Goal: Transaction & Acquisition: Purchase product/service

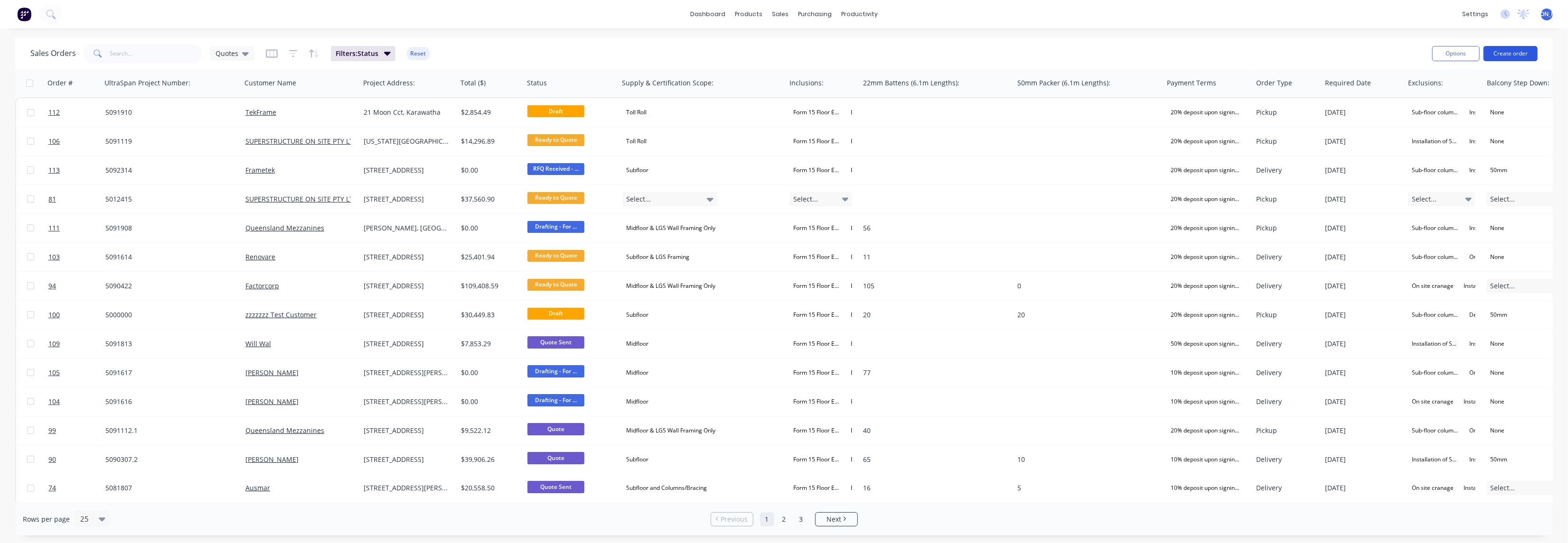
click at [1518, 49] on button "Create order" at bounding box center [1511, 53] width 54 height 15
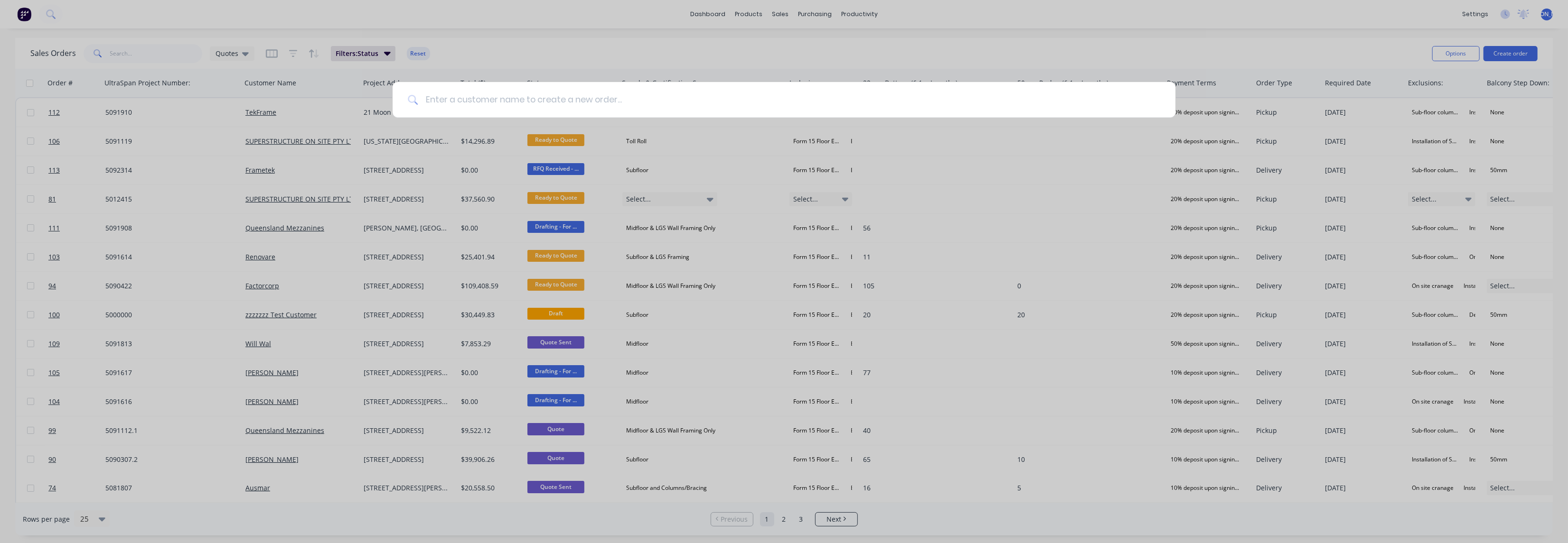
click at [474, 99] on input at bounding box center [789, 100] width 743 height 36
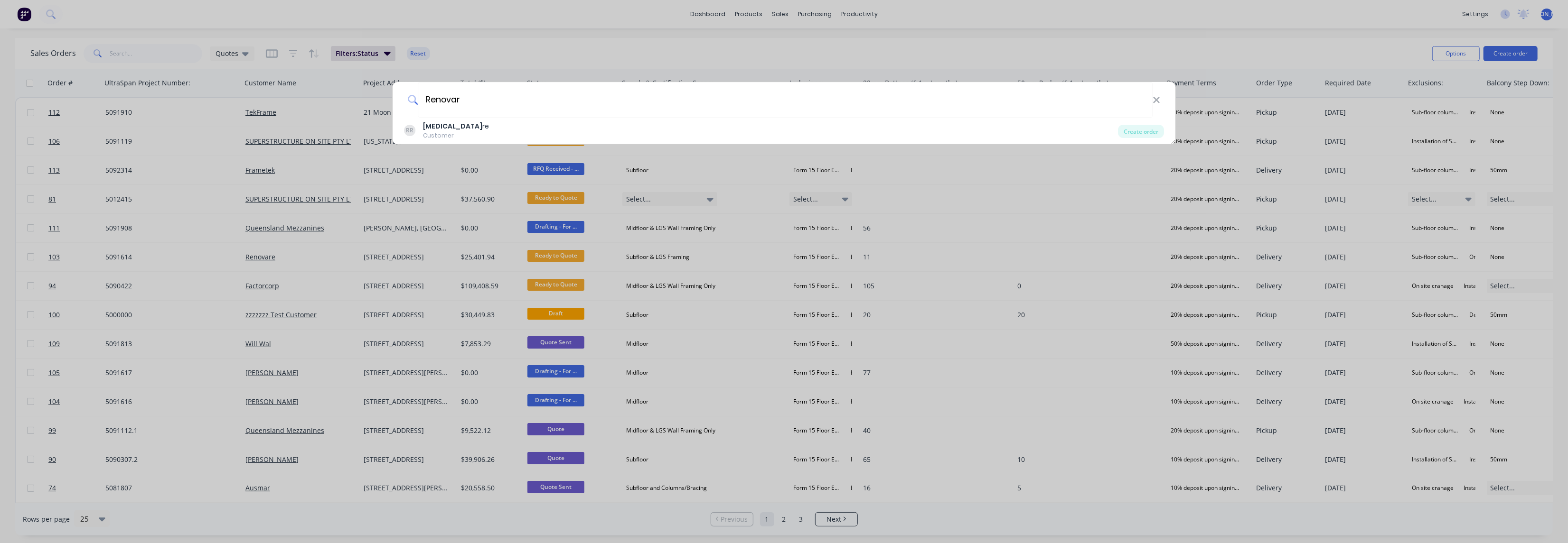
type input "Renovare"
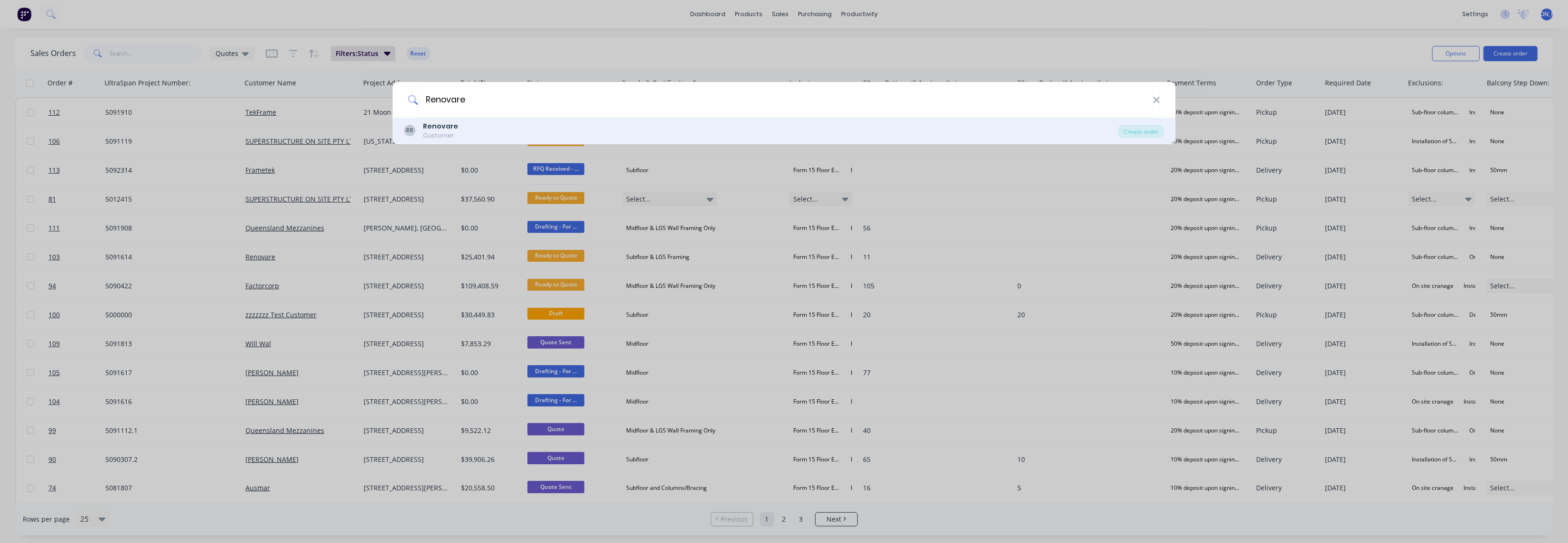
click at [438, 130] on b "Renovare" at bounding box center [440, 126] width 35 height 9
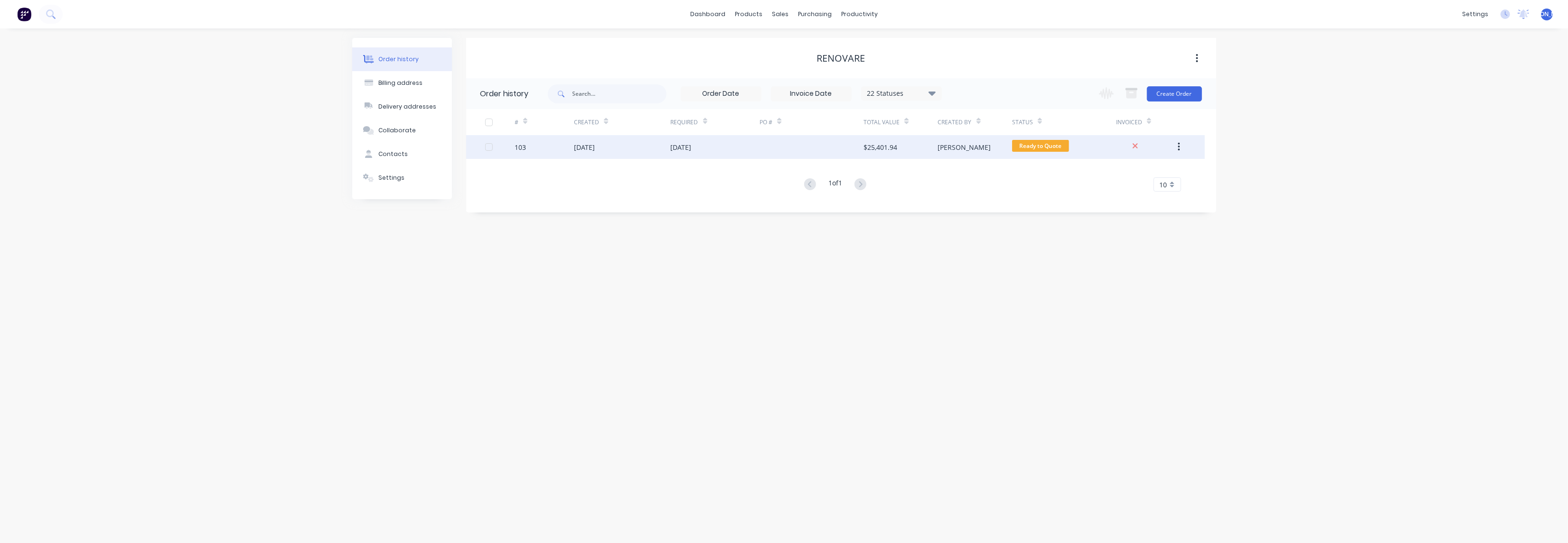
click at [524, 146] on div "103" at bounding box center [520, 147] width 11 height 10
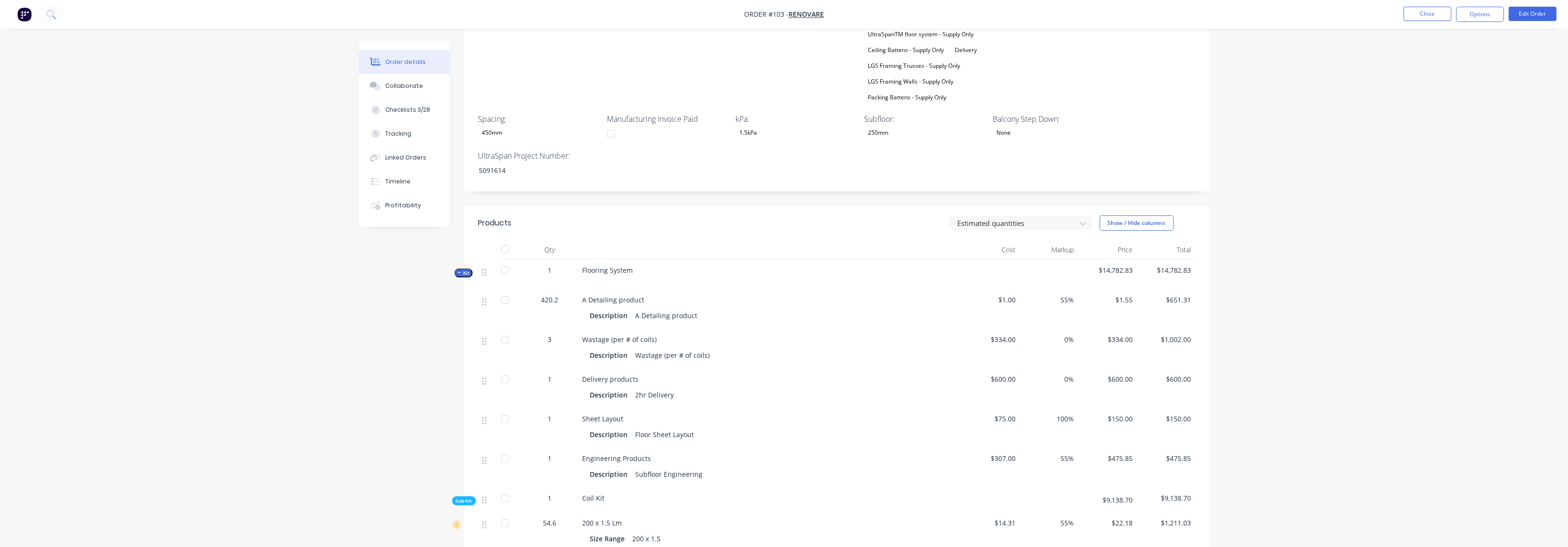
scroll to position [573, 0]
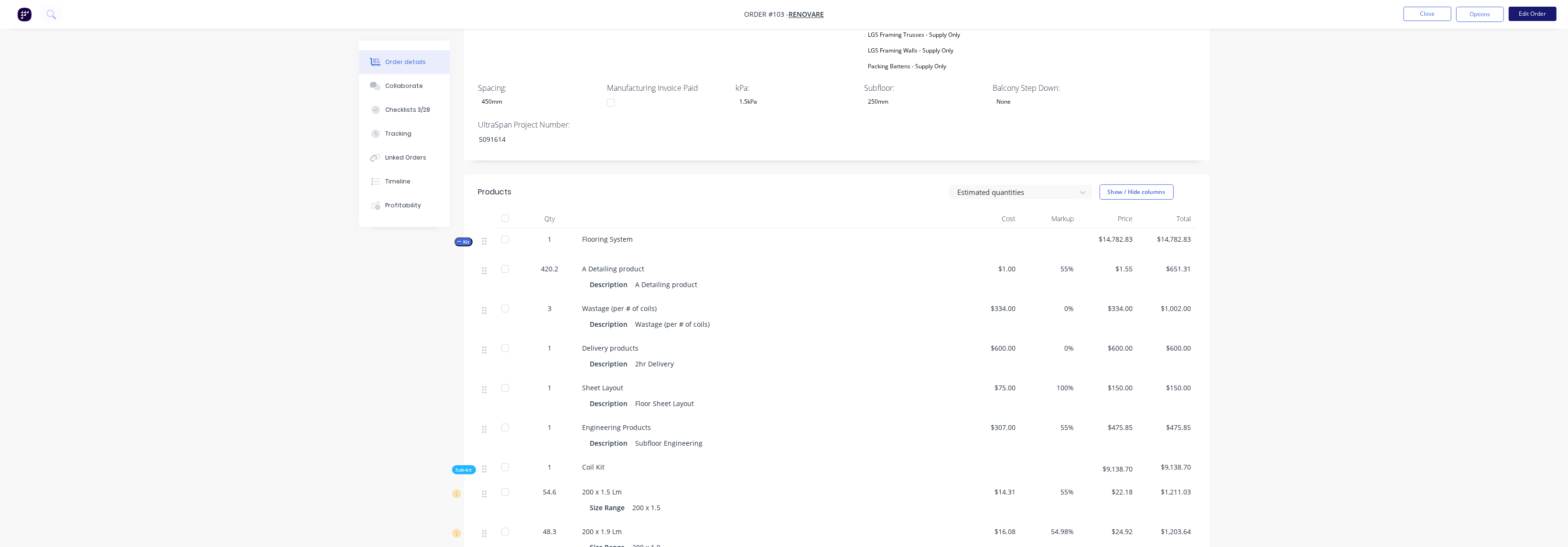
click at [1530, 15] on button "Edit Order" at bounding box center [1532, 14] width 48 height 15
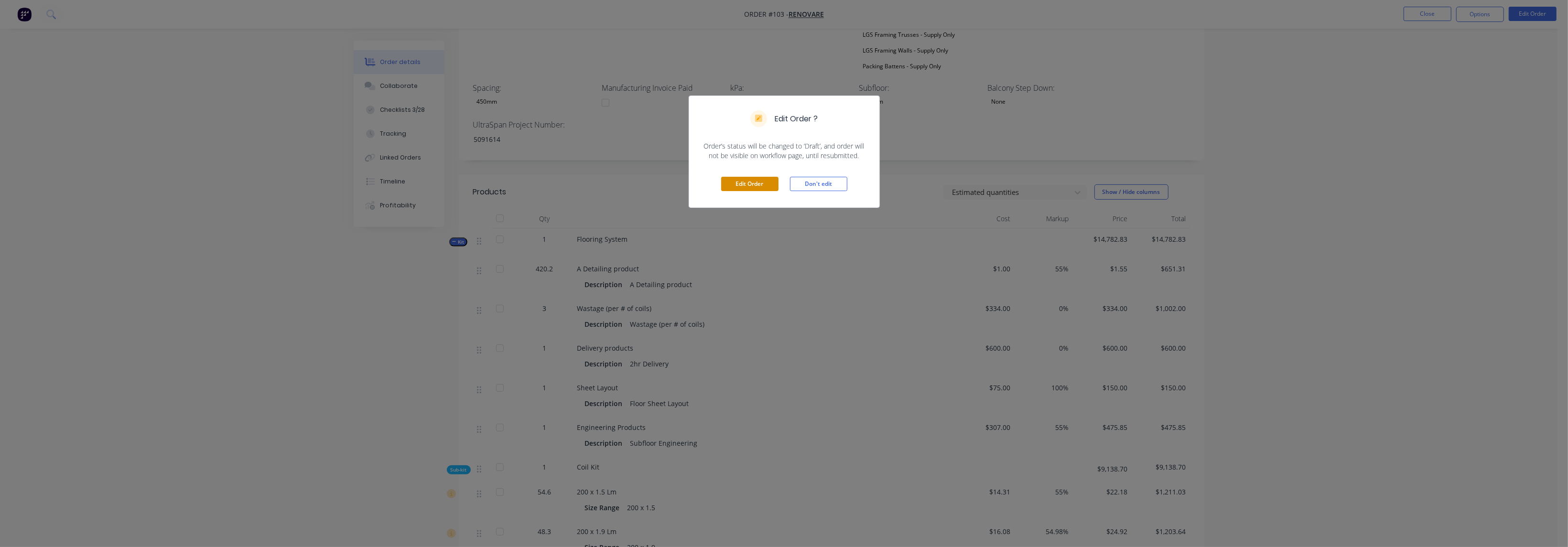
click at [755, 183] on button "Edit Order" at bounding box center [749, 184] width 57 height 15
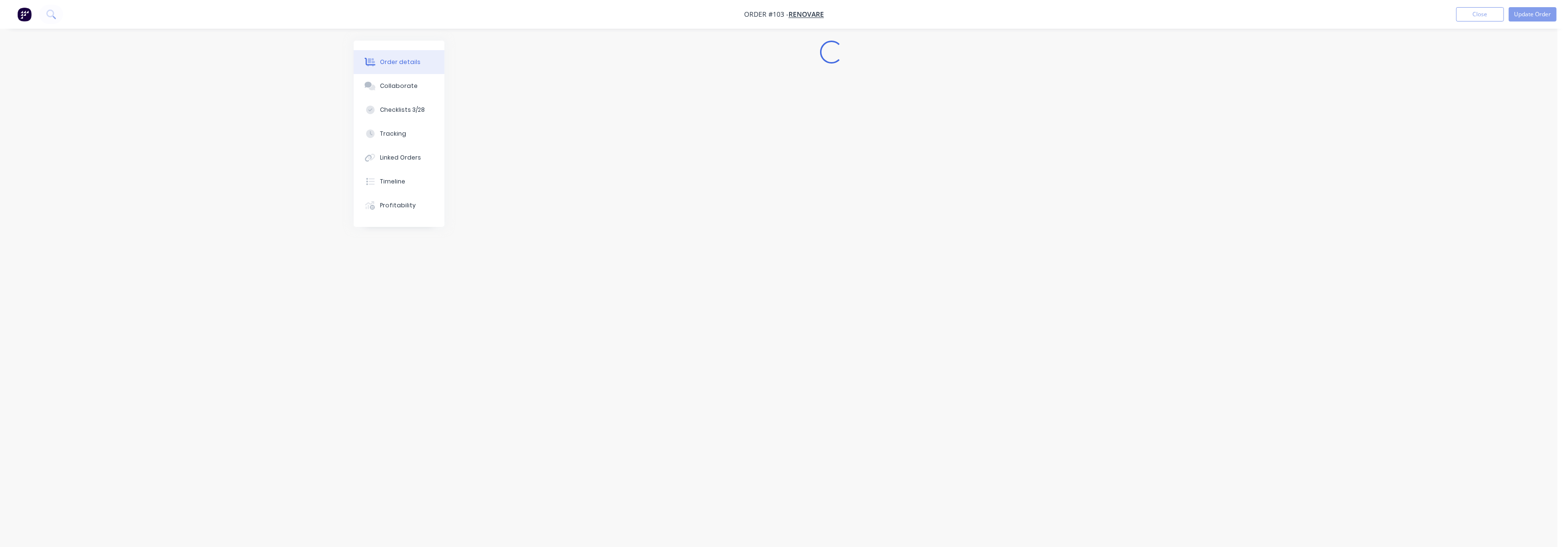
scroll to position [0, 0]
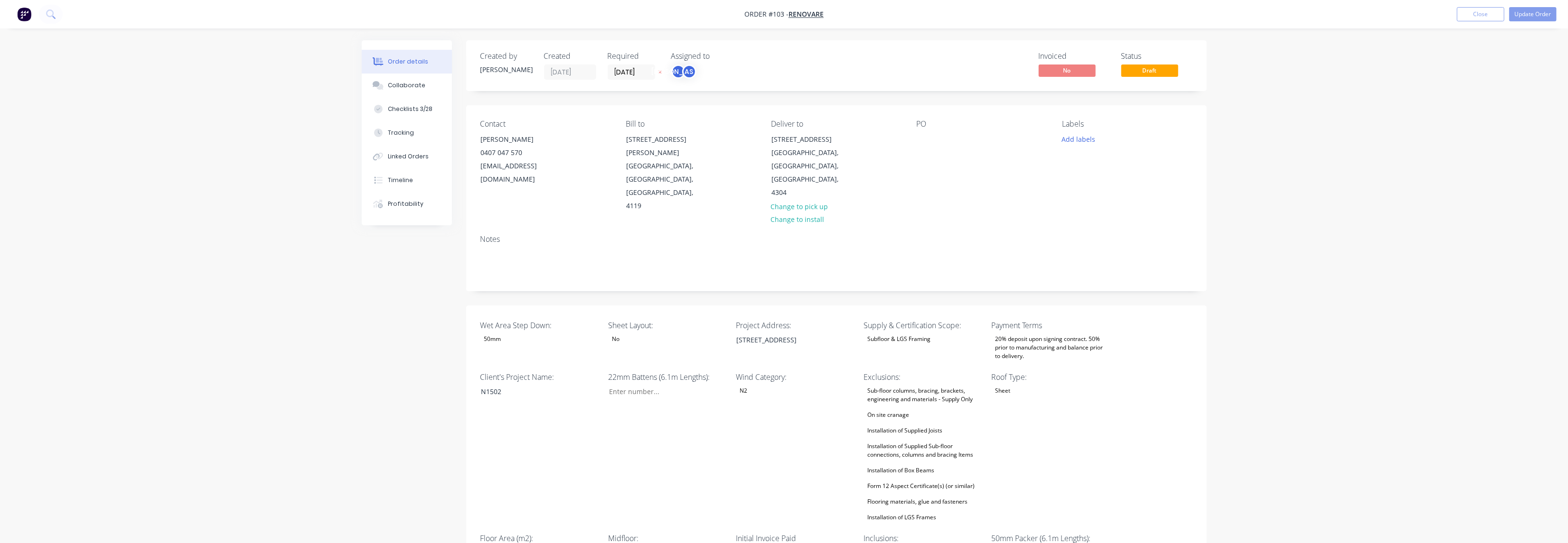
type input "11"
type input "96"
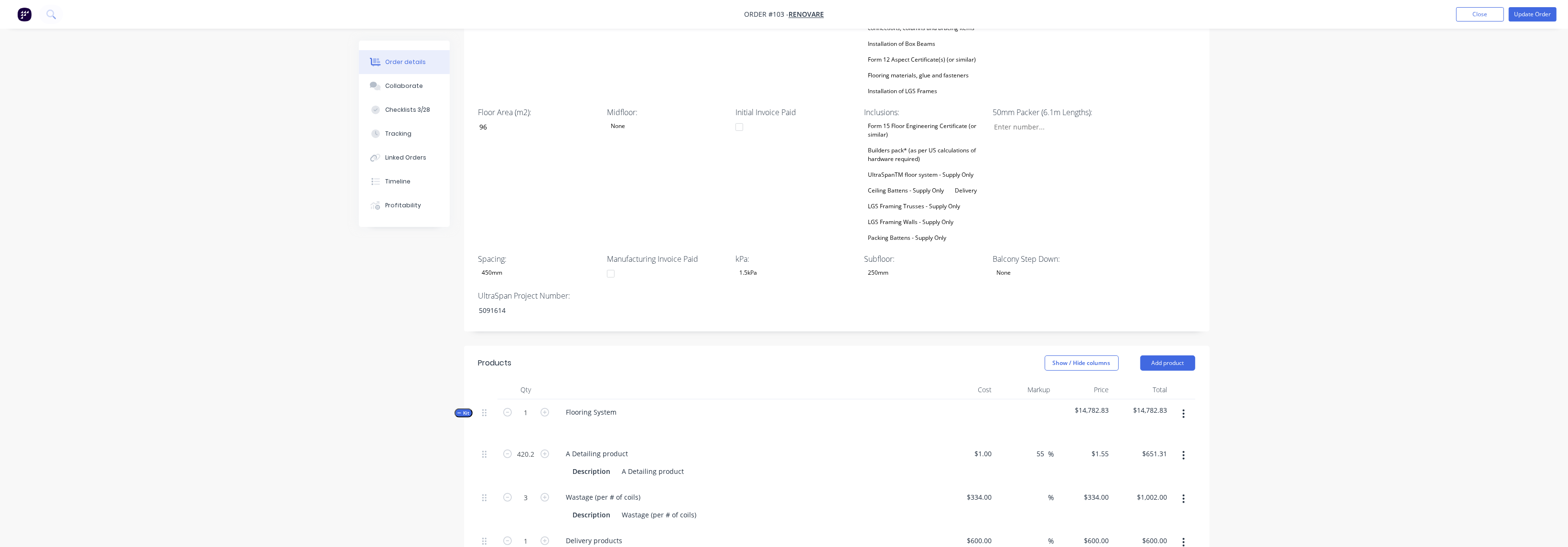
scroll to position [573, 0]
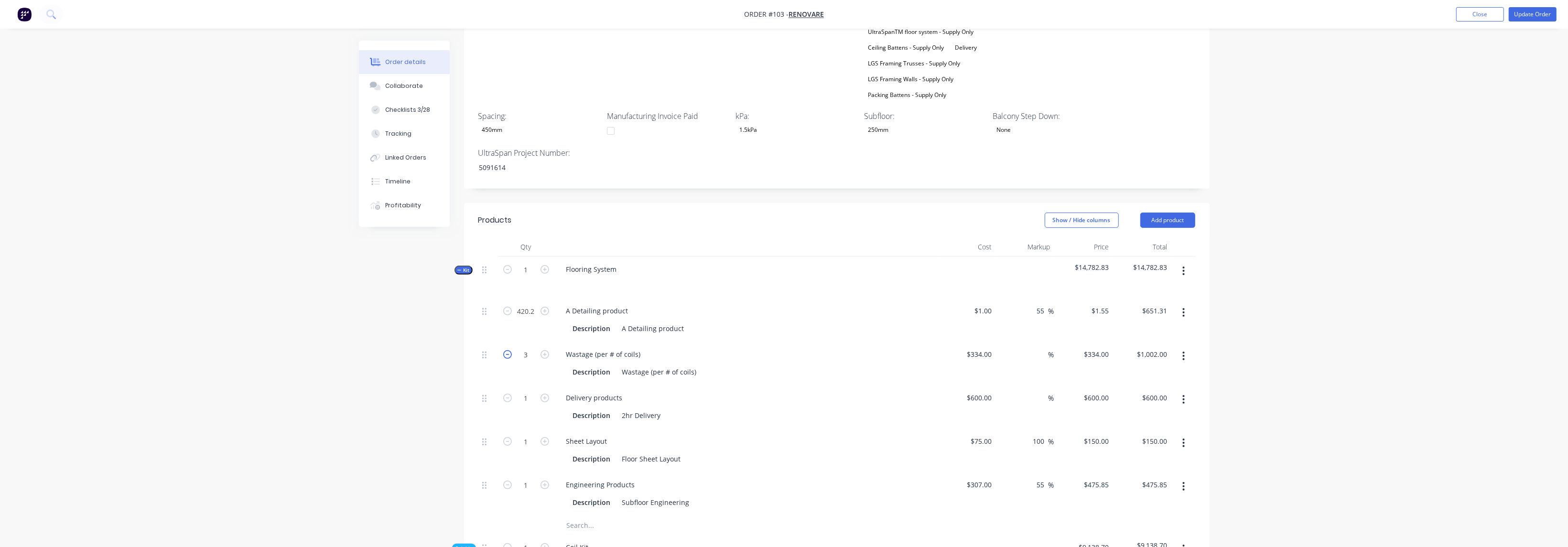
click at [509, 350] on icon "button" at bounding box center [507, 354] width 9 height 9
type input "2"
type input "$668.00"
click at [829, 435] on div "Sheet Layout" at bounding box center [746, 441] width 375 height 14
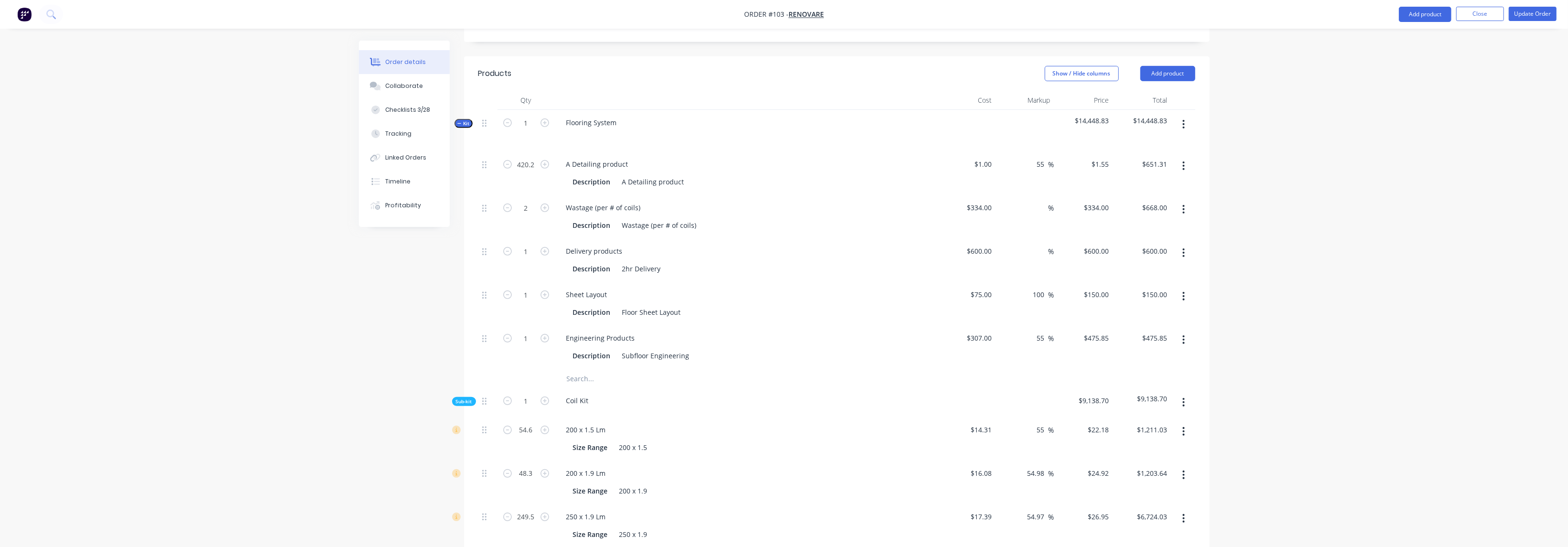
scroll to position [699, 0]
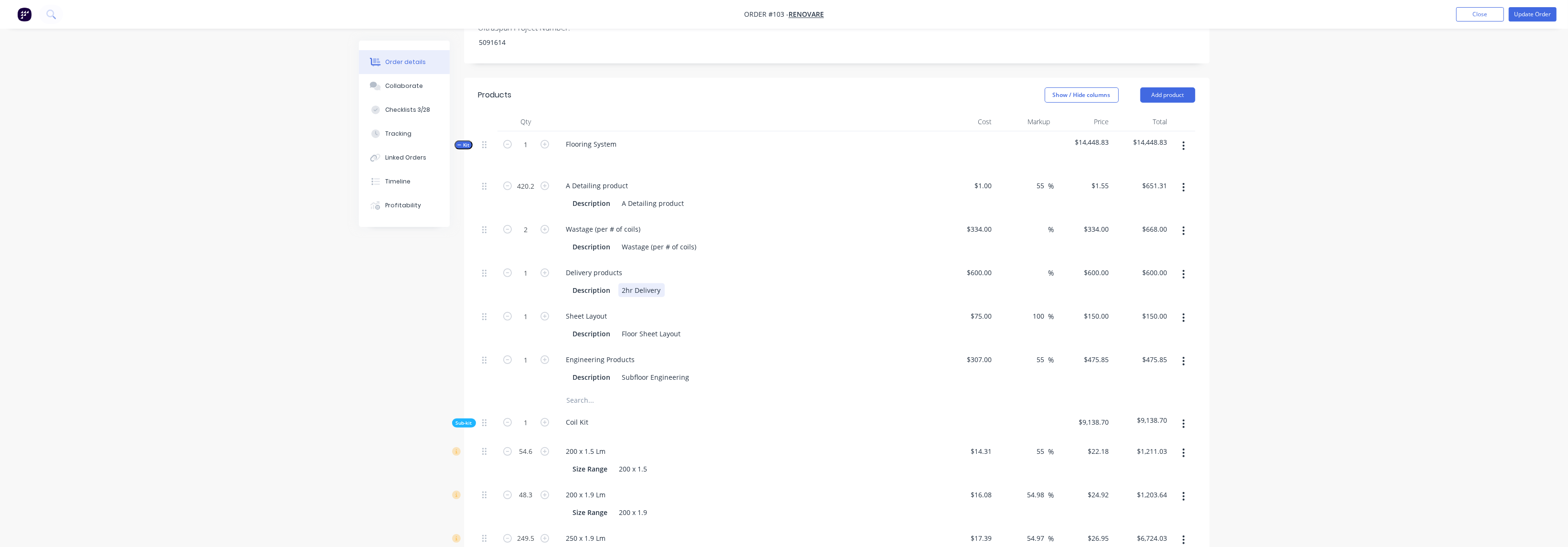
click at [639, 283] on div "2hr Delivery" at bounding box center [642, 290] width 47 height 14
click at [546, 269] on icon "button" at bounding box center [544, 273] width 9 height 9
type input "2"
type input "$1,200.00"
click at [775, 283] on div "Description 2hr Delivery" at bounding box center [744, 290] width 349 height 14
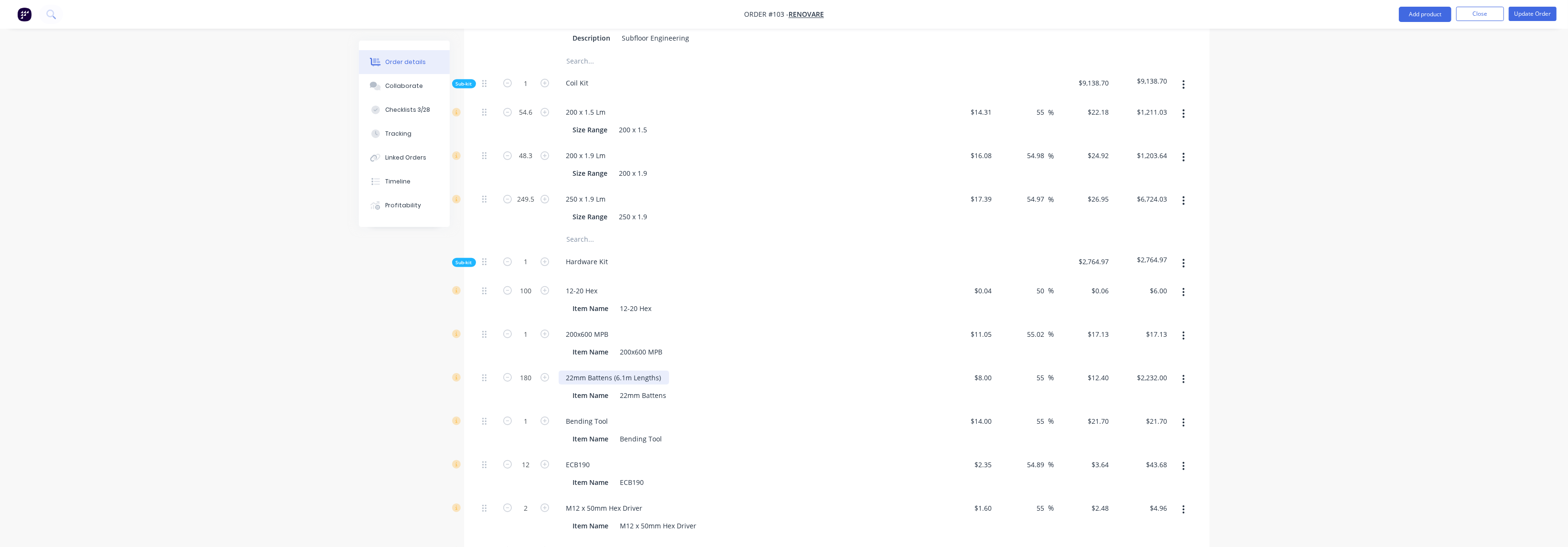
scroll to position [1056, 0]
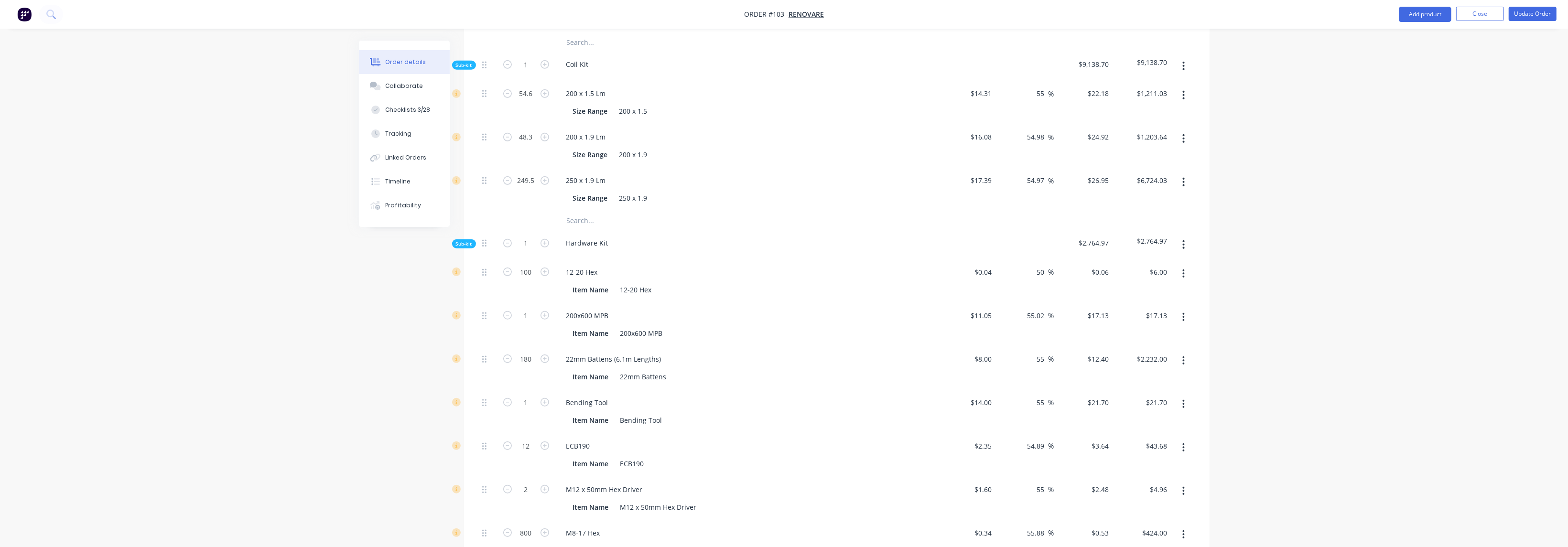
click at [665, 526] on div "M8-17 Hex" at bounding box center [746, 533] width 375 height 14
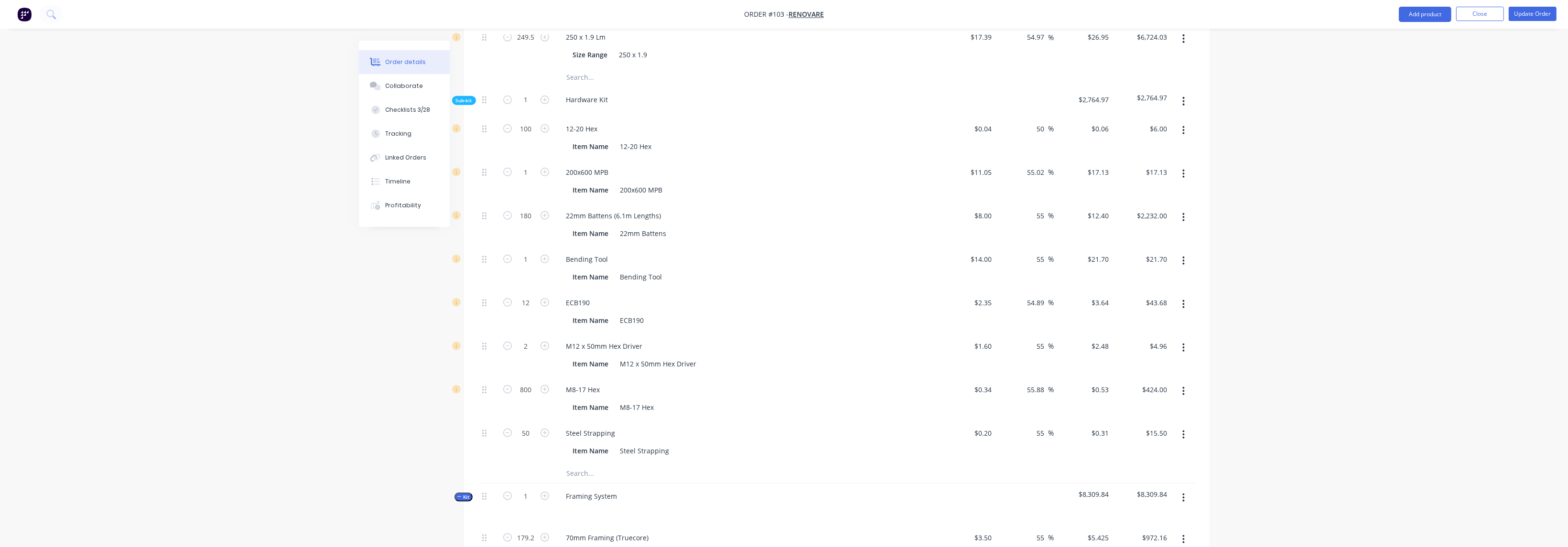
scroll to position [1200, 0]
click at [534, 382] on input "800" at bounding box center [526, 389] width 25 height 15
click at [765, 402] on div "M8-17 Hex Item Name M8-17 Hex" at bounding box center [745, 398] width 382 height 43
click at [797, 420] on div "Steel Strapping Item Name Steel Strapping" at bounding box center [745, 441] width 382 height 43
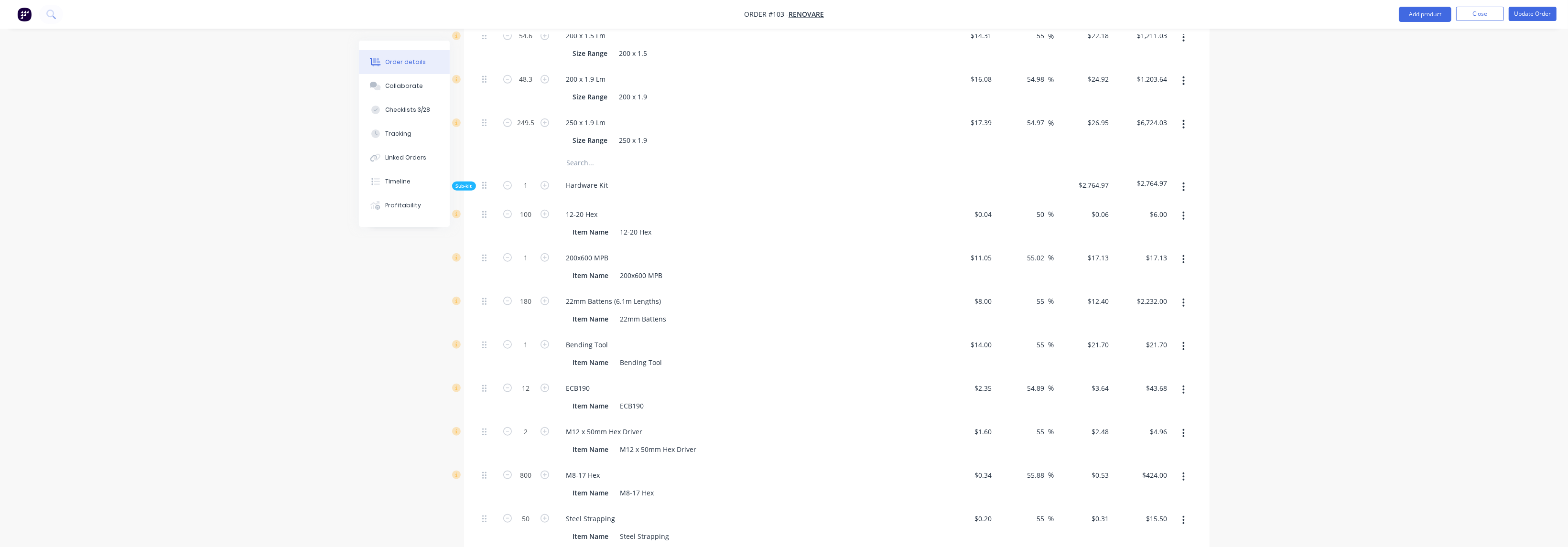
scroll to position [913, 0]
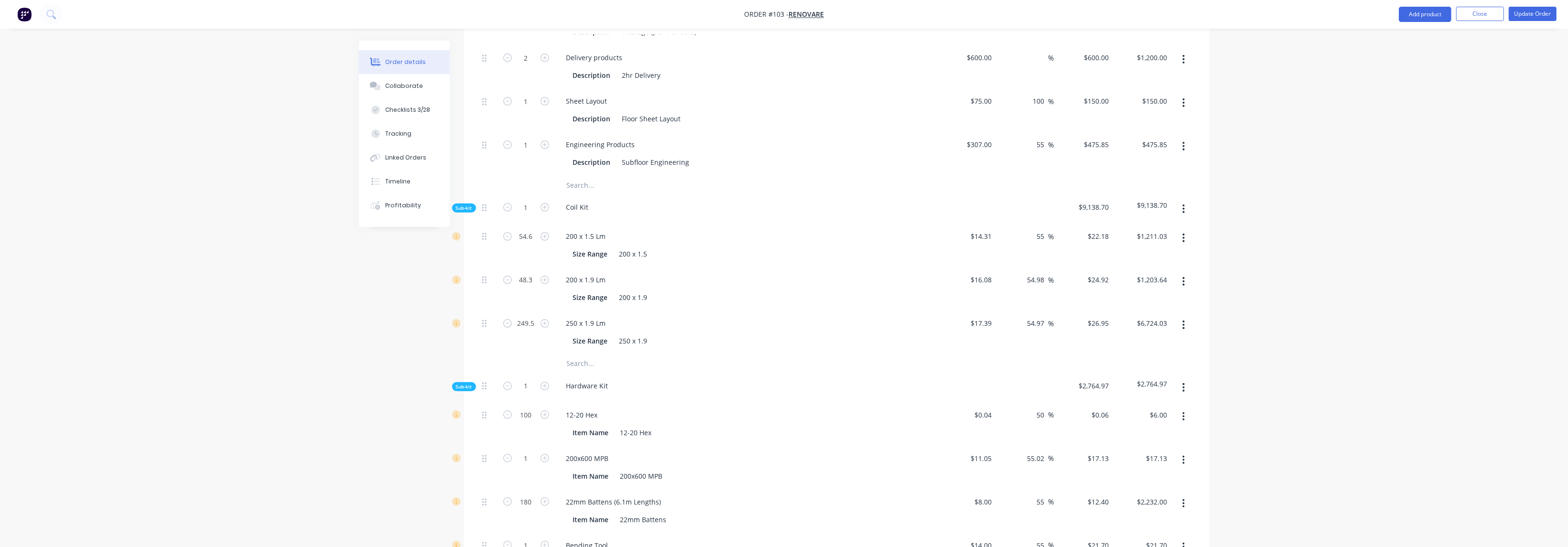
click at [584, 354] on input "text" at bounding box center [662, 364] width 191 height 19
click at [596, 354] on input "text" at bounding box center [662, 364] width 191 height 19
type input "b"
click at [610, 354] on input "200.19" at bounding box center [662, 364] width 191 height 19
drag, startPoint x: 593, startPoint y: 346, endPoint x: 557, endPoint y: 348, distance: 36.1
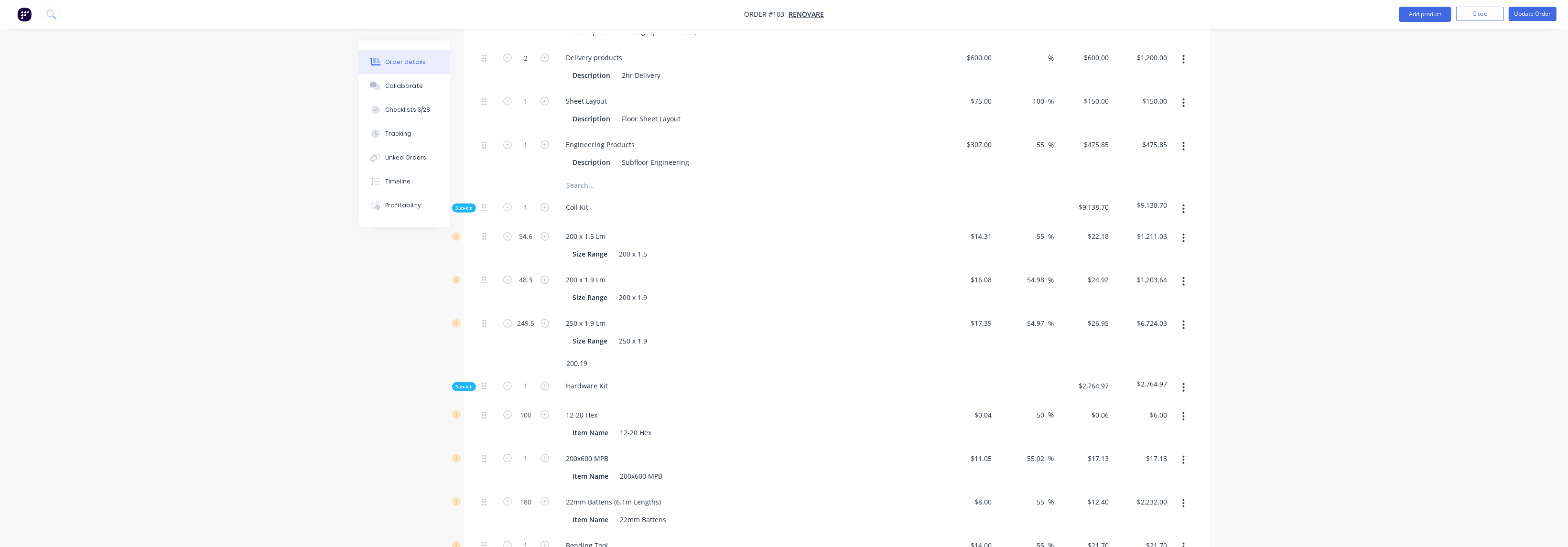
click at [557, 354] on div "200.19" at bounding box center [727, 364] width 344 height 19
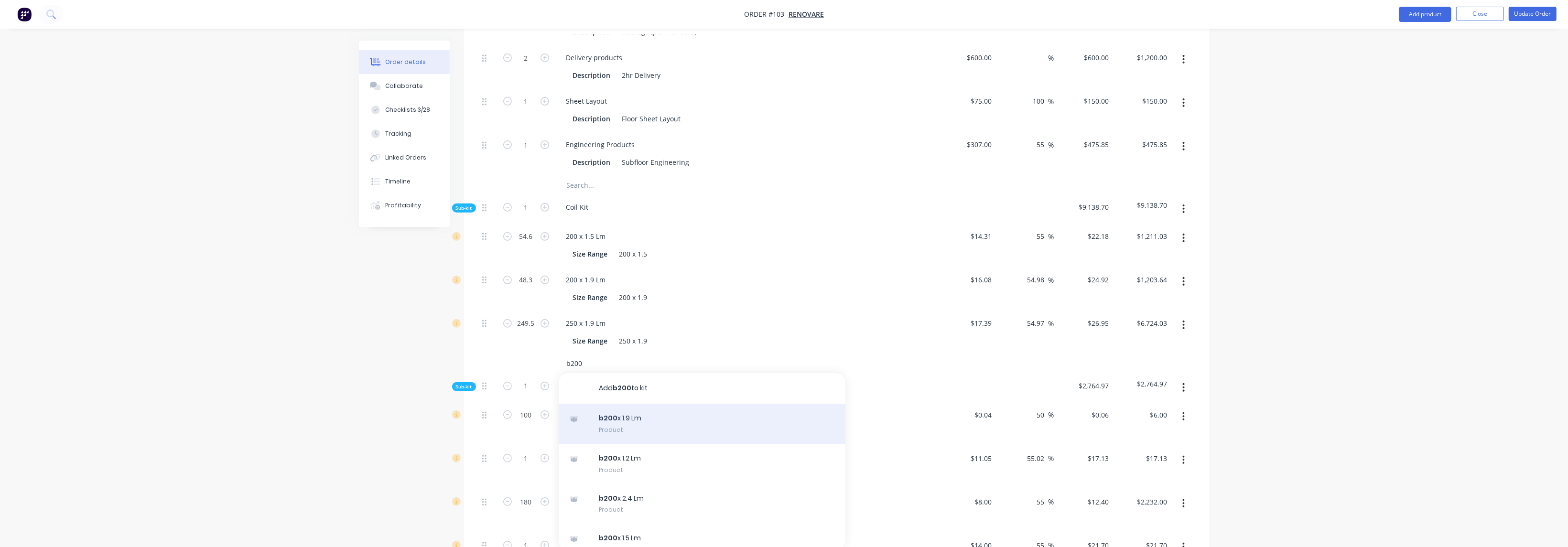
type input "b200"
click at [641, 410] on div "b200 x 1.9 Lm Product" at bounding box center [702, 424] width 287 height 40
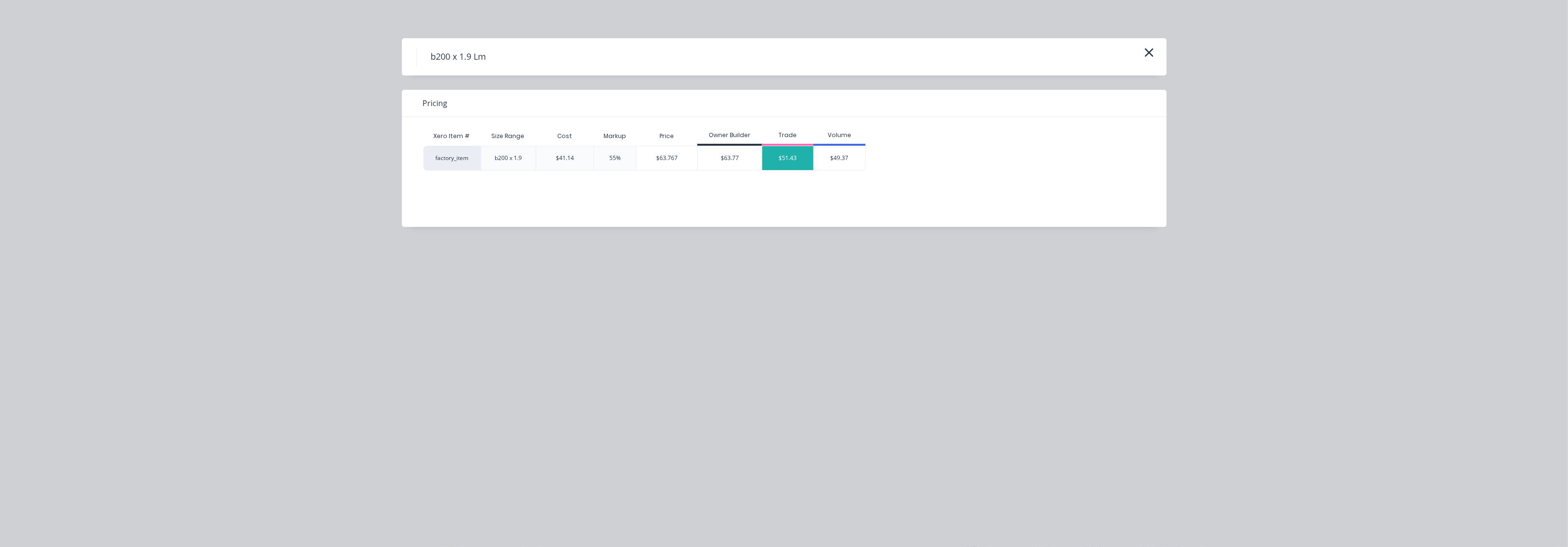
click at [787, 162] on div "$51.43" at bounding box center [788, 158] width 52 height 24
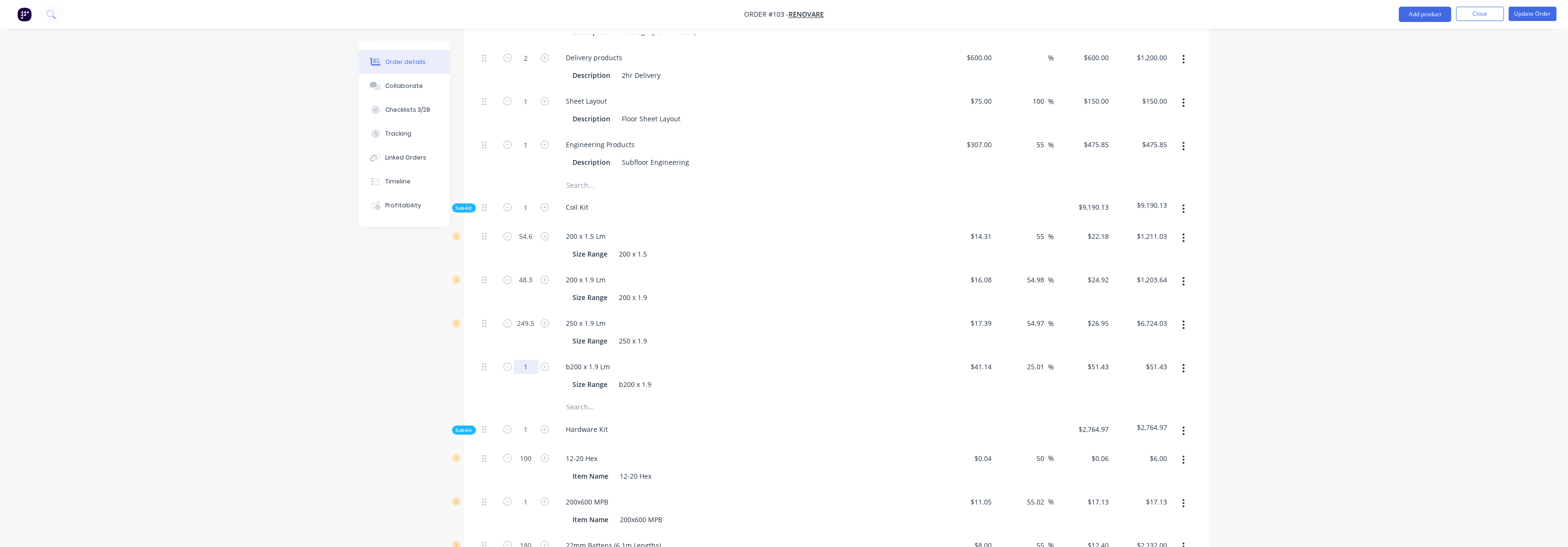
click at [528, 360] on input "1" at bounding box center [526, 368] width 25 height 15
type input "7"
type input "$360.01"
click at [783, 417] on div "Hardware Kit" at bounding box center [745, 431] width 382 height 29
click at [596, 397] on input "text" at bounding box center [662, 407] width 191 height 19
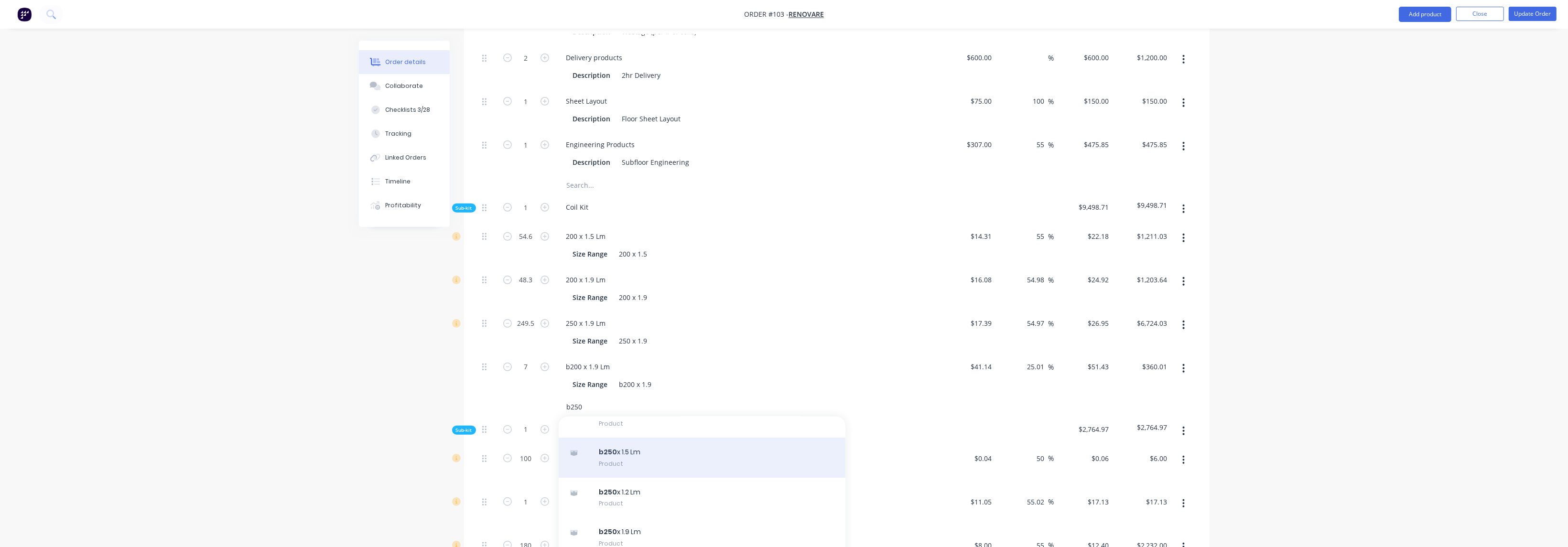
scroll to position [71, 0]
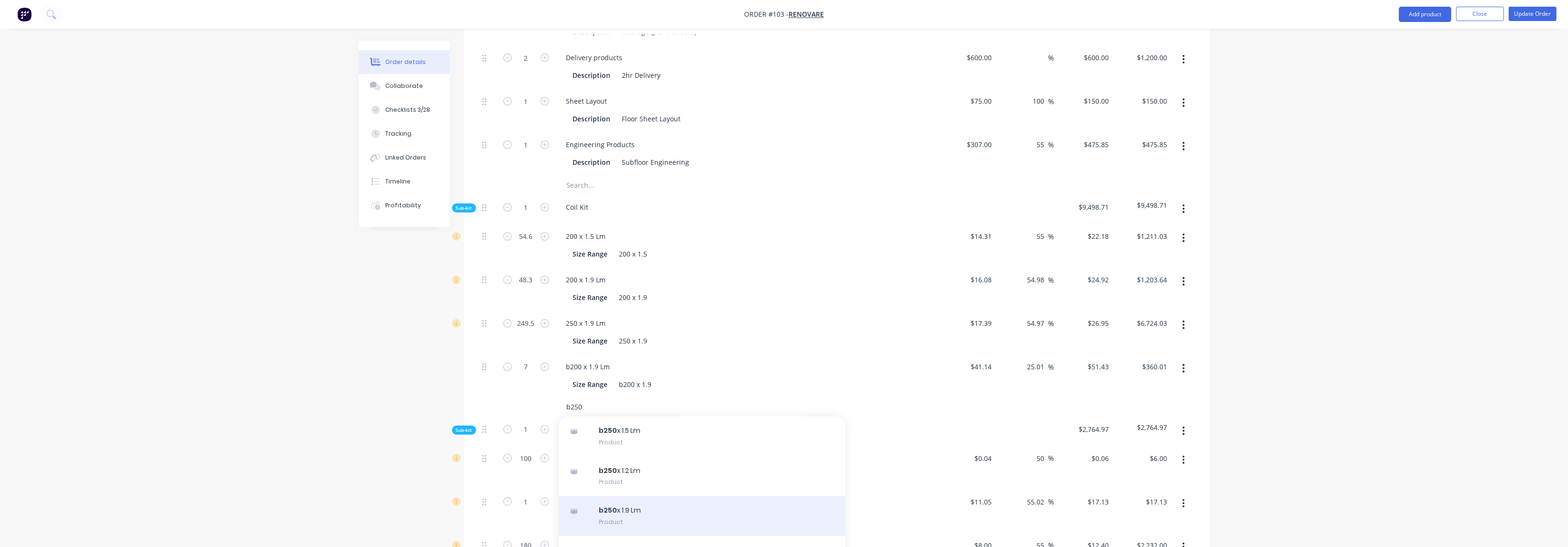
type input "b250"
click at [637, 500] on div "b250 x 1.9 Lm Product" at bounding box center [702, 516] width 287 height 40
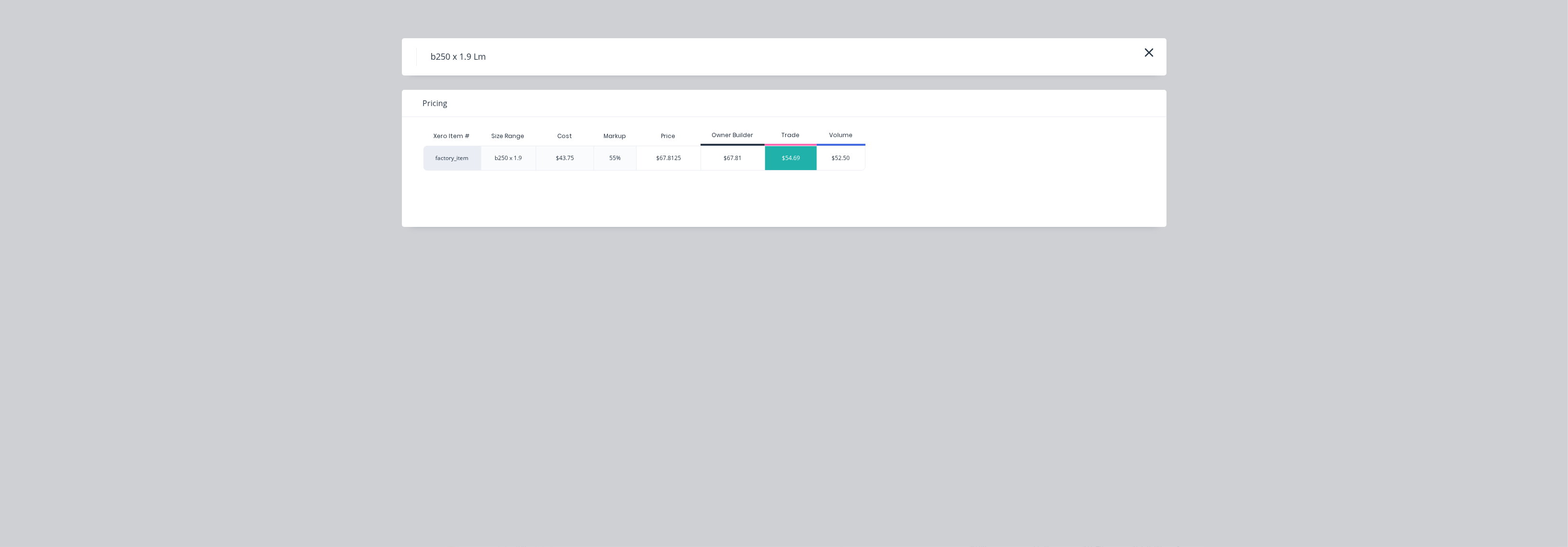
click at [790, 160] on div "$54.69" at bounding box center [791, 158] width 52 height 24
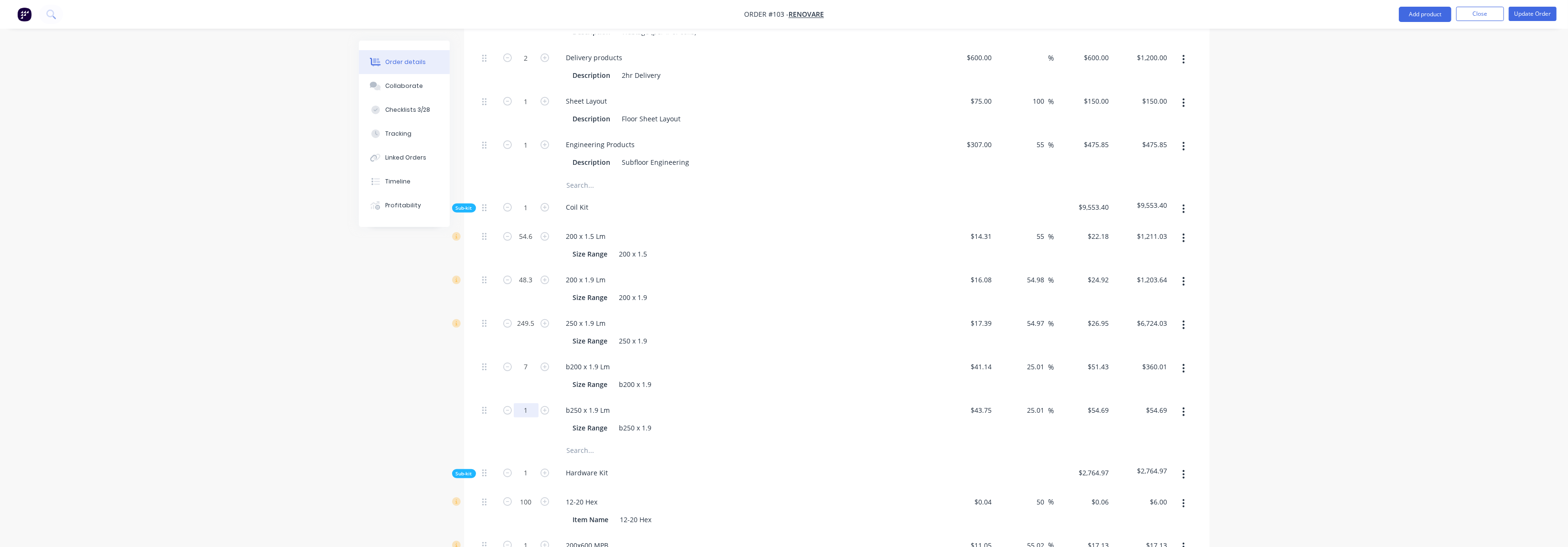
click at [527, 403] on input "1" at bounding box center [526, 411] width 25 height 15
type input "28"
type input "$1,531.32"
click at [654, 421] on div "Size Range b250 x 1.9" at bounding box center [744, 428] width 349 height 14
click at [1037, 273] on input "54.98" at bounding box center [1037, 280] width 22 height 14
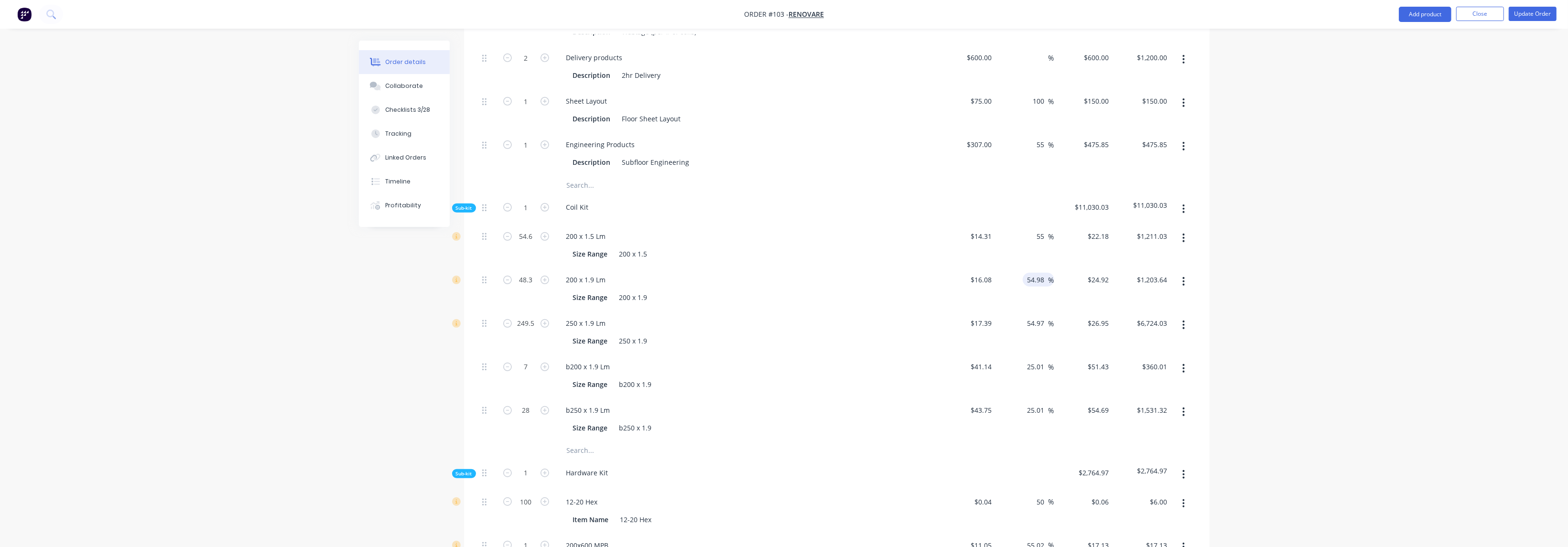
drag, startPoint x: 1046, startPoint y: 265, endPoint x: 1021, endPoint y: 265, distance: 25.0
click at [1021, 267] on div "54.98 54.98 %" at bounding box center [1025, 288] width 58 height 43
type input "25"
type input "$20.10"
type input "$970.83"
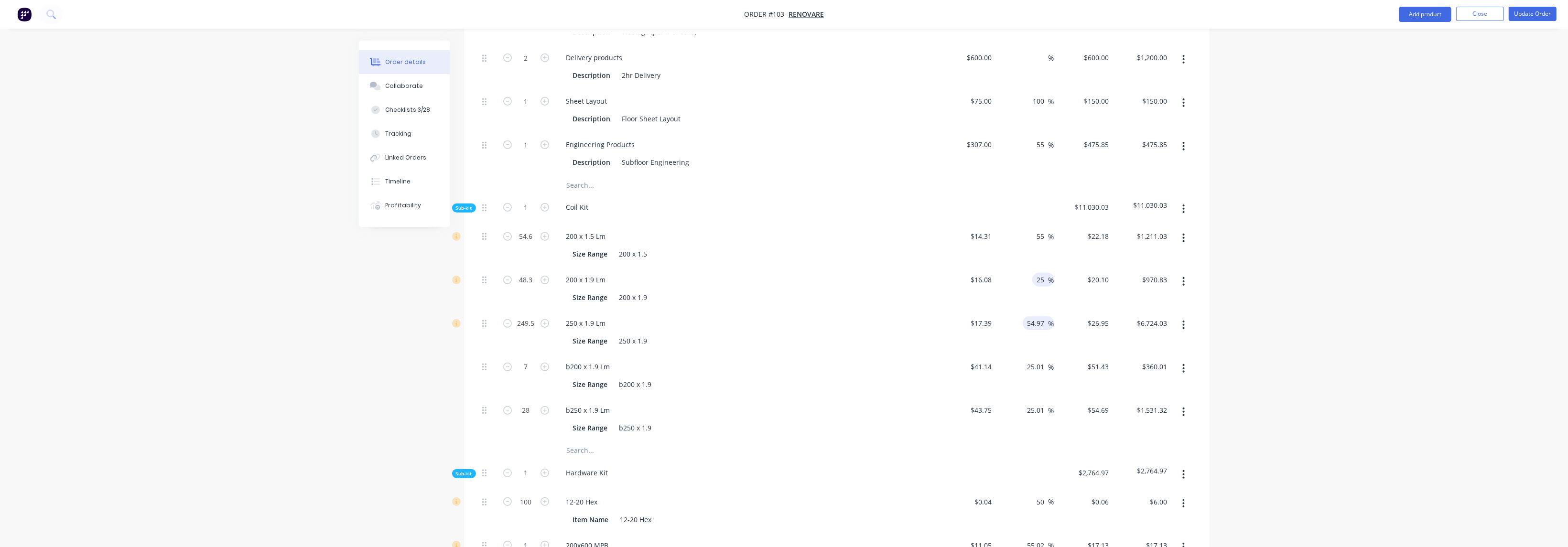
click at [1040, 316] on input "54.97" at bounding box center [1037, 323] width 22 height 14
drag, startPoint x: 1045, startPoint y: 308, endPoint x: 1026, endPoint y: 306, distance: 19.1
click at [1027, 316] on input "54.97" at bounding box center [1037, 323] width 22 height 14
type input "25"
type input "$21.7375"
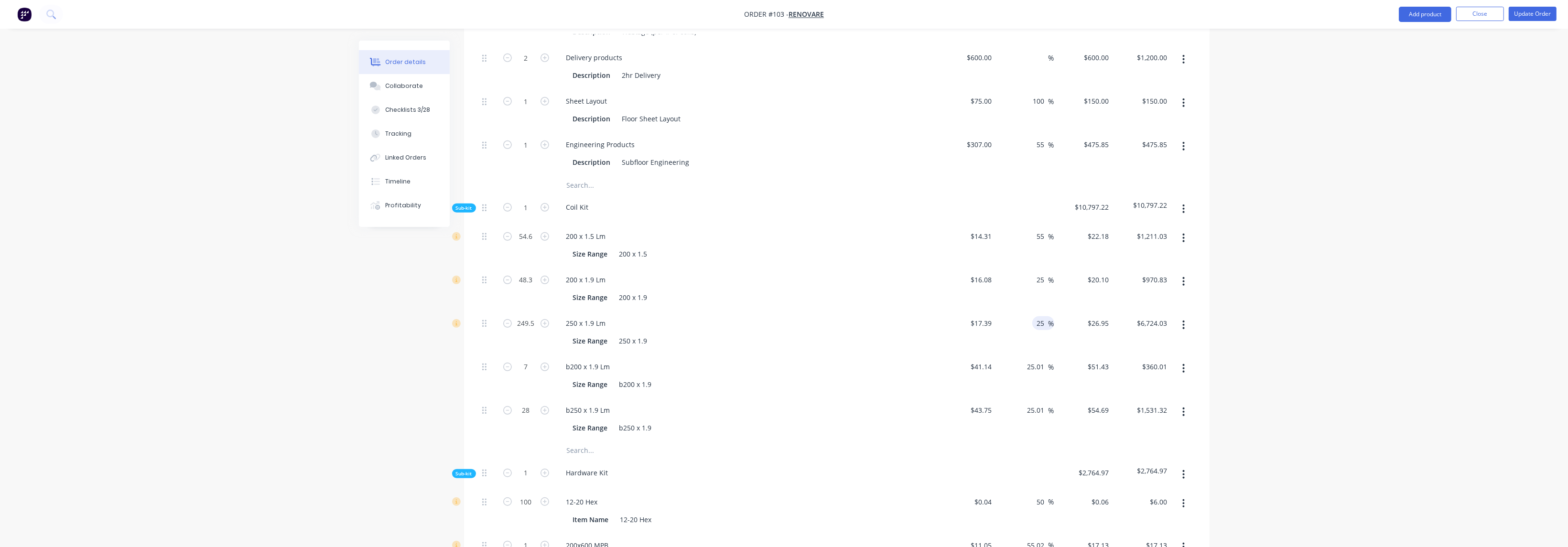
type input "$5,423.51"
click at [1062, 338] on div "$21.7375 $21.7375" at bounding box center [1084, 332] width 58 height 43
click at [1041, 229] on input "55" at bounding box center [1042, 236] width 13 height 14
drag, startPoint x: 1042, startPoint y: 219, endPoint x: 1033, endPoint y: 219, distance: 9.0
click at [1033, 229] on div "55 55 %" at bounding box center [1042, 236] width 22 height 14
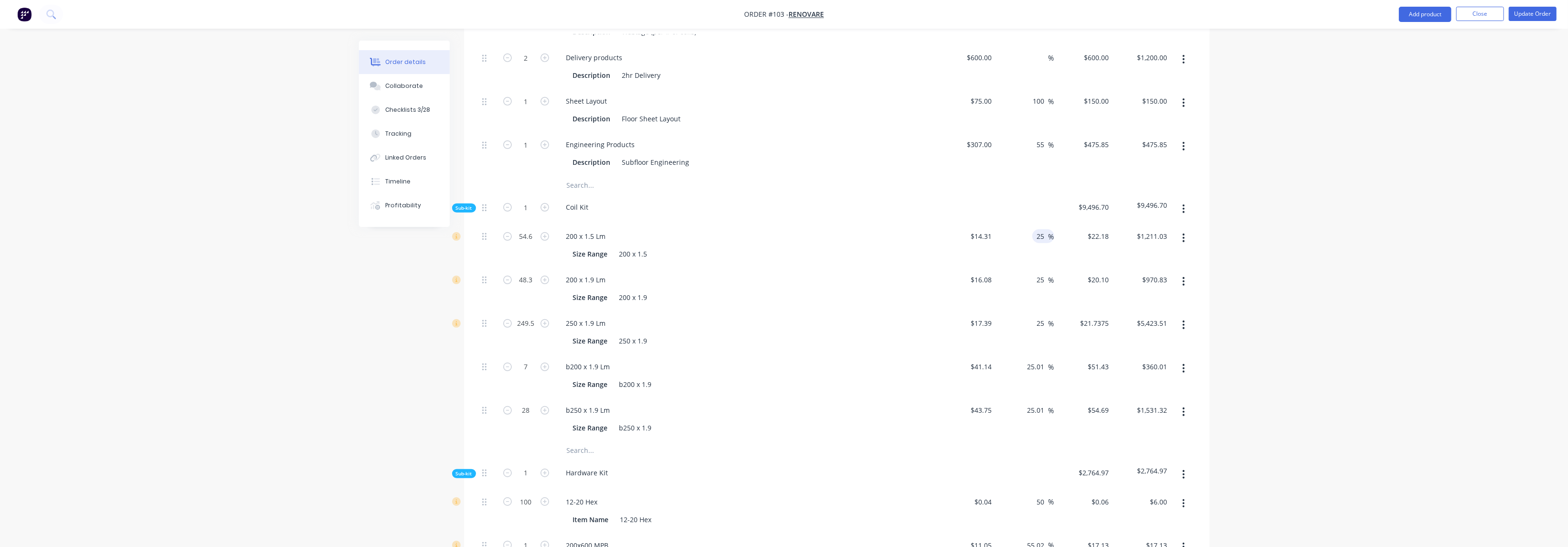
type input "25"
type input "$17.8875"
type input "$976.66"
click at [1070, 251] on div "$17.8875 $17.8875" at bounding box center [1084, 245] width 58 height 43
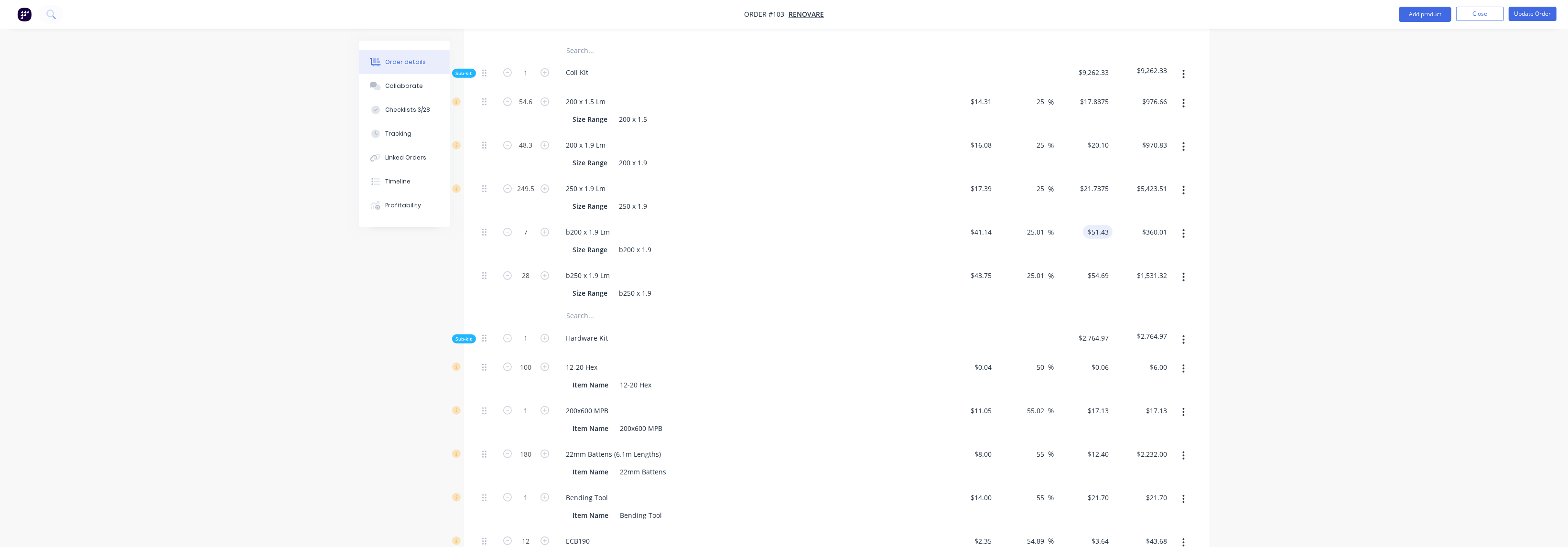
scroll to position [1128, 0]
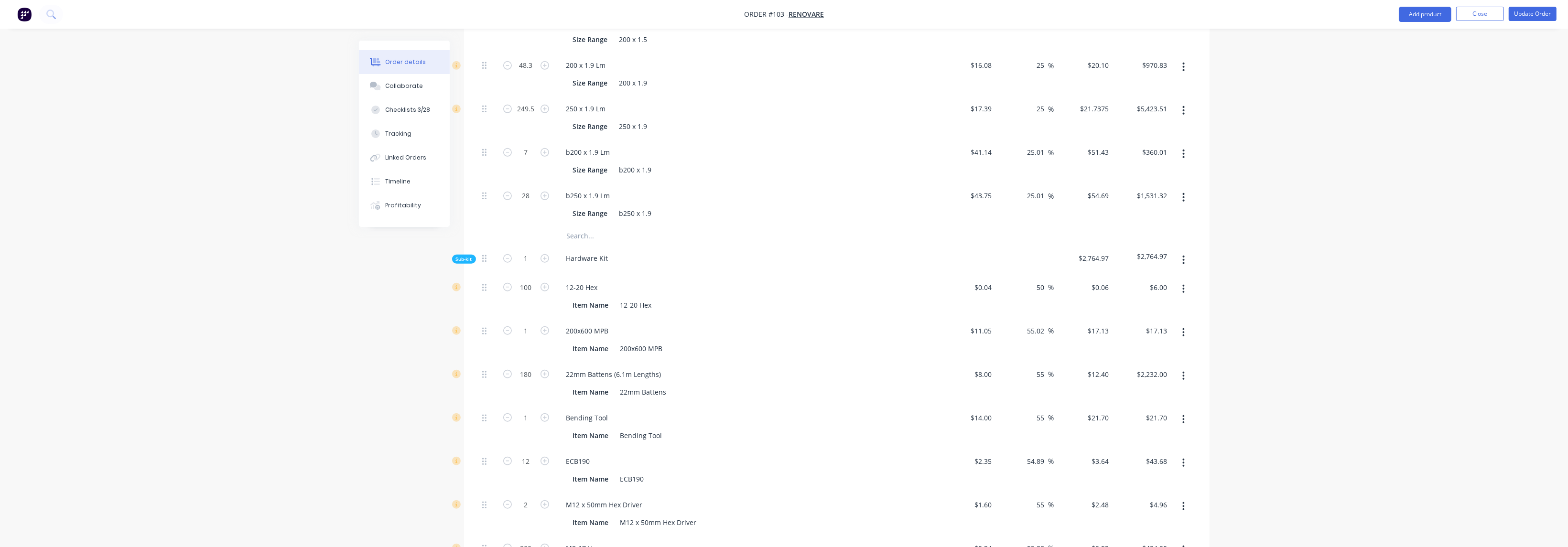
drag, startPoint x: 1046, startPoint y: 358, endPoint x: 1030, endPoint y: 358, distance: 16.0
click at [1030, 362] on div "55 55 %" at bounding box center [1025, 383] width 58 height 43
type input "25"
type input "$10.00"
type input "$1,800.00"
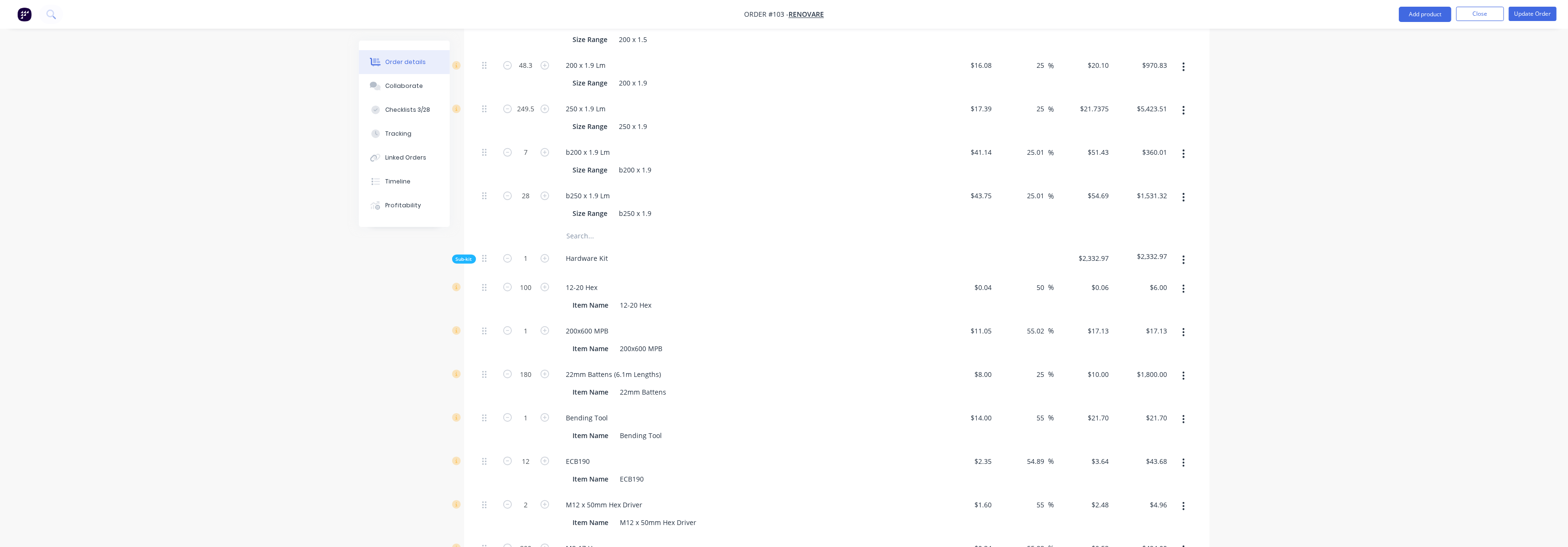
click at [1059, 380] on div "$10.00 $12.40" at bounding box center [1084, 383] width 58 height 43
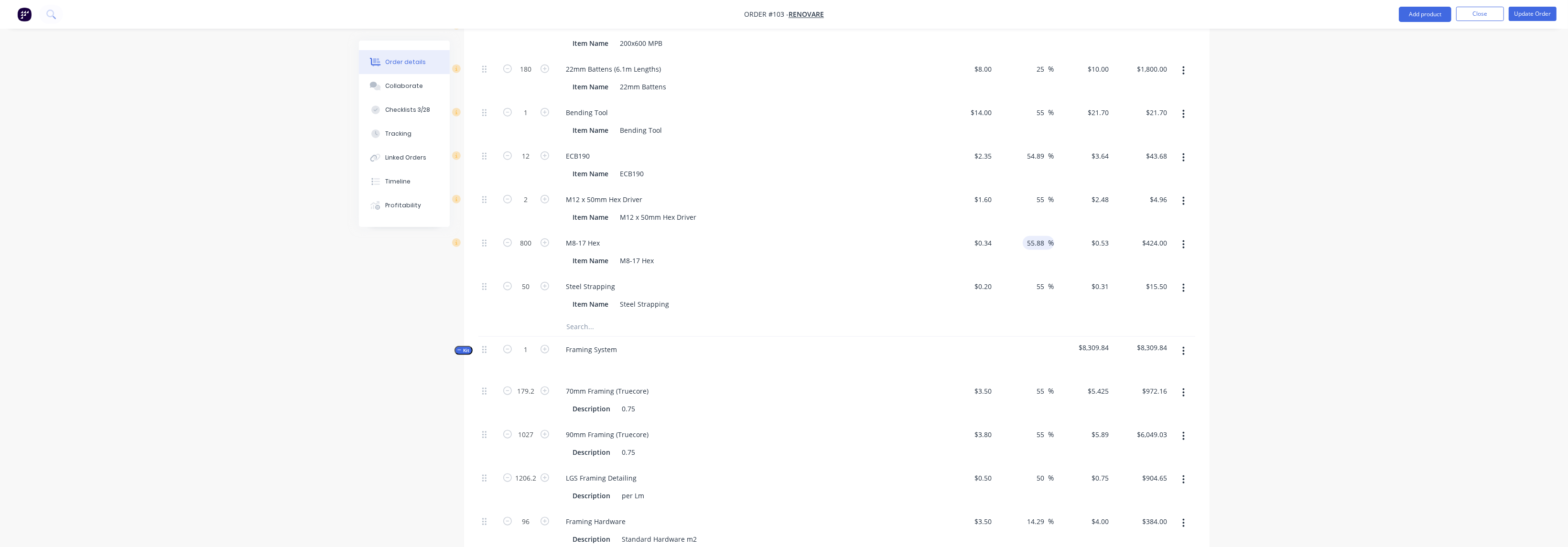
scroll to position [1487, 0]
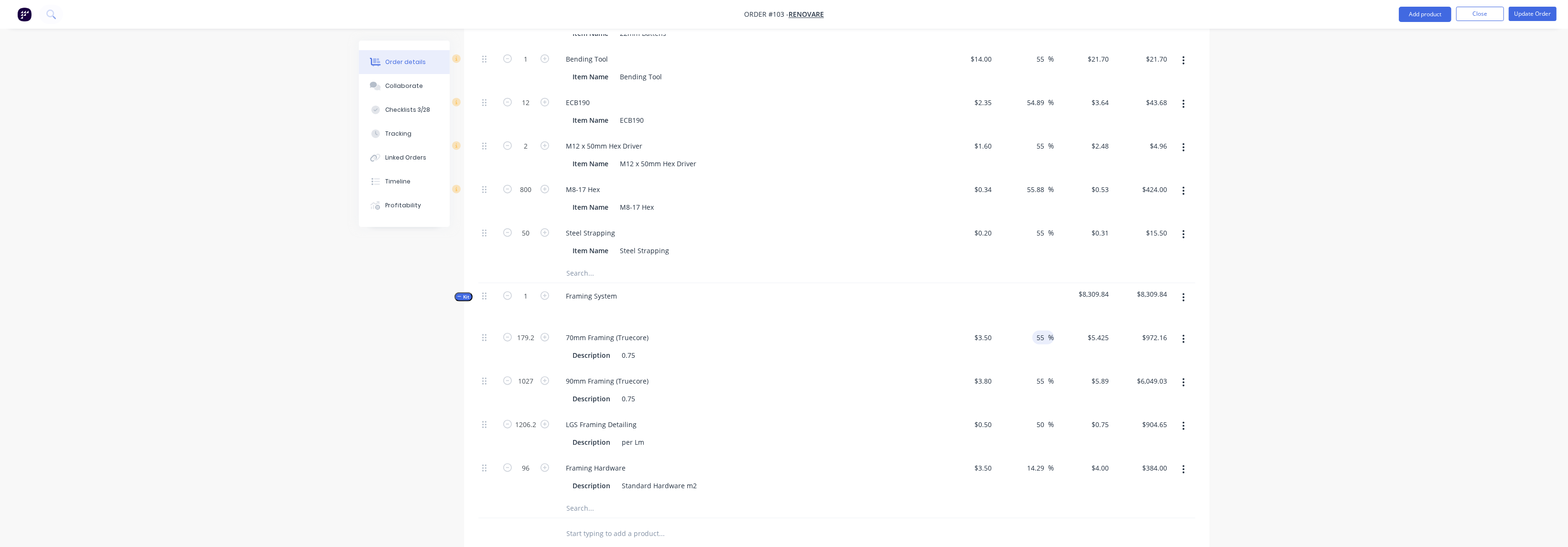
click at [1040, 331] on input "55" at bounding box center [1042, 338] width 13 height 14
drag, startPoint x: 1047, startPoint y: 322, endPoint x: 1029, endPoint y: 322, distance: 18.0
click at [1029, 325] on div "55 55 %" at bounding box center [1025, 346] width 58 height 43
click at [1042, 374] on input "55" at bounding box center [1042, 381] width 13 height 14
drag, startPoint x: 1047, startPoint y: 365, endPoint x: 1023, endPoint y: 362, distance: 24.2
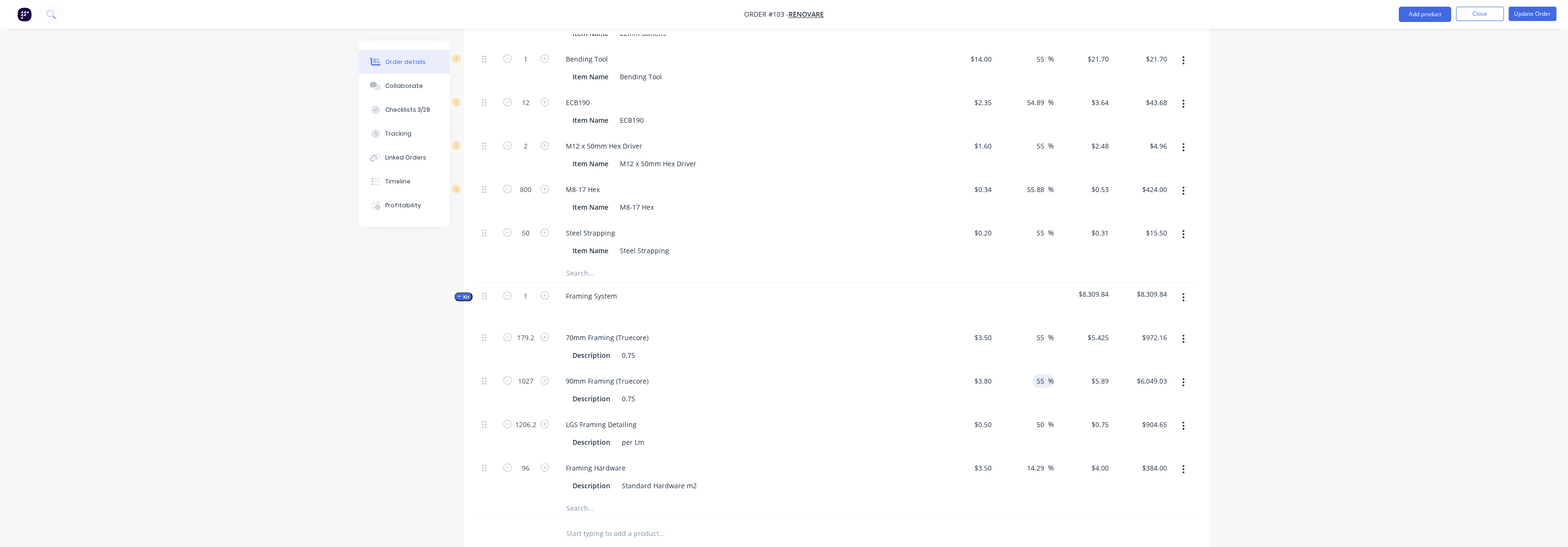
click at [1023, 368] on div "55 55 %" at bounding box center [1025, 389] width 58 height 43
type input "25"
type input "$4.75"
type input "$4,878.25"
click at [1044, 418] on input "50" at bounding box center [1042, 425] width 13 height 14
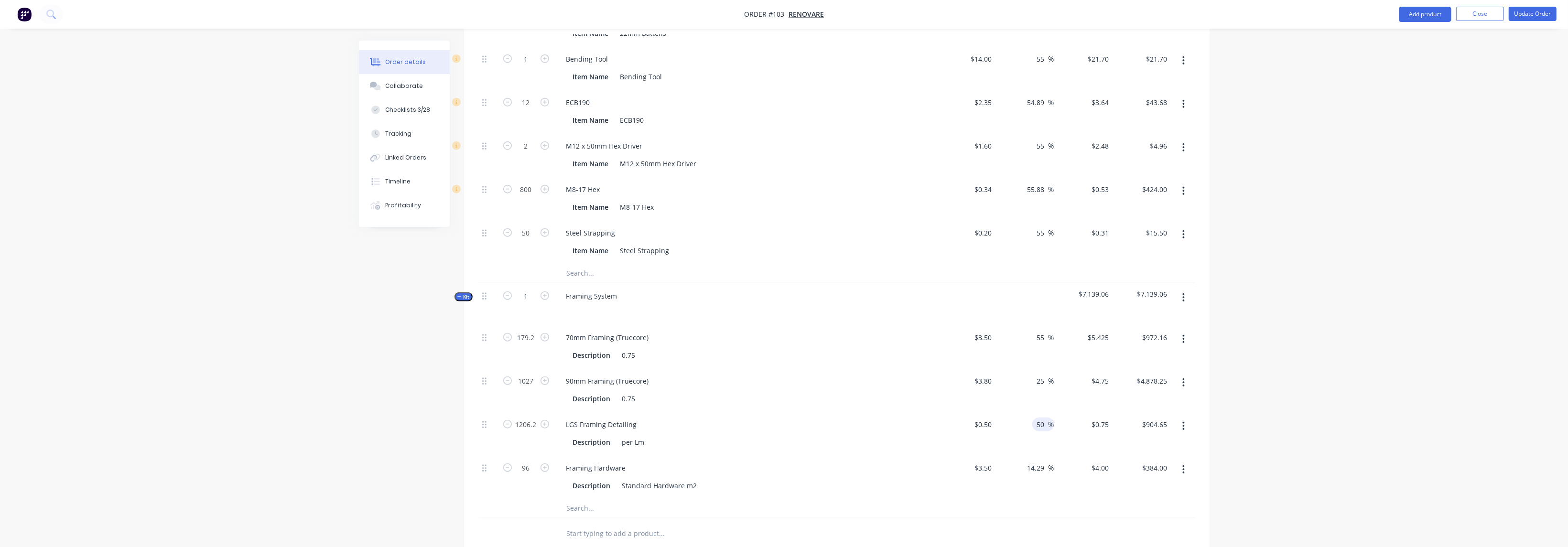
drag, startPoint x: 1046, startPoint y: 411, endPoint x: 1026, endPoint y: 410, distance: 20.0
click at [1026, 412] on div "50 50 %" at bounding box center [1025, 433] width 58 height 43
type input "25"
type input "$0.625"
type input "$753.88"
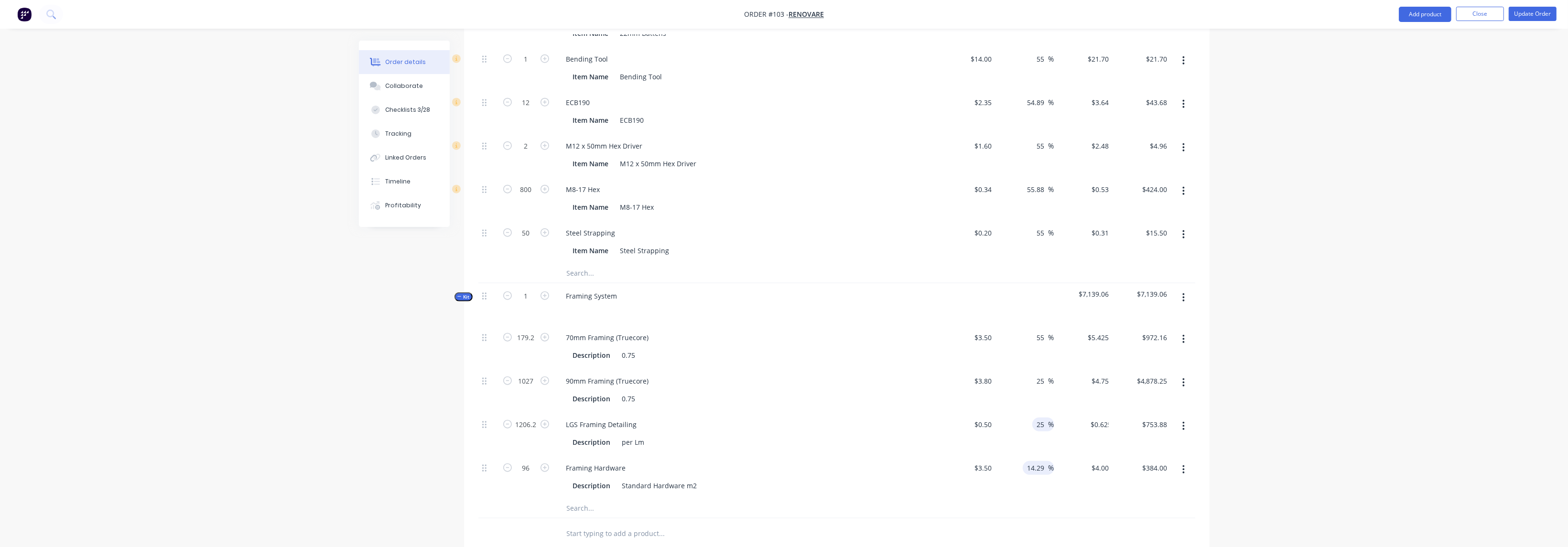
click at [1046, 461] on input "14.29" at bounding box center [1037, 468] width 22 height 14
drag, startPoint x: 1044, startPoint y: 453, endPoint x: 1022, endPoint y: 452, distance: 22.0
click at [1023, 461] on div "14.29 14.29 %" at bounding box center [1038, 468] width 31 height 14
type input "25"
type input "$4.375"
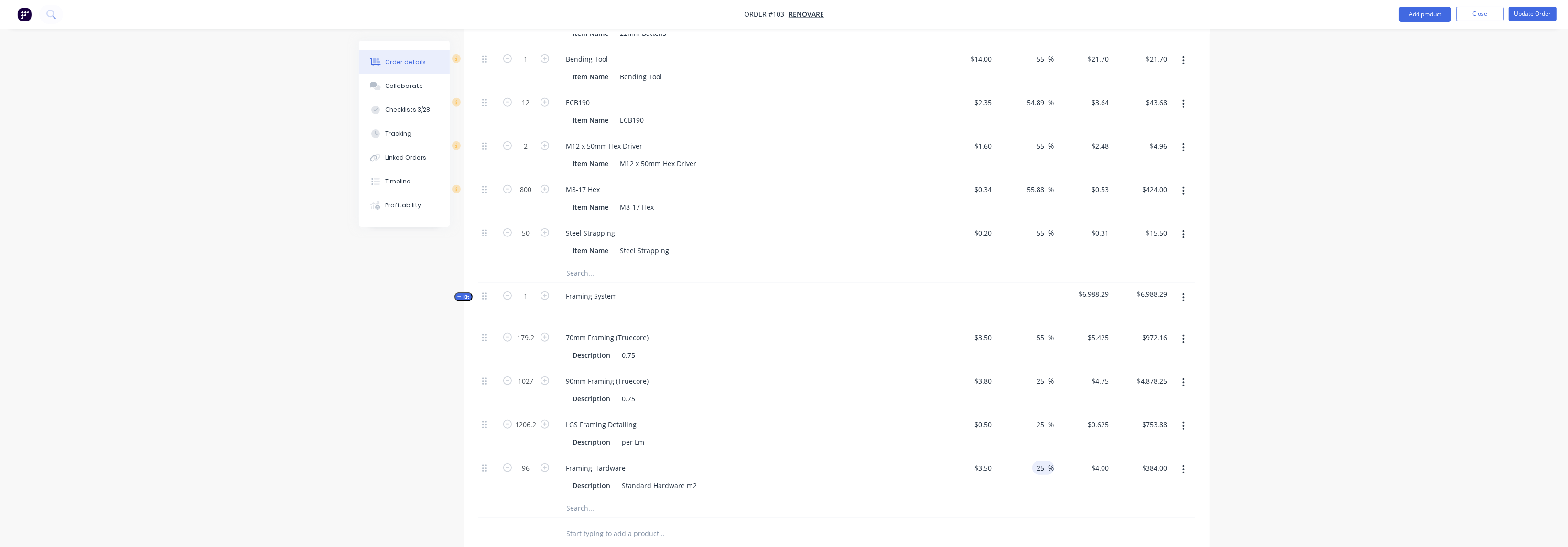
type input "$420.00"
click at [1007, 412] on div "25 25 %" at bounding box center [1025, 433] width 58 height 43
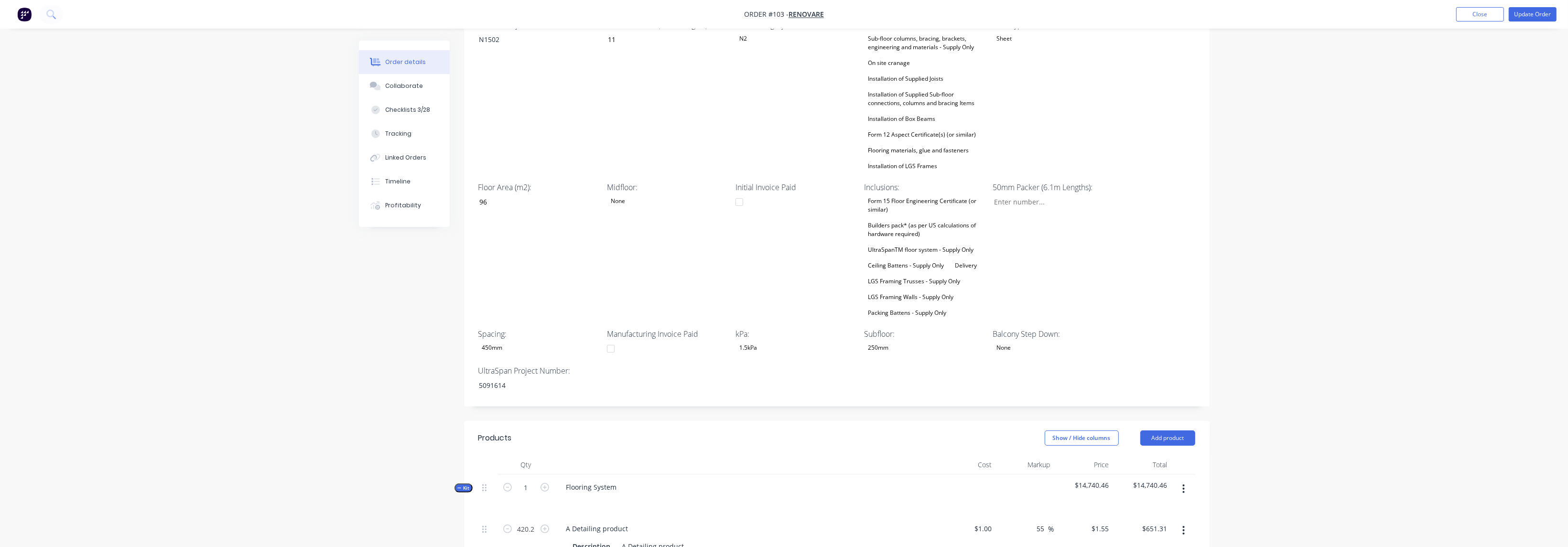
scroll to position [0, 0]
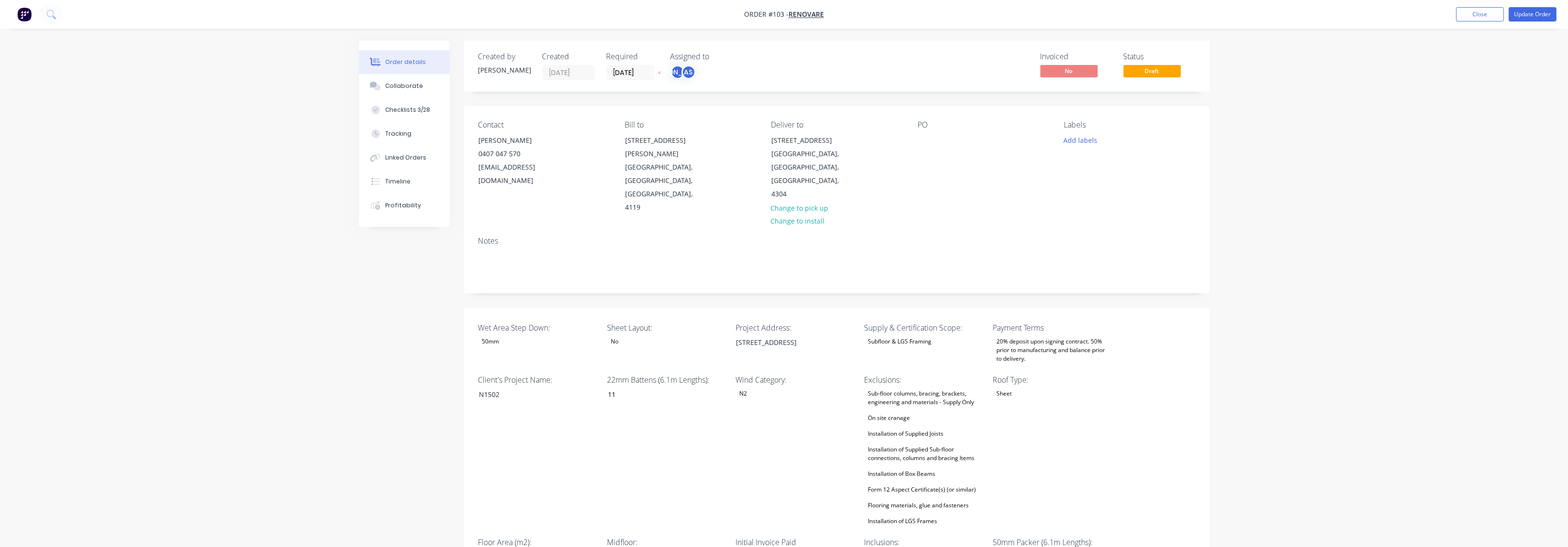
click at [1168, 72] on span "Draft" at bounding box center [1152, 71] width 57 height 12
click at [1168, 71] on span "Draft" at bounding box center [1152, 71] width 57 height 12
click at [1537, 15] on button "Update Order" at bounding box center [1532, 15] width 48 height 15
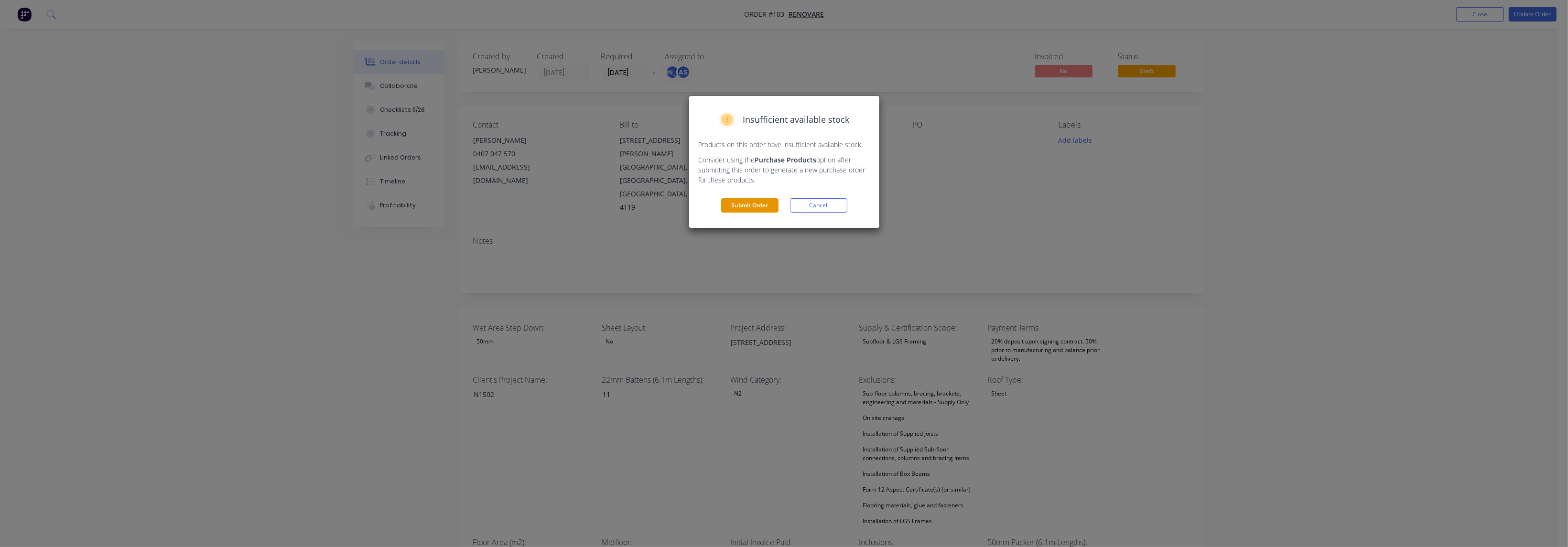
click at [755, 202] on button "Submit Order" at bounding box center [749, 205] width 57 height 15
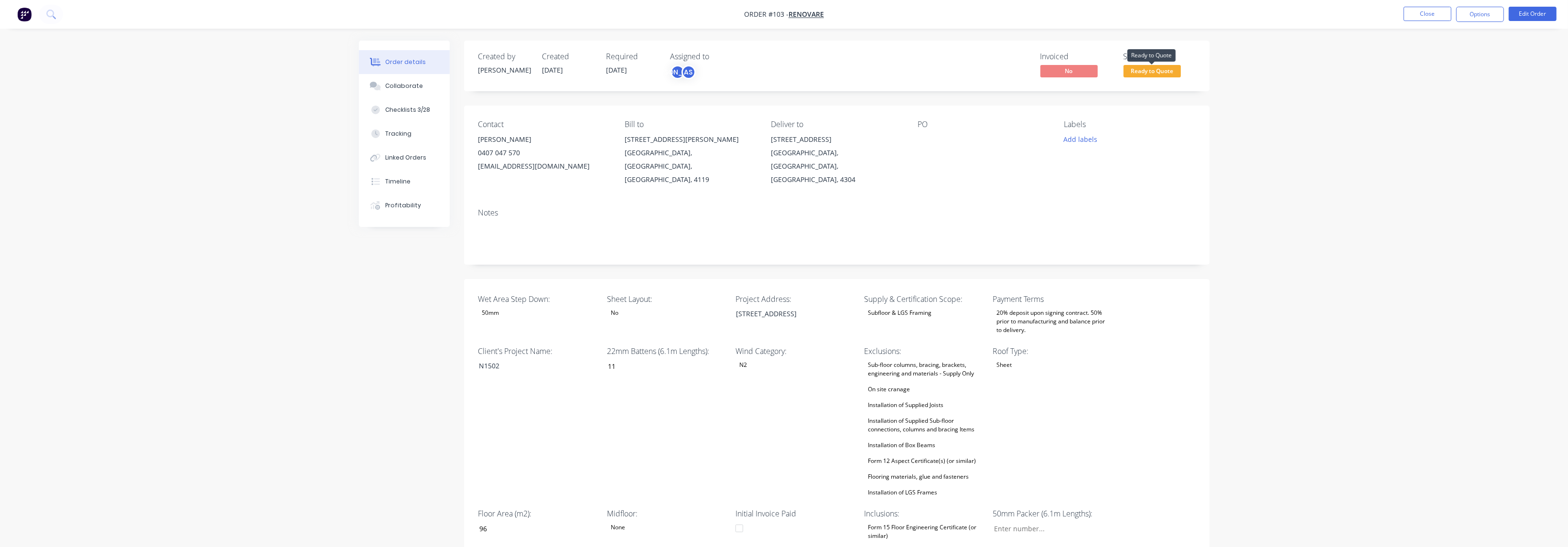
click at [1159, 70] on span "Ready to Quote" at bounding box center [1152, 71] width 57 height 12
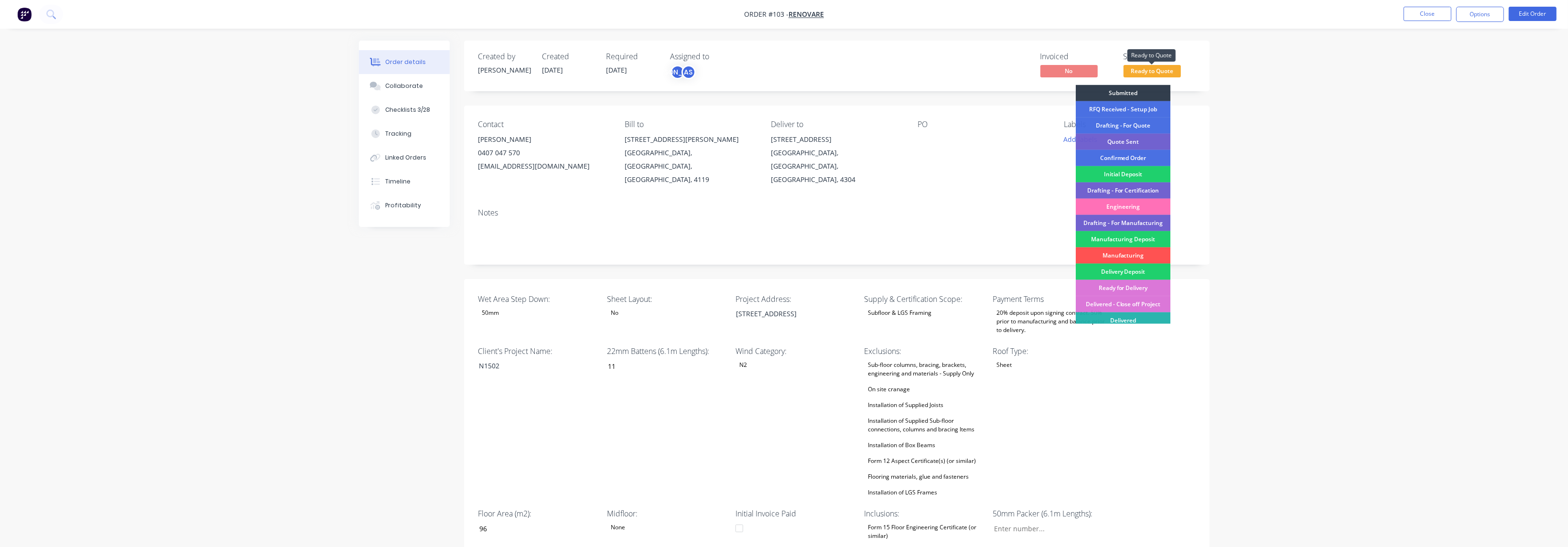
click at [1159, 70] on span "Ready to Quote" at bounding box center [1152, 71] width 57 height 12
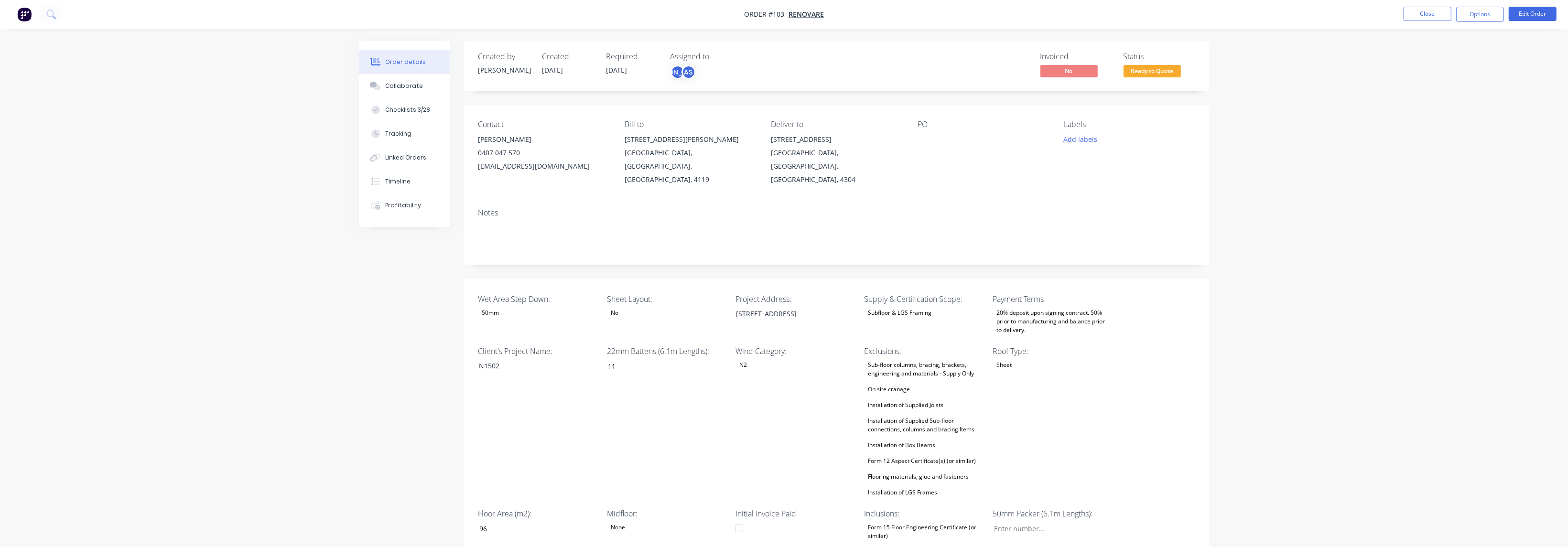
click at [1476, 13] on button "Options" at bounding box center [1480, 14] width 48 height 15
click at [1430, 55] on div "Invoice" at bounding box center [1451, 58] width 88 height 14
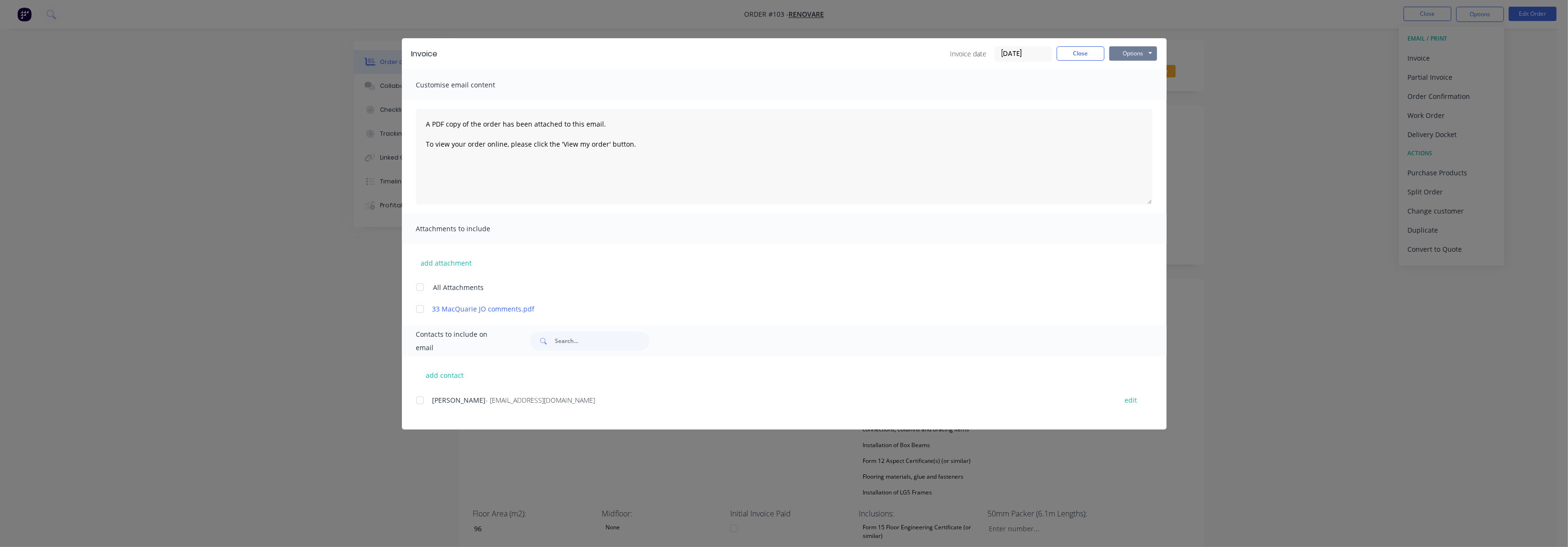
click at [1135, 57] on button "Options" at bounding box center [1133, 54] width 48 height 15
click at [1144, 70] on button "Preview" at bounding box center [1139, 70] width 61 height 16
click at [1150, 49] on button "Options" at bounding box center [1133, 54] width 48 height 15
click at [1066, 51] on button "Close" at bounding box center [1080, 54] width 48 height 15
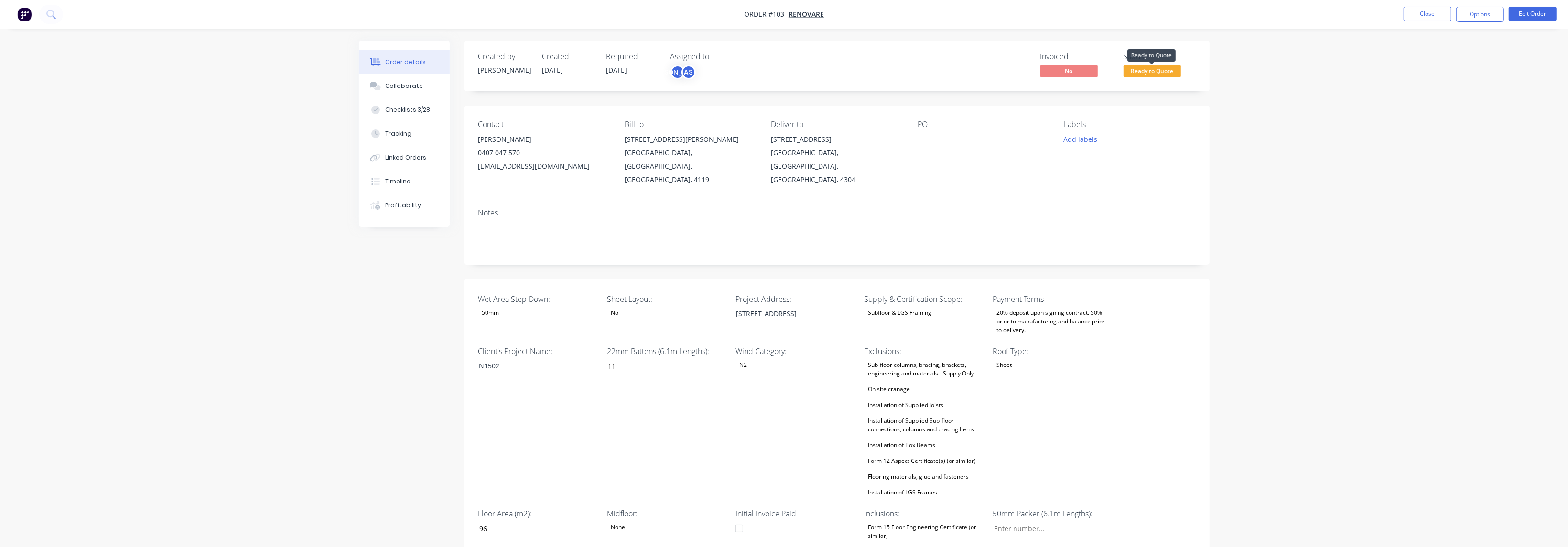
click at [1151, 73] on span "Ready to Quote" at bounding box center [1152, 71] width 57 height 12
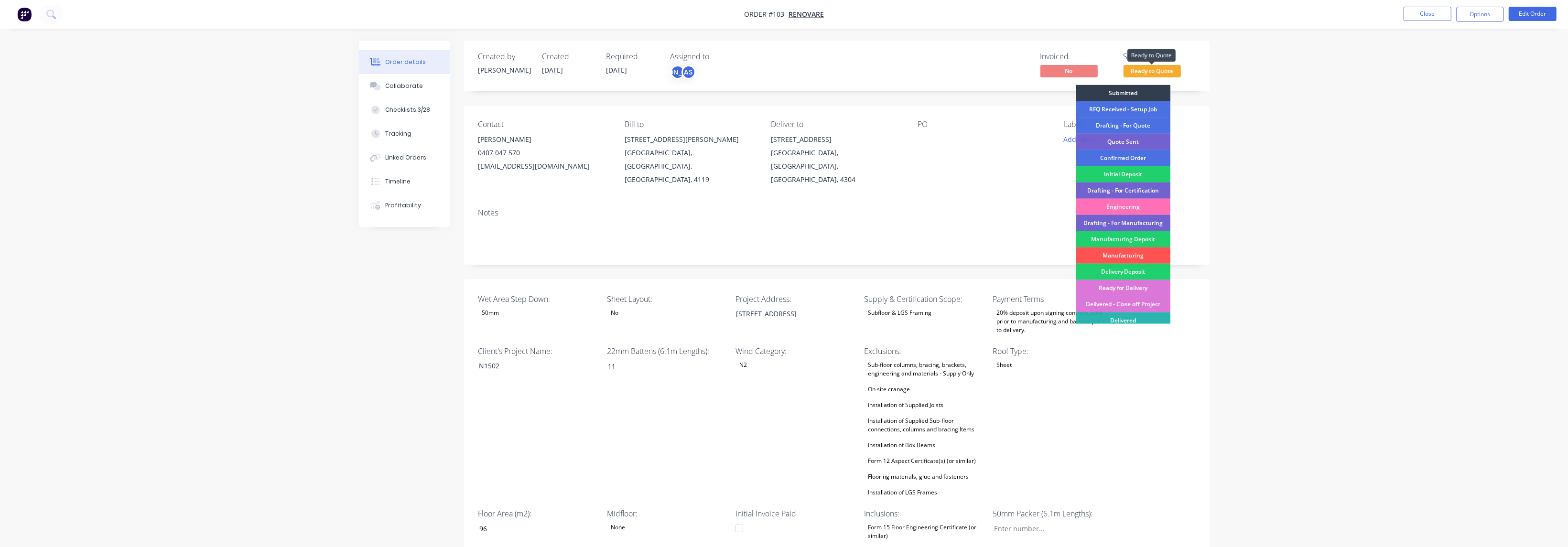
click at [1151, 73] on span "Ready to Quote" at bounding box center [1152, 71] width 57 height 12
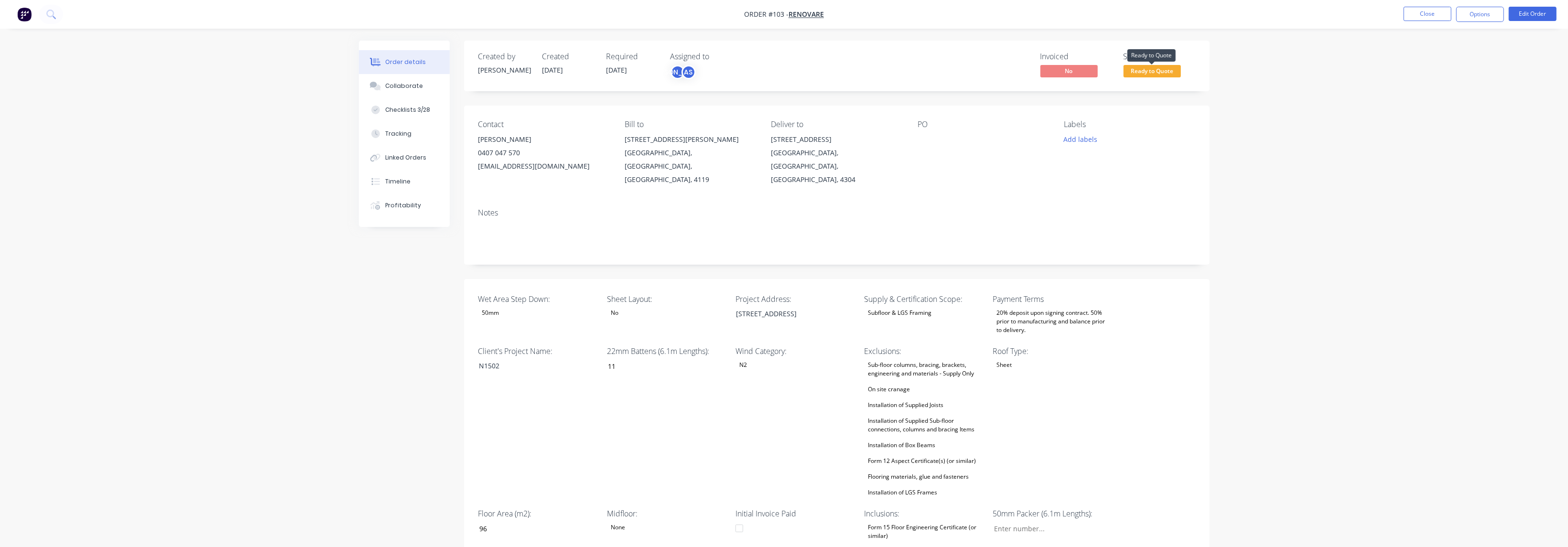
click at [1154, 72] on span "Ready to Quote" at bounding box center [1152, 71] width 57 height 12
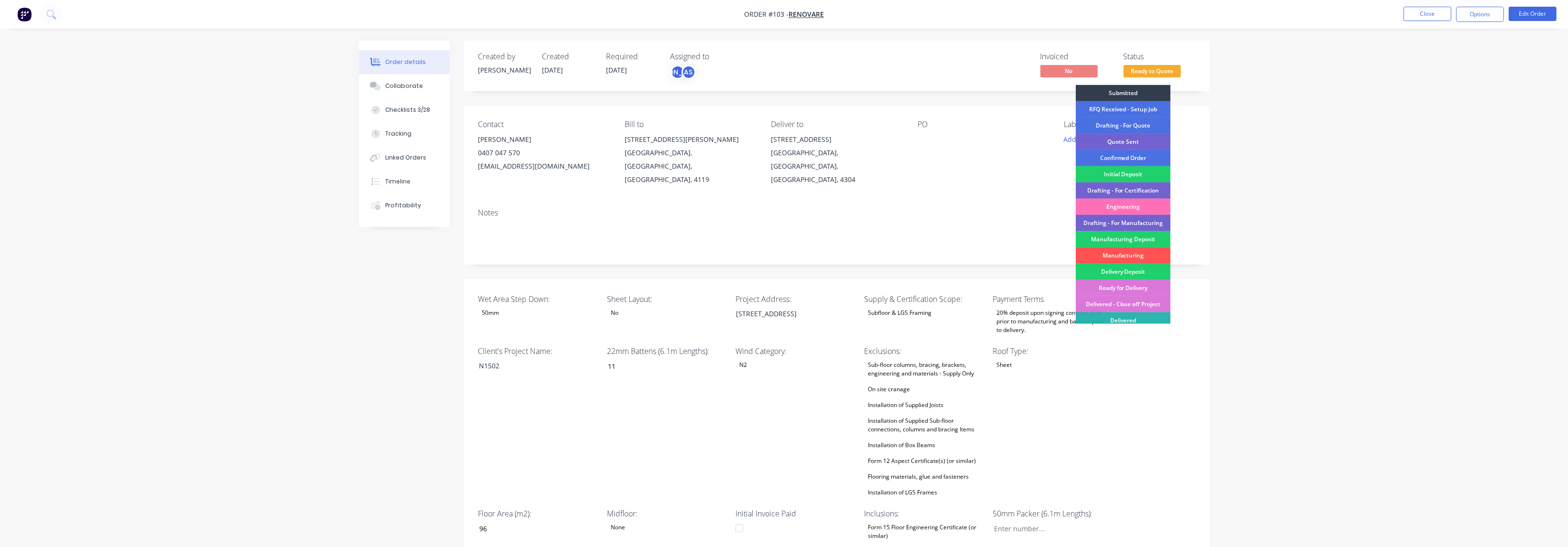
drag, startPoint x: 1371, startPoint y: 205, endPoint x: 1520, endPoint y: 50, distance: 215.0
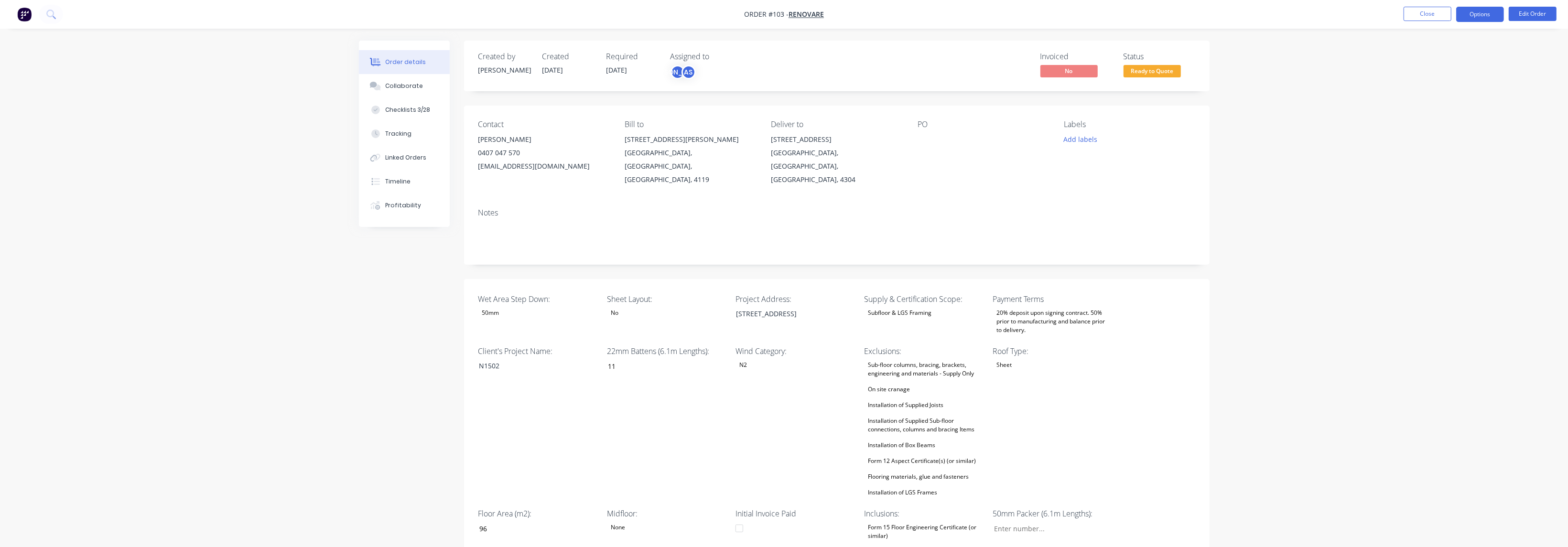
click at [1474, 17] on button "Options" at bounding box center [1480, 14] width 48 height 15
click at [1456, 247] on div "Convert to Quote" at bounding box center [1451, 249] width 88 height 14
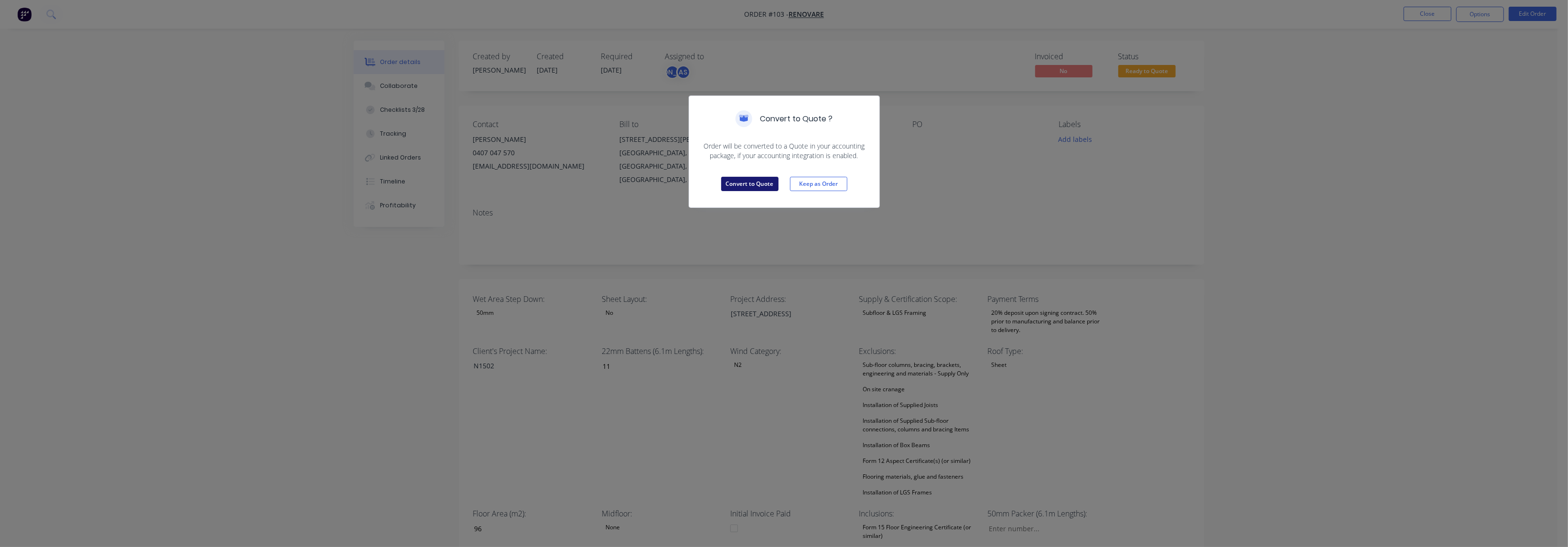
click at [762, 179] on button "Convert to Quote" at bounding box center [749, 184] width 57 height 15
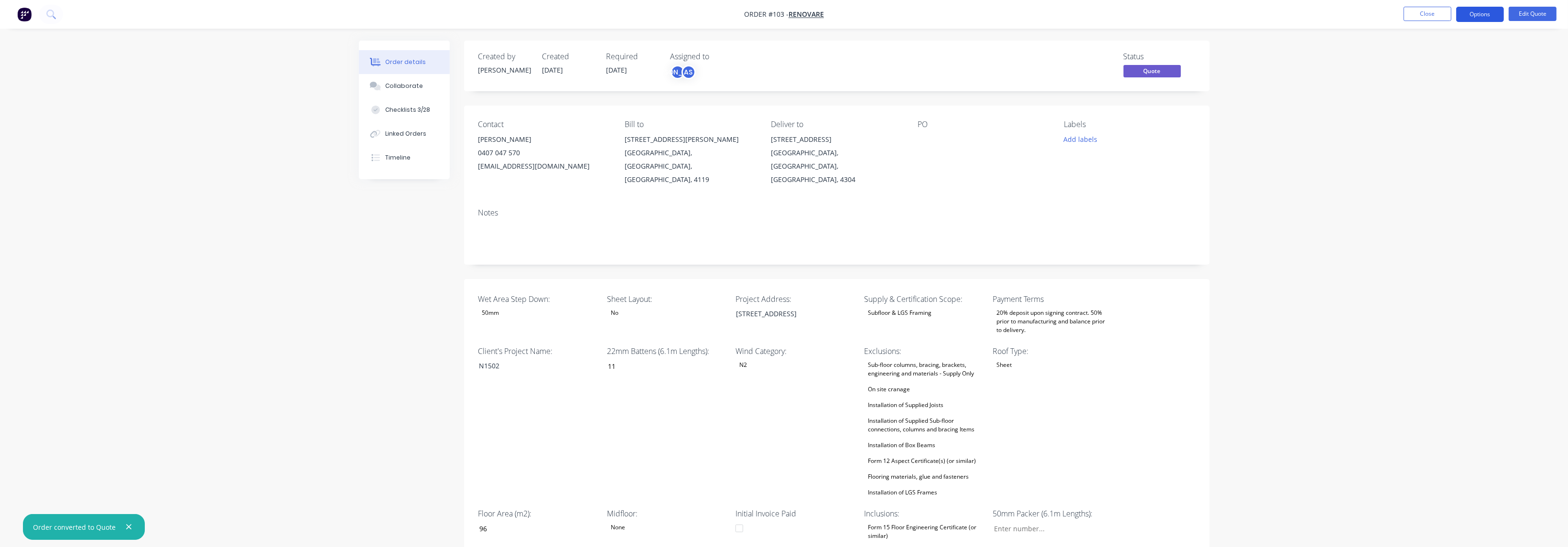
click at [1485, 13] on button "Options" at bounding box center [1480, 14] width 48 height 15
click at [1450, 60] on div "Quote" at bounding box center [1451, 58] width 88 height 14
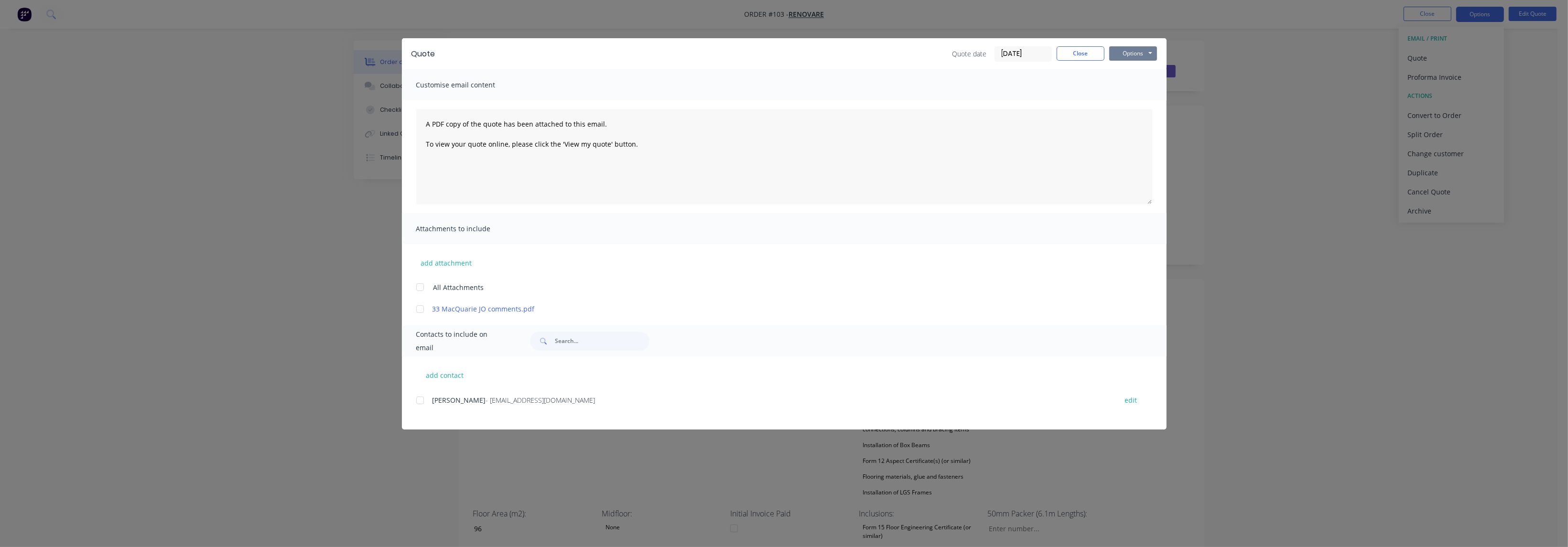
click at [1146, 51] on button "Options" at bounding box center [1133, 54] width 48 height 15
click at [1138, 72] on button "Preview" at bounding box center [1139, 70] width 61 height 16
click at [1092, 52] on button "Close" at bounding box center [1080, 54] width 48 height 15
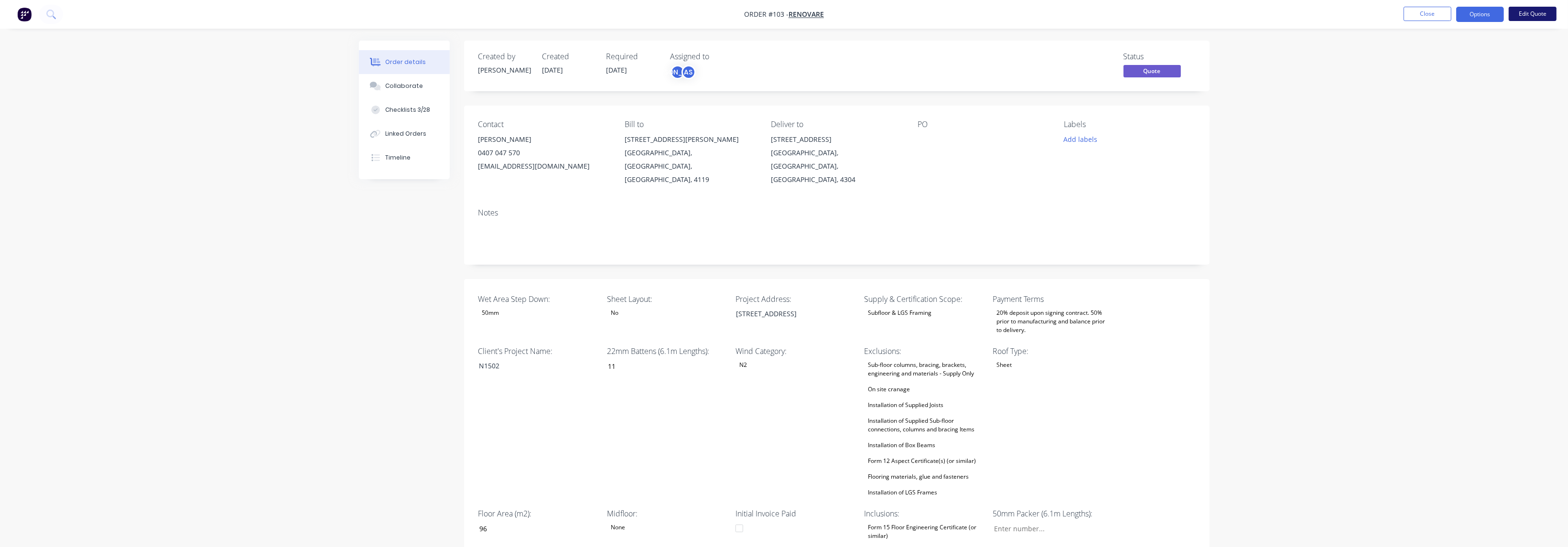
click at [1540, 15] on button "Edit Quote" at bounding box center [1532, 14] width 48 height 15
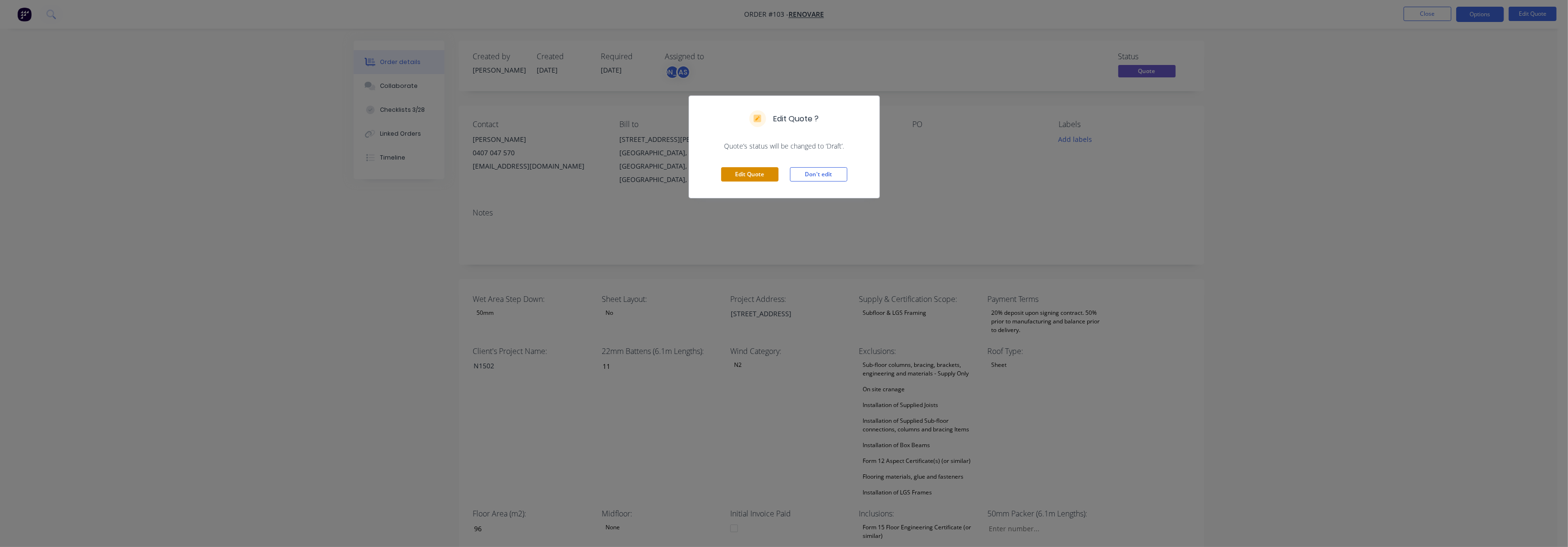
click at [758, 173] on button "Edit Quote" at bounding box center [749, 175] width 57 height 15
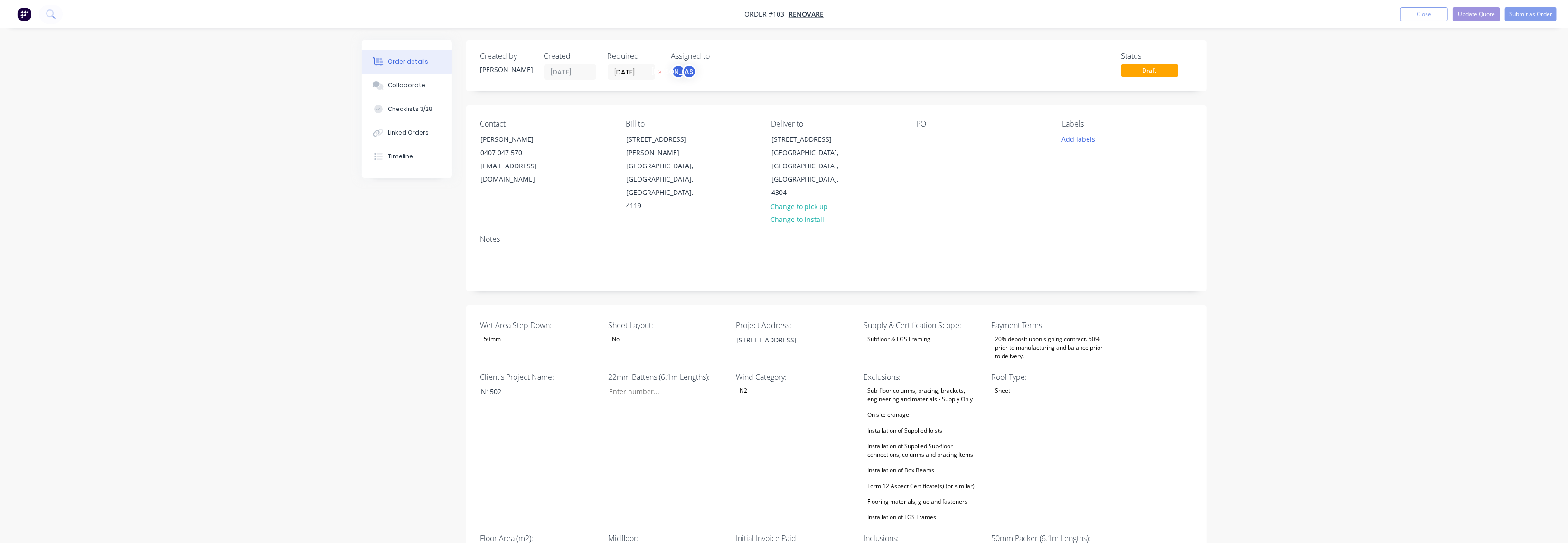
type input "11"
type input "96"
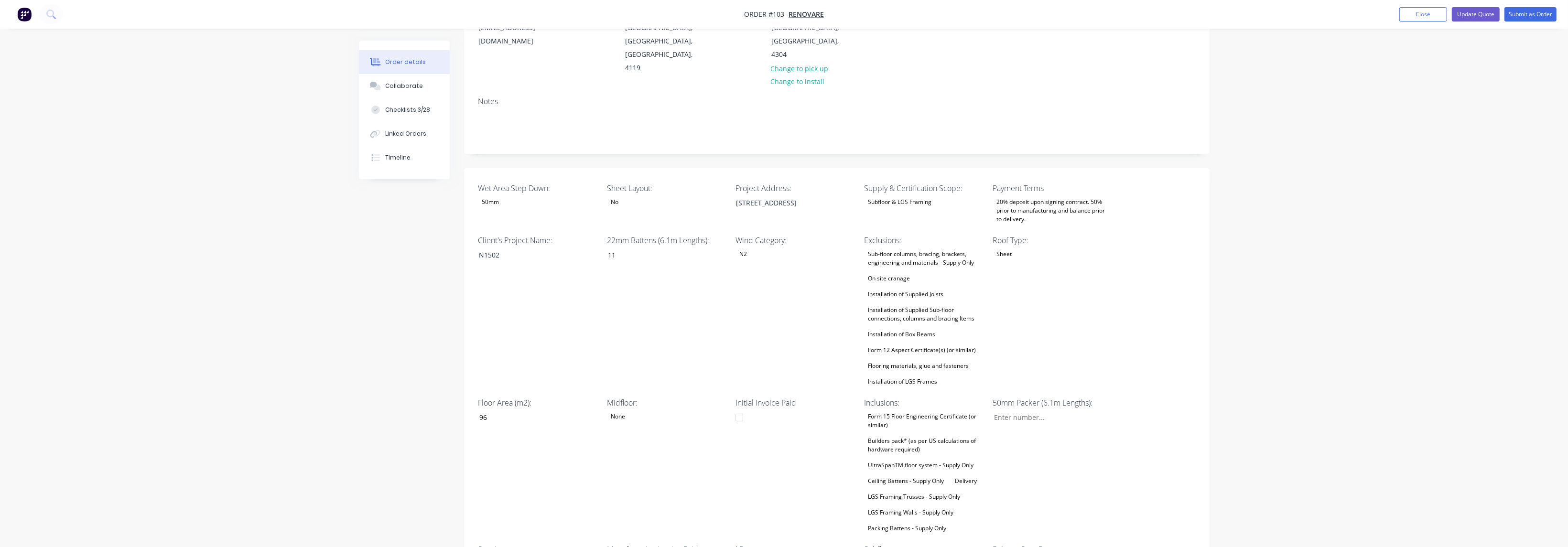
scroll to position [144, 0]
click at [897, 300] on div "Installation of Supplied Sub-floor connections, columns and bracing Items" at bounding box center [924, 311] width 120 height 21
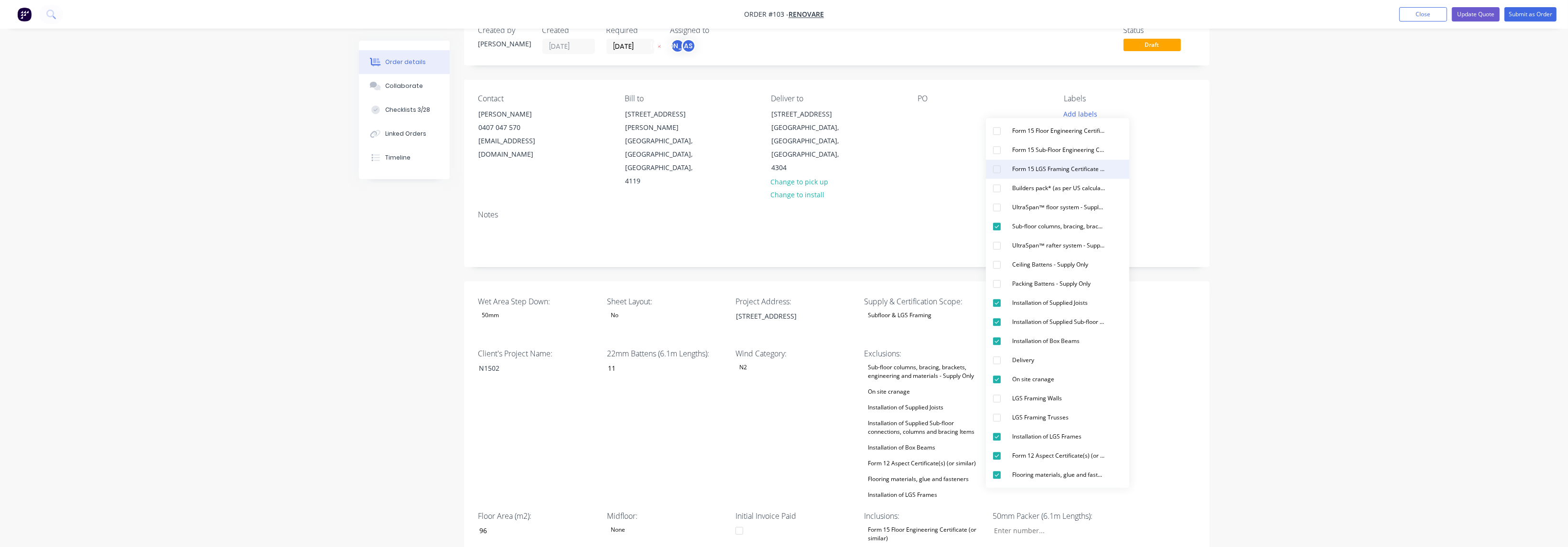
scroll to position [0, 0]
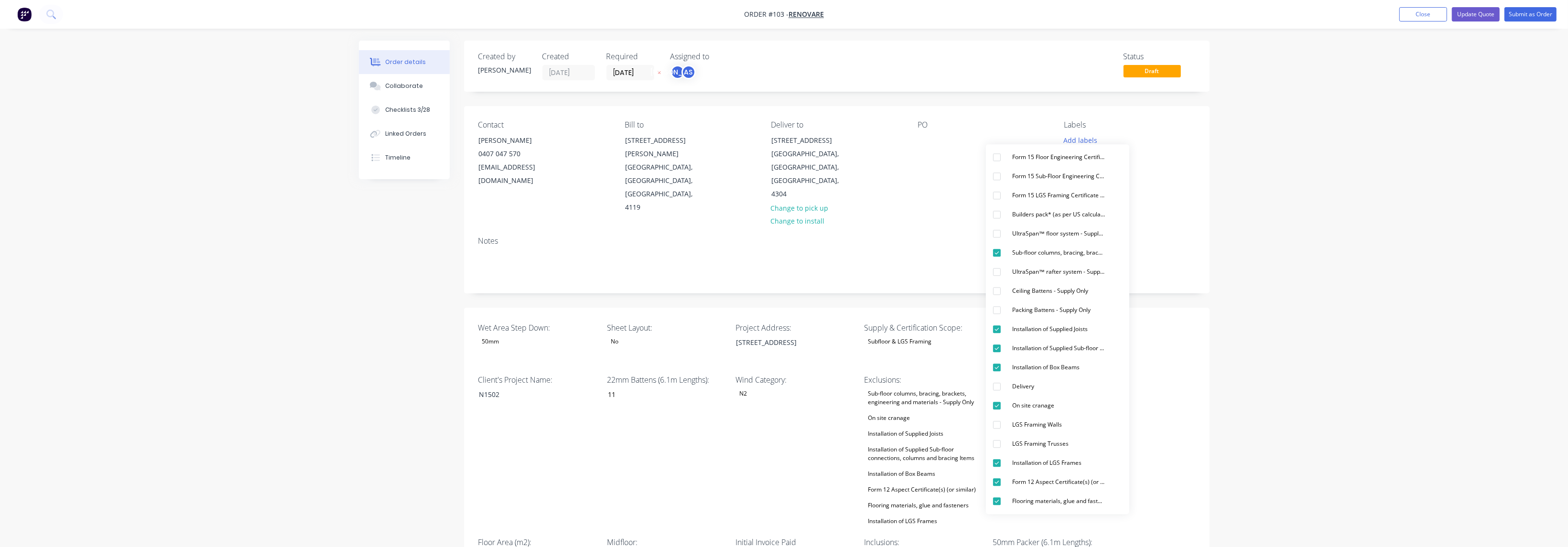
click at [1158, 372] on div "Wet Area Step Down: 50mm Sheet Layout: No Project Address: [STREET_ADDRESS] Sup…" at bounding box center [836, 535] width 745 height 455
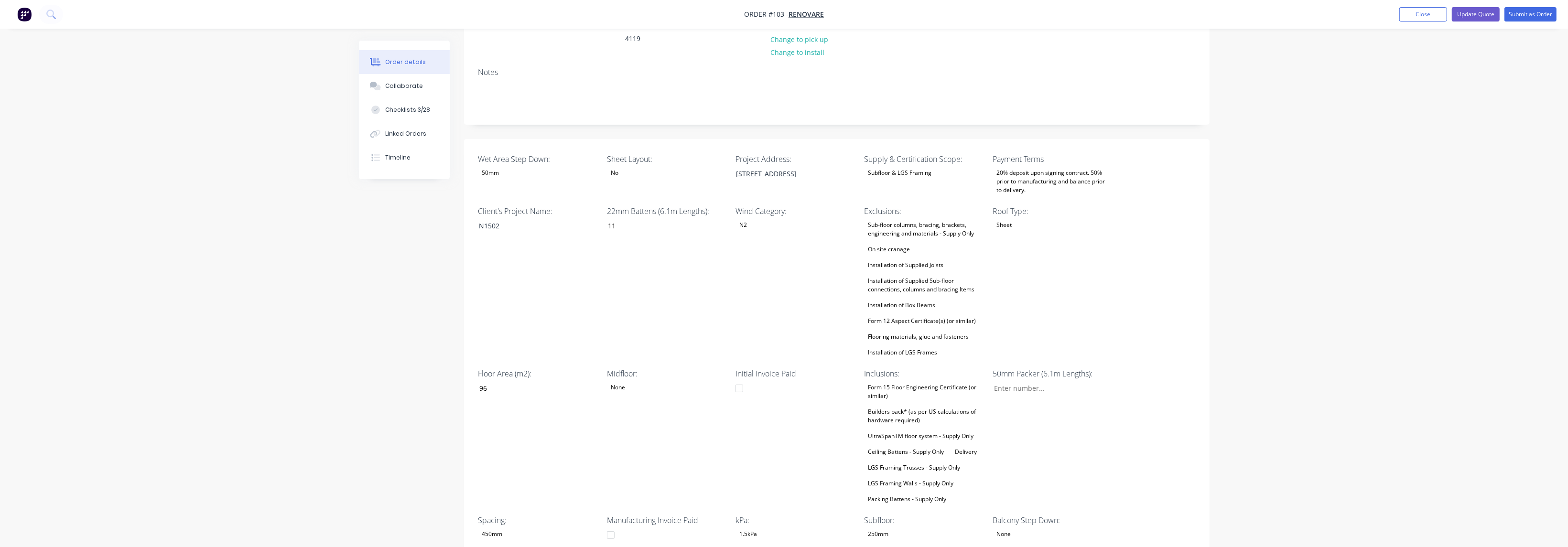
scroll to position [215, 0]
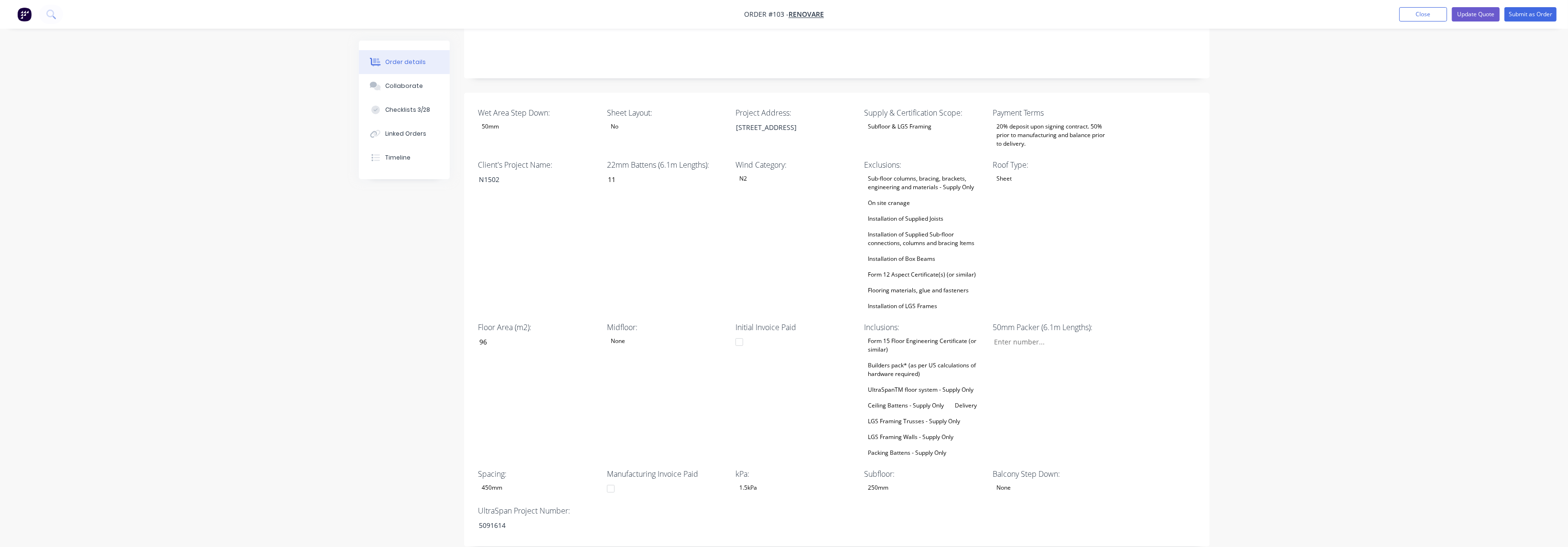
click at [932, 360] on div "Builders pack* (as per US calculations of hardware required)" at bounding box center [924, 370] width 120 height 21
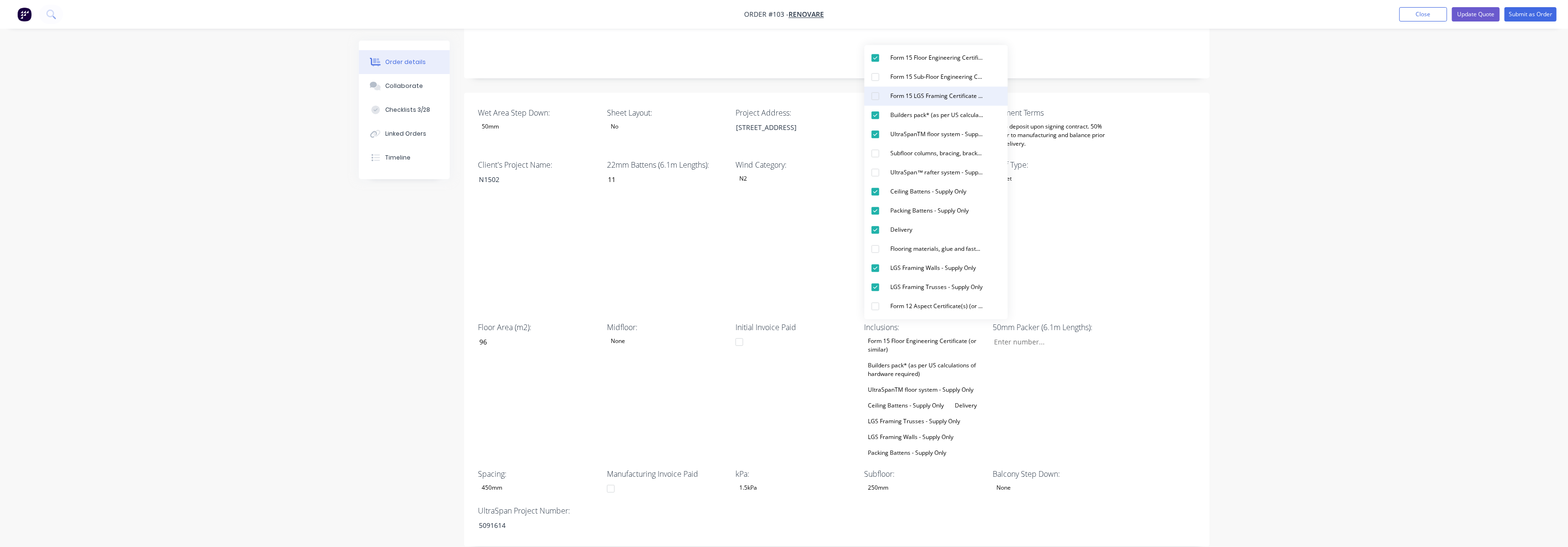
click at [878, 96] on div "button" at bounding box center [875, 96] width 19 height 19
click at [1159, 378] on div "Wet Area Step Down: 50mm Sheet Layout: No Project Address: [STREET_ADDRESS] Sup…" at bounding box center [836, 332] width 745 height 479
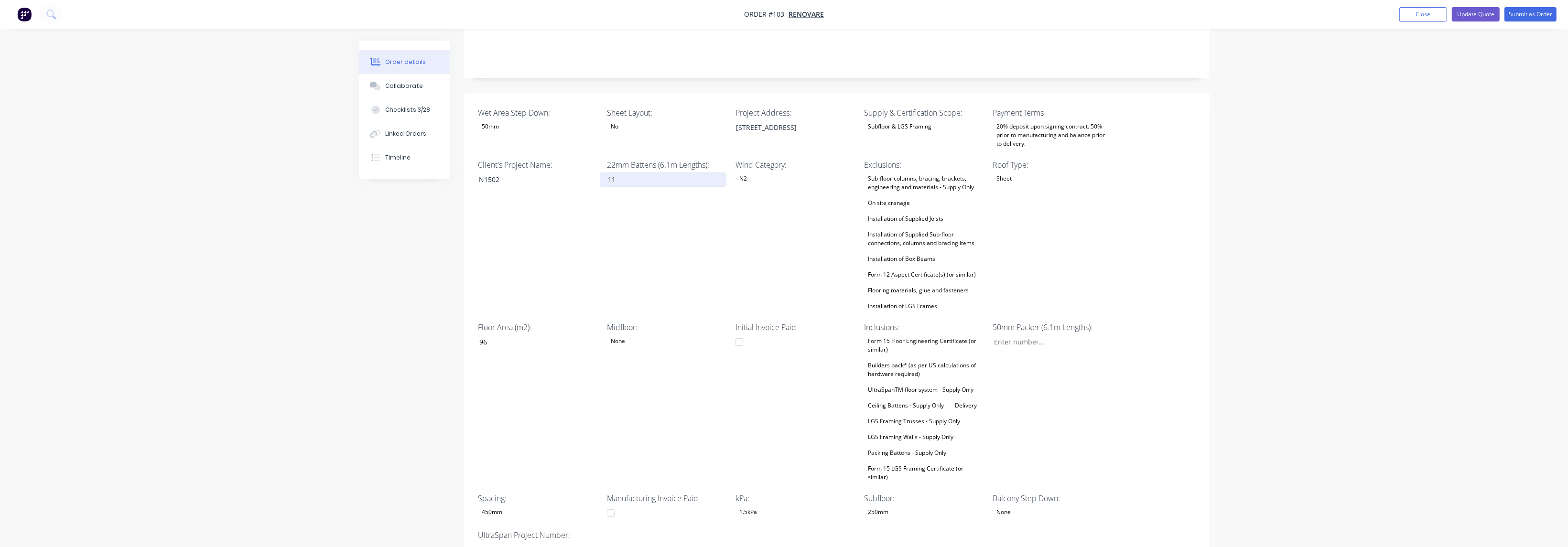
click at [622, 173] on input "11" at bounding box center [663, 180] width 126 height 15
drag, startPoint x: 624, startPoint y: 166, endPoint x: 603, endPoint y: 163, distance: 21.2
click at [603, 173] on input "11" at bounding box center [663, 180] width 126 height 15
type input "33"
click at [707, 235] on div "22mm Battens (6.1m Lengths): 33" at bounding box center [666, 235] width 120 height 154
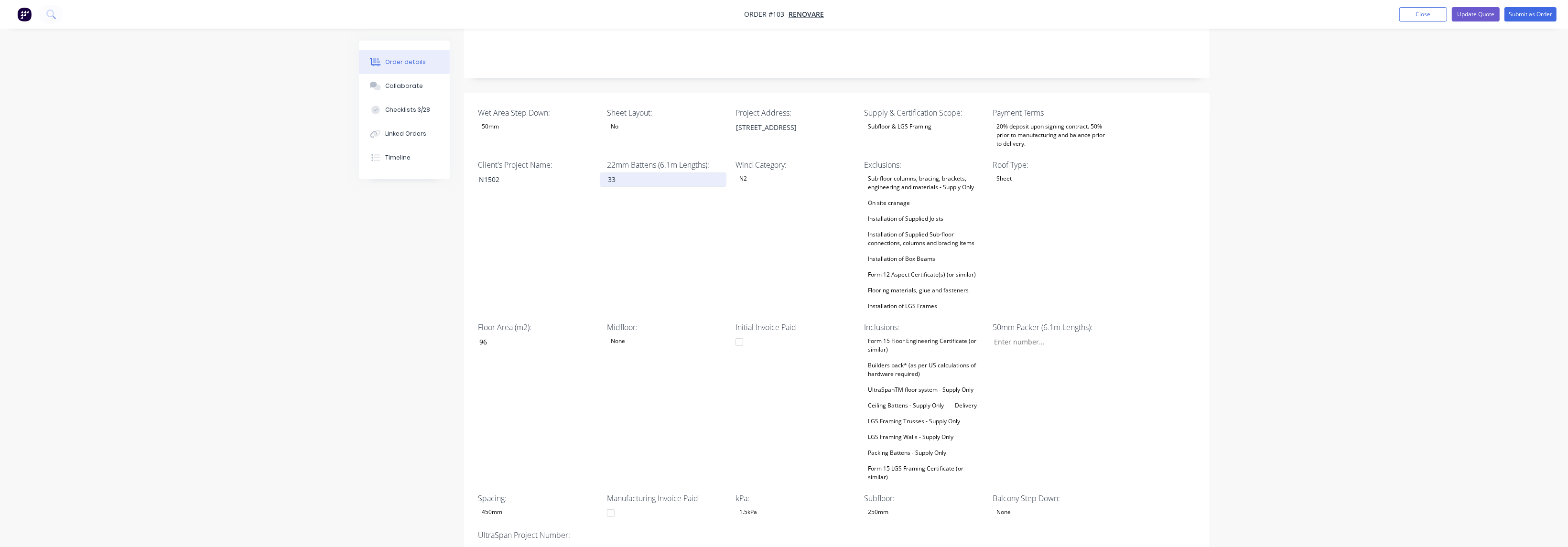
click at [631, 173] on input "33" at bounding box center [663, 180] width 126 height 15
click at [631, 198] on div "22mm Battens (6.1m Lengths): 33" at bounding box center [666, 235] width 120 height 154
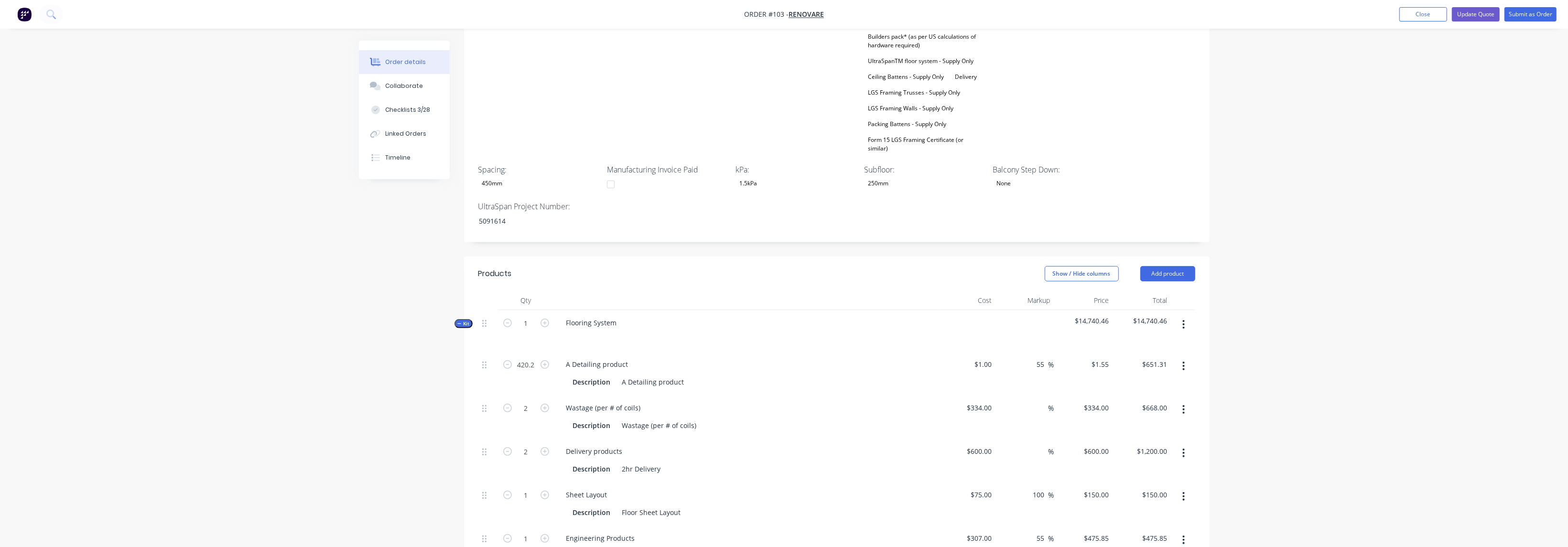
scroll to position [645, 0]
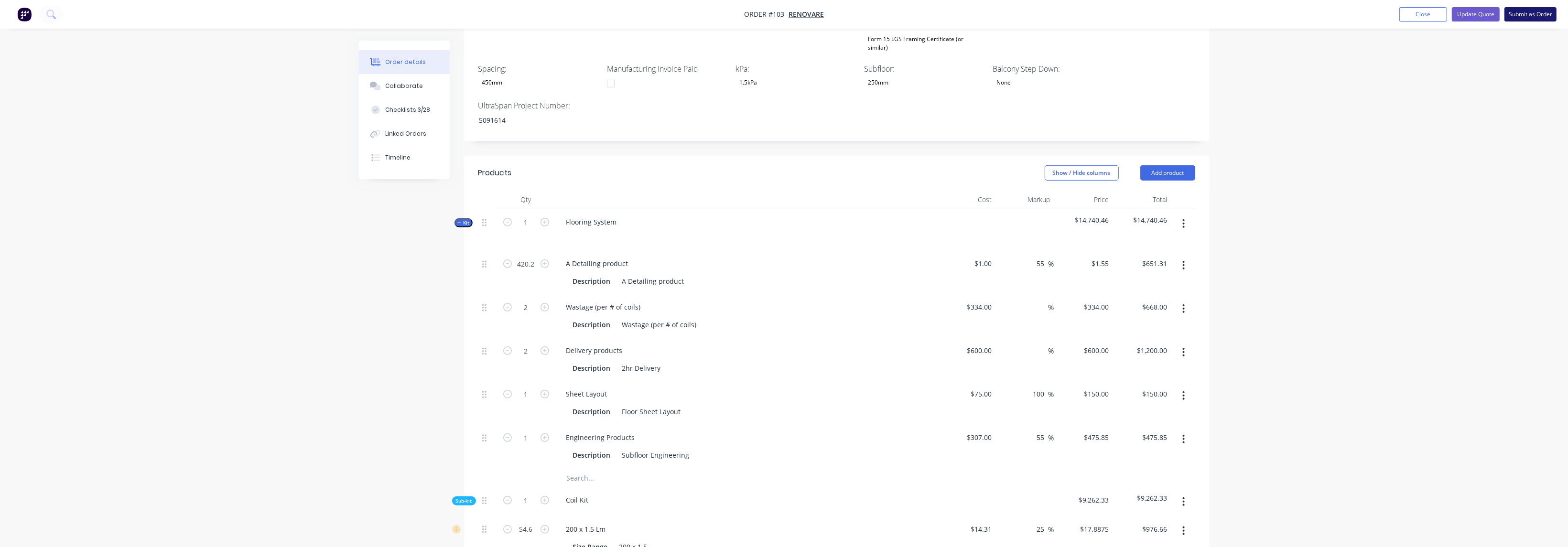
click at [1517, 11] on button "Submit as Order" at bounding box center [1530, 15] width 52 height 15
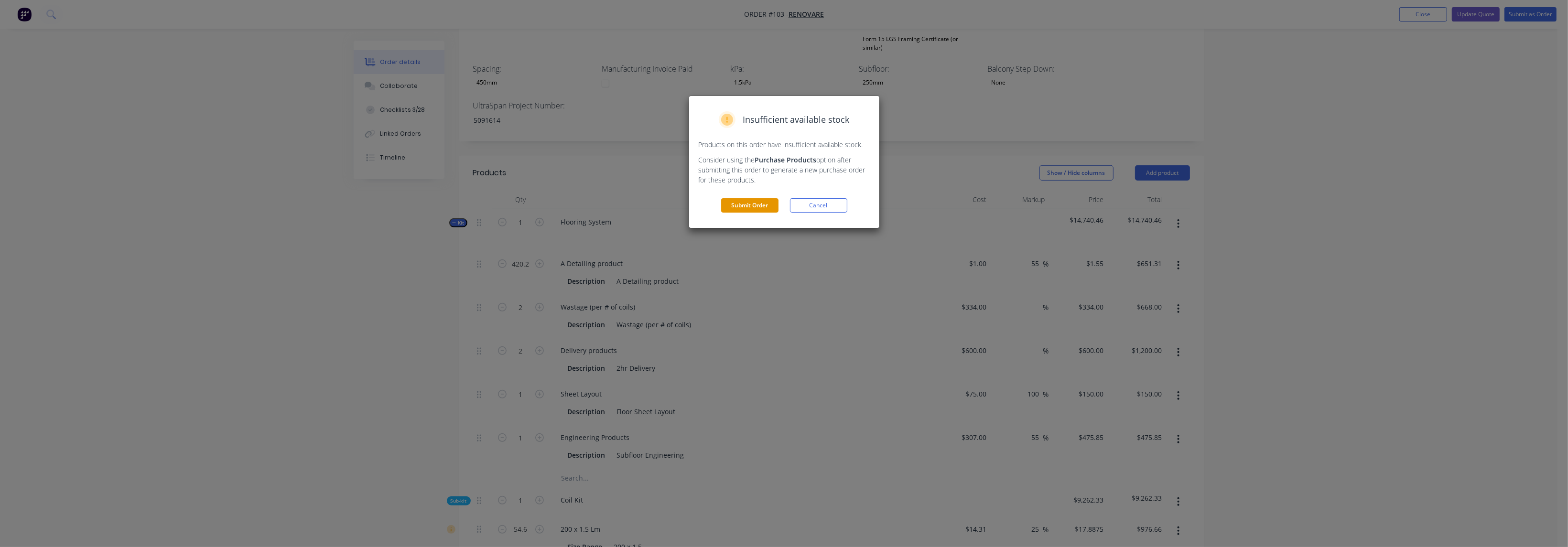
click at [748, 209] on button "Submit Order" at bounding box center [749, 205] width 57 height 15
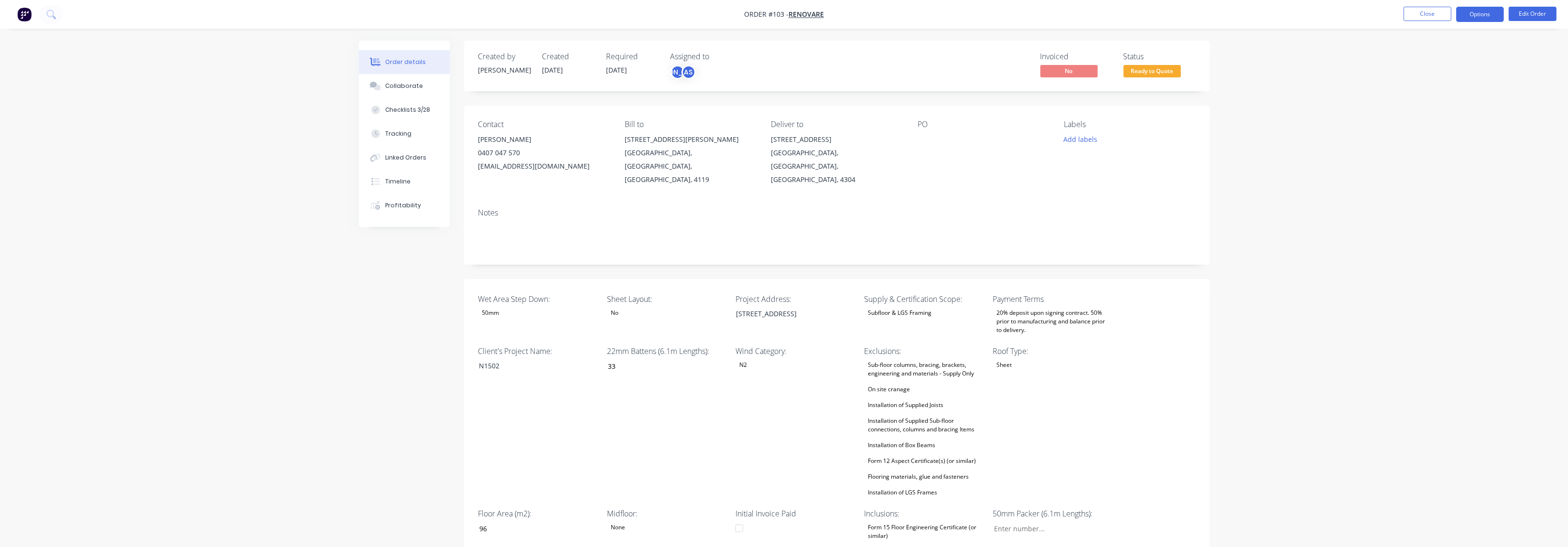
click at [1480, 16] on button "Options" at bounding box center [1480, 14] width 48 height 15
click at [1165, 66] on span "Ready to Quote" at bounding box center [1152, 71] width 57 height 12
click at [1488, 13] on button "Options" at bounding box center [1480, 14] width 48 height 15
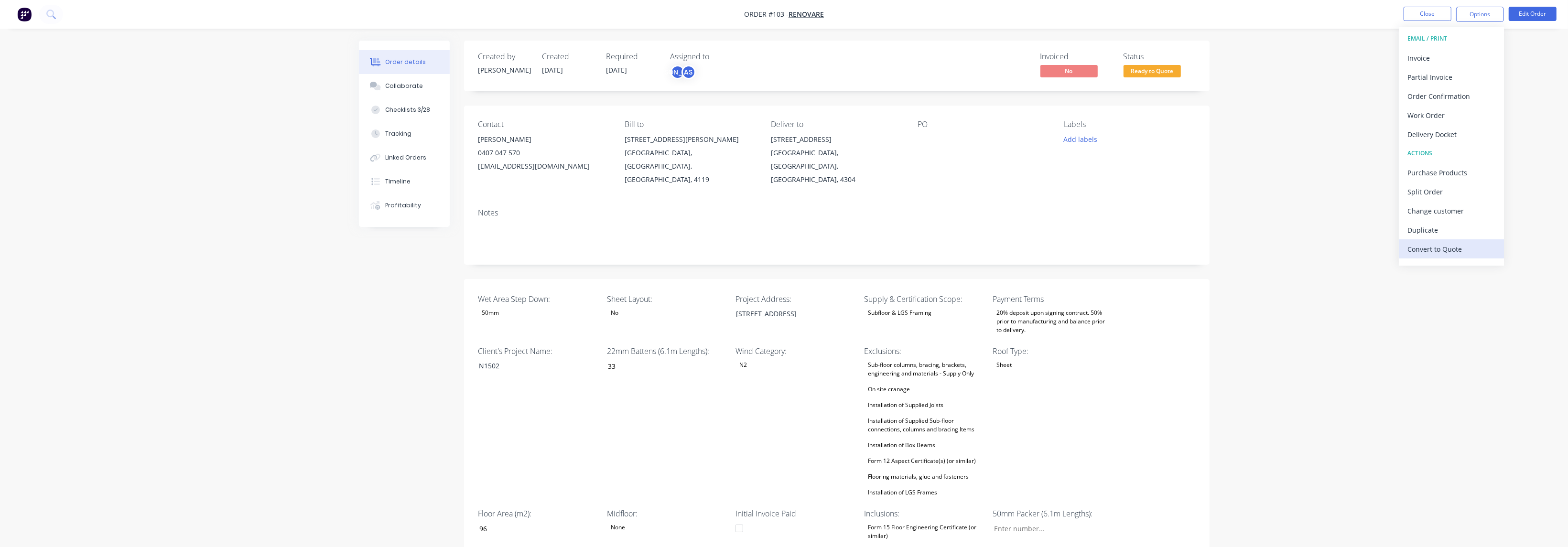
click at [1458, 253] on div "Convert to Quote" at bounding box center [1451, 249] width 88 height 14
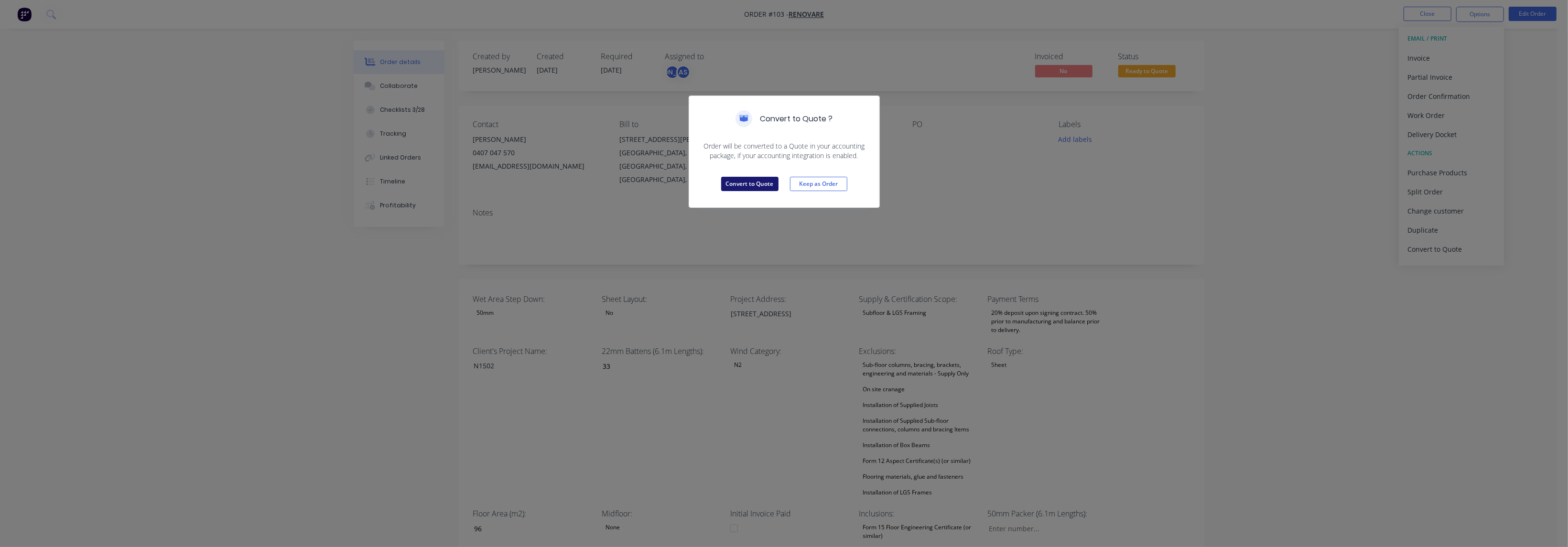
click at [757, 186] on button "Convert to Quote" at bounding box center [749, 184] width 57 height 15
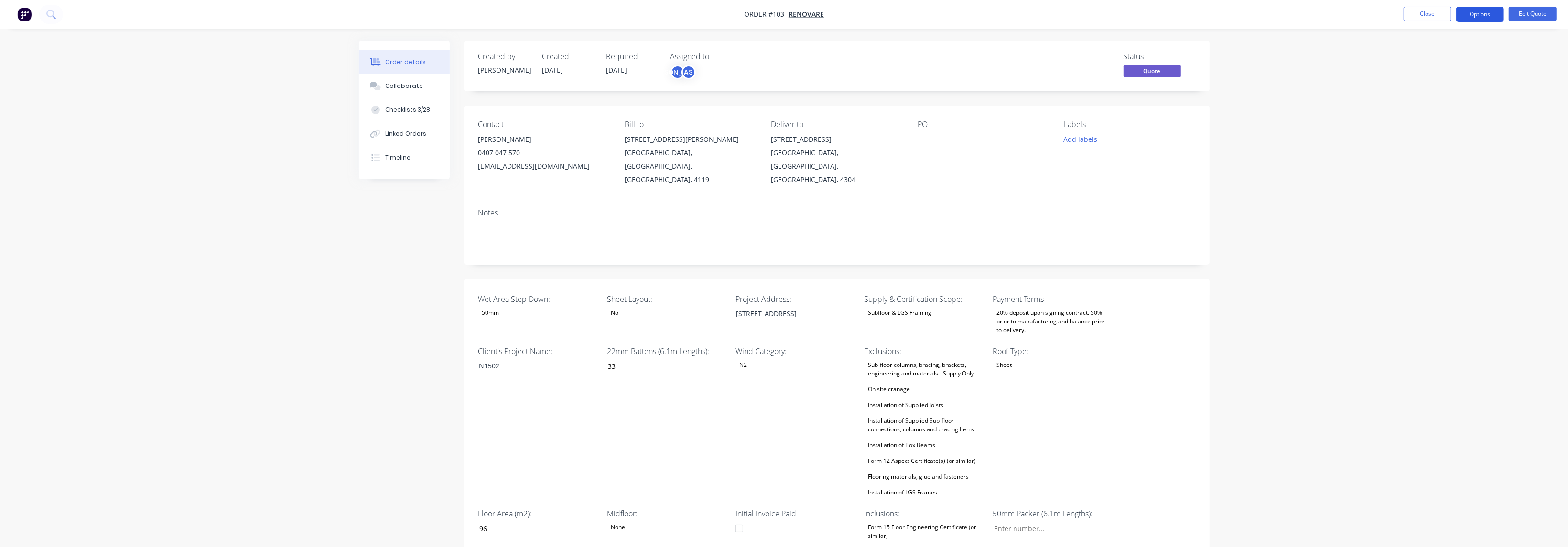
click at [1480, 16] on button "Options" at bounding box center [1480, 14] width 48 height 15
click at [1460, 59] on div "Quote" at bounding box center [1451, 58] width 88 height 14
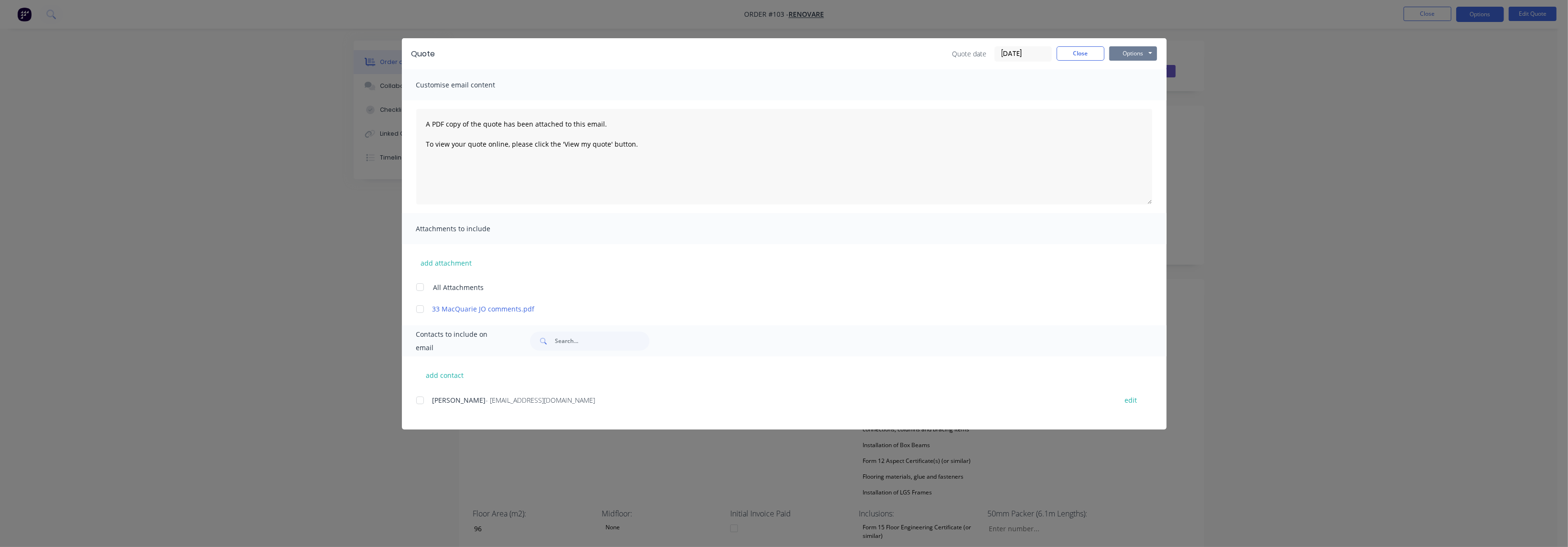
click at [1131, 54] on button "Options" at bounding box center [1133, 54] width 48 height 15
click at [1129, 72] on button "Preview" at bounding box center [1139, 70] width 61 height 16
click at [1082, 51] on button "Close" at bounding box center [1080, 54] width 48 height 15
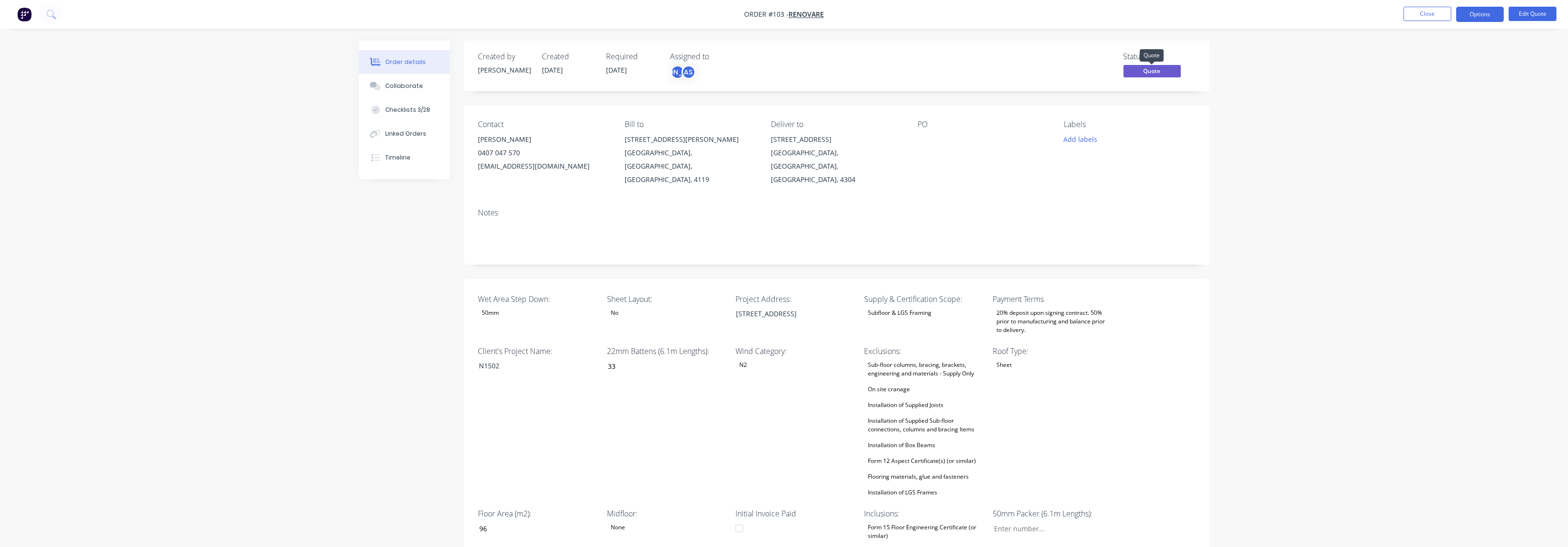
click at [1165, 69] on span "Quote" at bounding box center [1152, 71] width 57 height 12
click at [1153, 72] on span "Quote" at bounding box center [1152, 71] width 57 height 12
click at [1533, 13] on button "Edit Quote" at bounding box center [1532, 14] width 48 height 15
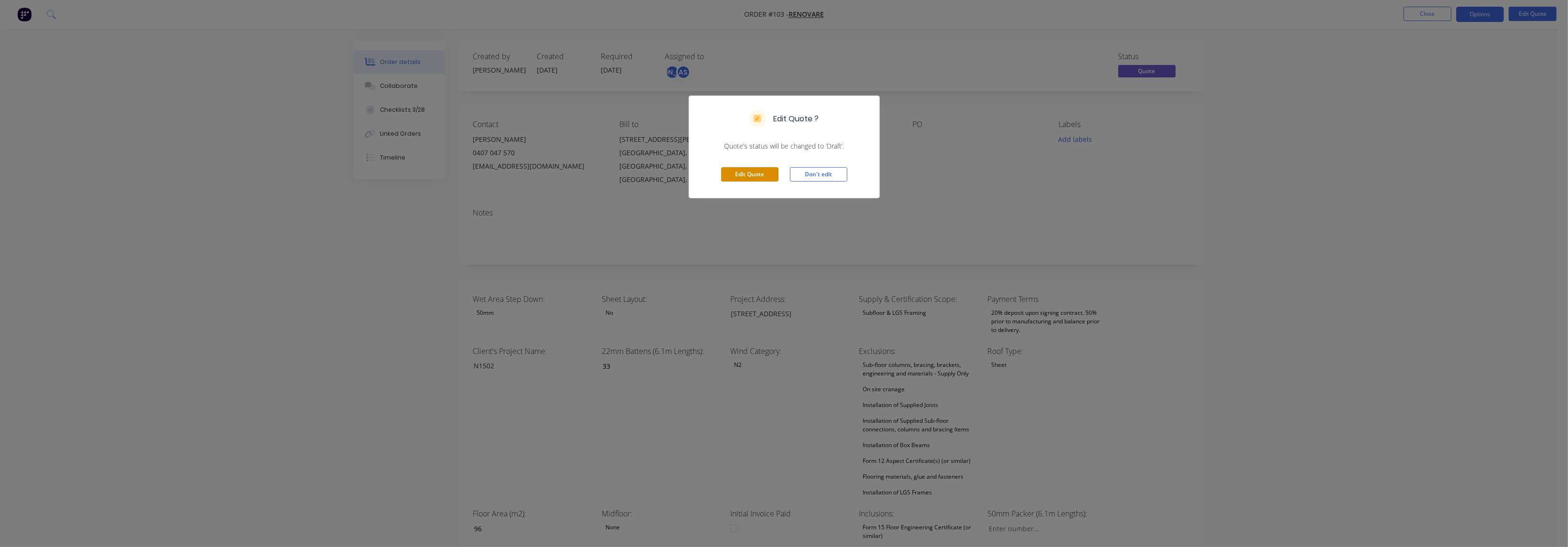
click at [757, 171] on button "Edit Quote" at bounding box center [749, 175] width 57 height 15
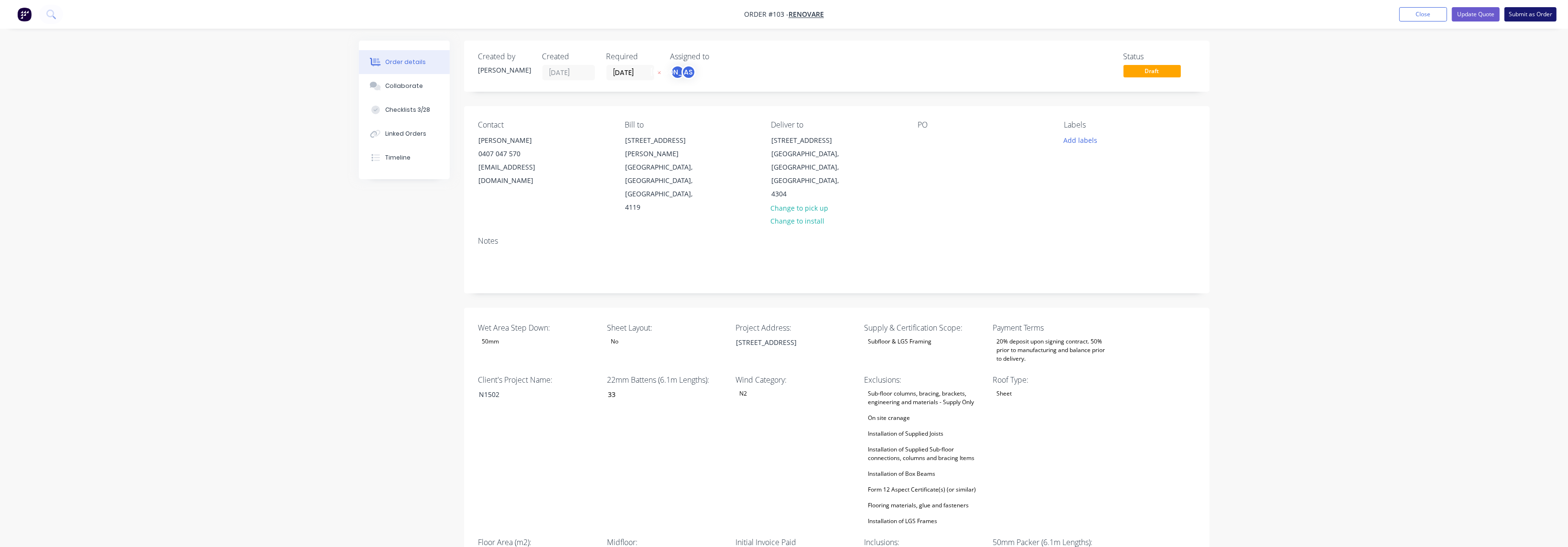
click at [1527, 11] on button "Submit as Order" at bounding box center [1530, 15] width 52 height 15
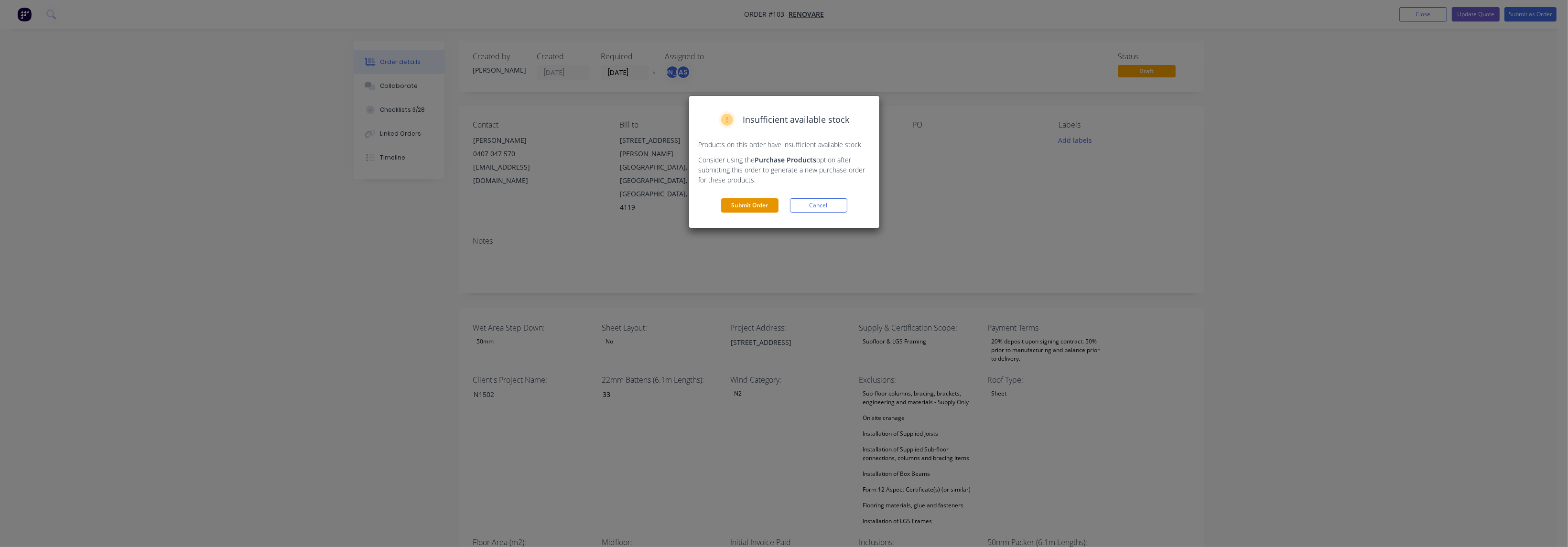
click at [757, 207] on button "Submit Order" at bounding box center [749, 205] width 57 height 15
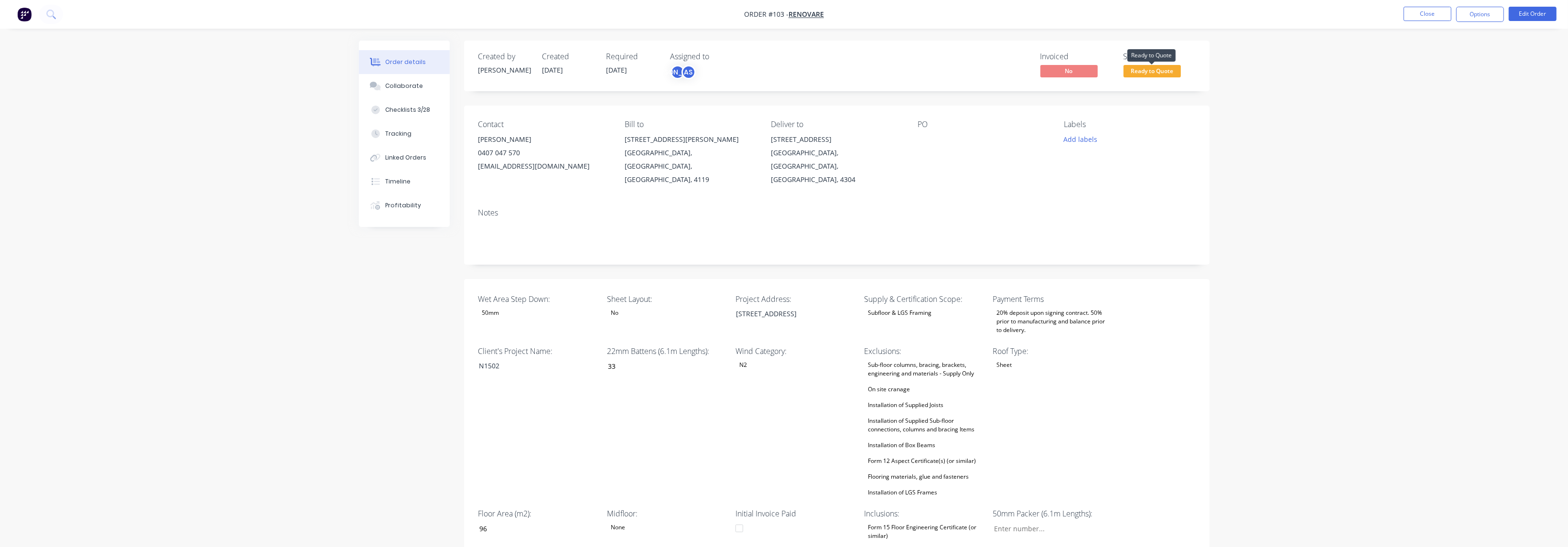
click at [1155, 70] on span "Ready to Quote" at bounding box center [1152, 71] width 57 height 12
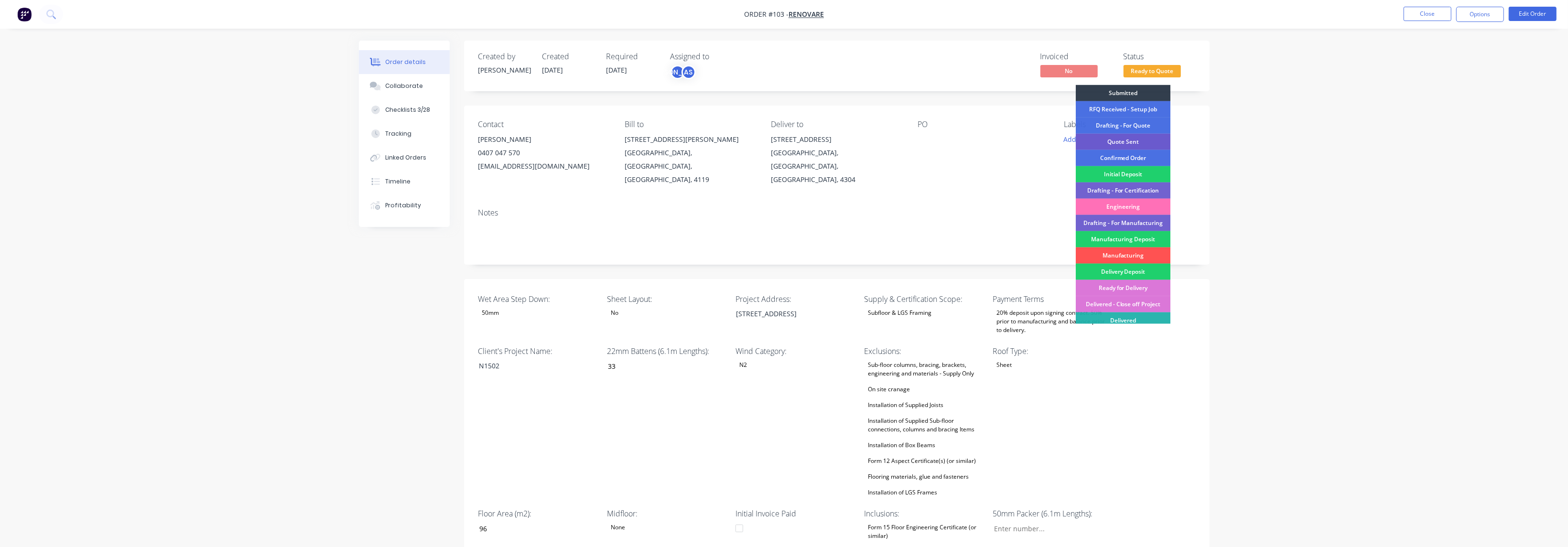
click at [1144, 139] on div "Quote Sent" at bounding box center [1123, 142] width 94 height 16
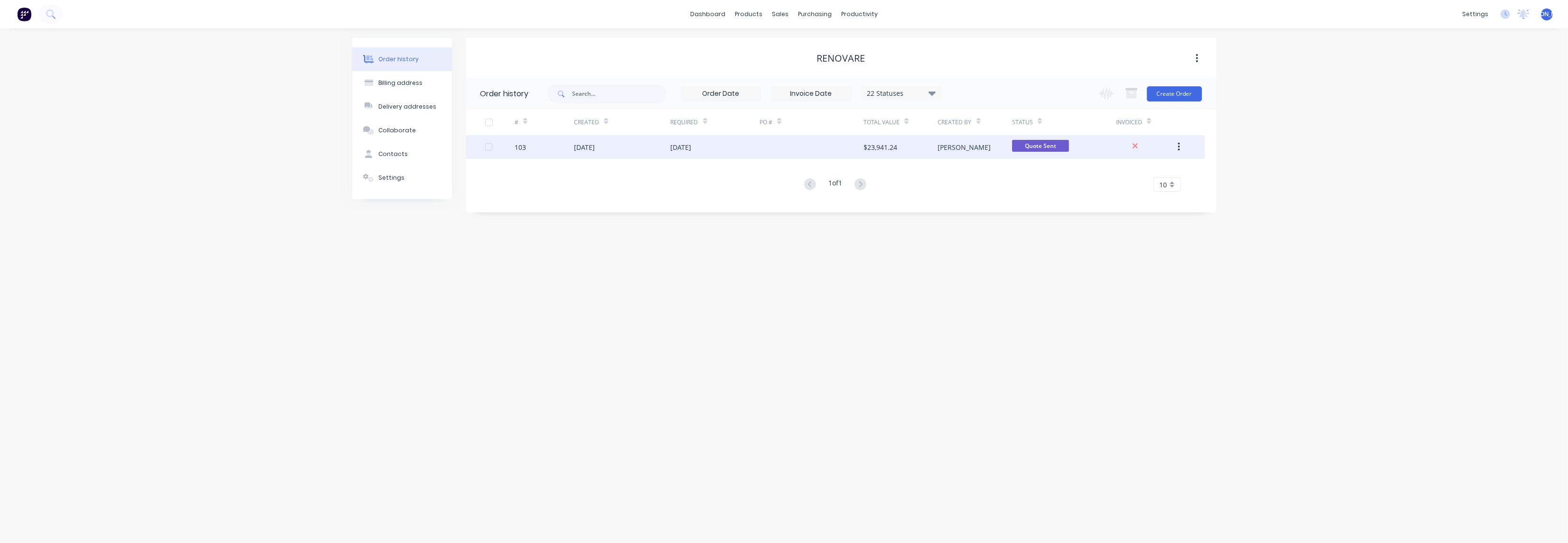
click at [521, 147] on div "103" at bounding box center [520, 147] width 11 height 10
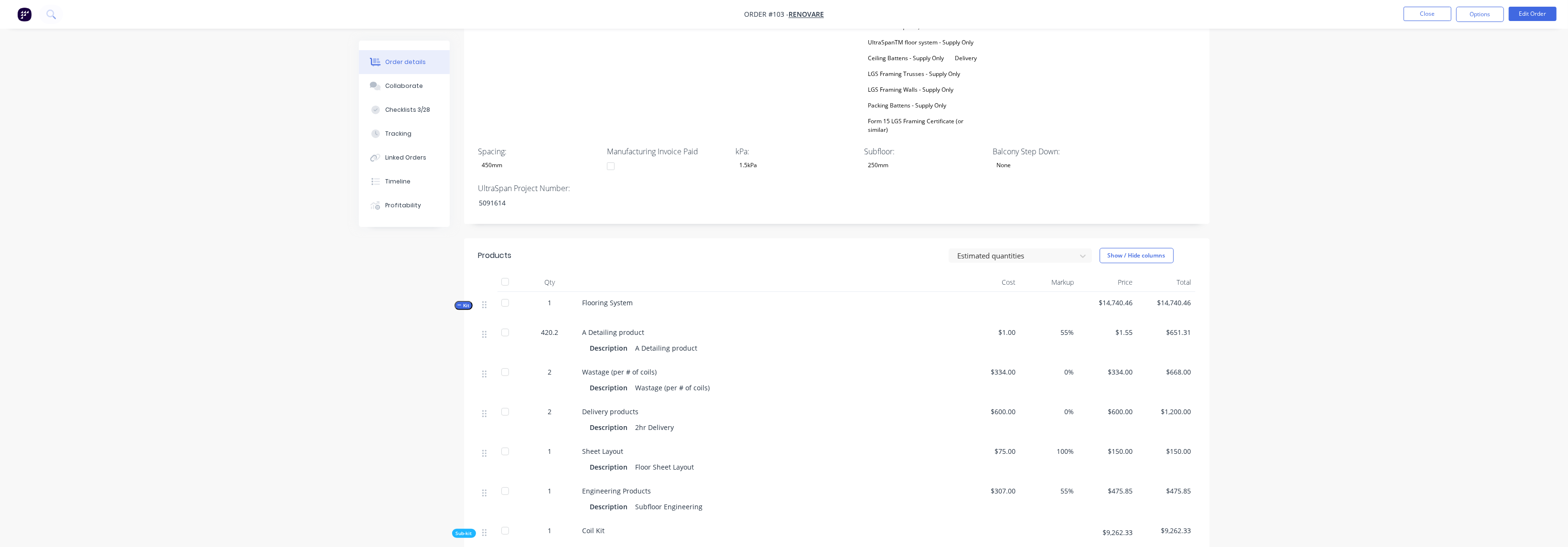
scroll to position [573, 0]
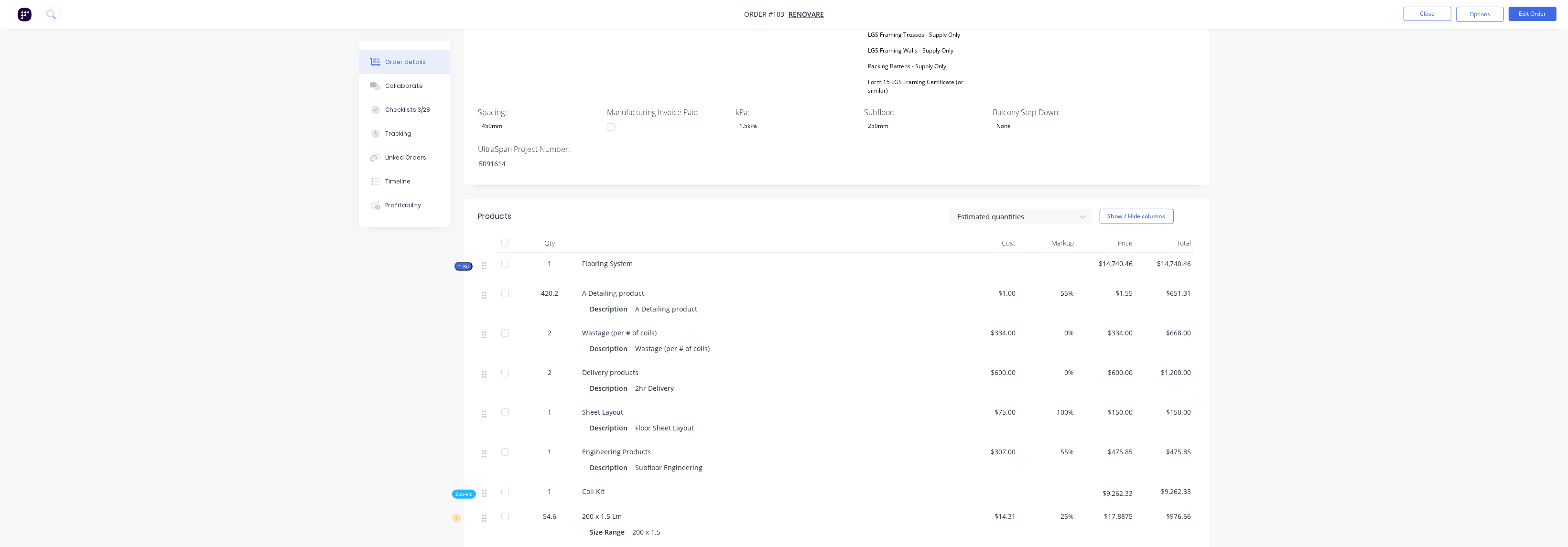
click at [1183, 288] on span "$651.31" at bounding box center [1165, 293] width 51 height 10
click at [505, 284] on div at bounding box center [505, 293] width 19 height 19
click at [503, 324] on div at bounding box center [505, 333] width 19 height 19
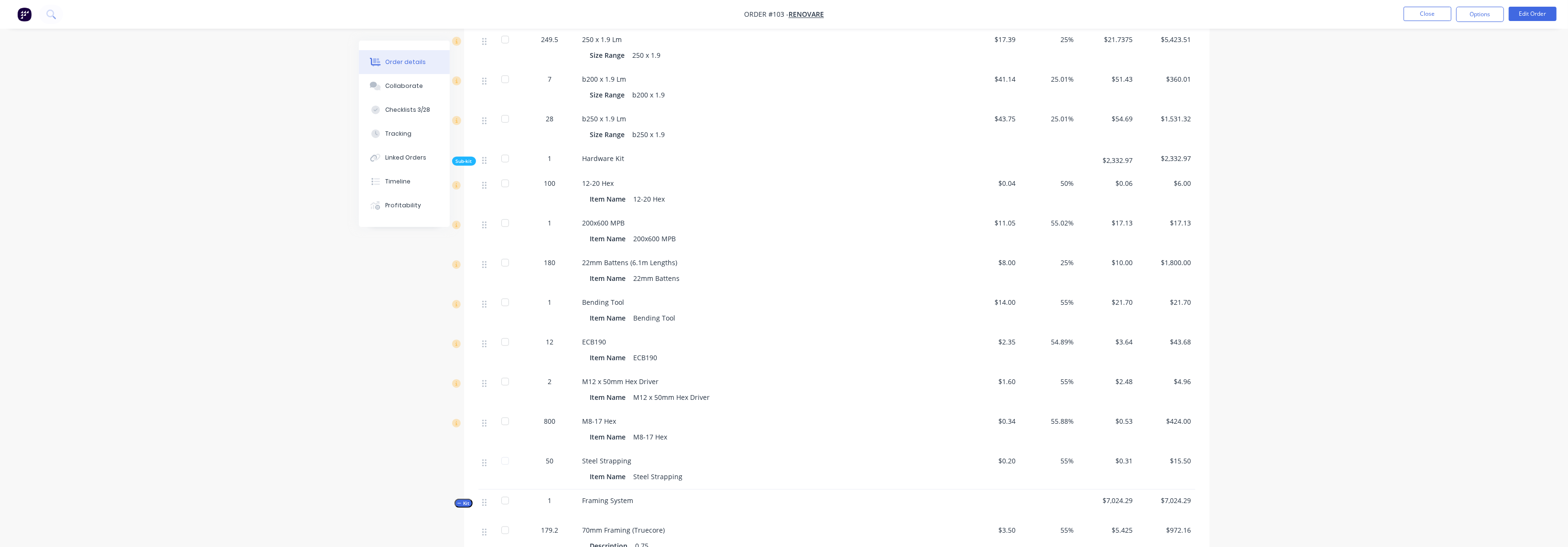
scroll to position [1058, 0]
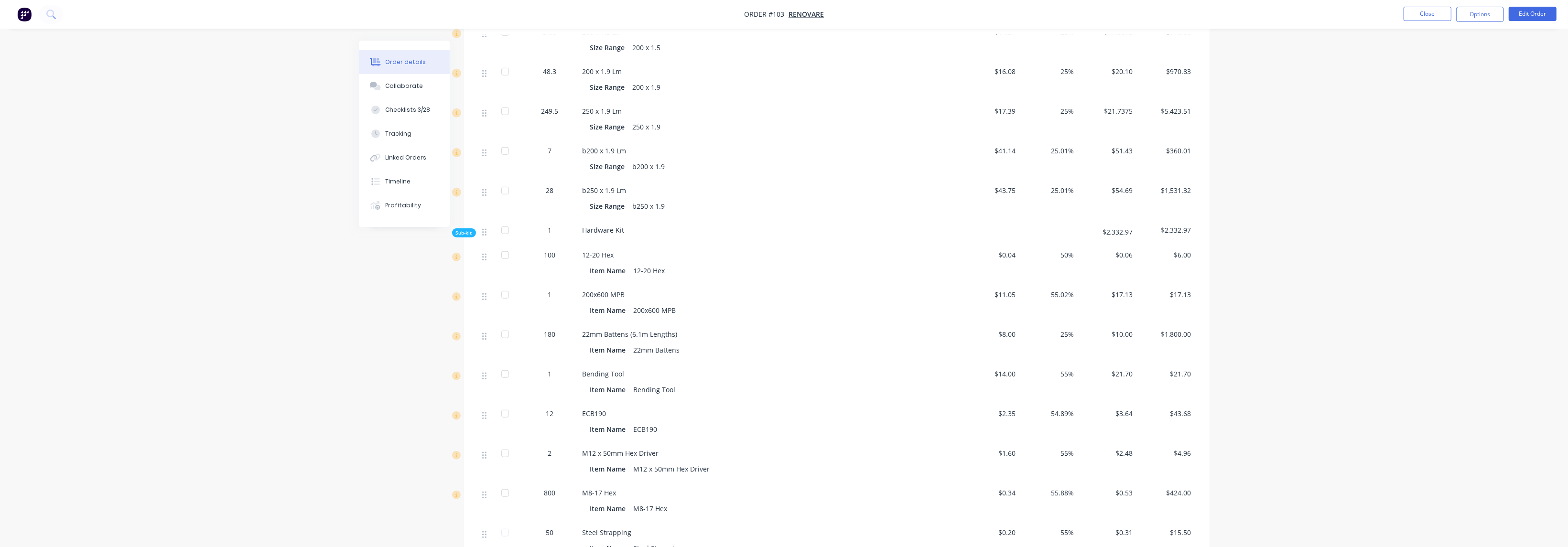
click at [469, 229] on span "Sub-kit" at bounding box center [464, 233] width 16 height 7
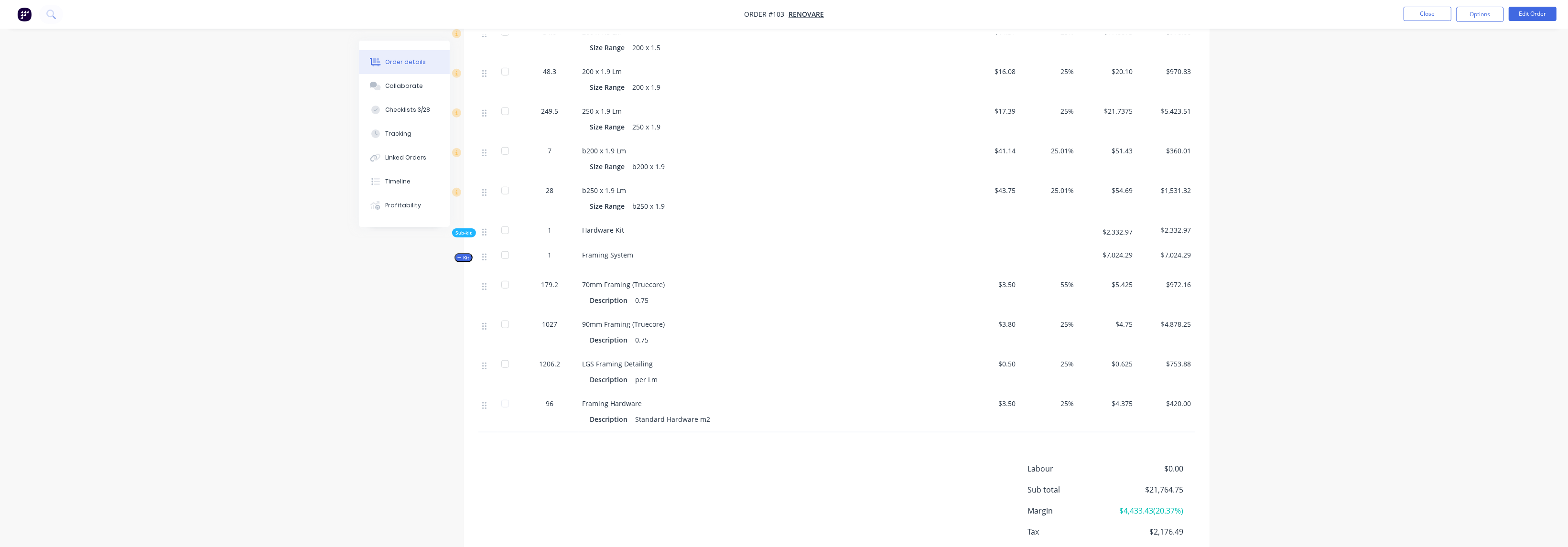
click at [469, 229] on span "Sub-kit" at bounding box center [464, 233] width 16 height 7
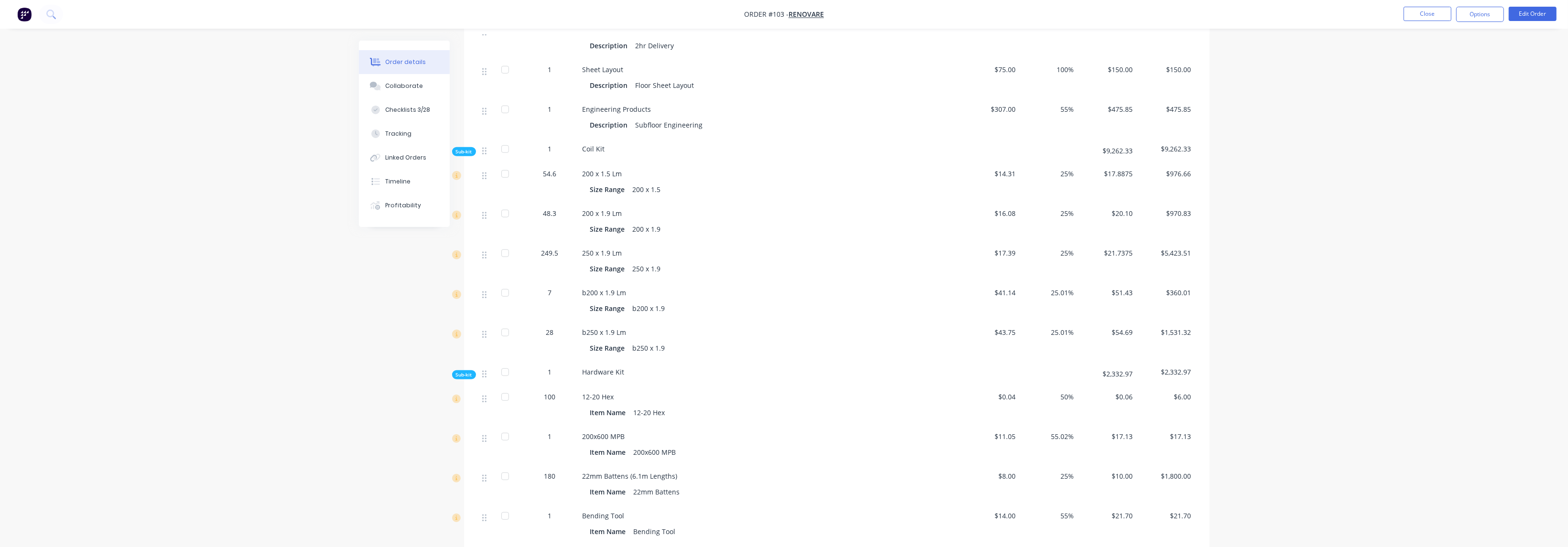
scroll to position [915, 0]
click at [1419, 13] on button "Close" at bounding box center [1427, 14] width 48 height 15
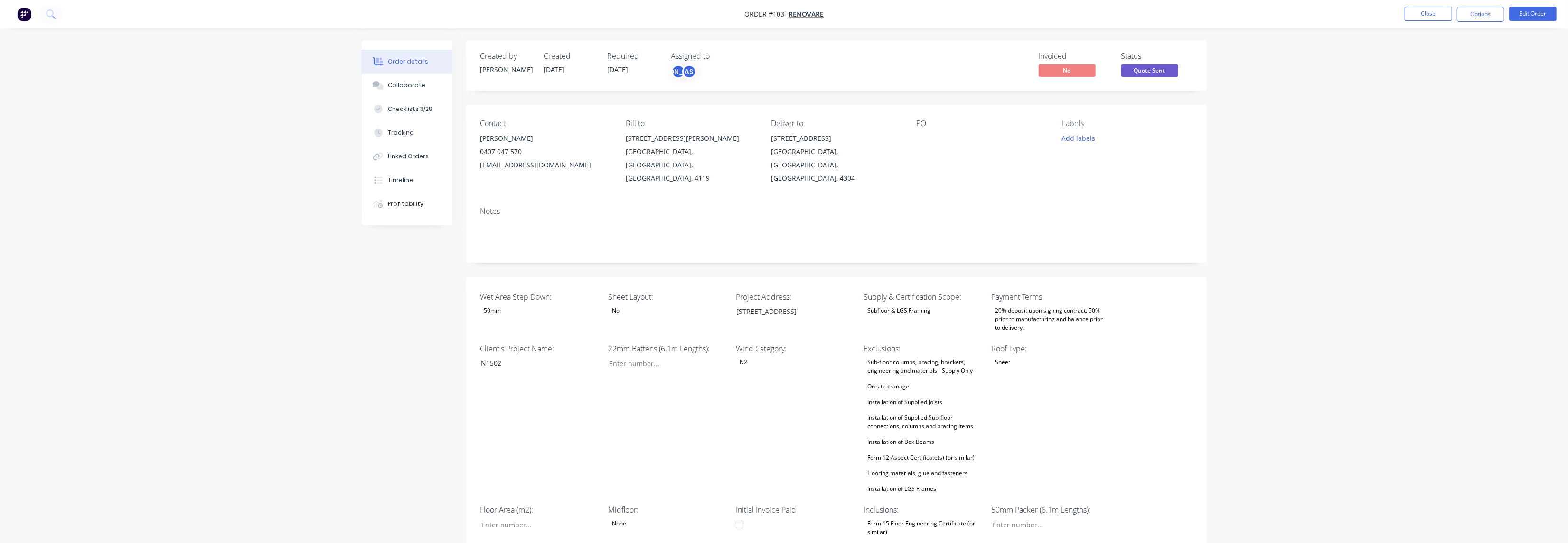
type input "33"
type input "96"
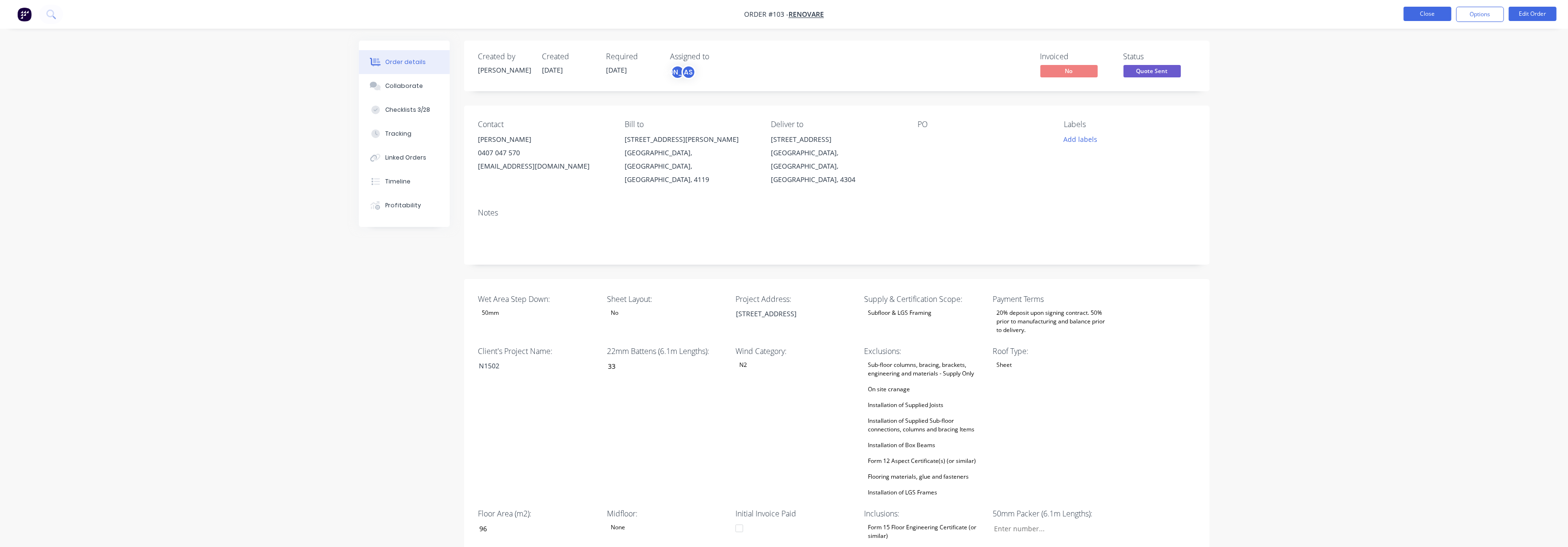
click at [1423, 13] on button "Close" at bounding box center [1427, 14] width 48 height 15
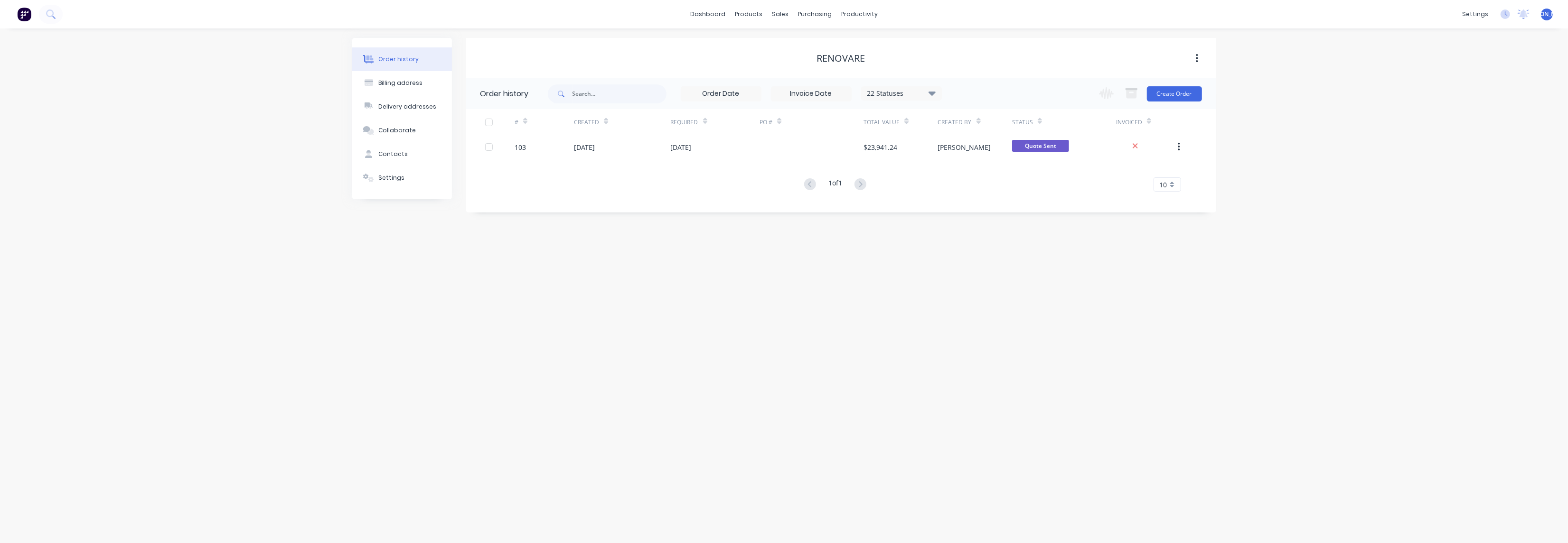
click at [24, 15] on img at bounding box center [24, 15] width 15 height 15
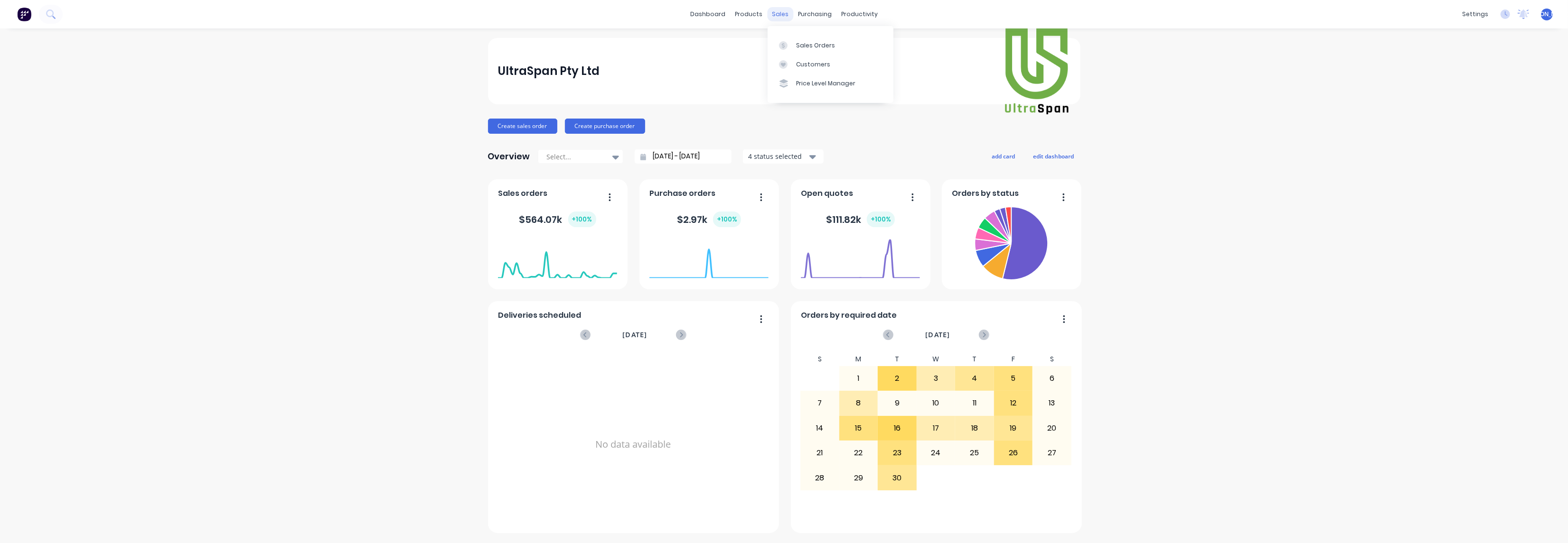
click at [774, 15] on div "sales" at bounding box center [780, 15] width 26 height 15
click at [802, 46] on div "Sales Orders" at bounding box center [815, 46] width 39 height 9
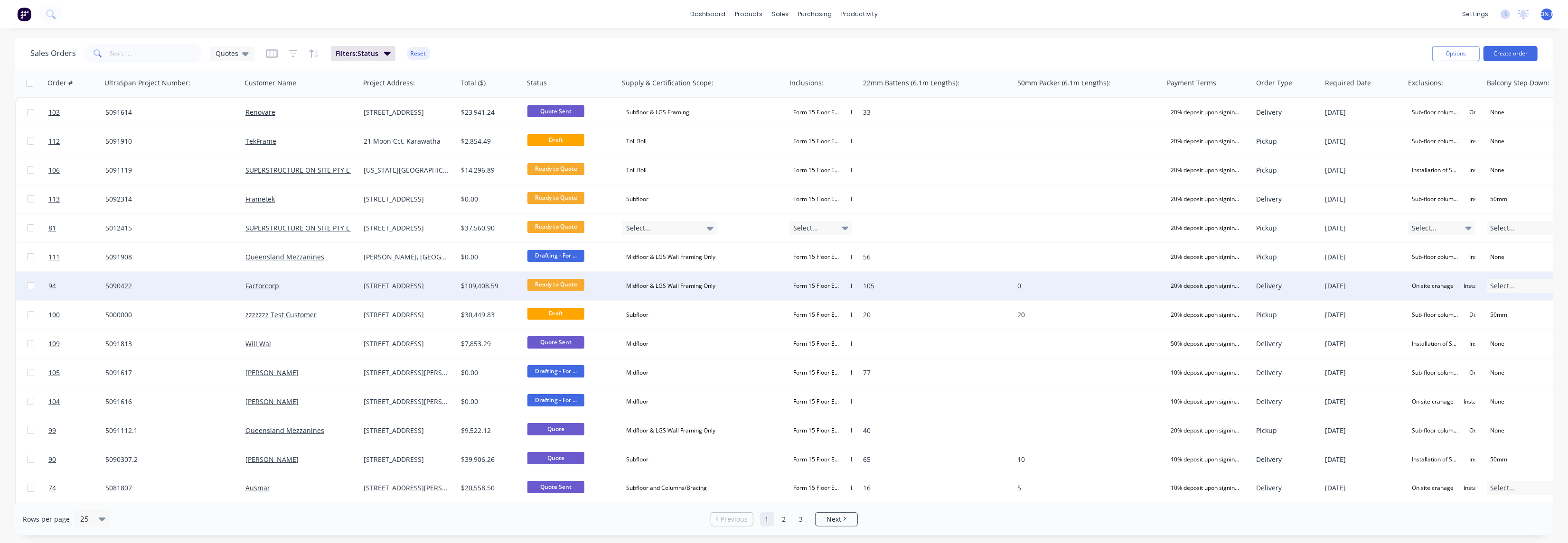
click at [555, 286] on span "Ready to Quote" at bounding box center [556, 285] width 57 height 12
click at [53, 284] on span "94" at bounding box center [52, 286] width 8 height 9
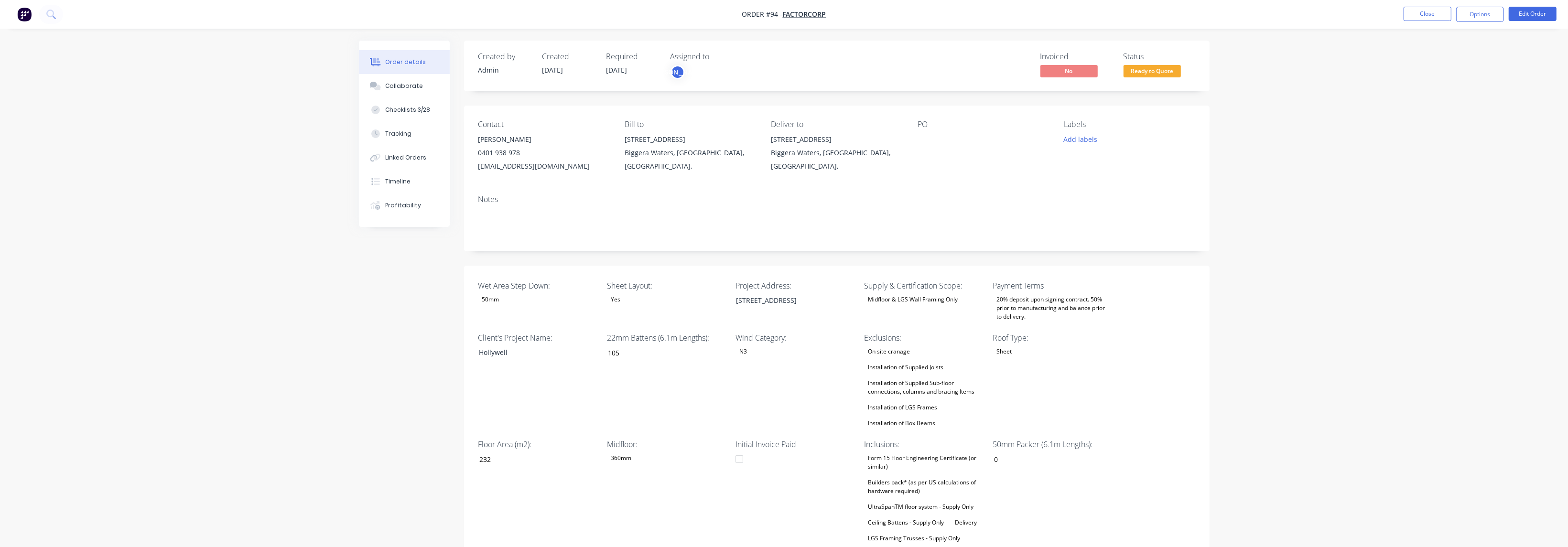
click at [1139, 74] on span "Ready to Quote" at bounding box center [1152, 71] width 57 height 12
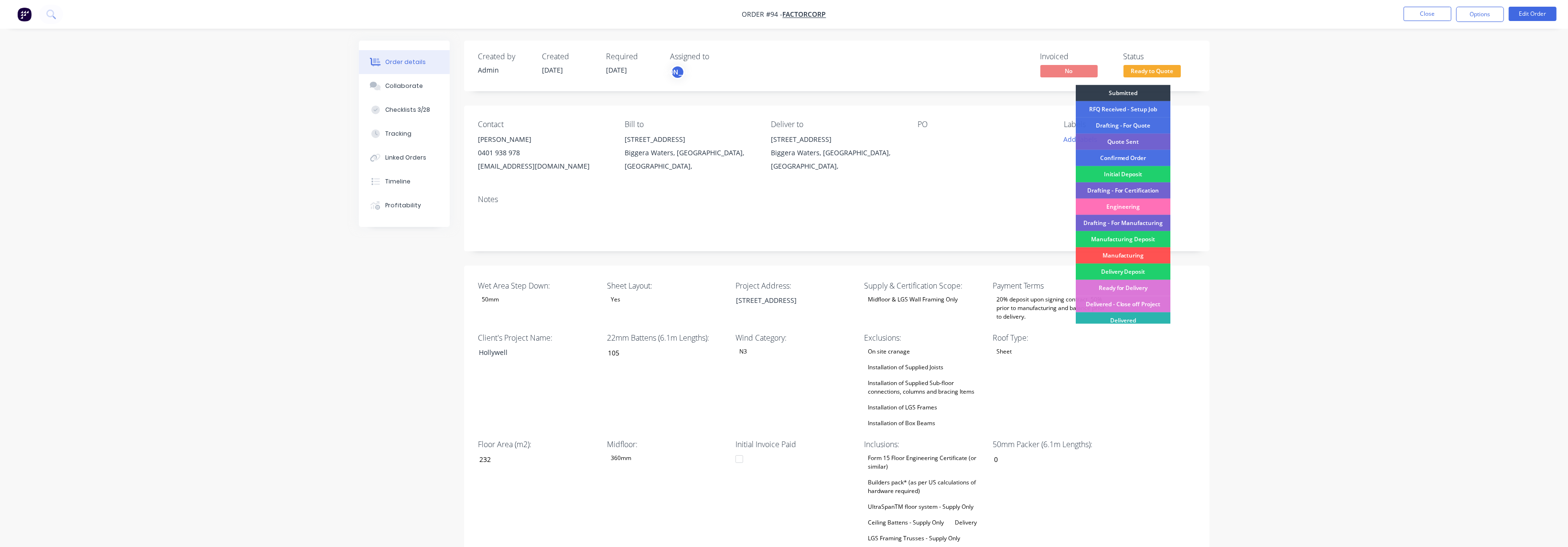
drag, startPoint x: 1467, startPoint y: 196, endPoint x: 1549, endPoint y: 57, distance: 161.4
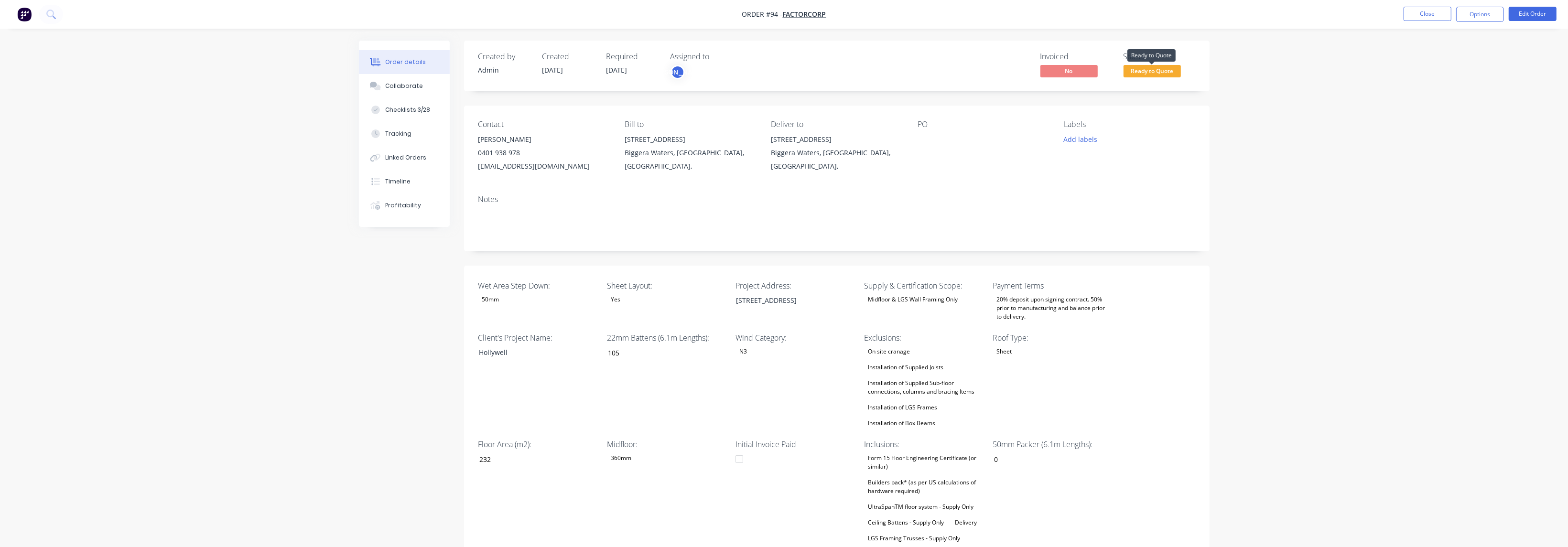
click at [1147, 74] on span "Ready to Quote" at bounding box center [1152, 71] width 57 height 12
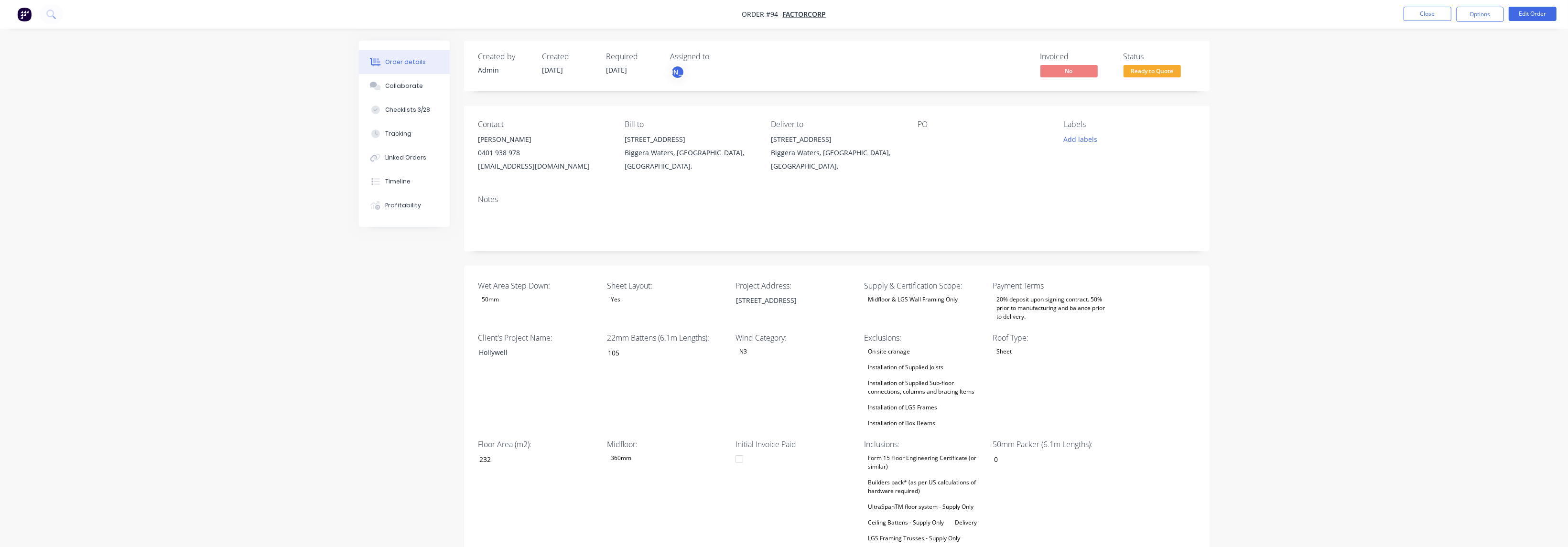
click at [1151, 72] on span "Ready to Quote" at bounding box center [1152, 71] width 57 height 12
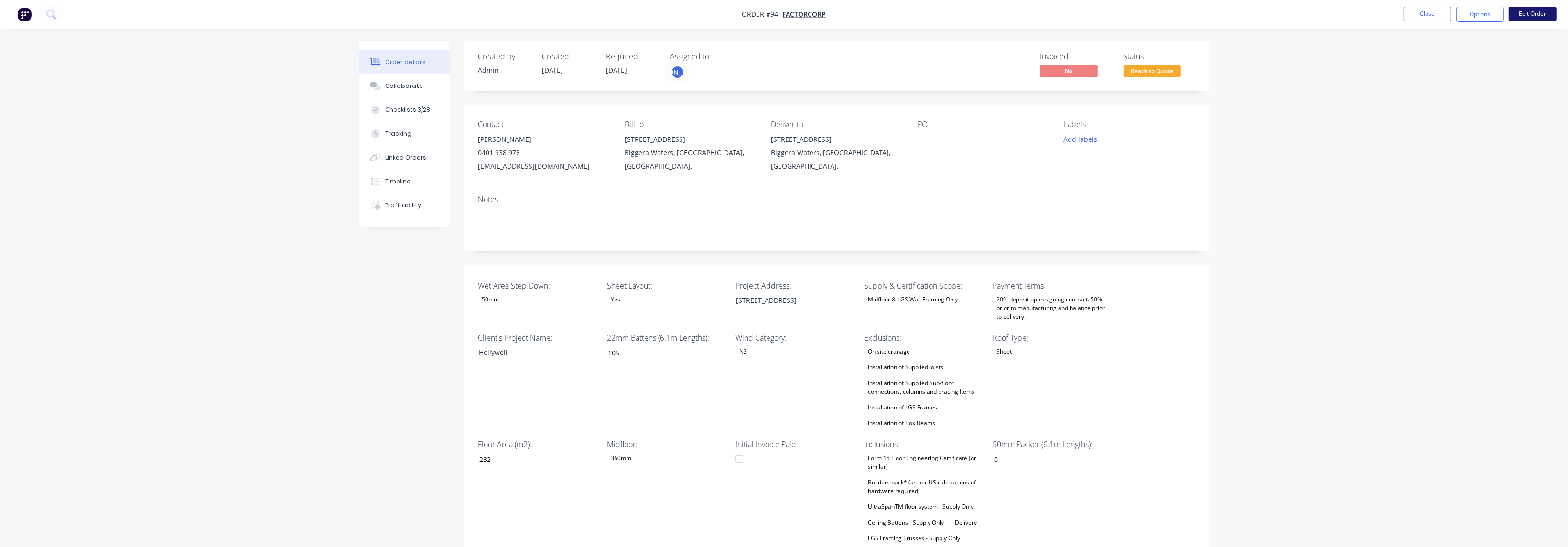
click at [1535, 9] on button "Edit Order" at bounding box center [1532, 14] width 48 height 15
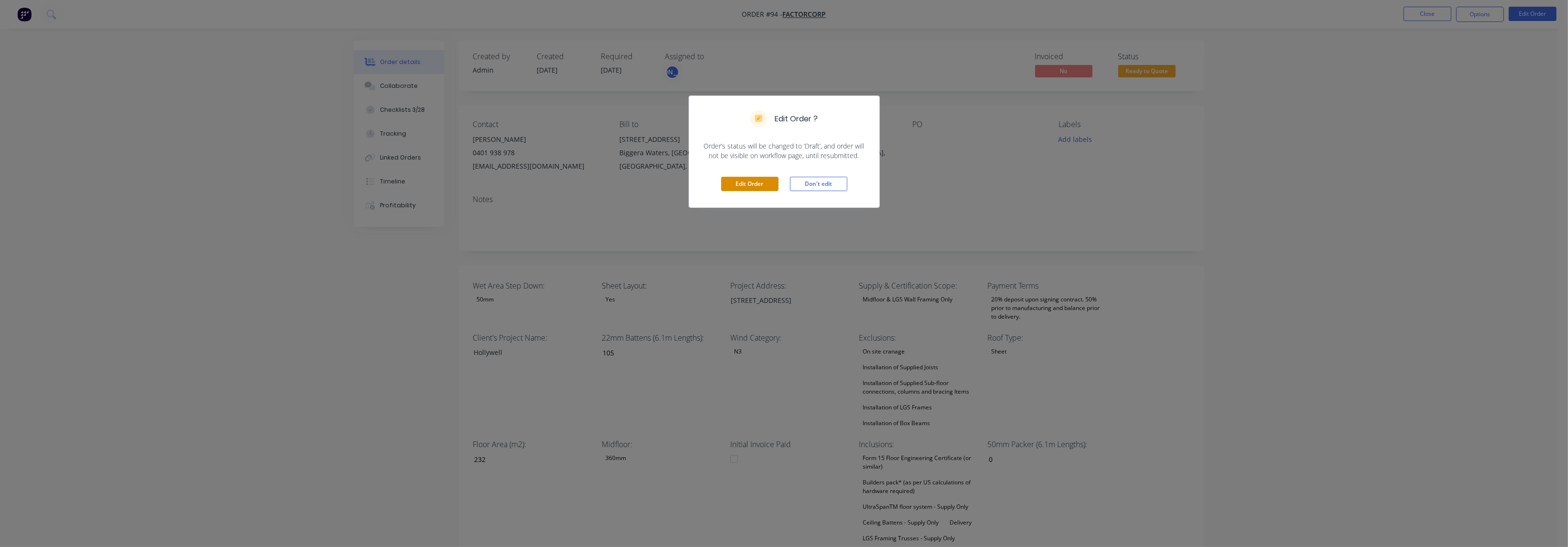
click at [743, 181] on button "Edit Order" at bounding box center [749, 184] width 57 height 15
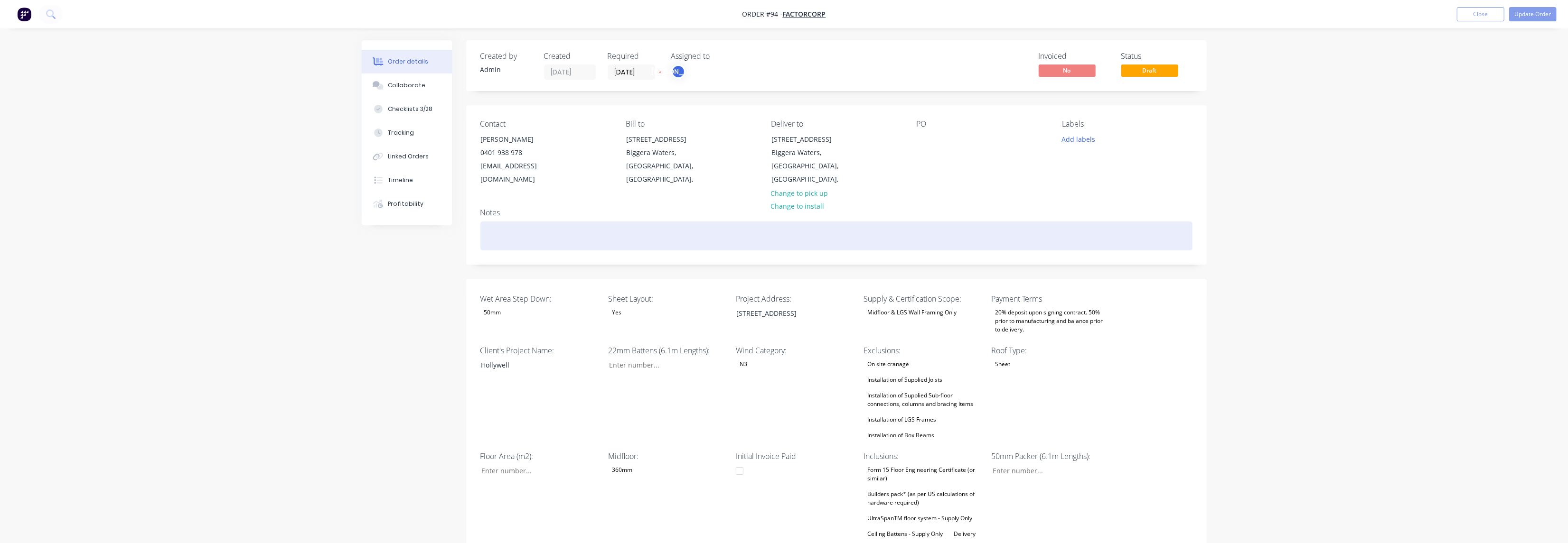
type input "105"
type input "232"
type input "0"
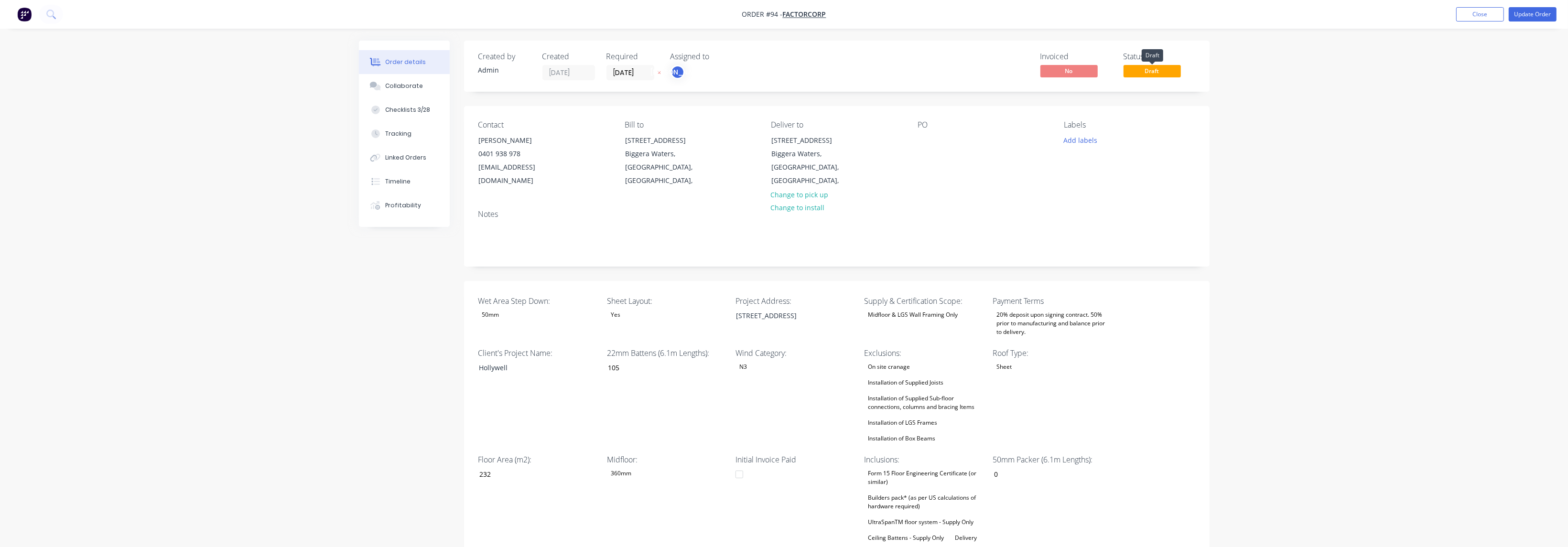
click at [1157, 72] on span "Draft" at bounding box center [1152, 71] width 57 height 12
click at [1163, 68] on span "Draft" at bounding box center [1152, 71] width 57 height 12
click at [1534, 17] on button "Update Order" at bounding box center [1532, 15] width 48 height 15
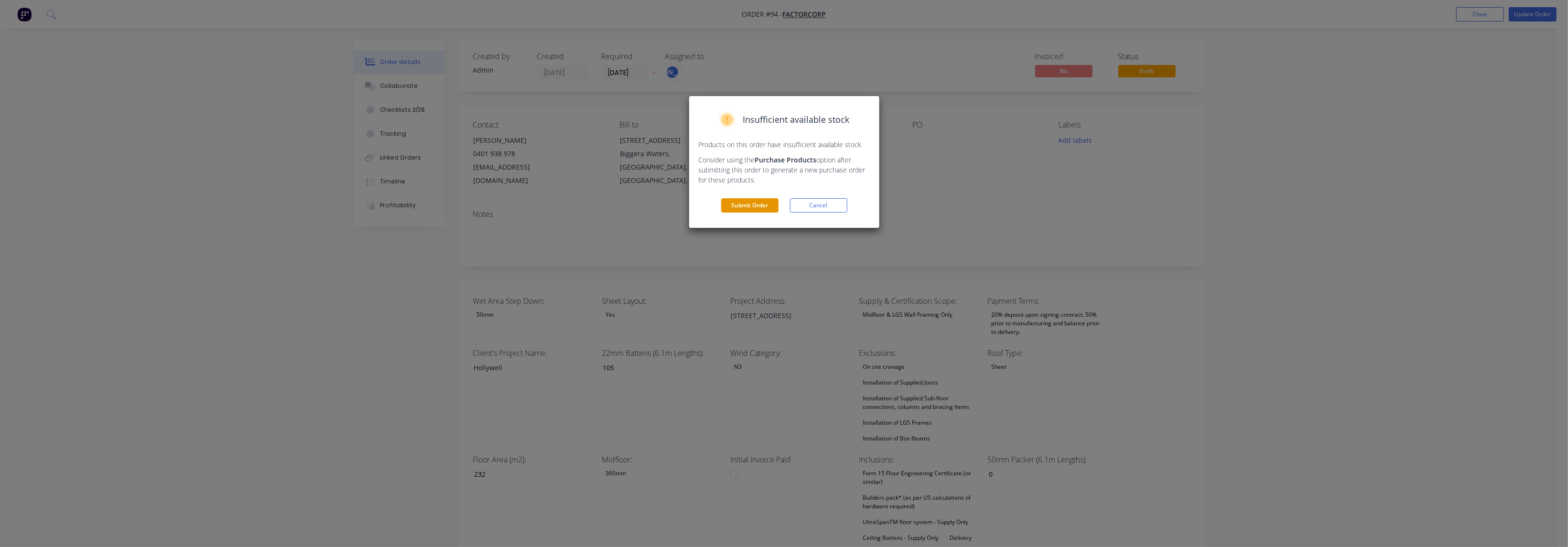
click at [759, 205] on button "Submit Order" at bounding box center [749, 205] width 57 height 15
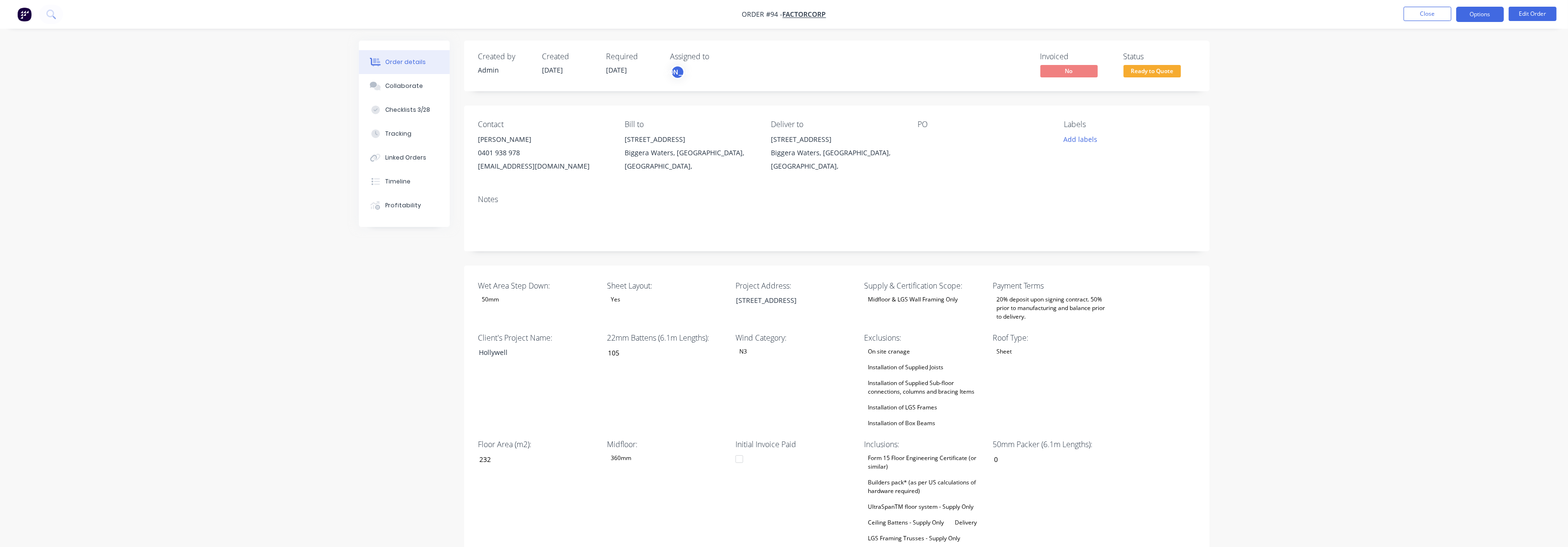
click at [1470, 20] on button "Options" at bounding box center [1480, 14] width 48 height 15
click at [1456, 249] on div "Convert to Quote" at bounding box center [1451, 249] width 88 height 14
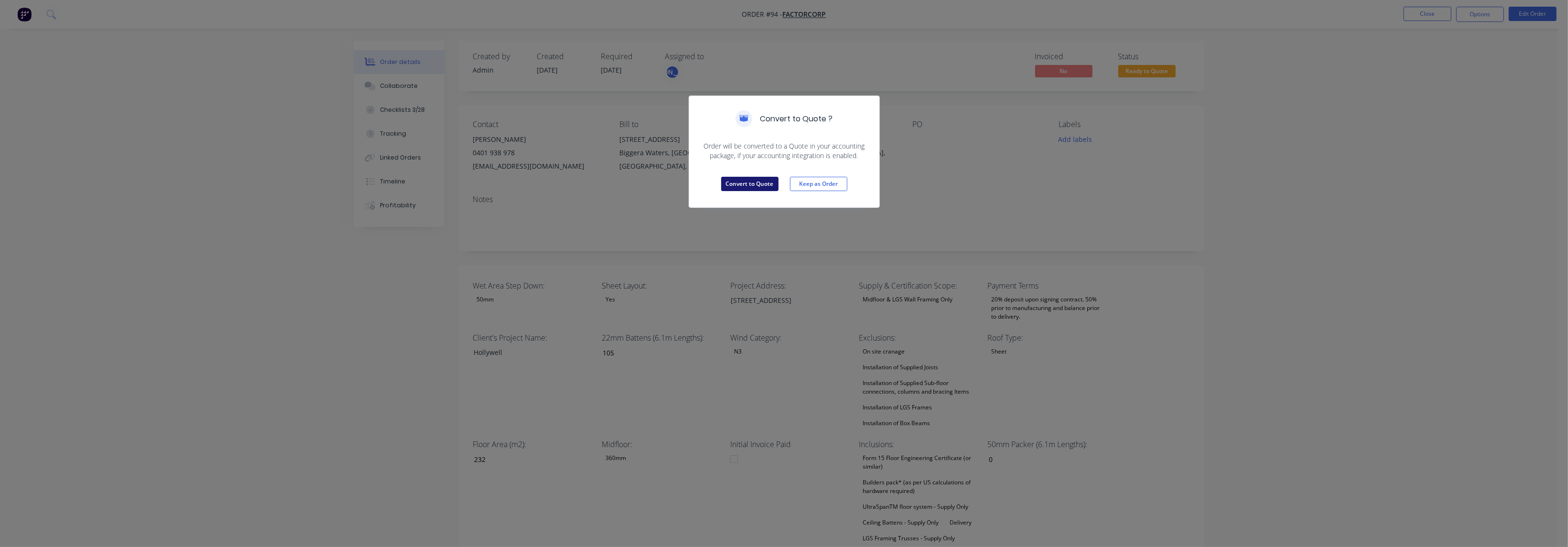
click at [750, 185] on button "Convert to Quote" at bounding box center [749, 184] width 57 height 15
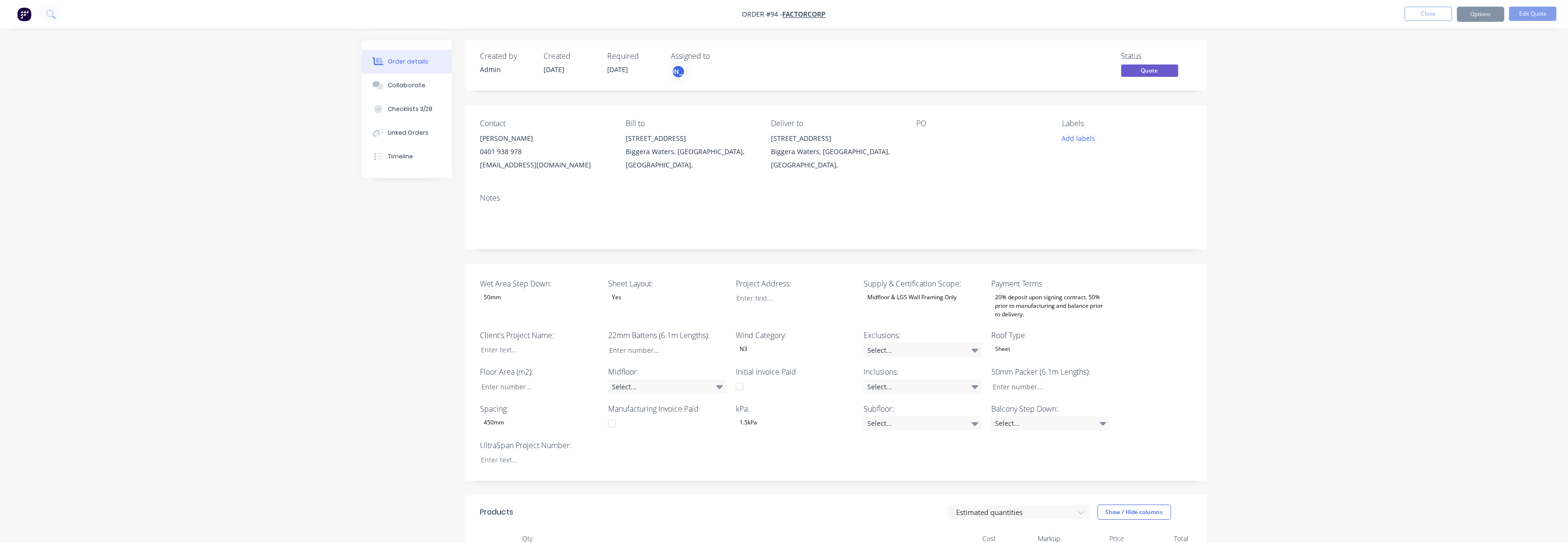
type input "105"
type input "232"
type input "0"
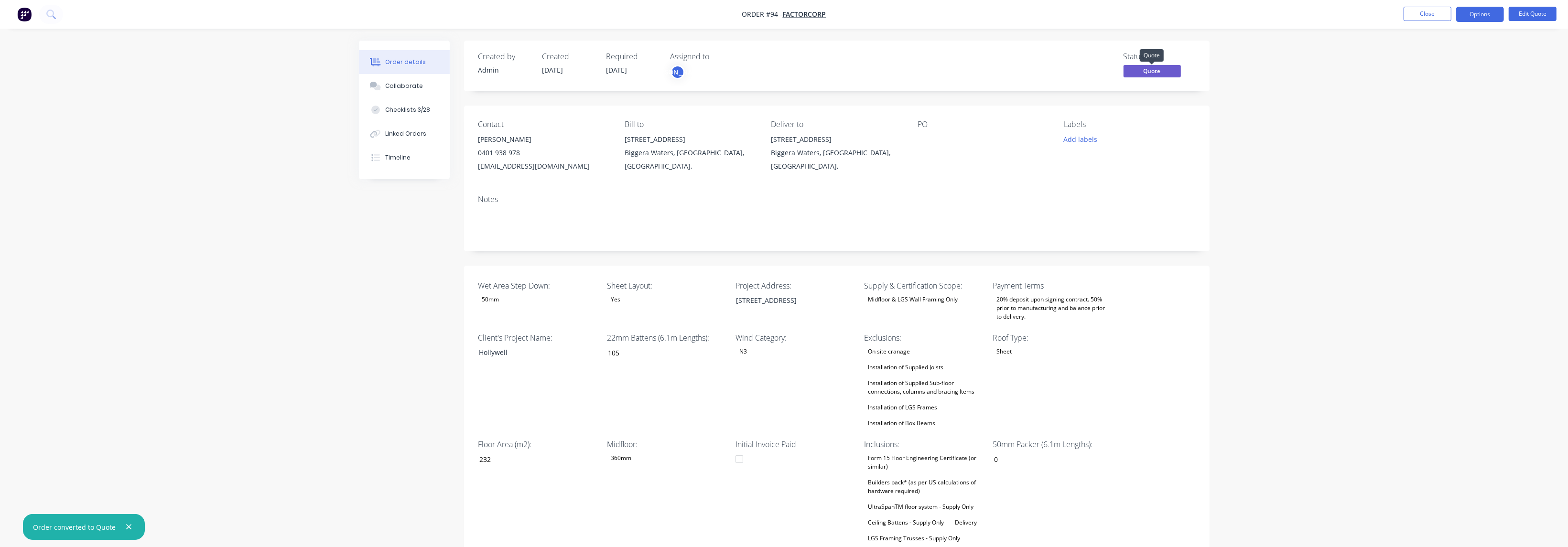
click at [1146, 71] on span "Quote" at bounding box center [1152, 71] width 57 height 12
click at [1153, 69] on span "Quote" at bounding box center [1152, 71] width 57 height 12
click at [1555, 15] on button "Edit Quote" at bounding box center [1532, 14] width 48 height 15
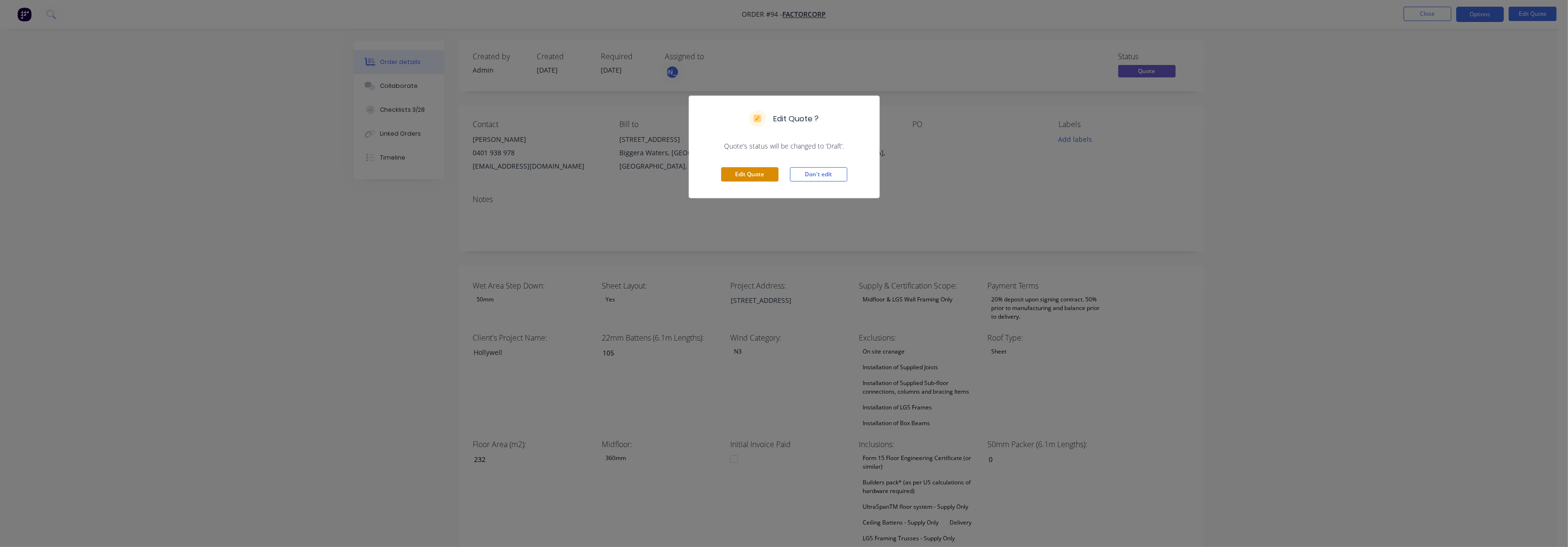
click at [730, 171] on button "Edit Quote" at bounding box center [749, 175] width 57 height 15
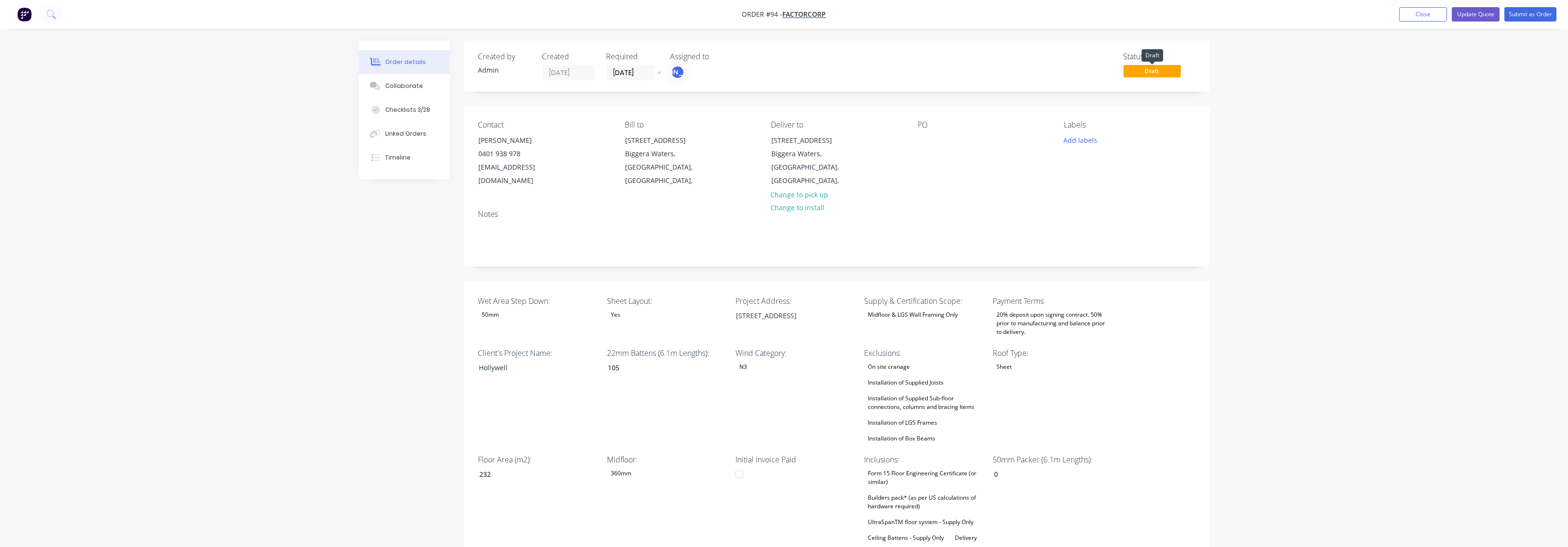
click at [1157, 74] on span "Draft" at bounding box center [1152, 71] width 57 height 12
click at [1168, 70] on span "Draft" at bounding box center [1152, 71] width 57 height 12
click at [1537, 13] on button "Submit as Order" at bounding box center [1530, 15] width 52 height 15
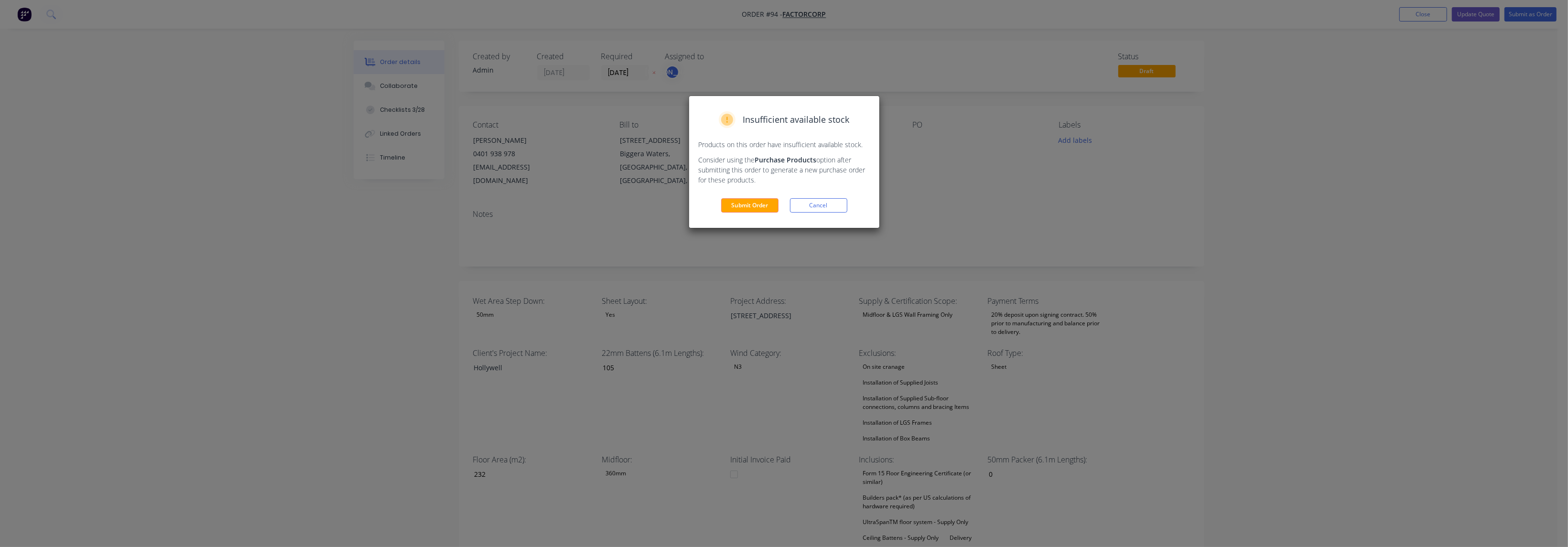
click at [755, 214] on div "Insufficient available stock Products on this order have insufficient available…" at bounding box center [784, 162] width 190 height 132
click at [757, 207] on button "Submit Order" at bounding box center [749, 205] width 57 height 15
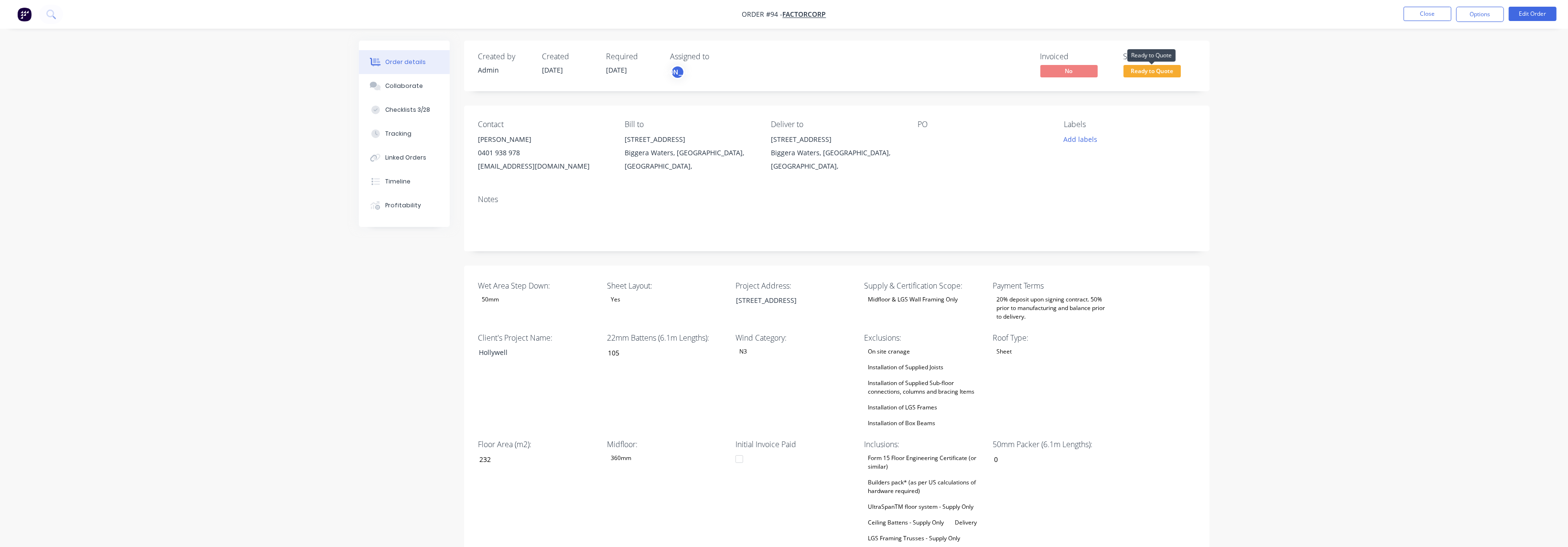
click at [1171, 72] on span "Ready to Quote" at bounding box center [1152, 71] width 57 height 12
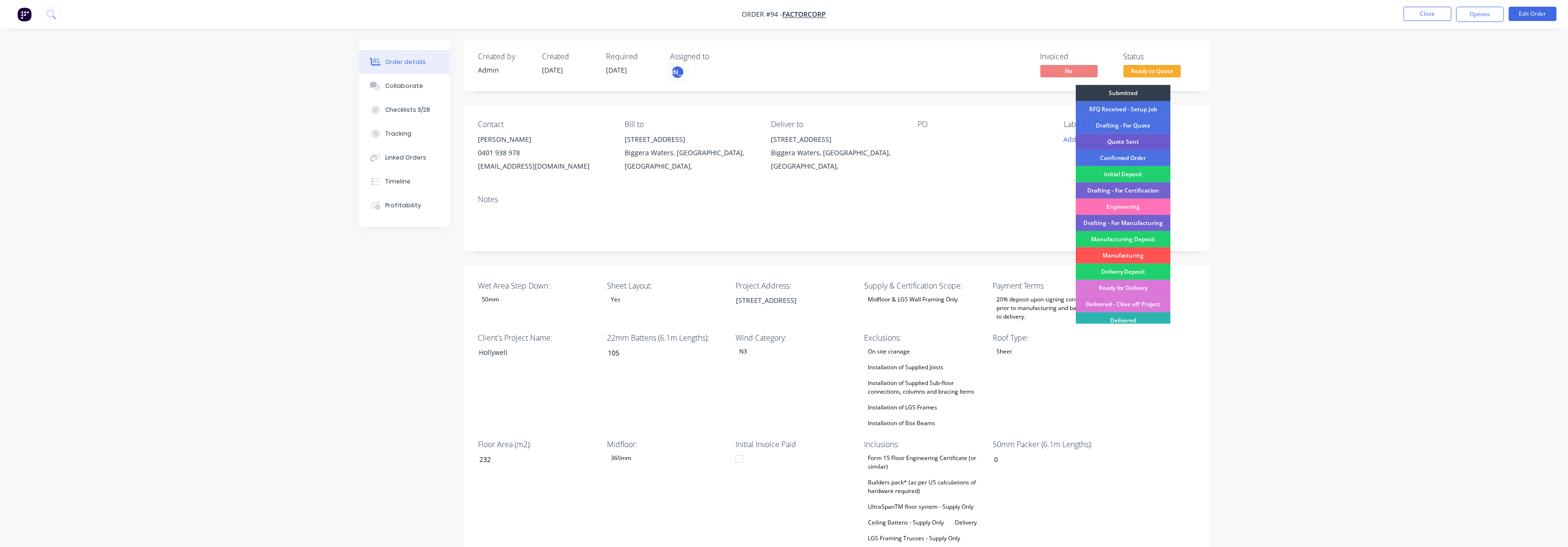
click at [1148, 140] on div "Quote Sent" at bounding box center [1123, 142] width 94 height 16
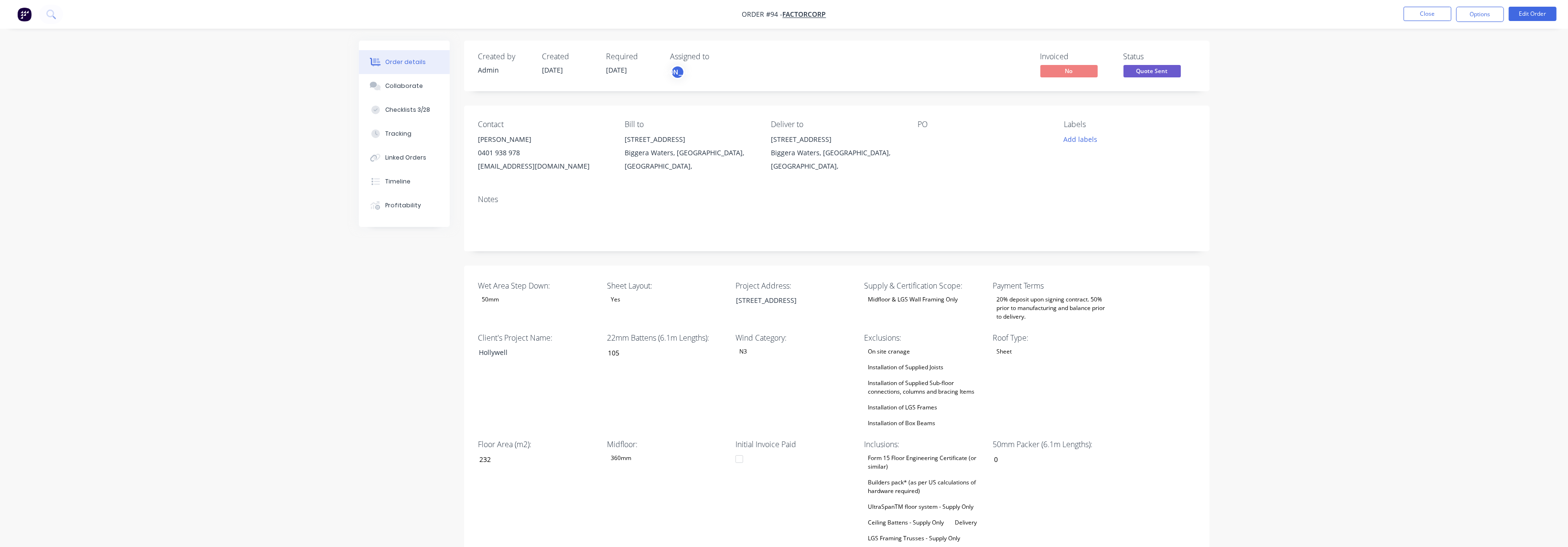
click at [24, 15] on img "button" at bounding box center [25, 15] width 15 height 15
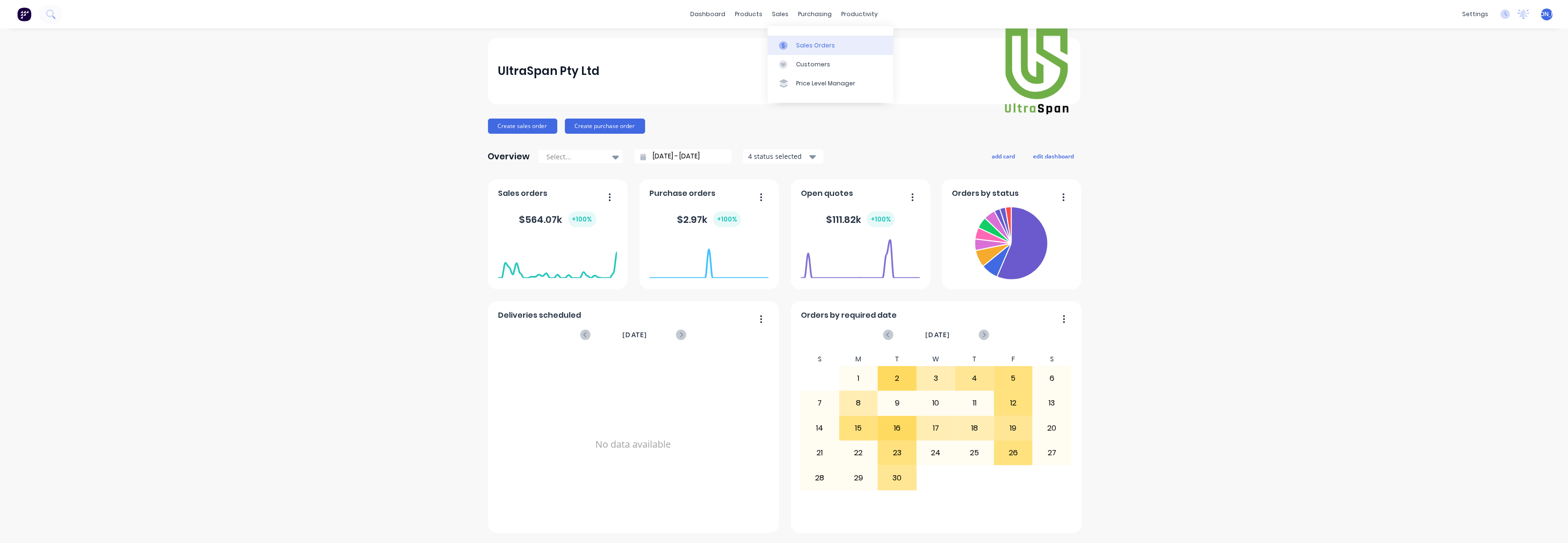
click at [807, 48] on div "Sales Orders" at bounding box center [815, 46] width 39 height 9
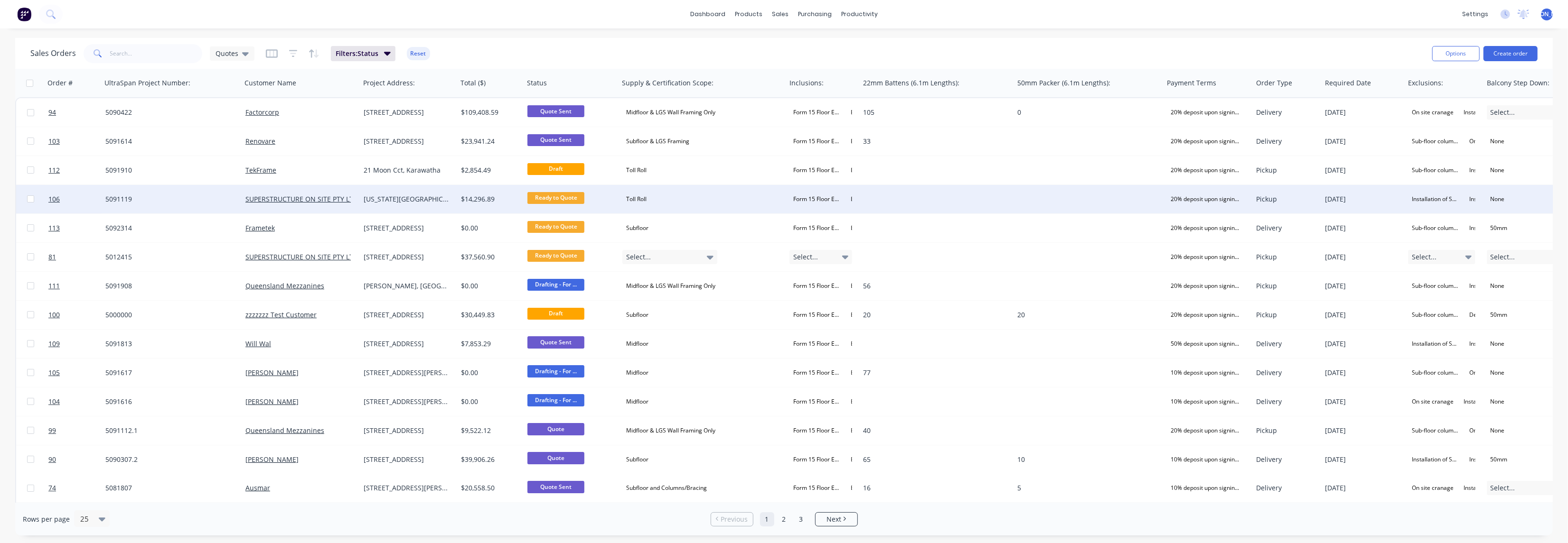
click at [562, 201] on span "Ready to Quote" at bounding box center [556, 198] width 57 height 12
click at [58, 199] on span "106" at bounding box center [53, 199] width 11 height 9
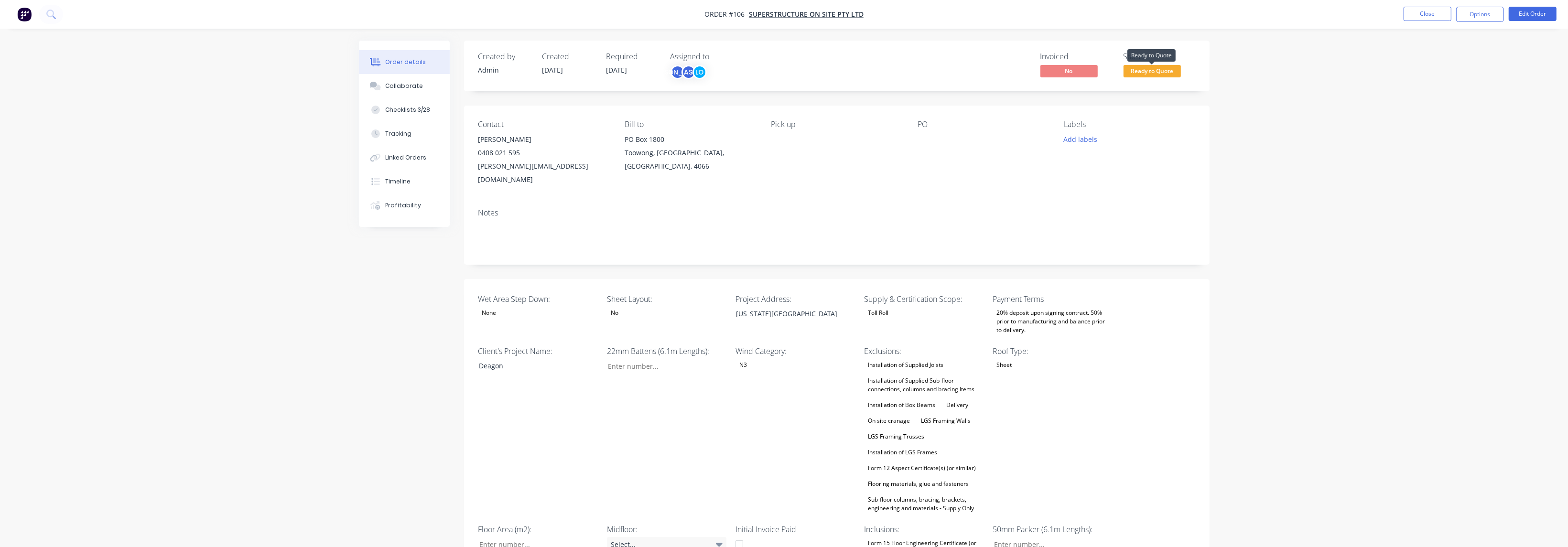
click at [1151, 68] on span "Ready to Quote" at bounding box center [1152, 71] width 57 height 12
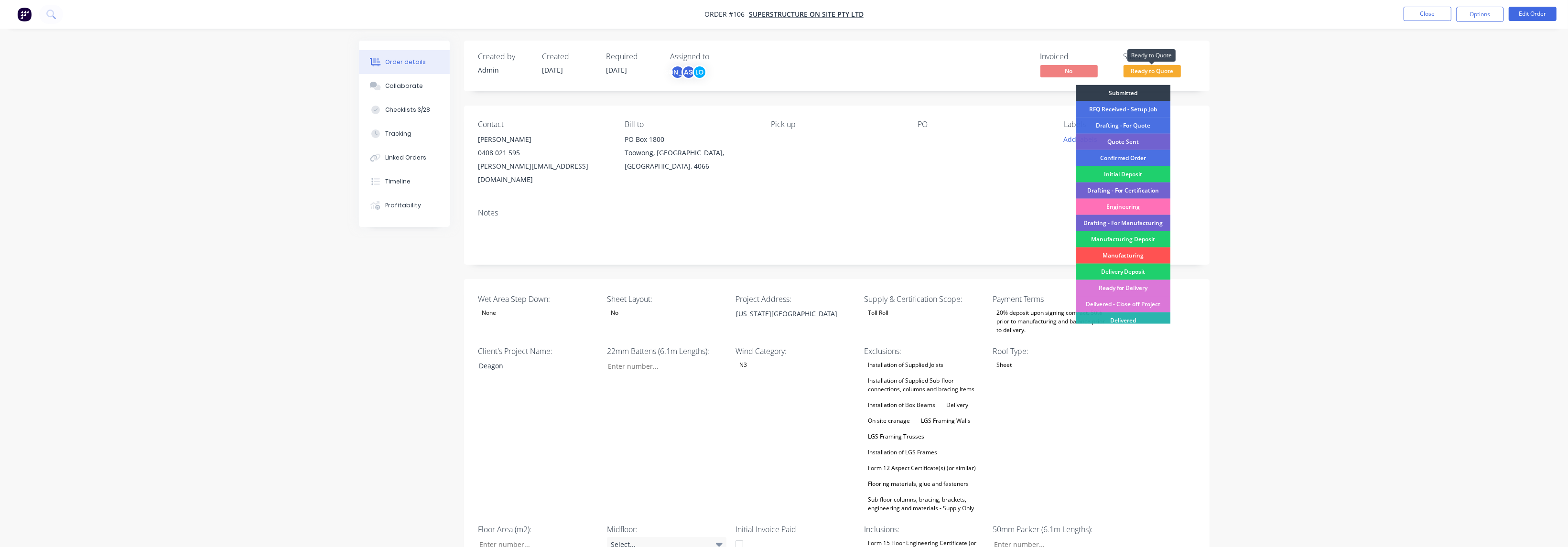
click at [1151, 68] on span "Ready to Quote" at bounding box center [1152, 71] width 57 height 12
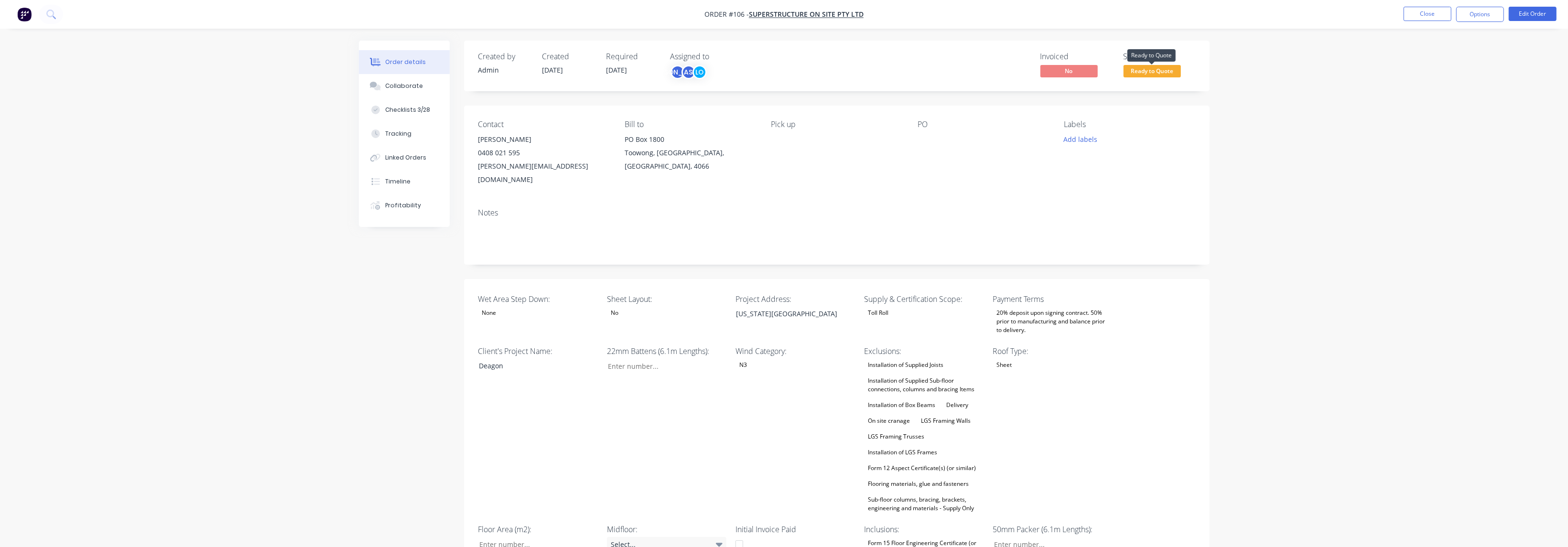
click at [1151, 68] on span "Ready to Quote" at bounding box center [1152, 71] width 57 height 12
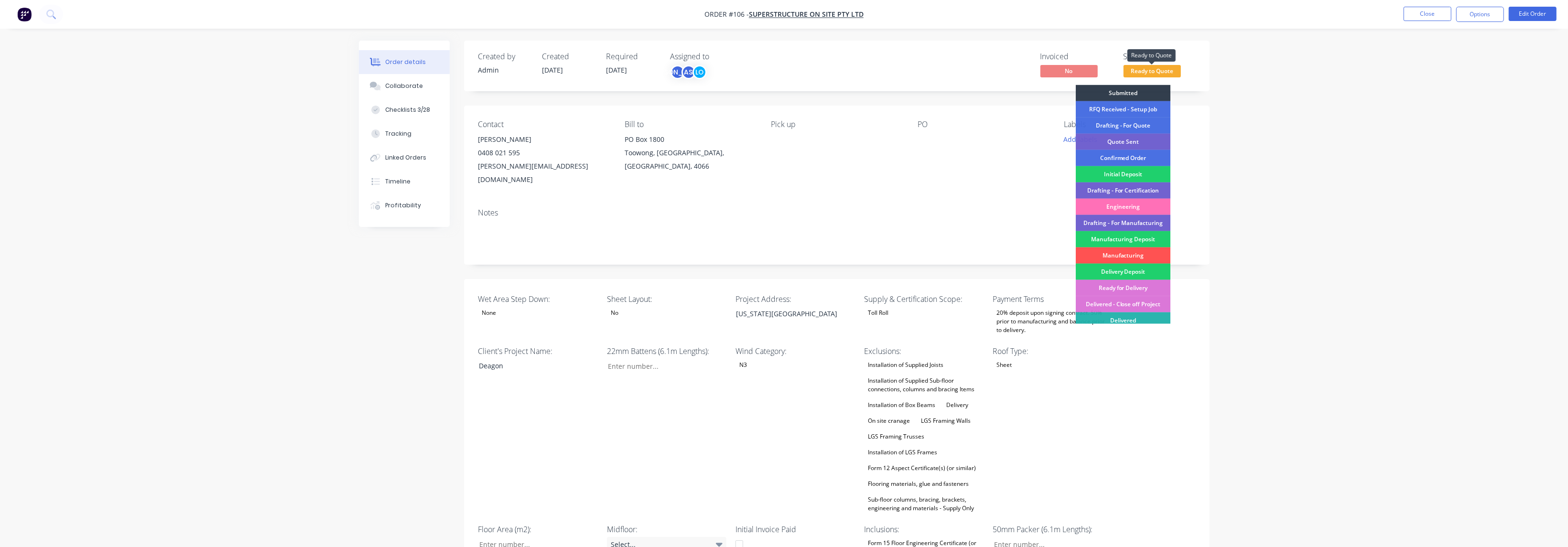
click at [1151, 68] on span "Ready to Quote" at bounding box center [1152, 71] width 57 height 12
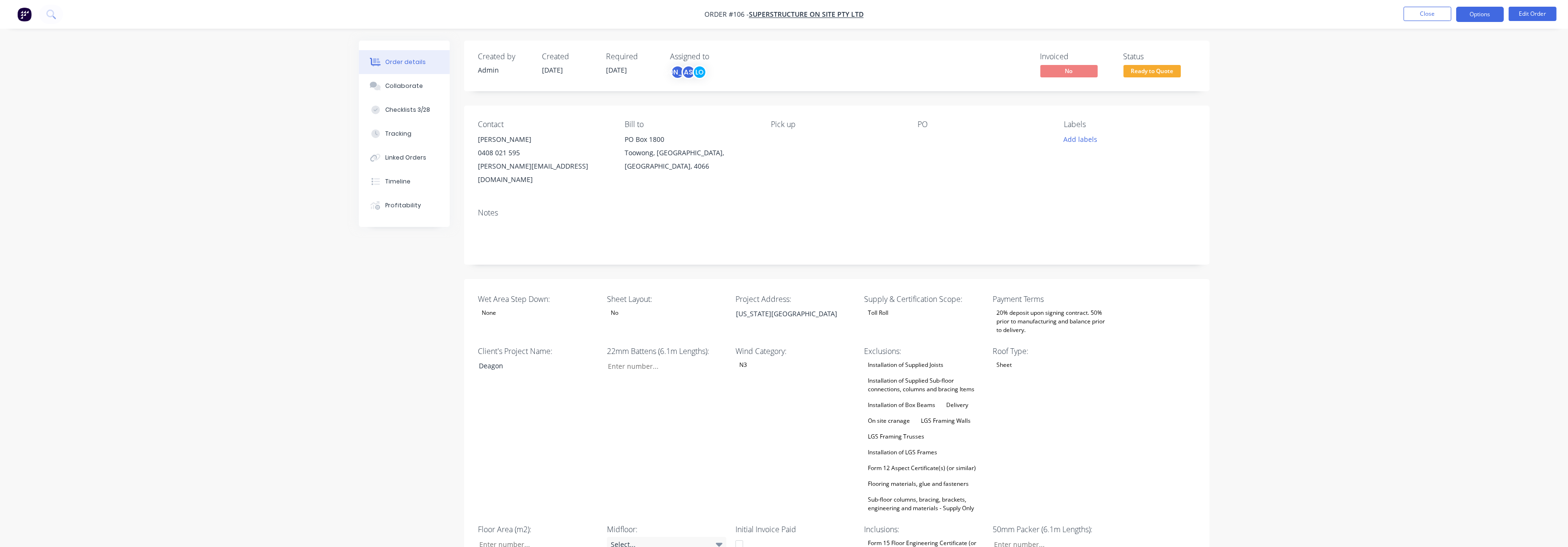
click at [1487, 16] on button "Options" at bounding box center [1480, 14] width 48 height 15
click at [1454, 251] on div "Convert to Quote" at bounding box center [1451, 249] width 88 height 14
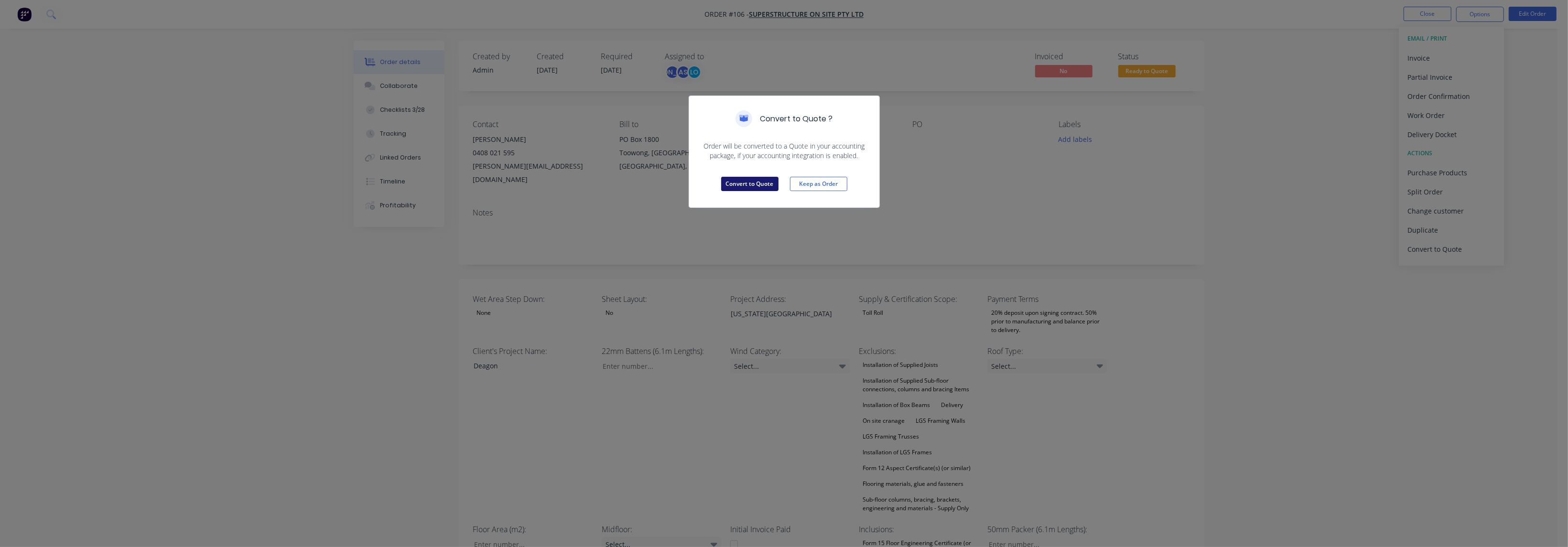
click at [756, 180] on button "Convert to Quote" at bounding box center [749, 184] width 57 height 15
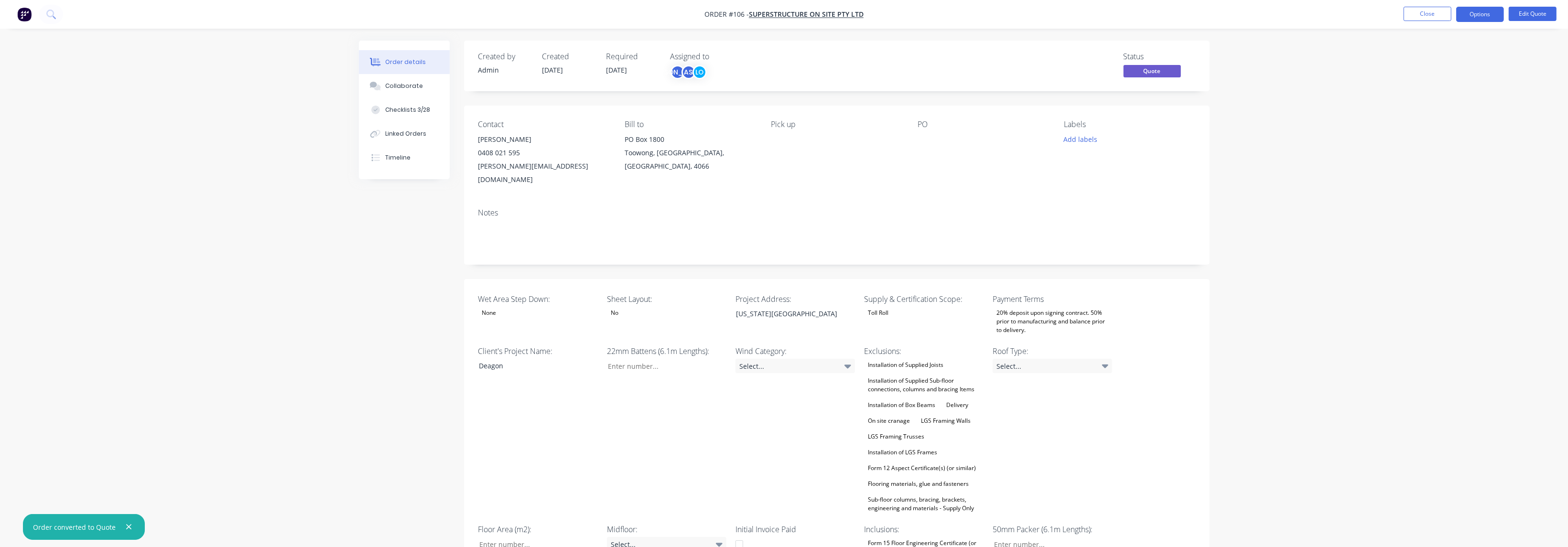
click at [1112, 362] on div "Wet Area Step Down: None Sheet Layout: No Project Address: [US_STATE][GEOGRAPHI…" at bounding box center [836, 491] width 745 height 423
click at [1098, 359] on div "Select..." at bounding box center [1052, 366] width 120 height 15
click at [1135, 348] on div "Wet Area Step Down: None Sheet Layout: No Project Address: [US_STATE][GEOGRAPHI…" at bounding box center [836, 491] width 745 height 423
click at [653, 359] on input "Wet Area Step Down:" at bounding box center [663, 366] width 126 height 15
click at [680, 401] on div "22mm Battens (6.1m Lengths):" at bounding box center [666, 430] width 120 height 169
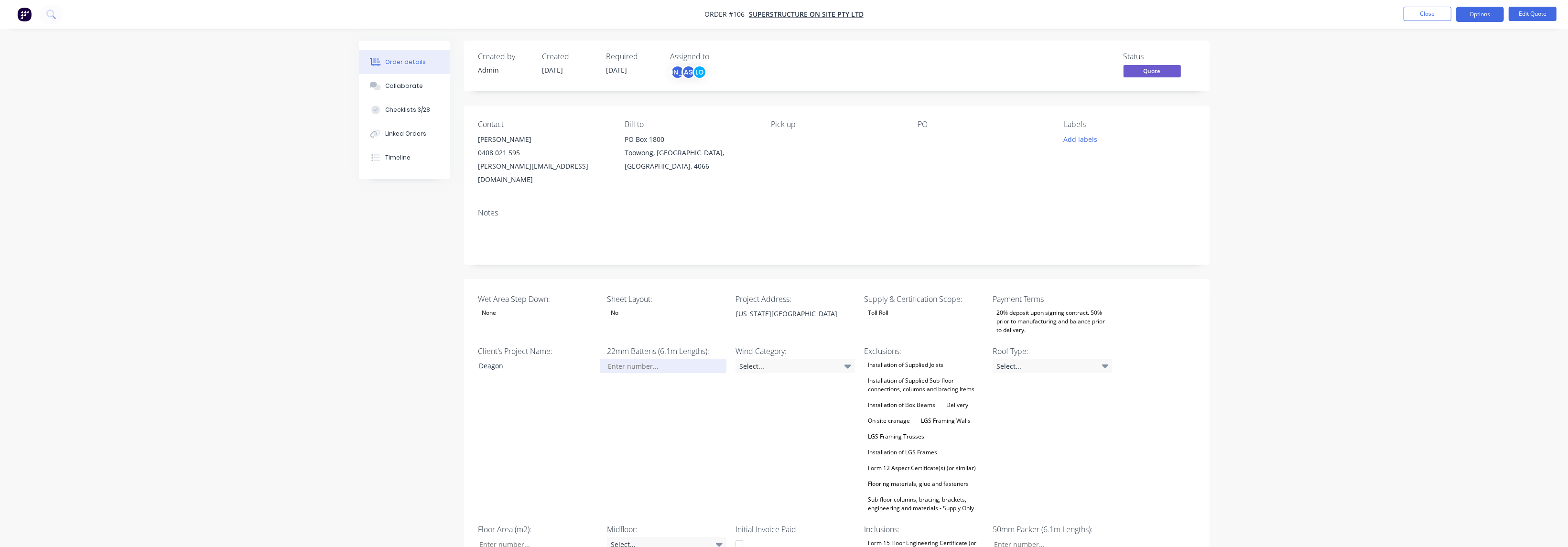
click at [640, 359] on input "Wet Area Step Down:" at bounding box center [663, 366] width 126 height 15
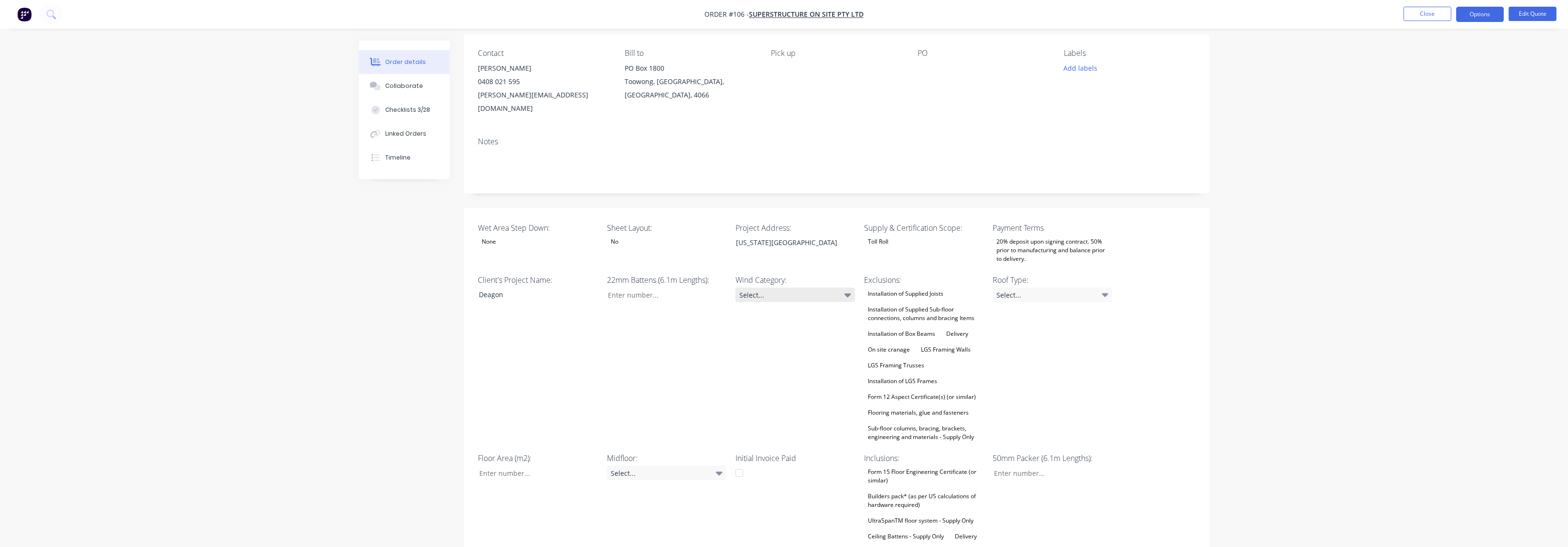
click at [846, 290] on icon at bounding box center [848, 295] width 7 height 11
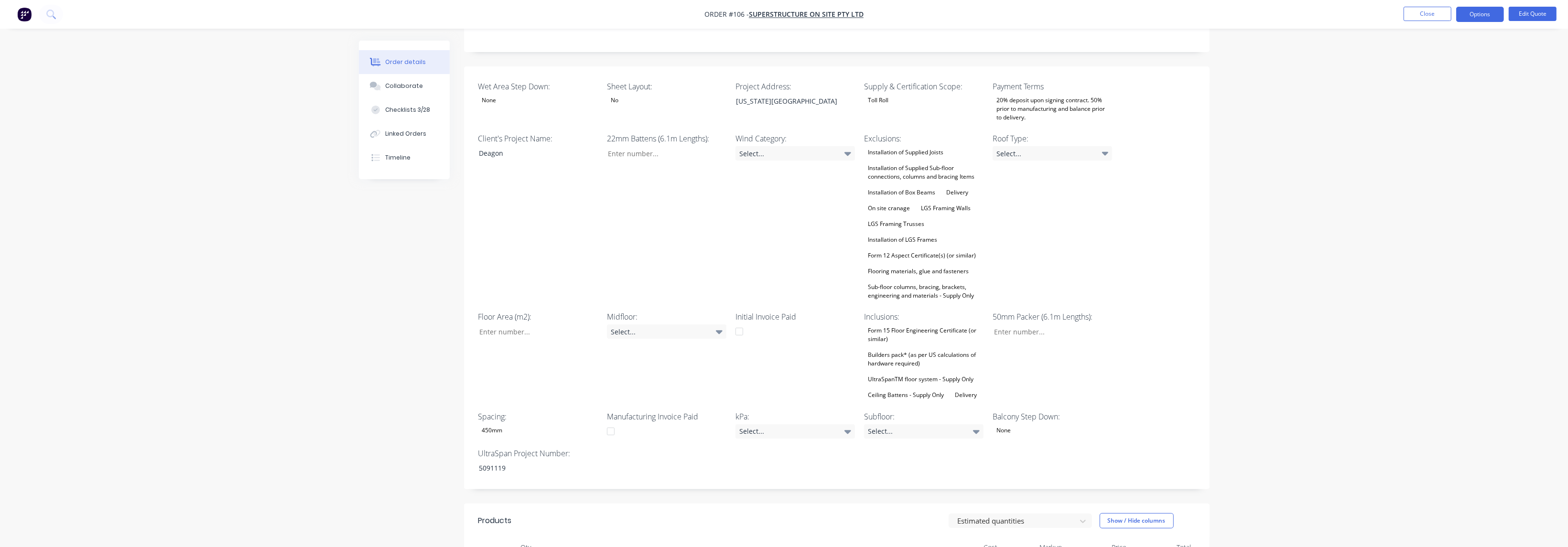
scroll to position [215, 0]
click at [848, 428] on icon at bounding box center [848, 430] width 7 height 4
click at [768, 456] on button "1.5kPa" at bounding box center [807, 455] width 144 height 19
click at [768, 358] on div "Initial Invoice Paid" at bounding box center [795, 354] width 120 height 90
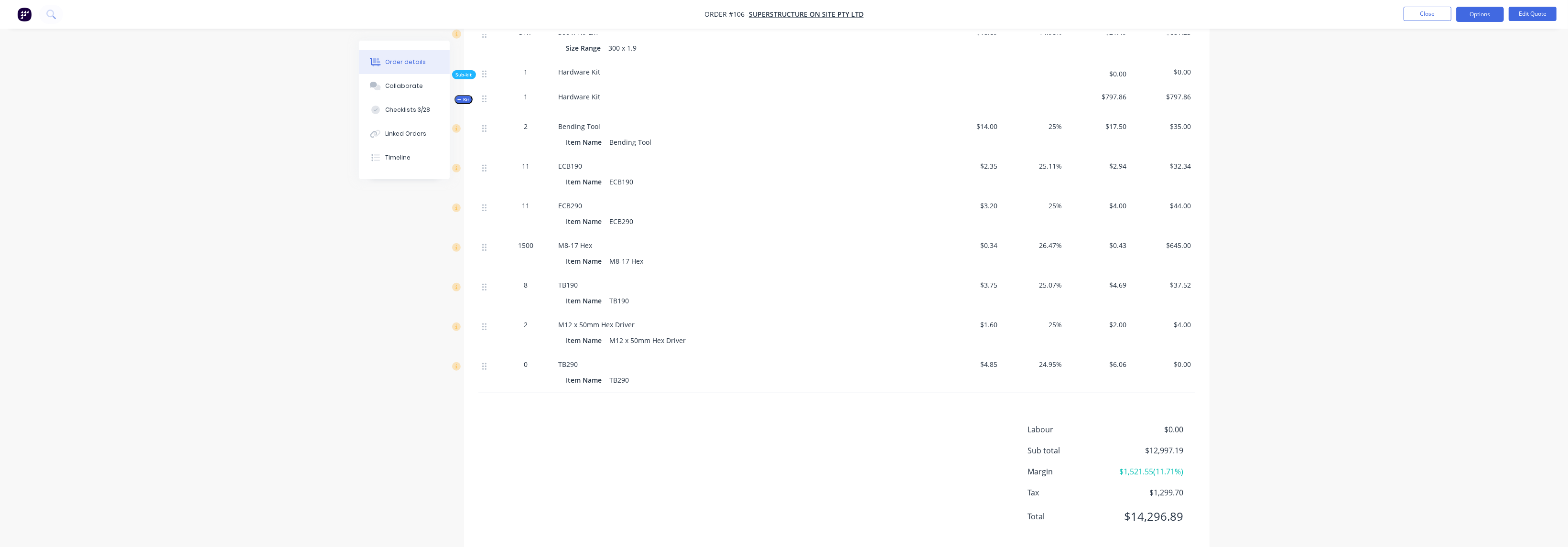
scroll to position [1043, 0]
click at [1485, 11] on button "Options" at bounding box center [1480, 14] width 48 height 15
click at [1452, 113] on div "Convert to Order" at bounding box center [1451, 115] width 88 height 14
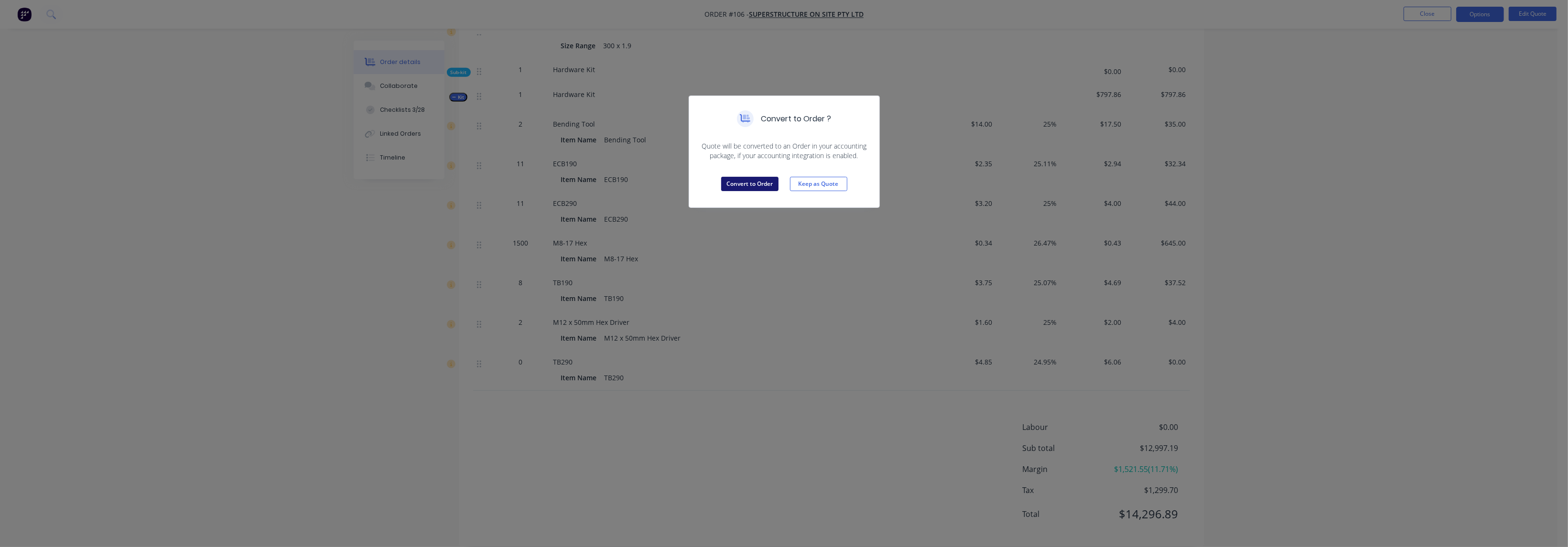
click at [768, 187] on button "Convert to Order" at bounding box center [749, 184] width 57 height 15
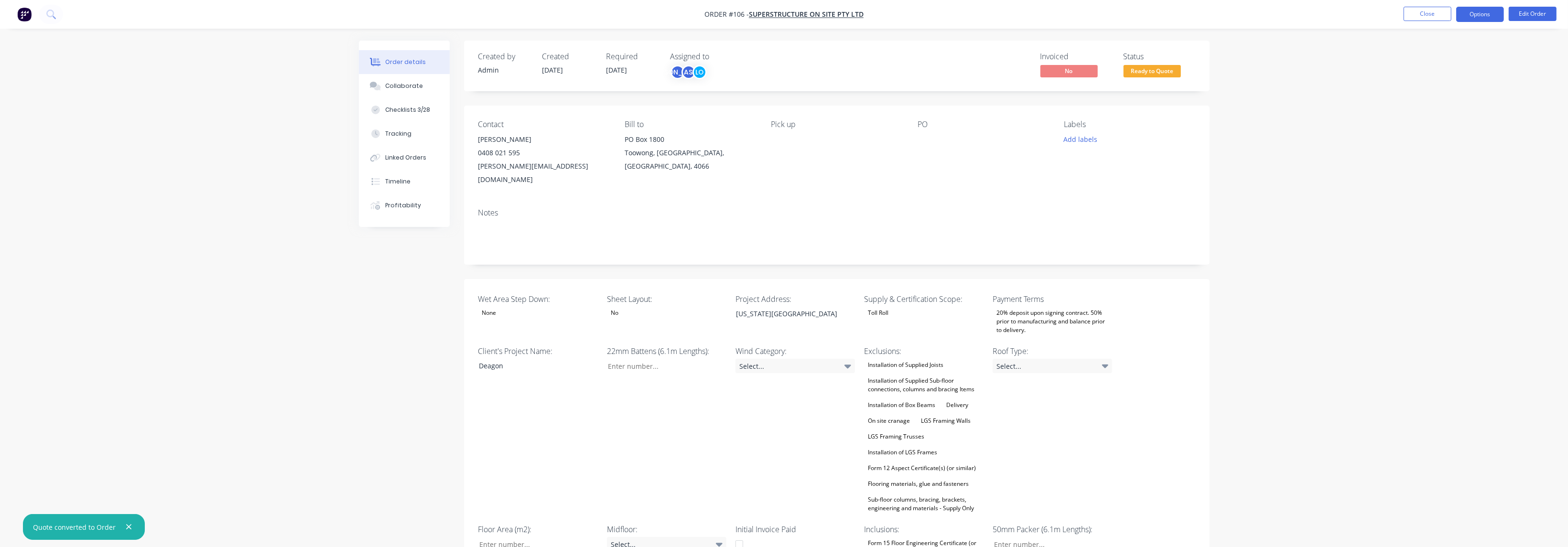
click at [1494, 17] on button "Options" at bounding box center [1480, 14] width 48 height 15
click at [1436, 54] on div "Invoice" at bounding box center [1451, 58] width 88 height 14
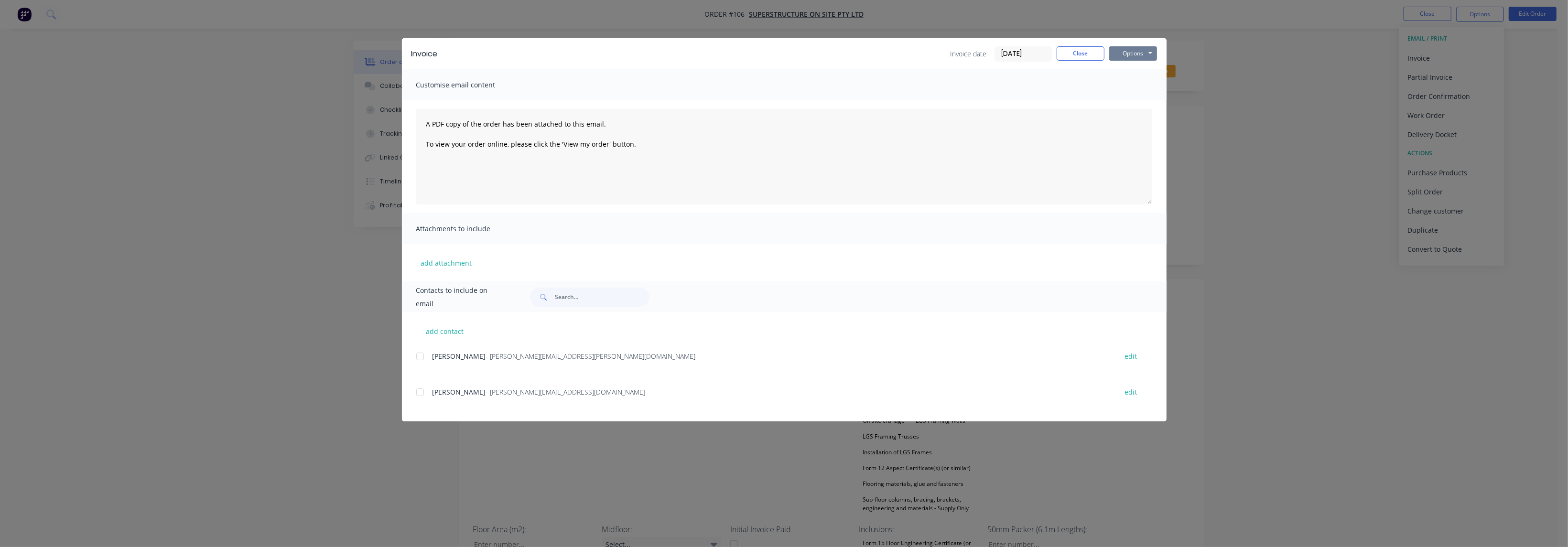
click at [1135, 58] on button "Options" at bounding box center [1133, 54] width 48 height 15
click at [1138, 72] on button "Preview" at bounding box center [1139, 70] width 61 height 16
click at [1144, 54] on button "Options" at bounding box center [1133, 54] width 48 height 15
click at [1086, 56] on button "Close" at bounding box center [1080, 54] width 48 height 15
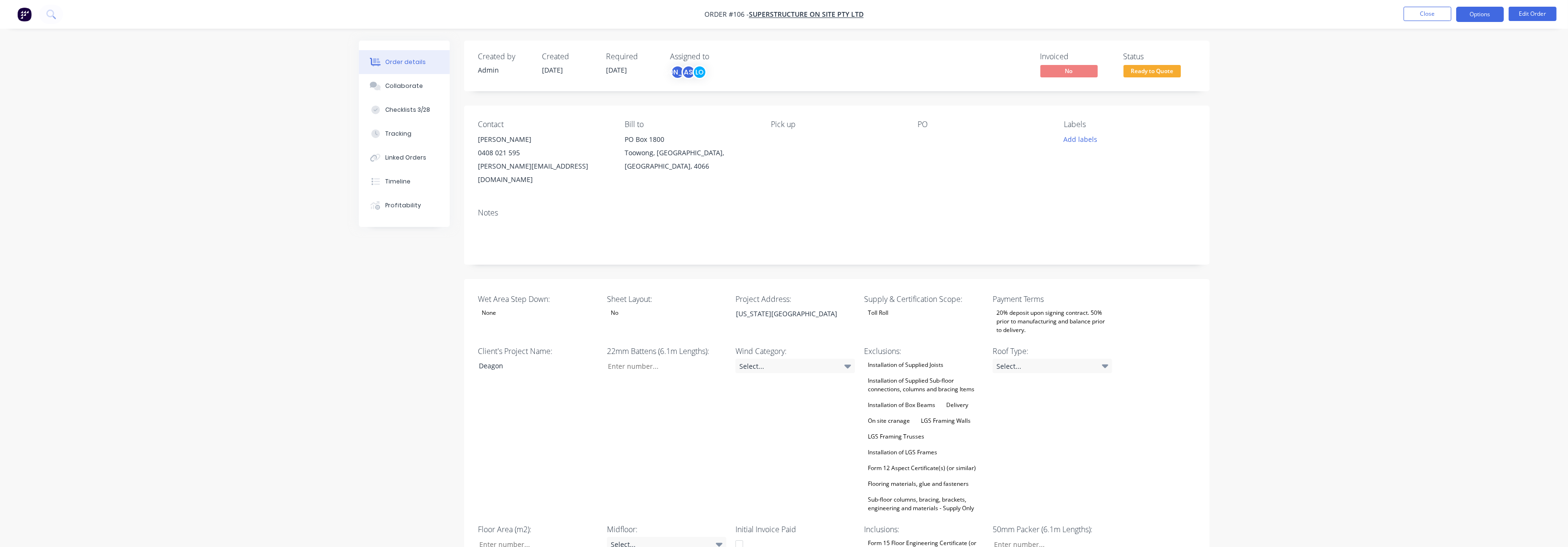
click at [1491, 15] on button "Options" at bounding box center [1480, 14] width 48 height 15
click at [1452, 249] on div "Convert to Quote" at bounding box center [1451, 249] width 88 height 14
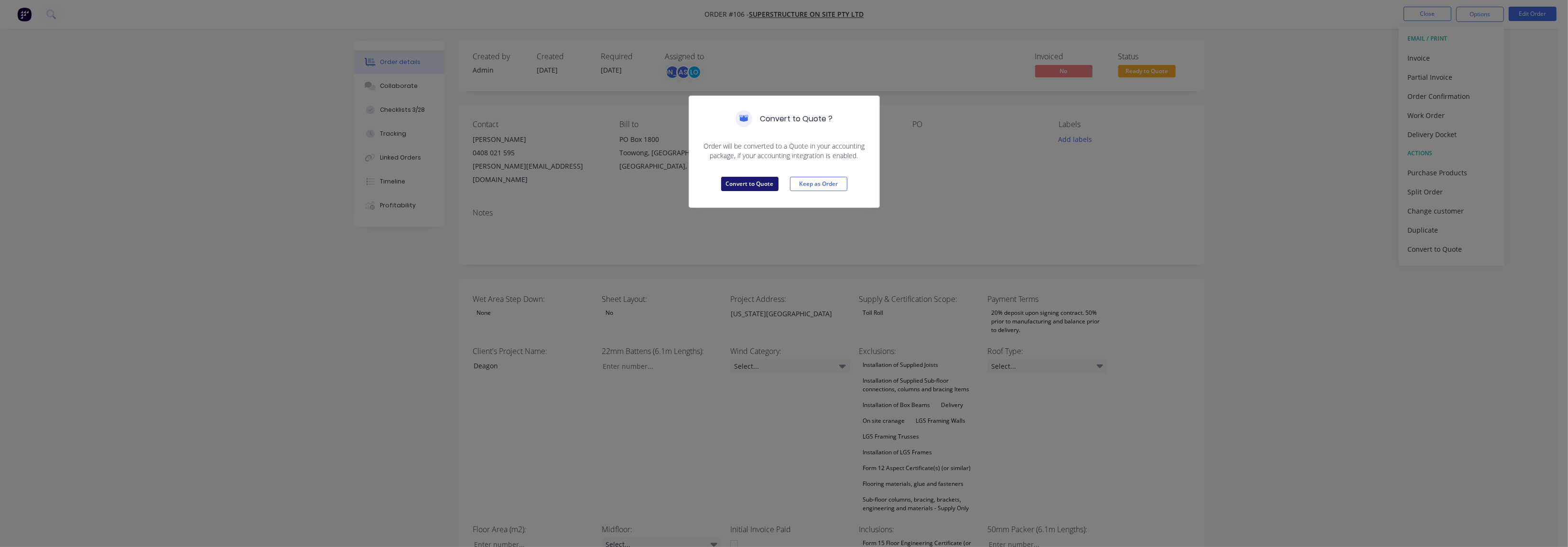
click at [749, 183] on button "Convert to Quote" at bounding box center [749, 184] width 57 height 15
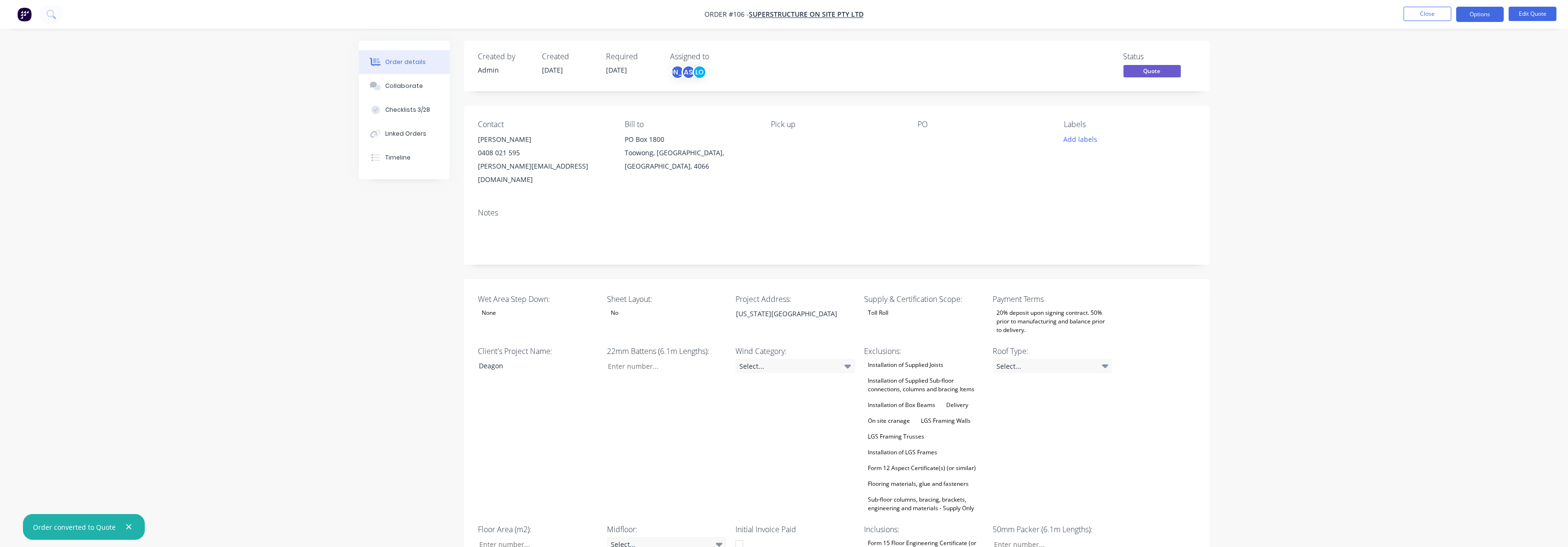
click at [1161, 68] on span "Quote" at bounding box center [1152, 71] width 57 height 12
click at [1476, 13] on button "Options" at bounding box center [1480, 14] width 48 height 15
click at [1452, 55] on div "Quote" at bounding box center [1451, 58] width 88 height 14
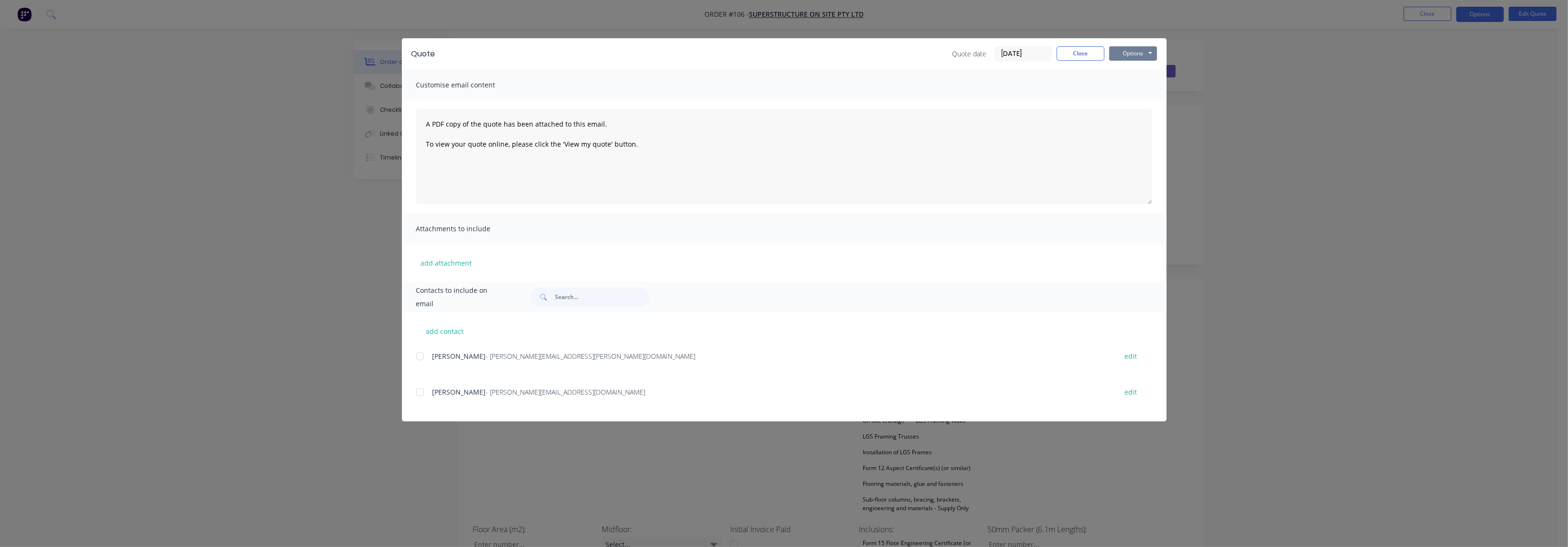
click at [1139, 52] on button "Options" at bounding box center [1133, 54] width 48 height 15
click at [1138, 68] on button "Preview" at bounding box center [1139, 70] width 61 height 16
click at [1145, 54] on button "Options" at bounding box center [1133, 54] width 48 height 15
click at [1080, 56] on button "Close" at bounding box center [1080, 54] width 48 height 15
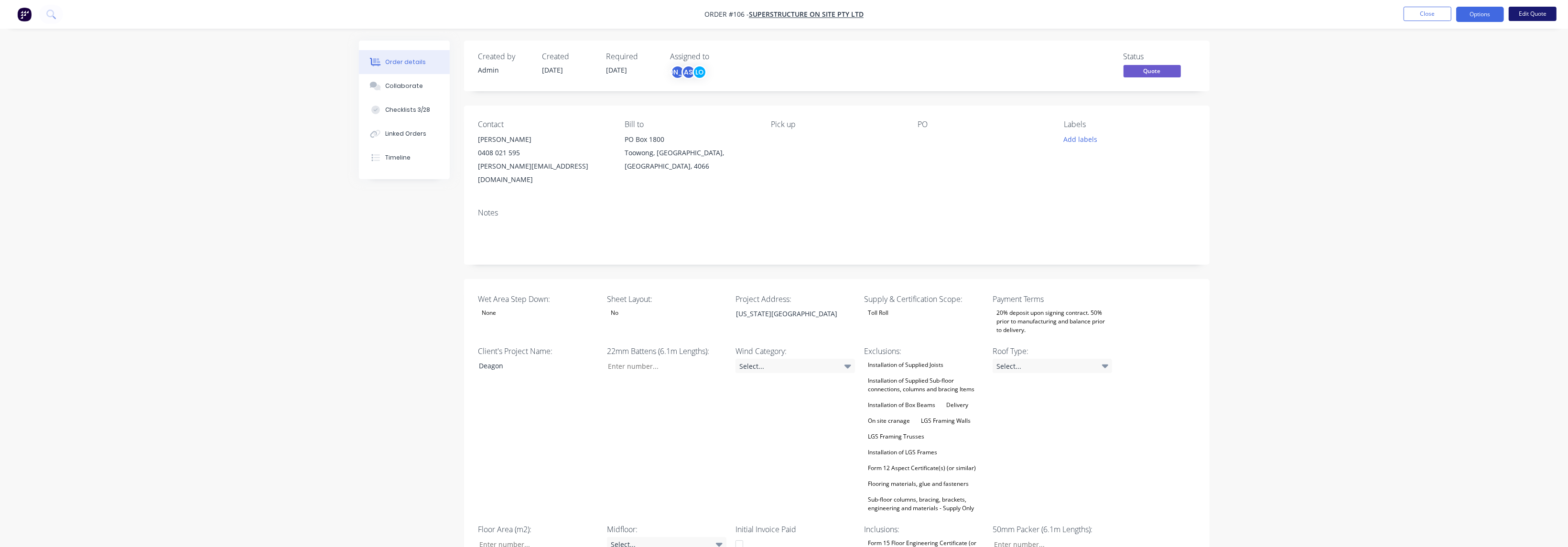
click at [1531, 17] on button "Edit Quote" at bounding box center [1532, 14] width 48 height 15
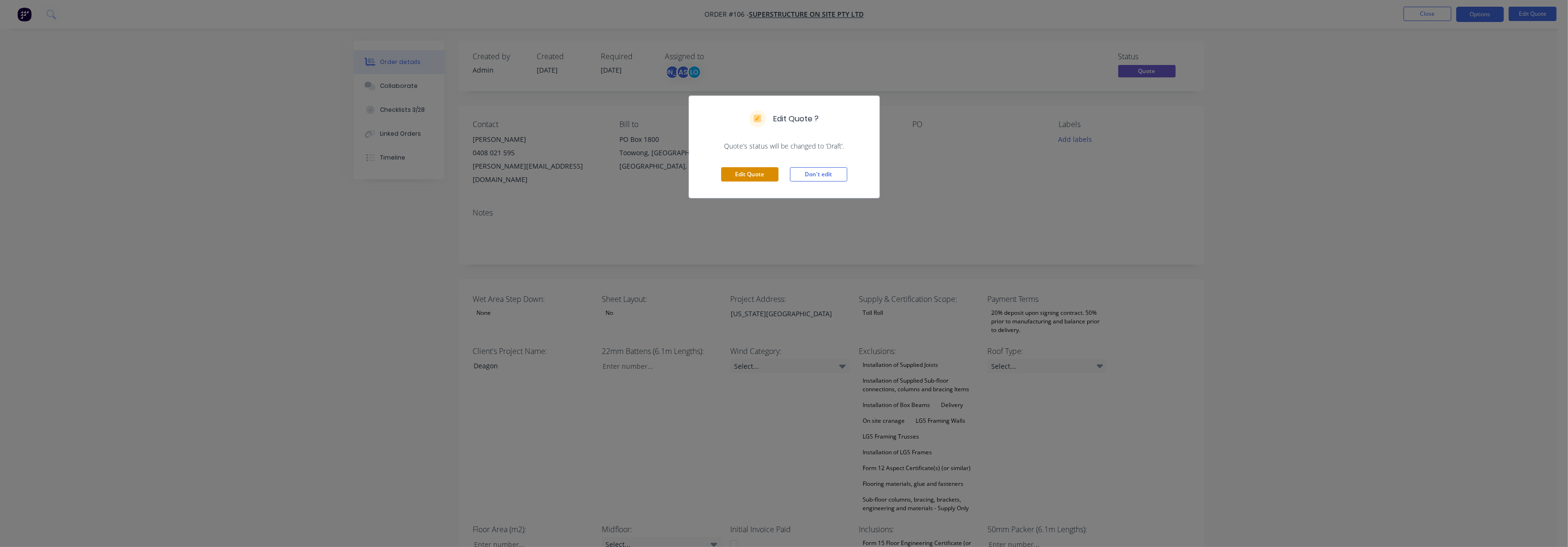
click at [753, 171] on button "Edit Quote" at bounding box center [749, 175] width 57 height 15
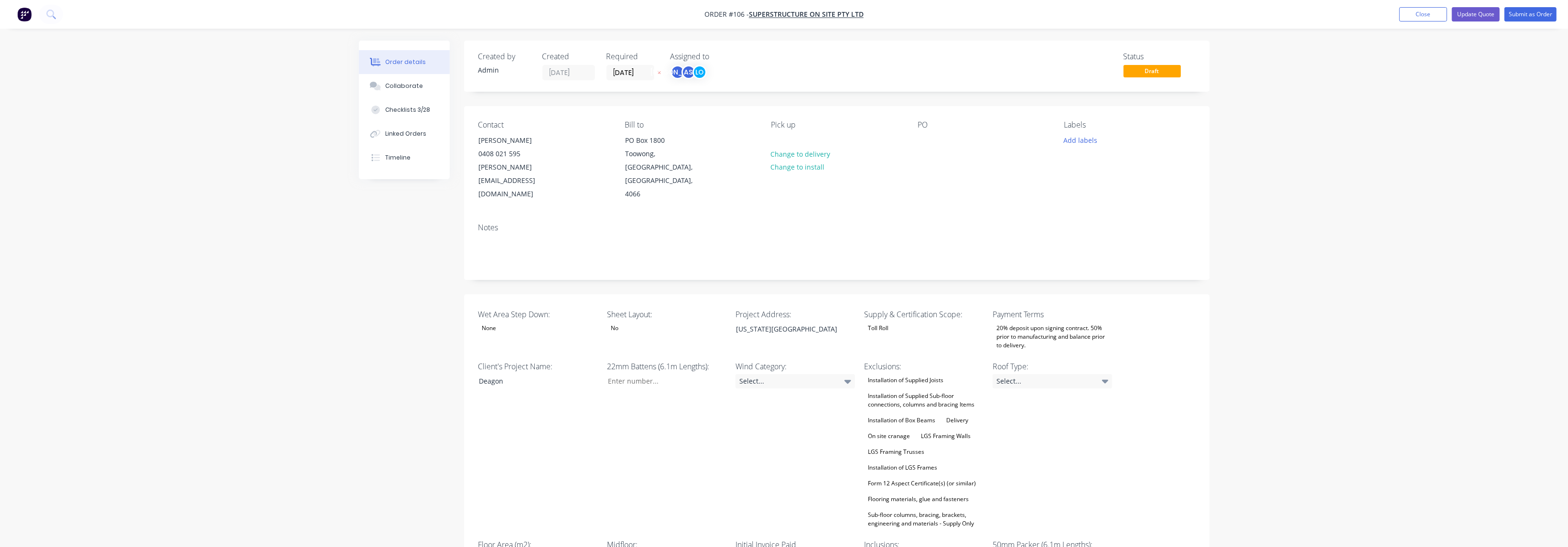
click at [922, 539] on label "Inclusions:" at bounding box center [924, 544] width 120 height 11
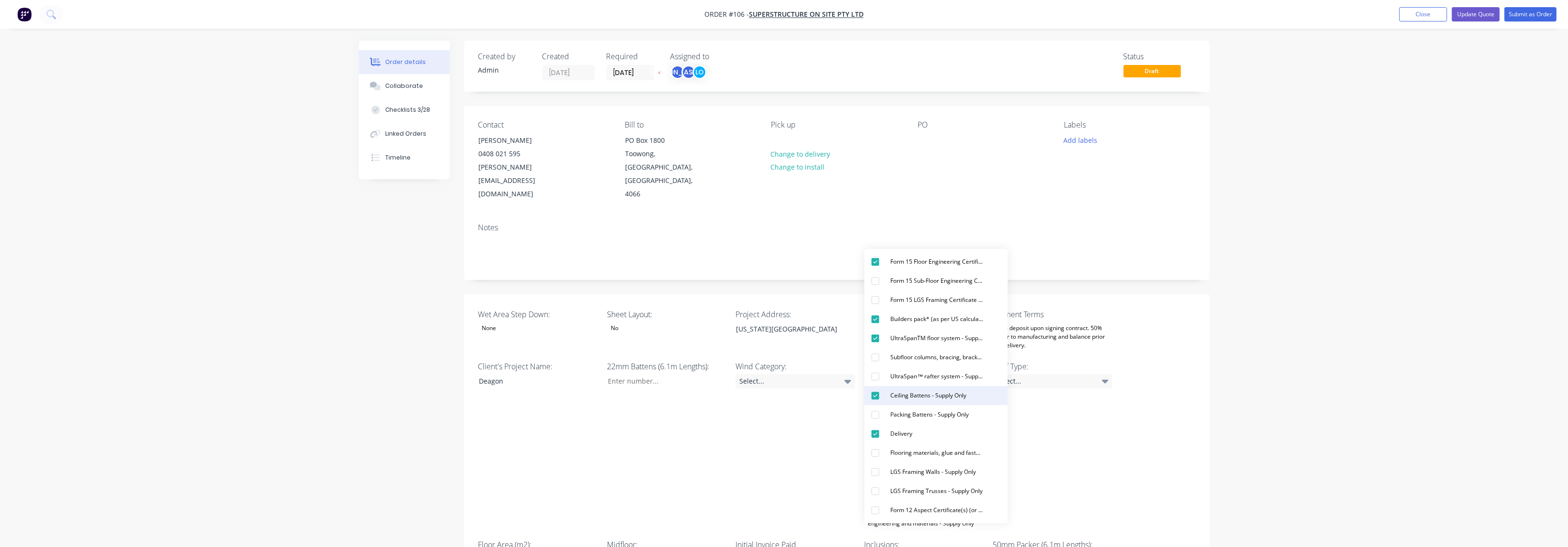
click at [959, 397] on div "Ceiling Battens - Supply Only" at bounding box center [929, 395] width 84 height 13
click at [637, 419] on div "22mm Battens (6.1m Lengths):" at bounding box center [666, 445] width 120 height 169
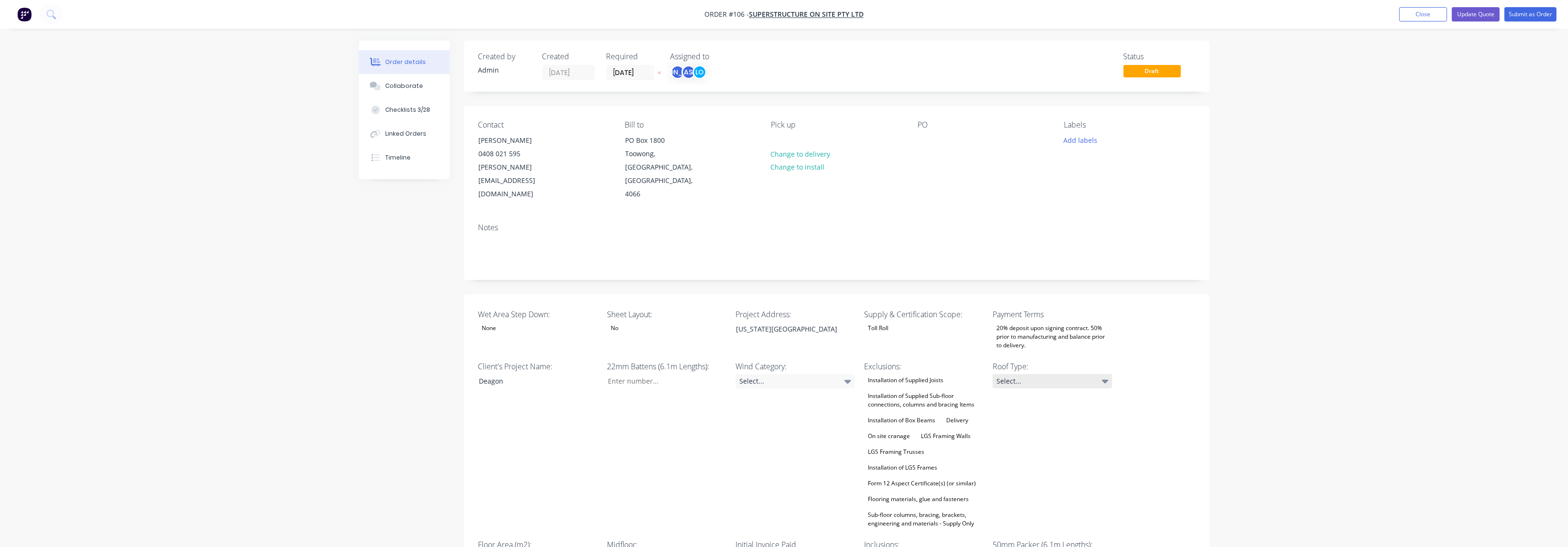
click at [1058, 374] on div "Select..." at bounding box center [1052, 382] width 120 height 15
click at [1061, 374] on div "Select..." at bounding box center [1052, 382] width 120 height 15
click at [794, 433] on div "Wind Category: Select..." at bounding box center [795, 445] width 120 height 169
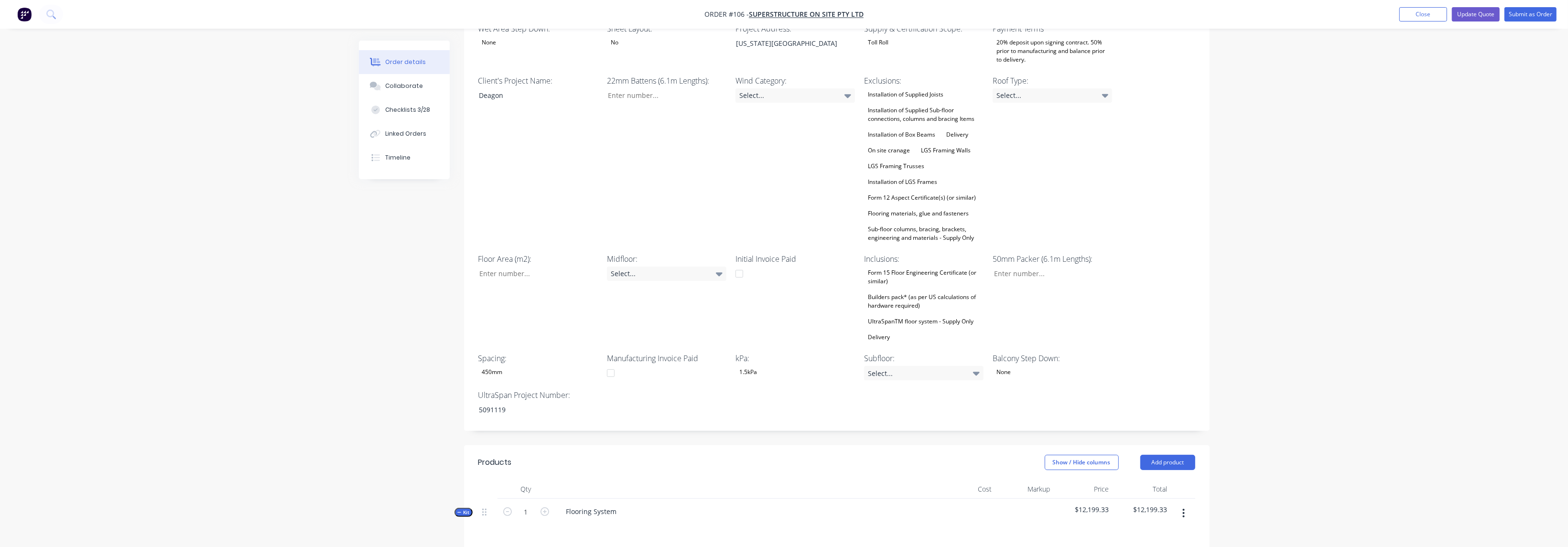
scroll to position [286, 0]
click at [928, 175] on div "Installation of LGS Frames" at bounding box center [902, 181] width 77 height 13
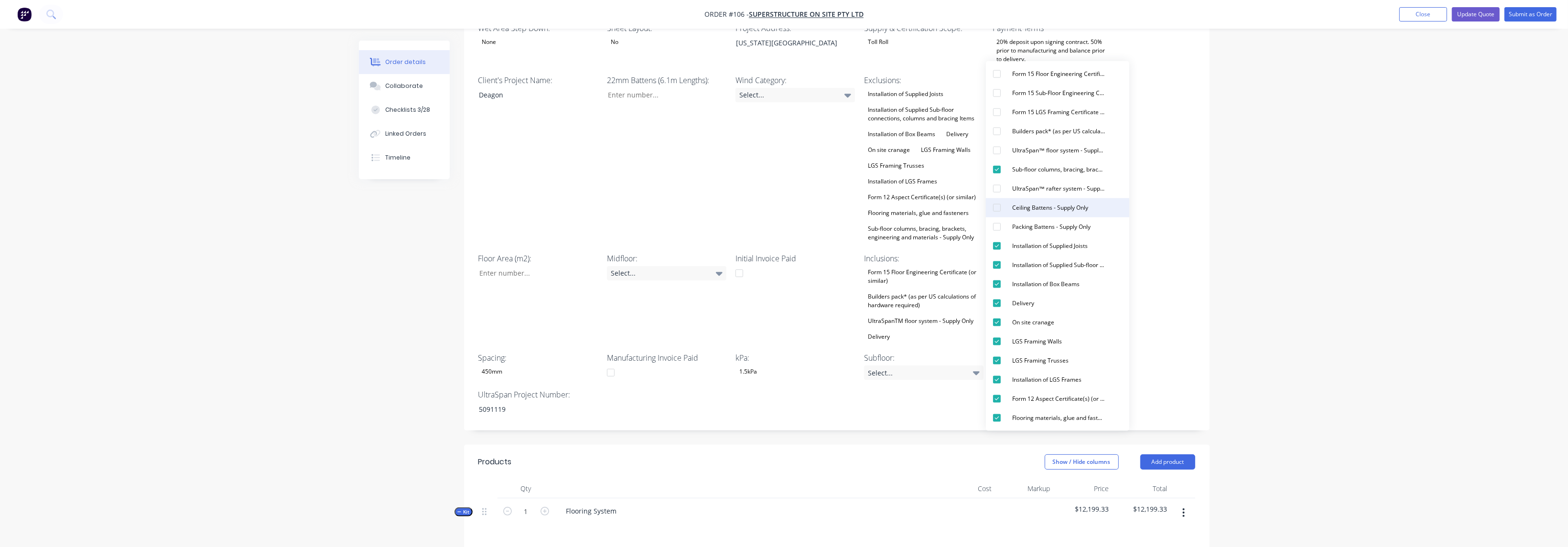
click at [997, 211] on div "button" at bounding box center [997, 207] width 19 height 19
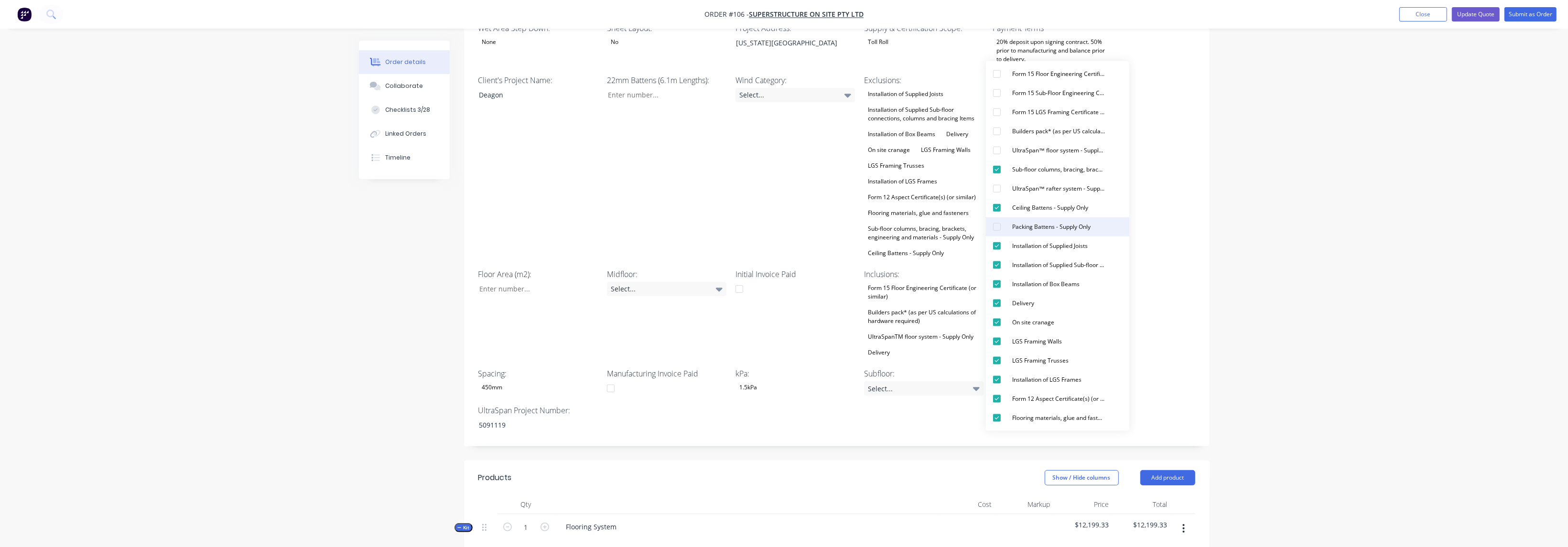
click at [997, 231] on div "button" at bounding box center [997, 227] width 19 height 19
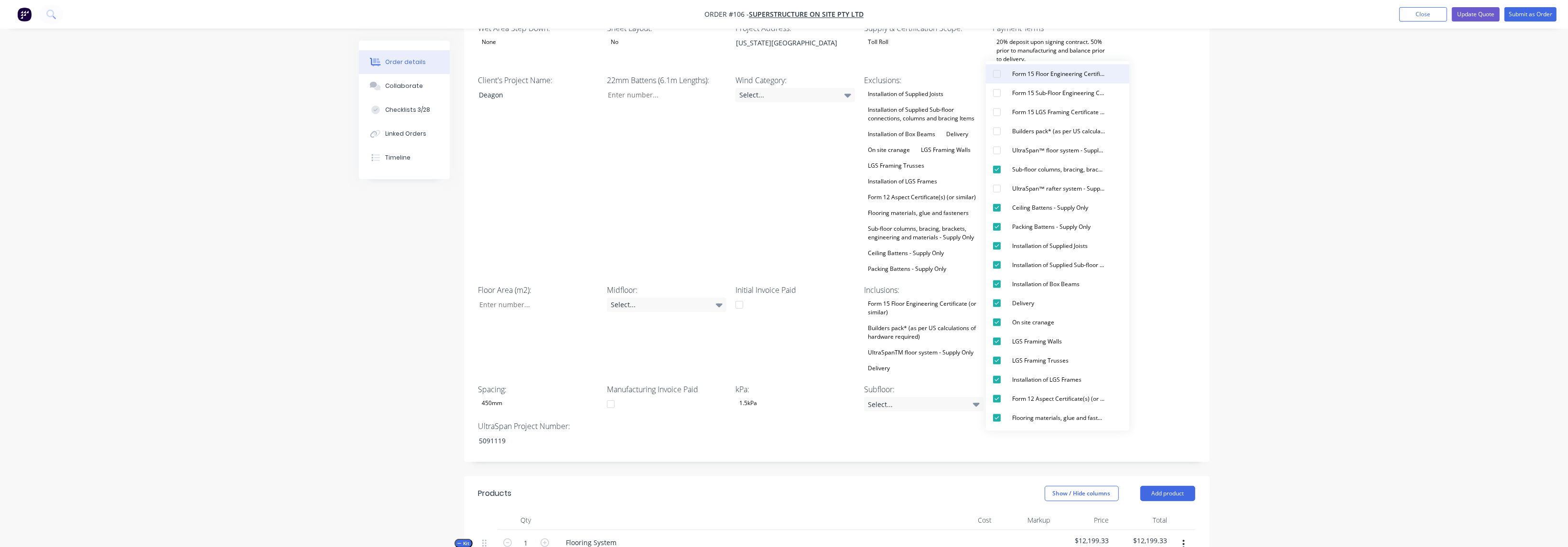
click at [996, 72] on div "button" at bounding box center [997, 74] width 19 height 19
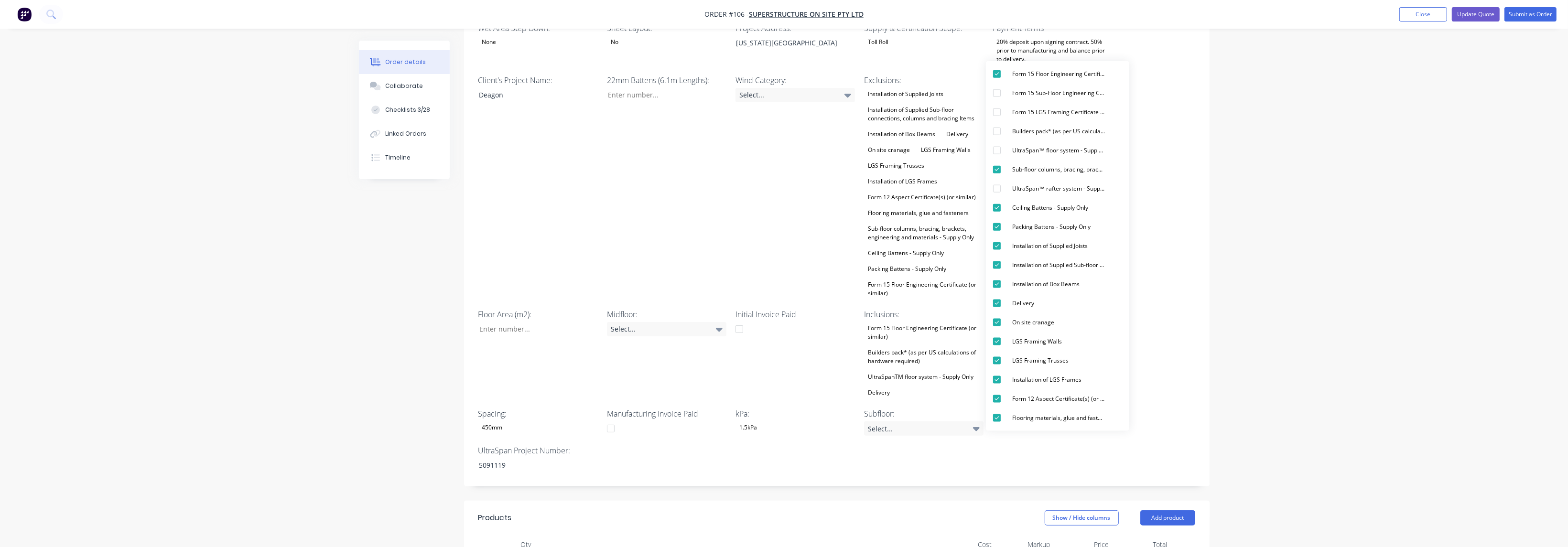
click at [1153, 382] on div "Wet Area Step Down: None Sheet Layout: No Project Address: [US_STATE][GEOGRAPHI…" at bounding box center [836, 247] width 745 height 479
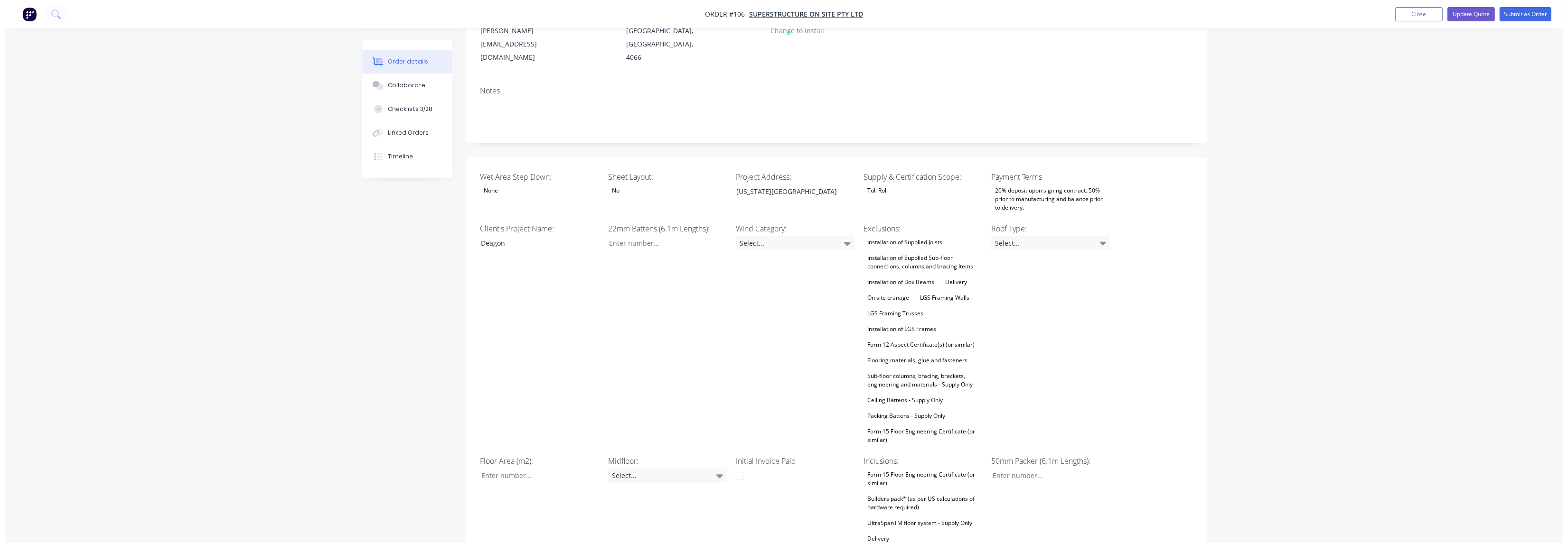
scroll to position [0, 0]
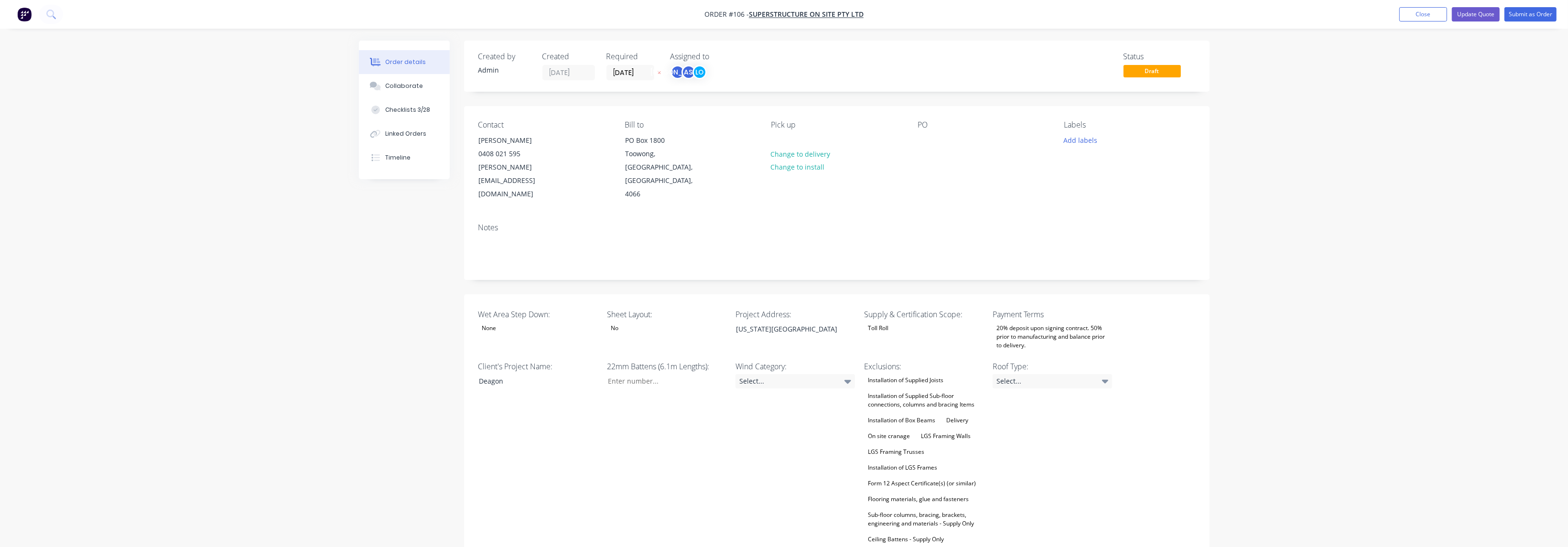
drag, startPoint x: 1415, startPoint y: 18, endPoint x: 1464, endPoint y: 143, distance: 134.3
click at [1477, 9] on button "Update Quote" at bounding box center [1476, 15] width 48 height 15
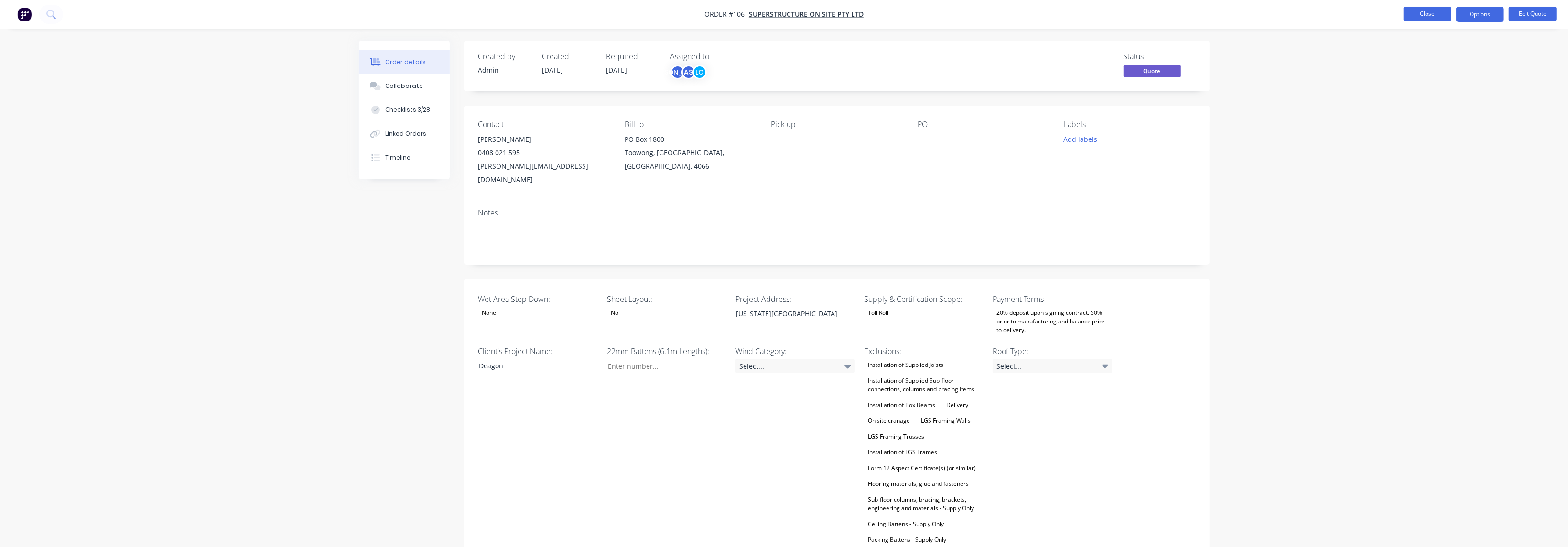
click at [1415, 17] on button "Close" at bounding box center [1427, 14] width 48 height 15
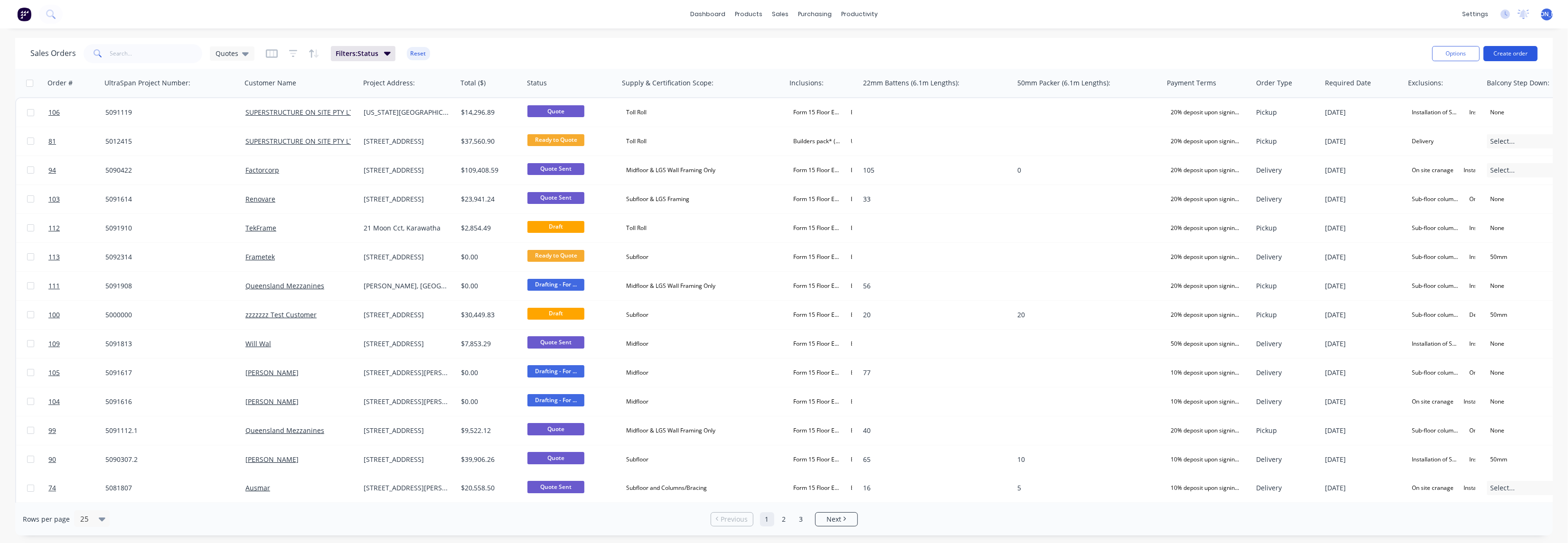
click at [1515, 51] on button "Create order" at bounding box center [1511, 53] width 54 height 15
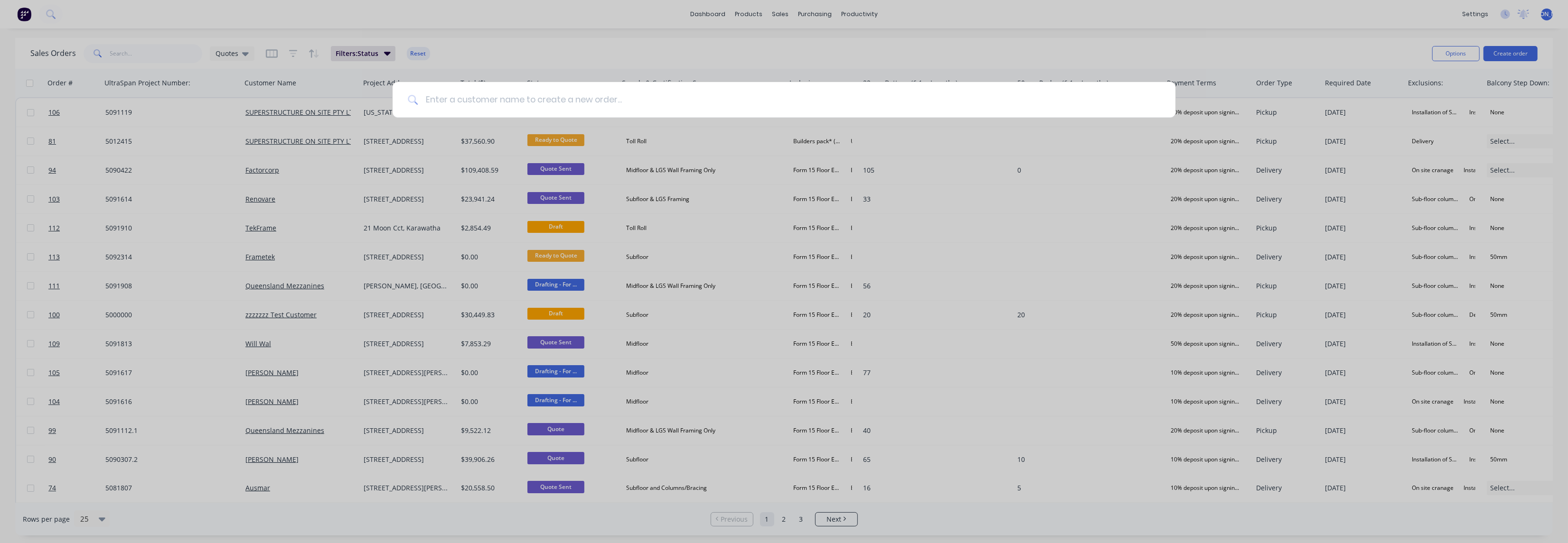
click at [469, 104] on input at bounding box center [789, 100] width 743 height 36
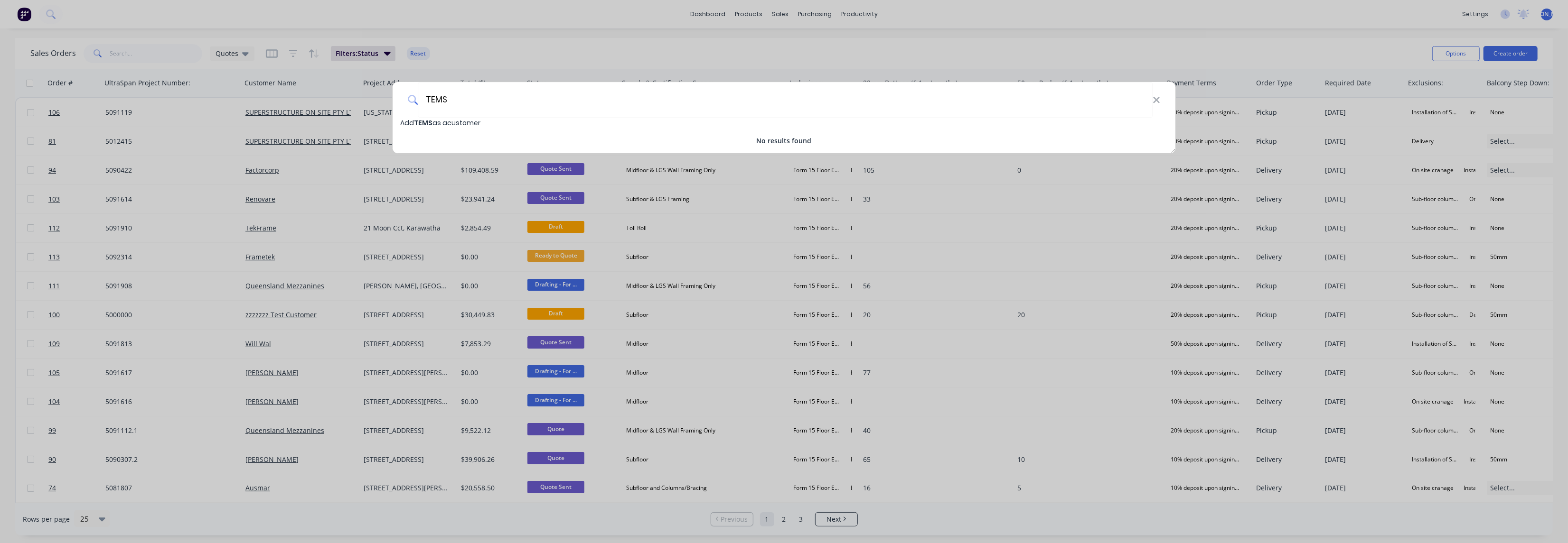
type input "TEMS"
click at [472, 123] on span "Add TEMS as a customer" at bounding box center [440, 123] width 81 height 9
select select "AU"
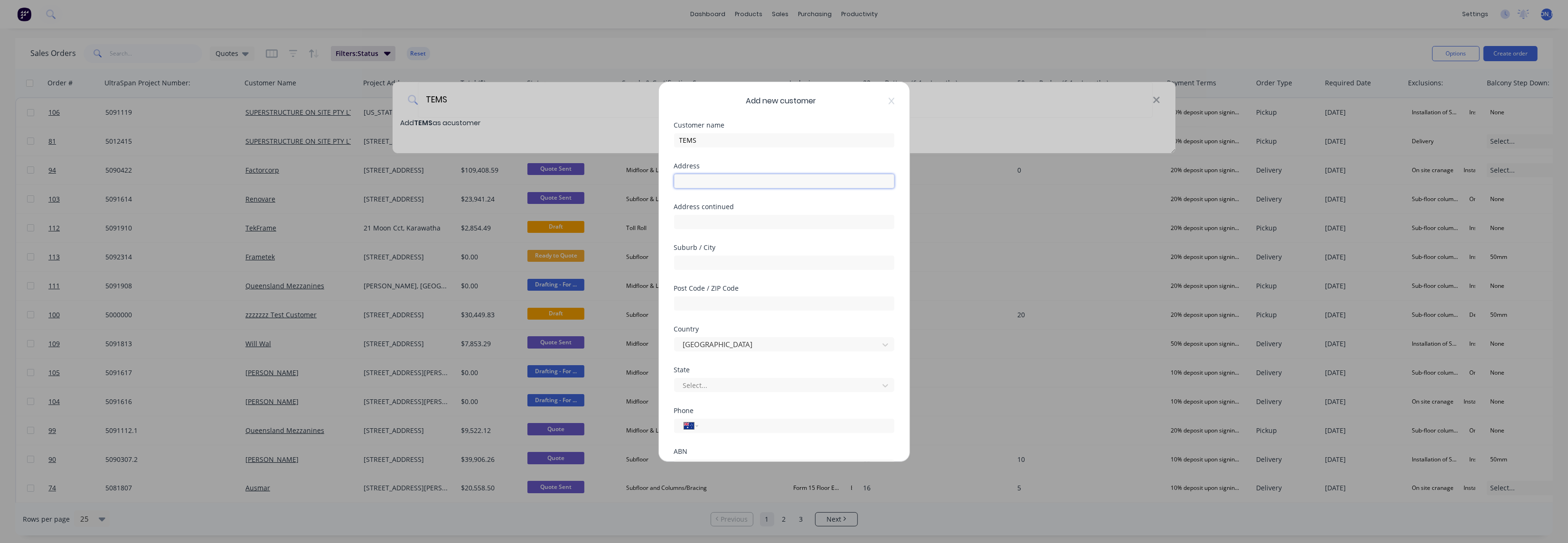
click at [711, 180] on input "text" at bounding box center [784, 181] width 221 height 15
click at [695, 184] on input "text" at bounding box center [784, 181] width 221 height 15
type input "2/50"
click at [738, 222] on input "text" at bounding box center [784, 222] width 221 height 15
type input "Union Circuit"
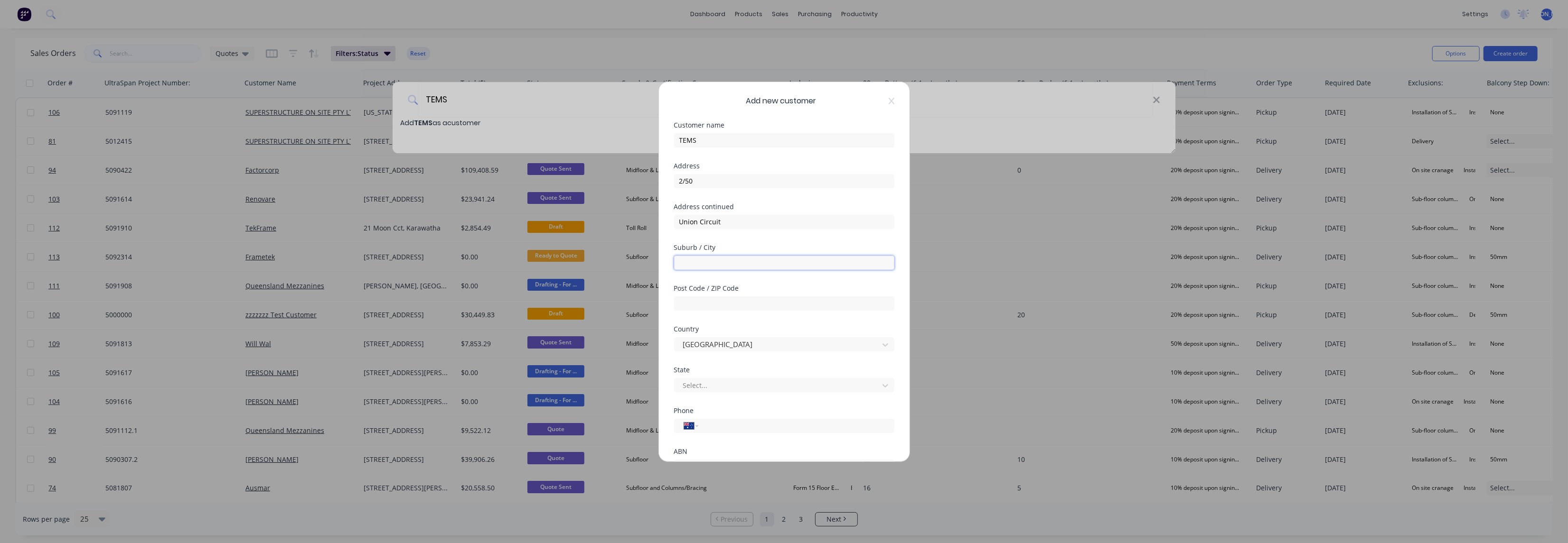
click at [724, 256] on input "text" at bounding box center [784, 263] width 221 height 15
type input "Yatala"
click at [721, 304] on input "text" at bounding box center [784, 303] width 221 height 15
type input "4207"
click at [704, 384] on div at bounding box center [778, 385] width 192 height 12
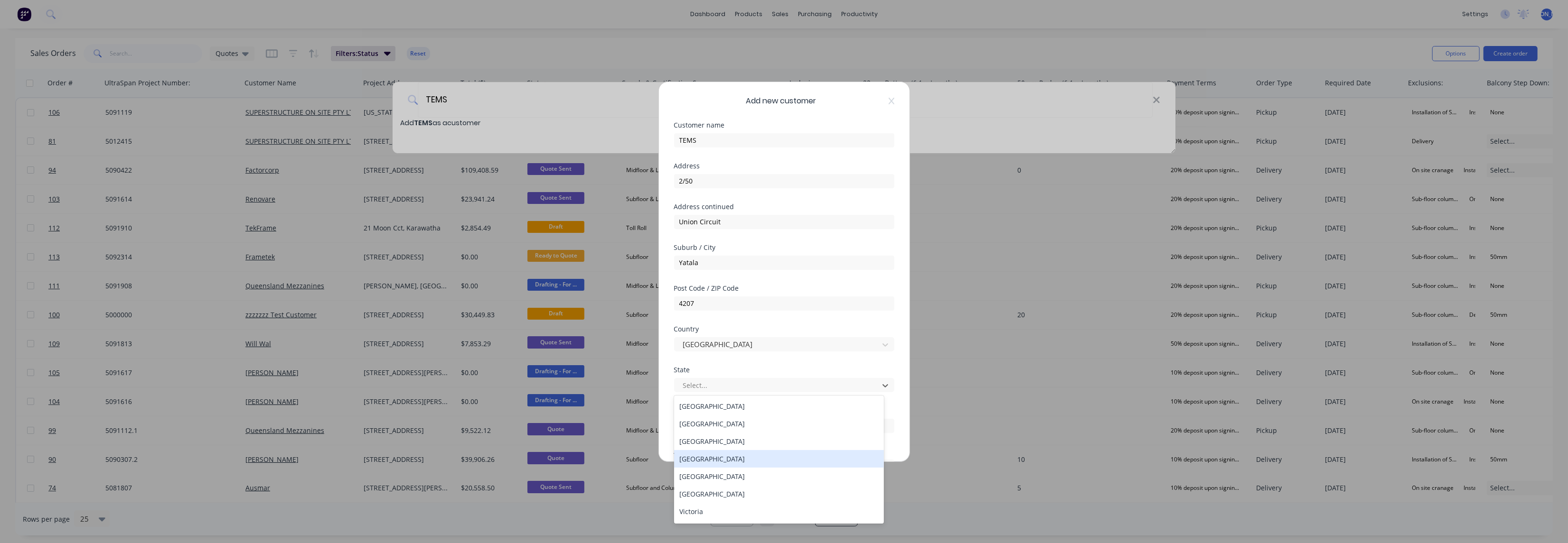
click at [730, 461] on div "[GEOGRAPHIC_DATA]" at bounding box center [779, 459] width 210 height 18
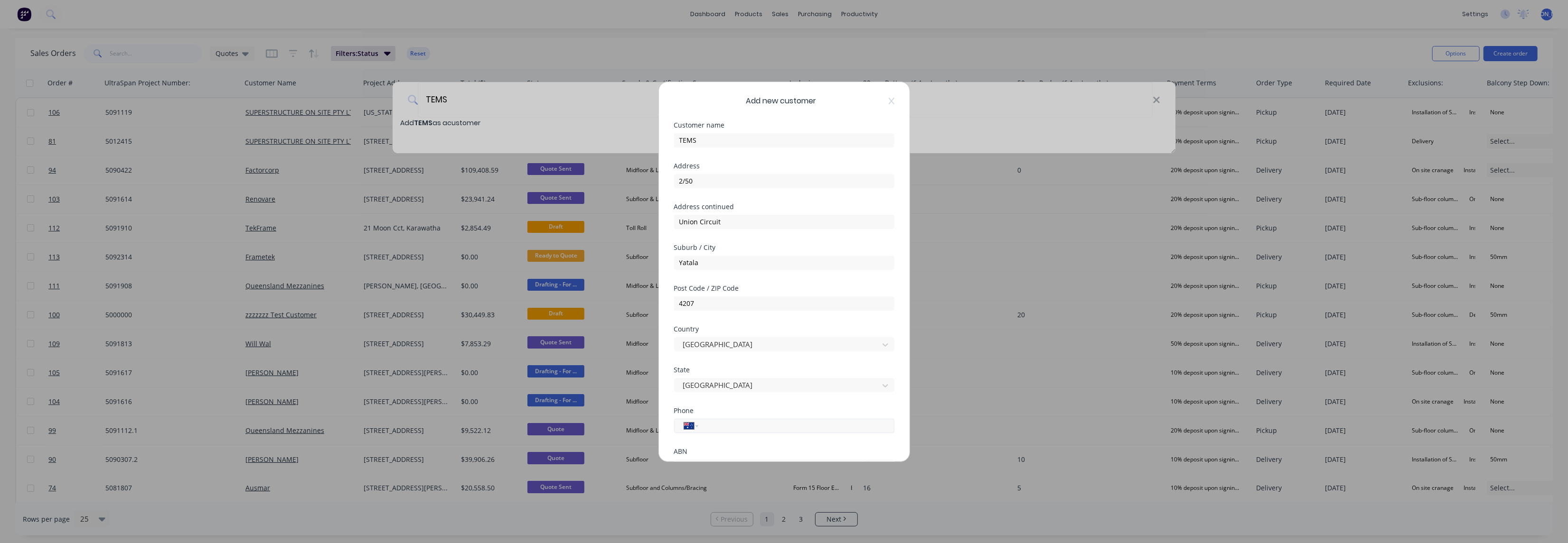
click at [722, 426] on input "tel" at bounding box center [794, 426] width 179 height 11
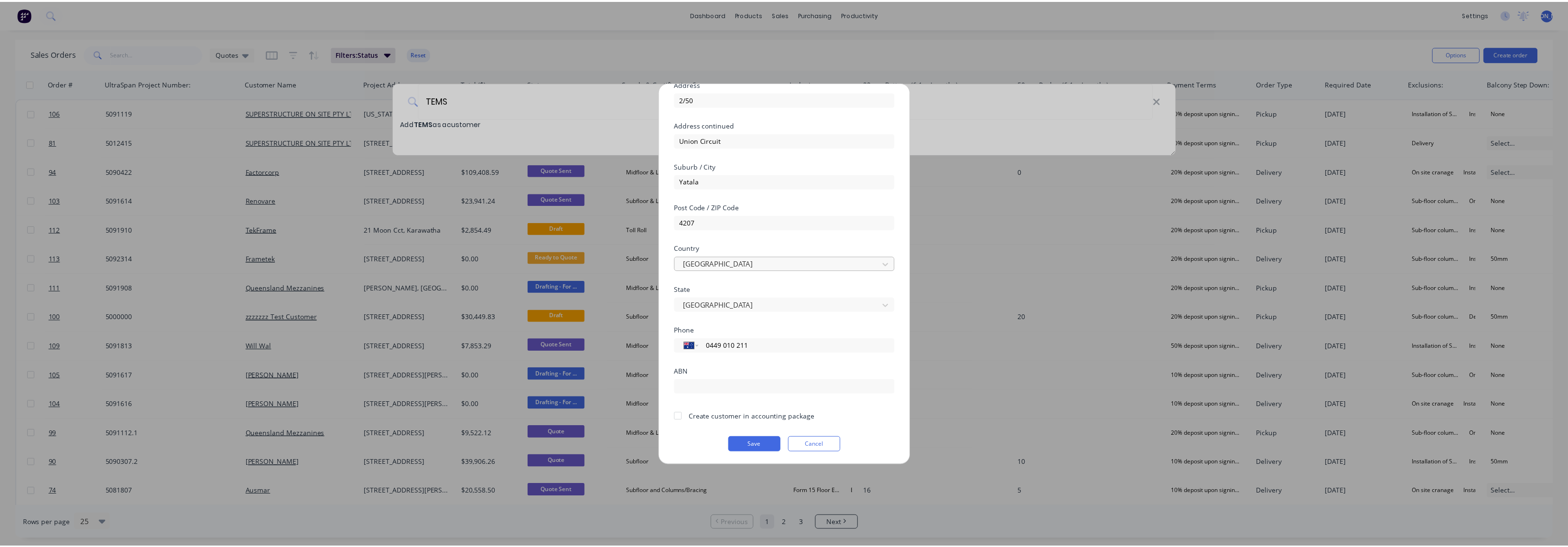
scroll to position [84, 0]
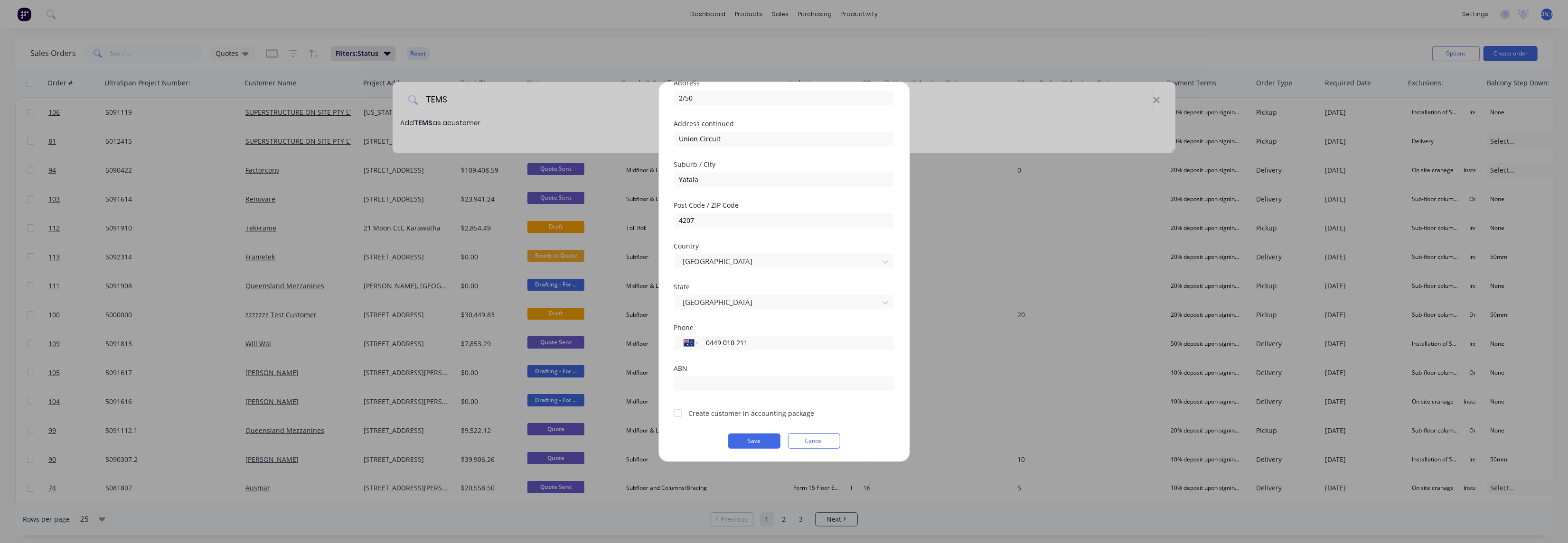
type input "0449 010 211"
click at [727, 412] on div "Create customer in accounting package" at bounding box center [752, 413] width 126 height 10
click at [677, 412] on div at bounding box center [678, 413] width 19 height 19
click at [757, 440] on button "Save" at bounding box center [754, 441] width 52 height 15
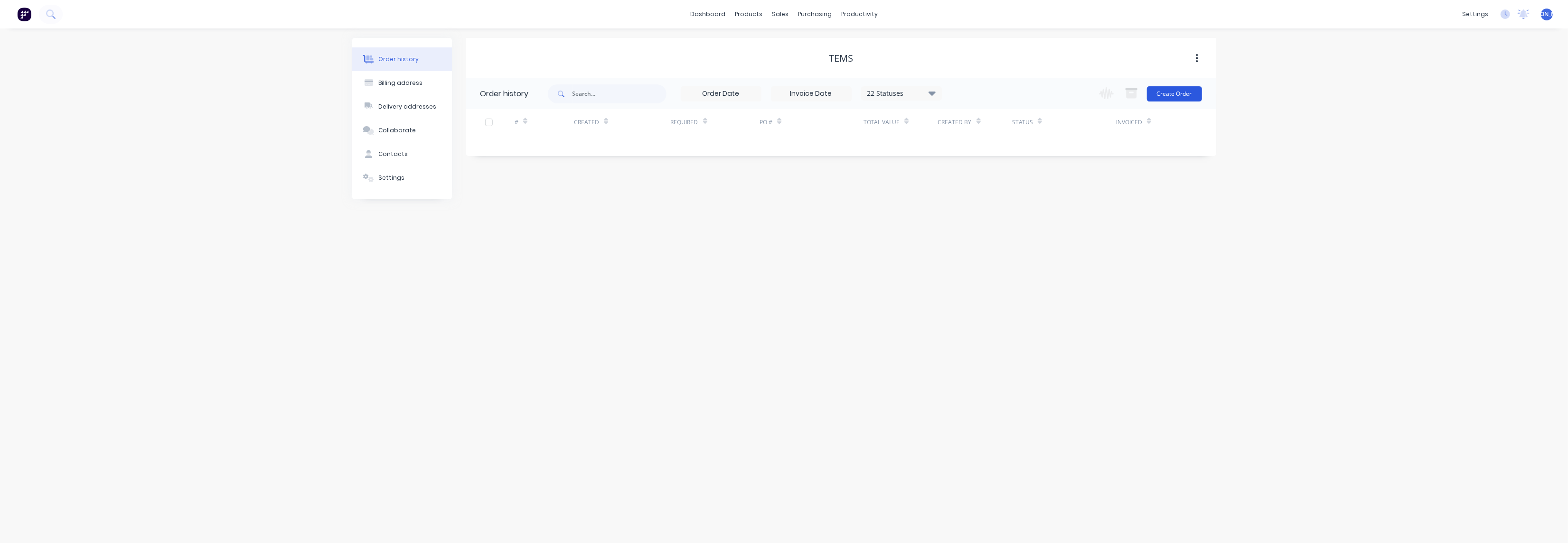
click at [1177, 92] on button "Create Order" at bounding box center [1175, 94] width 55 height 15
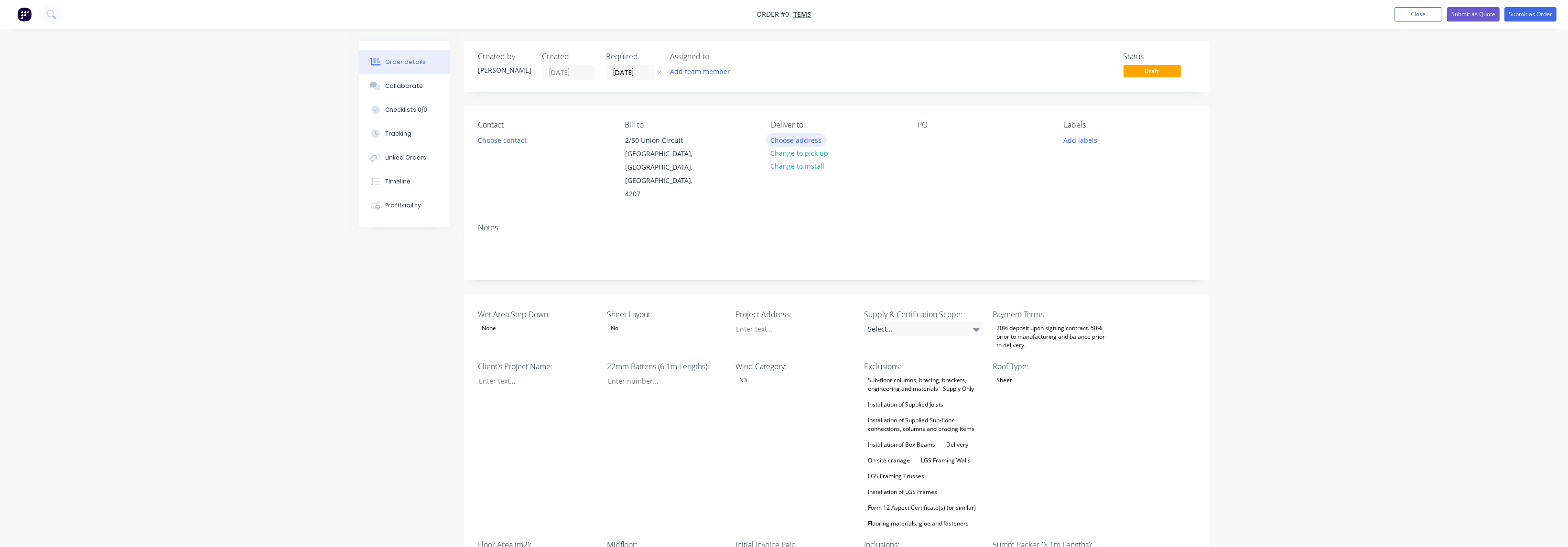
click at [807, 142] on button "Choose address" at bounding box center [796, 140] width 61 height 13
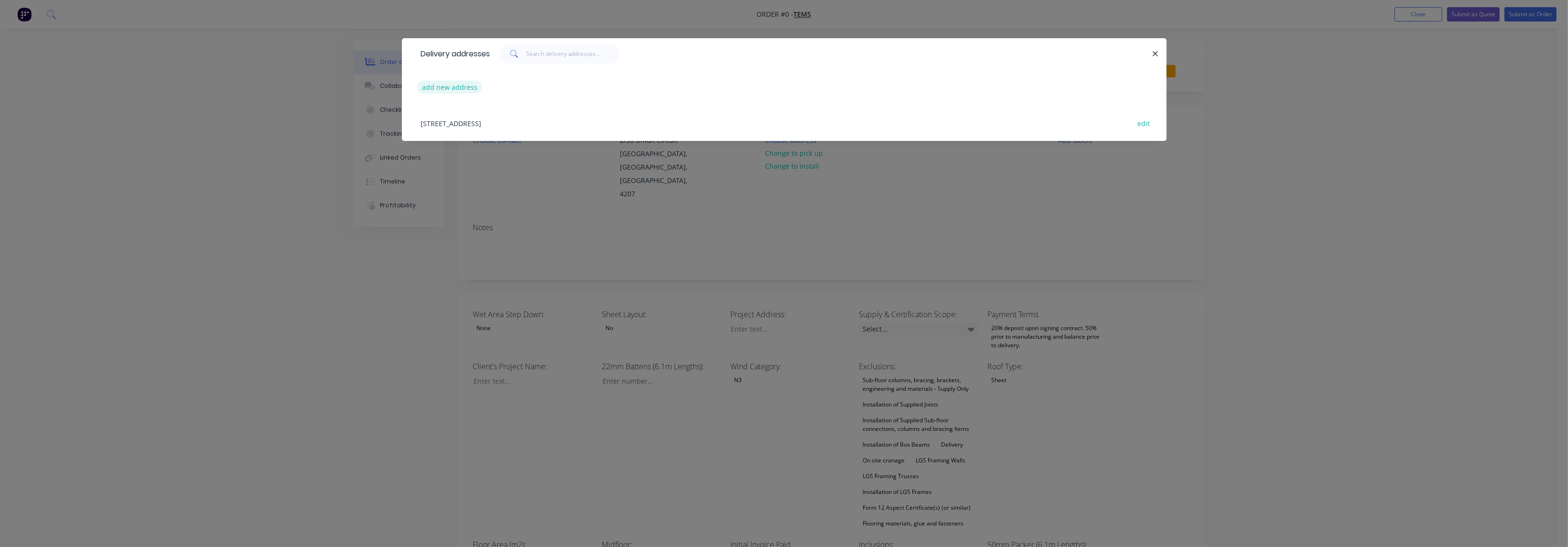
click at [460, 89] on button "add new address" at bounding box center [450, 87] width 66 height 13
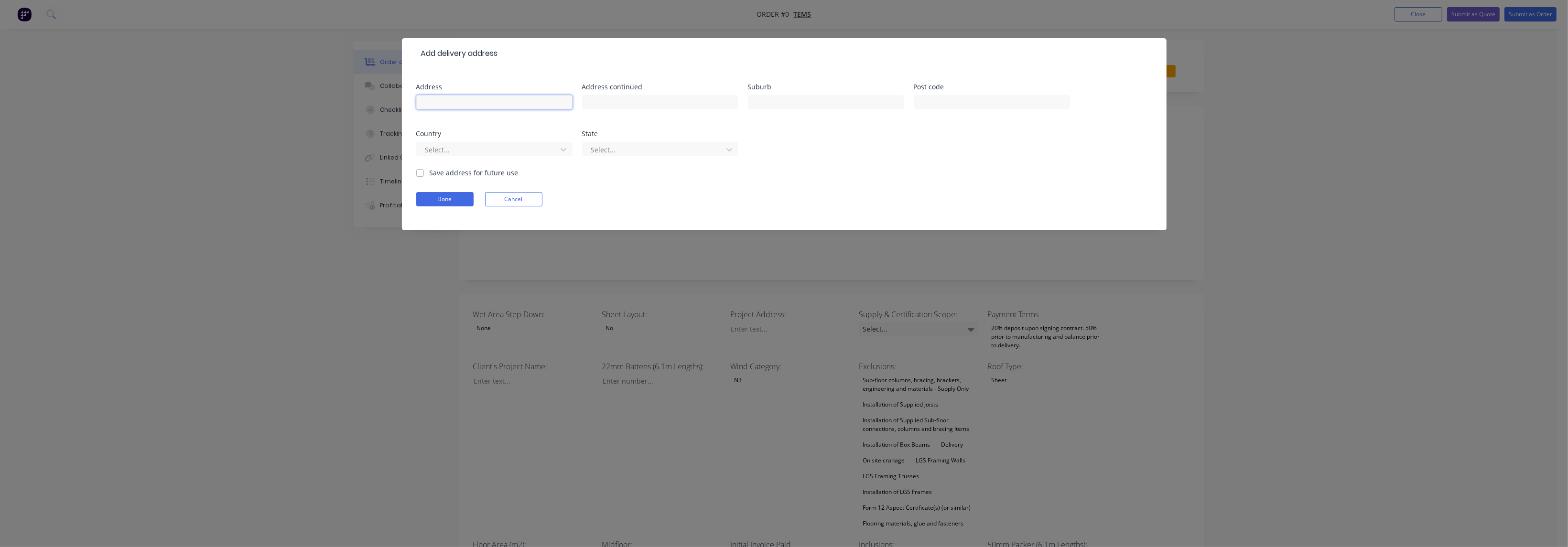
click at [460, 105] on input "text" at bounding box center [494, 102] width 156 height 15
type input "19"
click at [631, 101] on input "text" at bounding box center [660, 102] width 156 height 15
type input "Alloy St"
click at [760, 100] on input "text" at bounding box center [826, 102] width 156 height 15
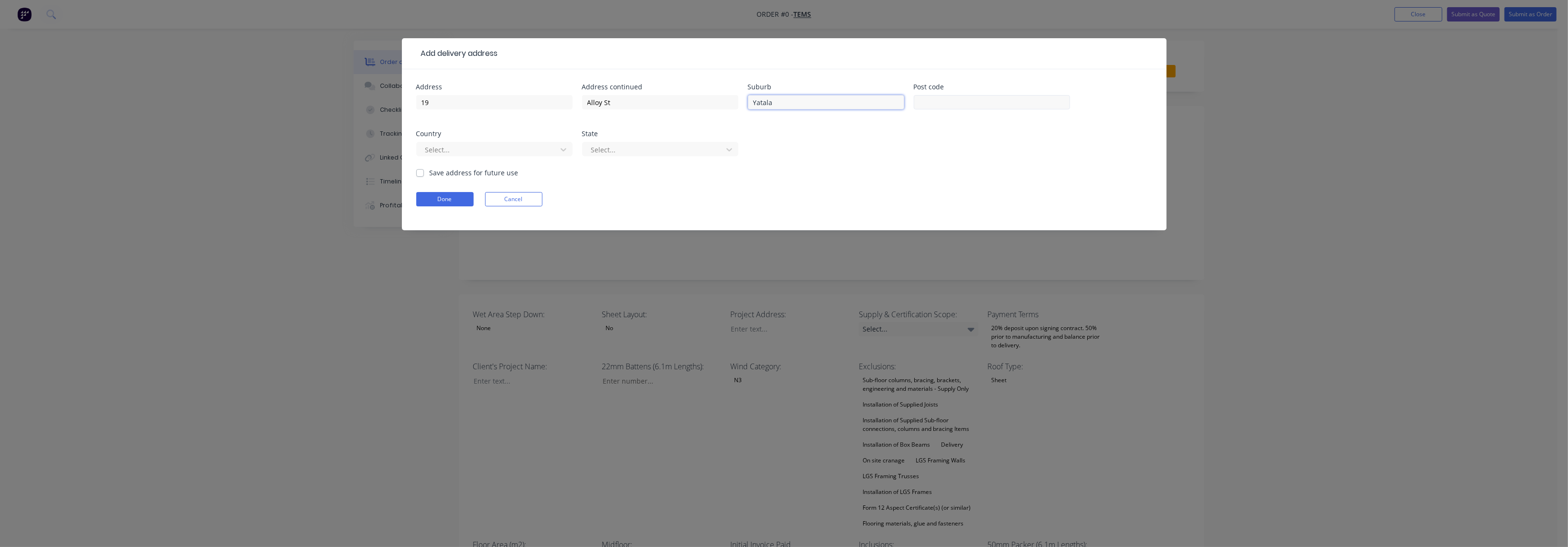
type input "Yatala"
click at [943, 99] on input "text" at bounding box center [991, 102] width 156 height 15
type input "4207"
click at [457, 145] on div at bounding box center [488, 150] width 128 height 12
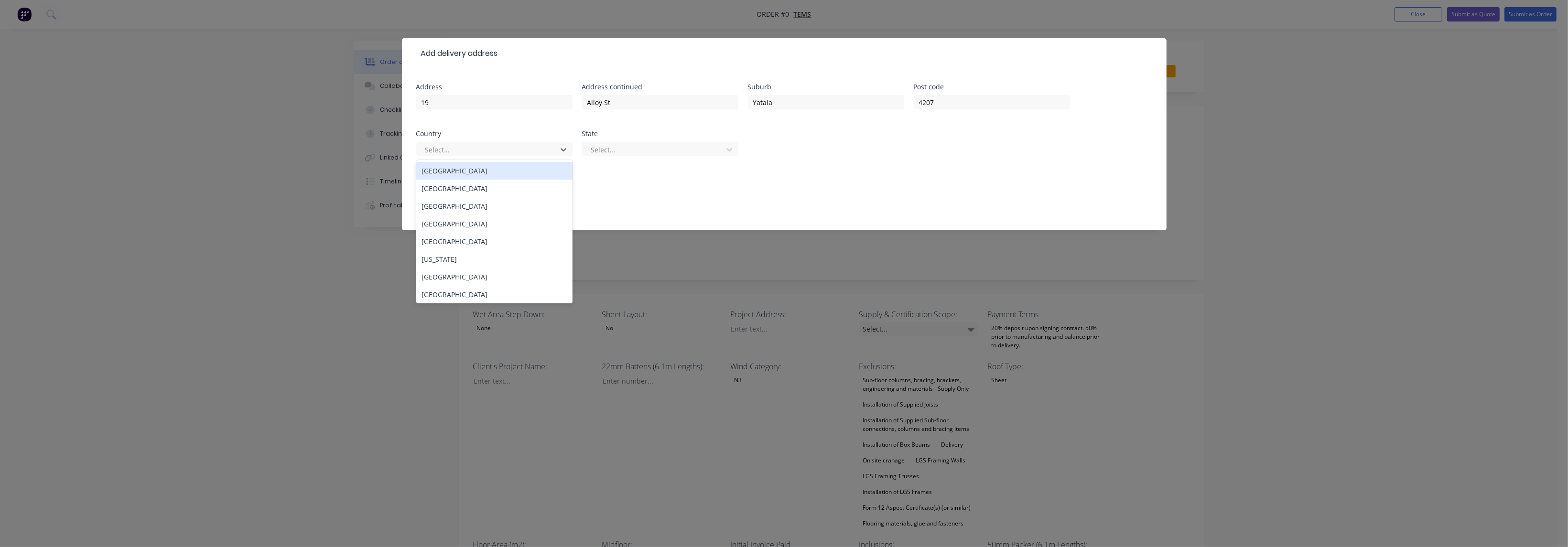
click at [456, 169] on div "[GEOGRAPHIC_DATA]" at bounding box center [494, 171] width 156 height 18
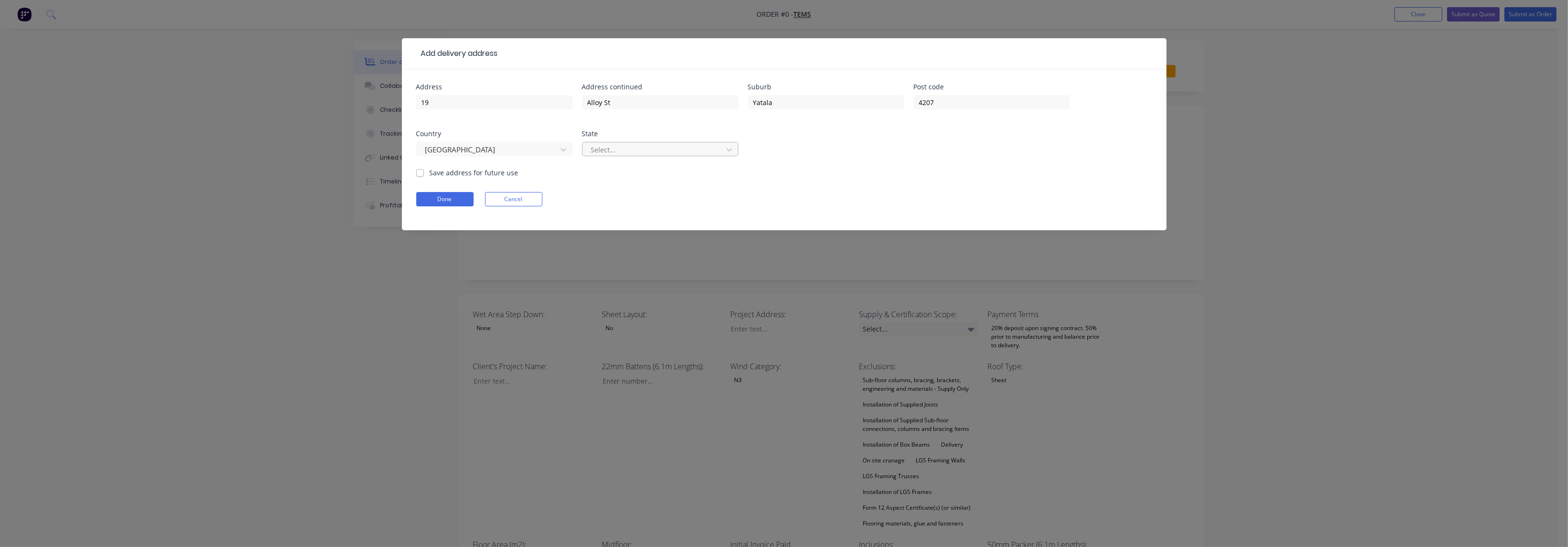
click at [599, 148] on div at bounding box center [654, 150] width 128 height 12
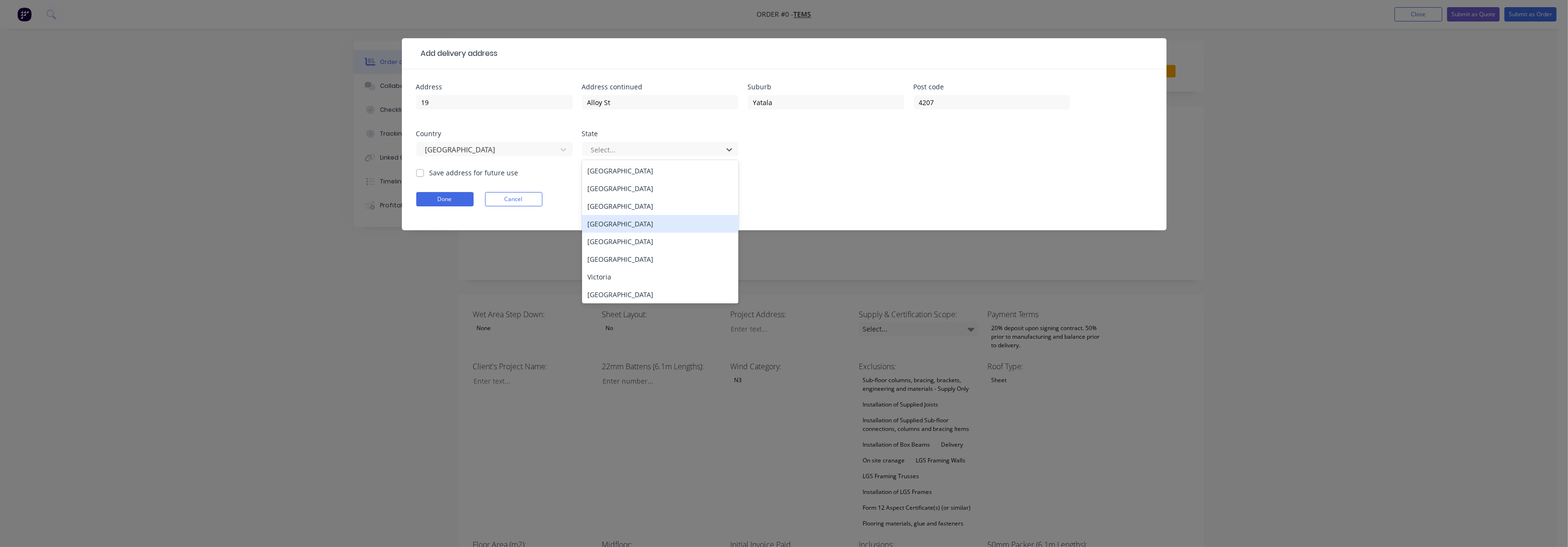
click at [615, 225] on div "[GEOGRAPHIC_DATA]" at bounding box center [660, 224] width 156 height 18
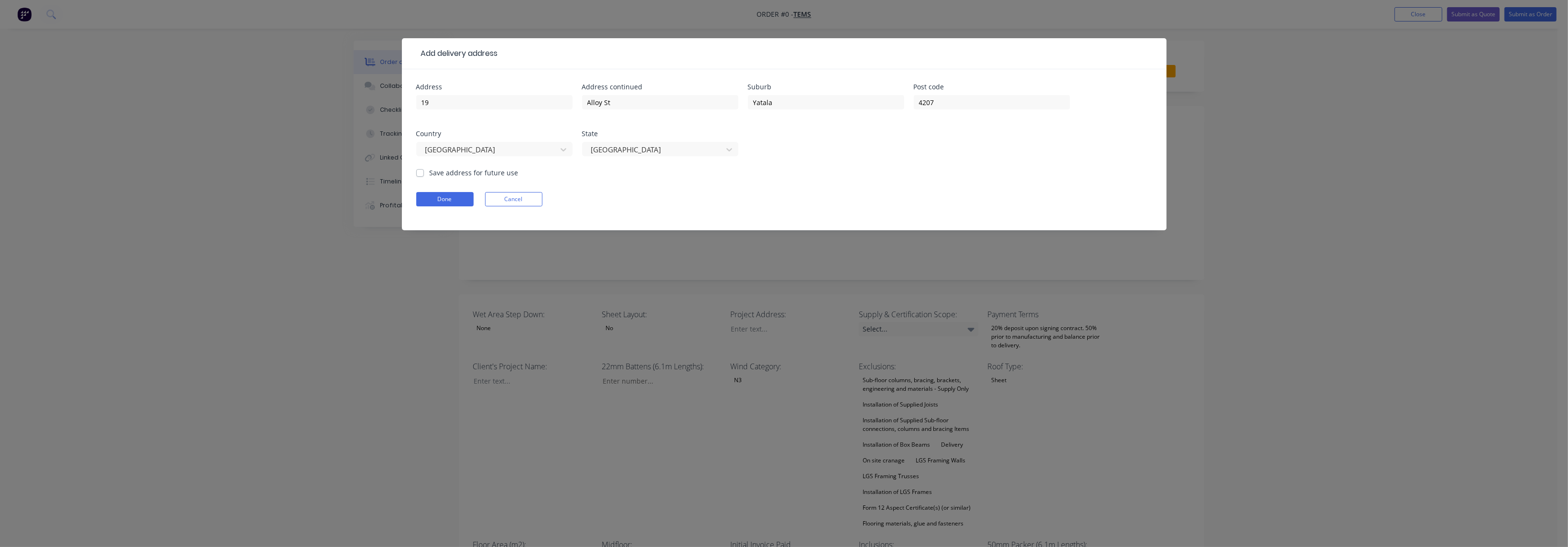
click at [457, 176] on label "Save address for future use" at bounding box center [474, 172] width 89 height 10
click at [424, 176] on input "Save address for future use" at bounding box center [420, 172] width 8 height 9
checkbox input "true"
click at [452, 197] on button "Done" at bounding box center [444, 199] width 57 height 15
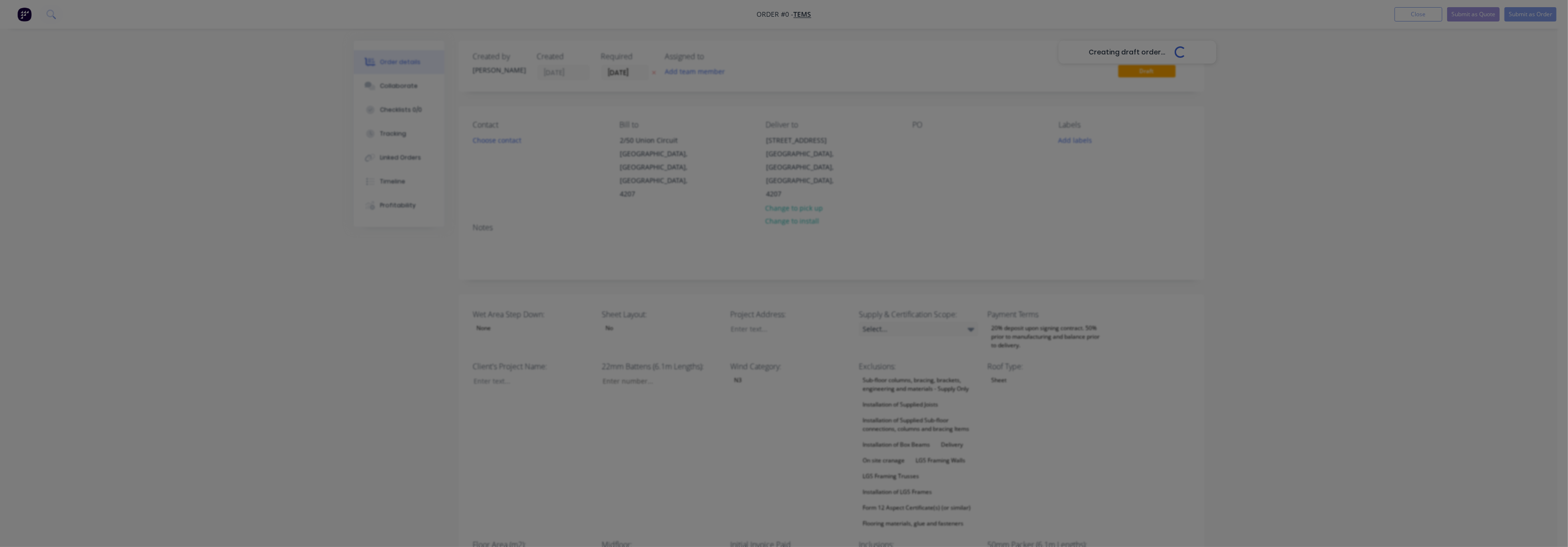
click at [452, 197] on div "Creating draft order... Loading..." at bounding box center [1137, 314] width 1568 height 547
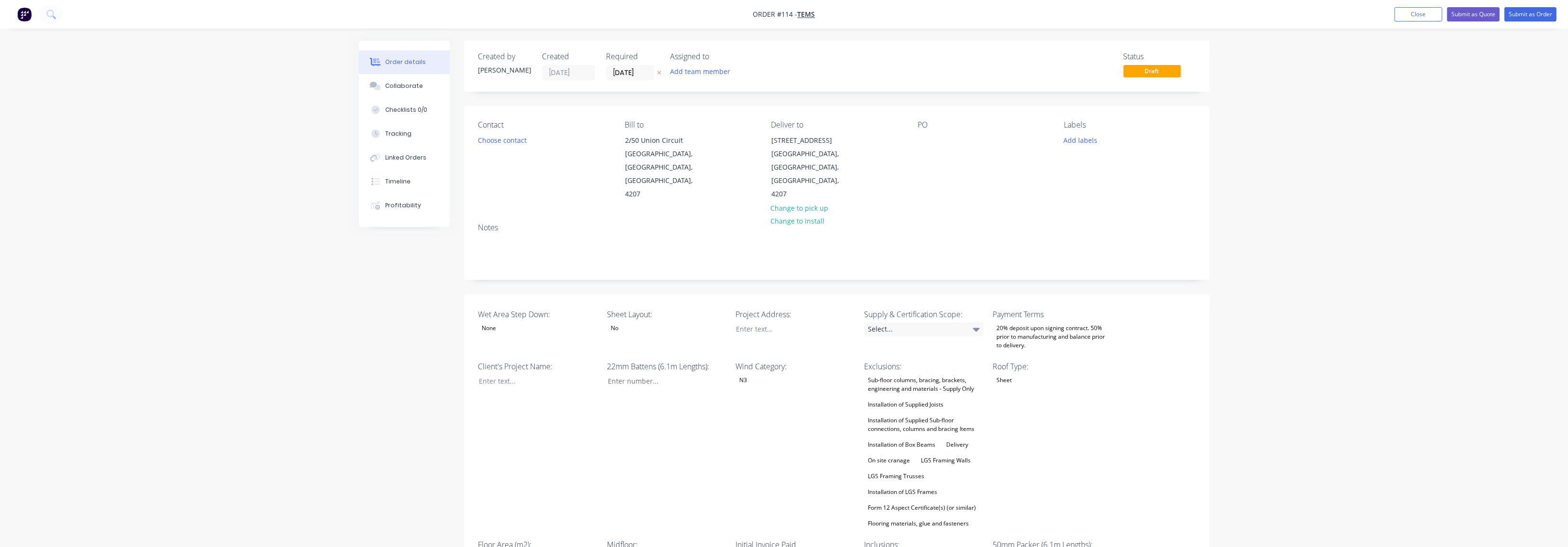
click at [632, 322] on div "No" at bounding box center [666, 328] width 120 height 13
click at [637, 342] on button "Yes" at bounding box center [678, 339] width 144 height 19
click at [782, 322] on div at bounding box center [788, 329] width 120 height 14
click at [972, 322] on div "Select..." at bounding box center [924, 330] width 120 height 15
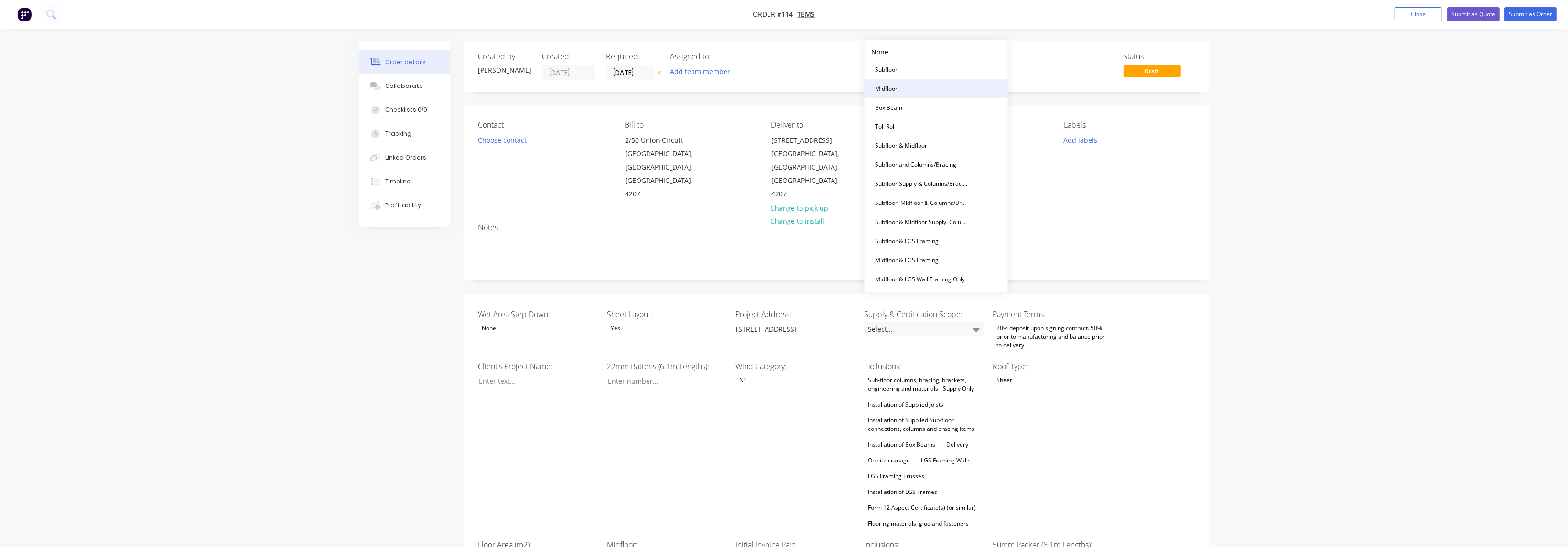
click at [902, 85] on button "Midfloor" at bounding box center [936, 88] width 144 height 19
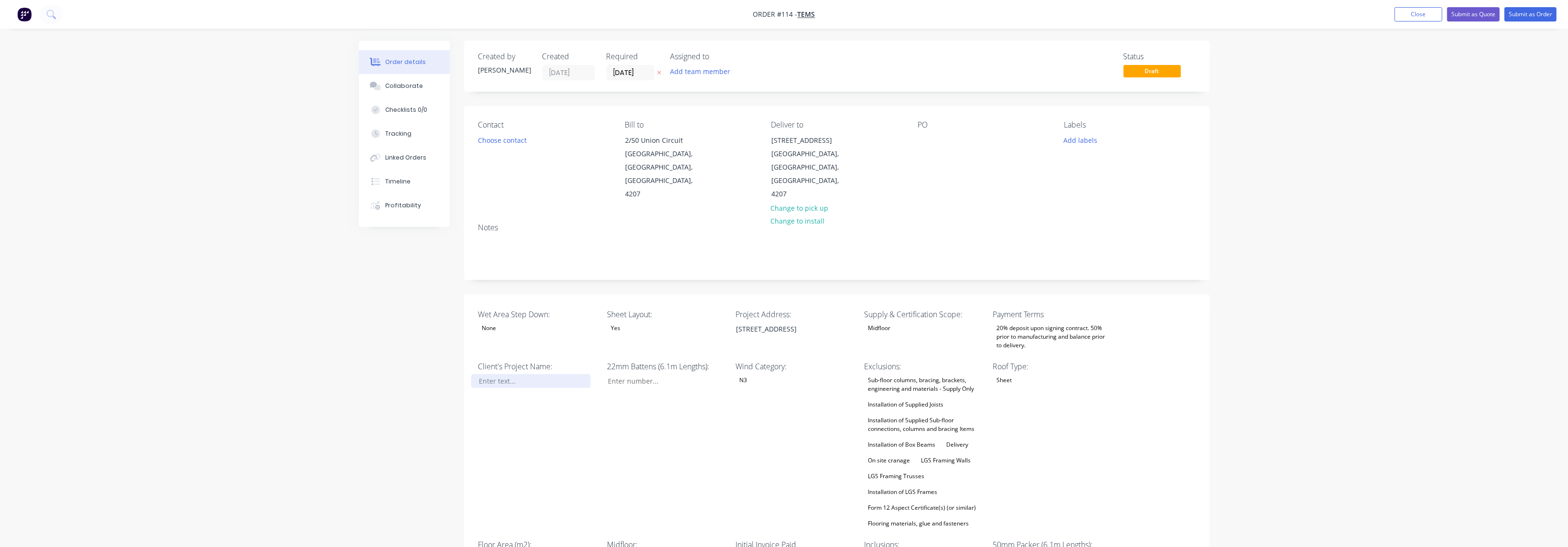
click at [528, 374] on div at bounding box center [531, 381] width 120 height 14
click at [646, 421] on div "22mm Battens (6.1m Lengths):" at bounding box center [666, 445] width 120 height 169
click at [655, 374] on input "Wet Area Step Down:" at bounding box center [663, 382] width 126 height 15
click at [898, 385] on div "Sub-floor columns, bracing, brackets, engineering and materials - Supply Only I…" at bounding box center [924, 452] width 120 height 156
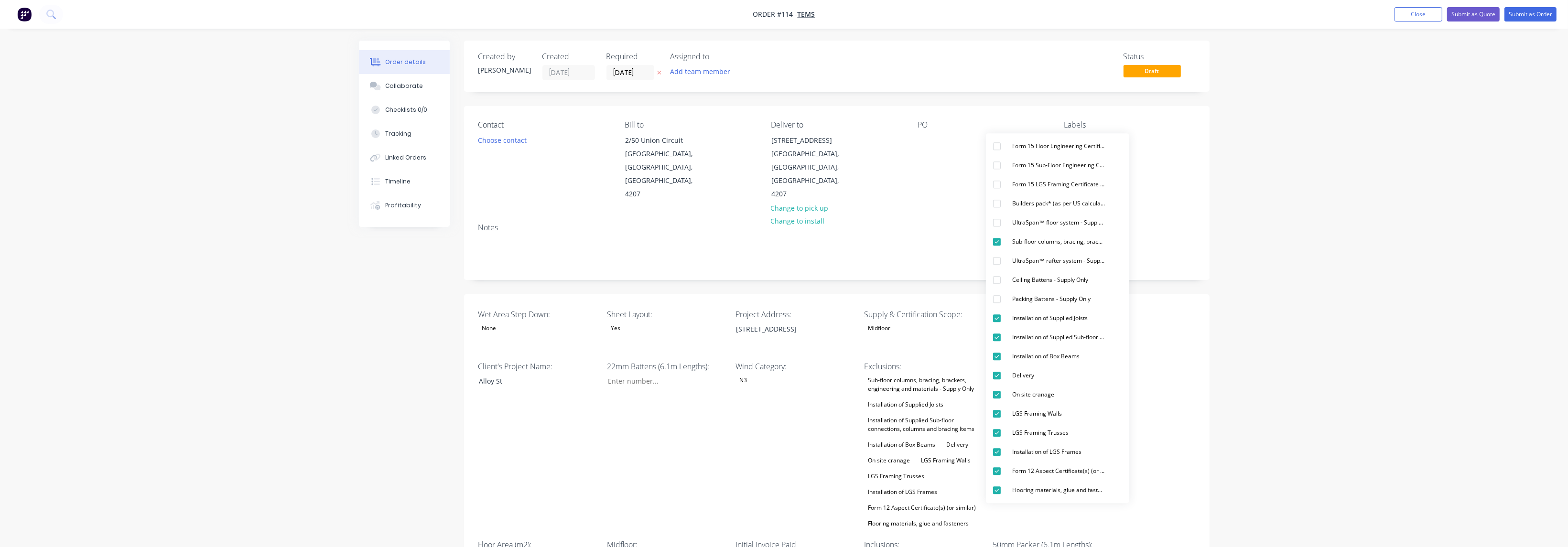
click at [1160, 346] on div "Wet Area Step Down: None Sheet Layout: Yes Project Address: [STREET_ADDRESS][GE…" at bounding box center [836, 506] width 745 height 423
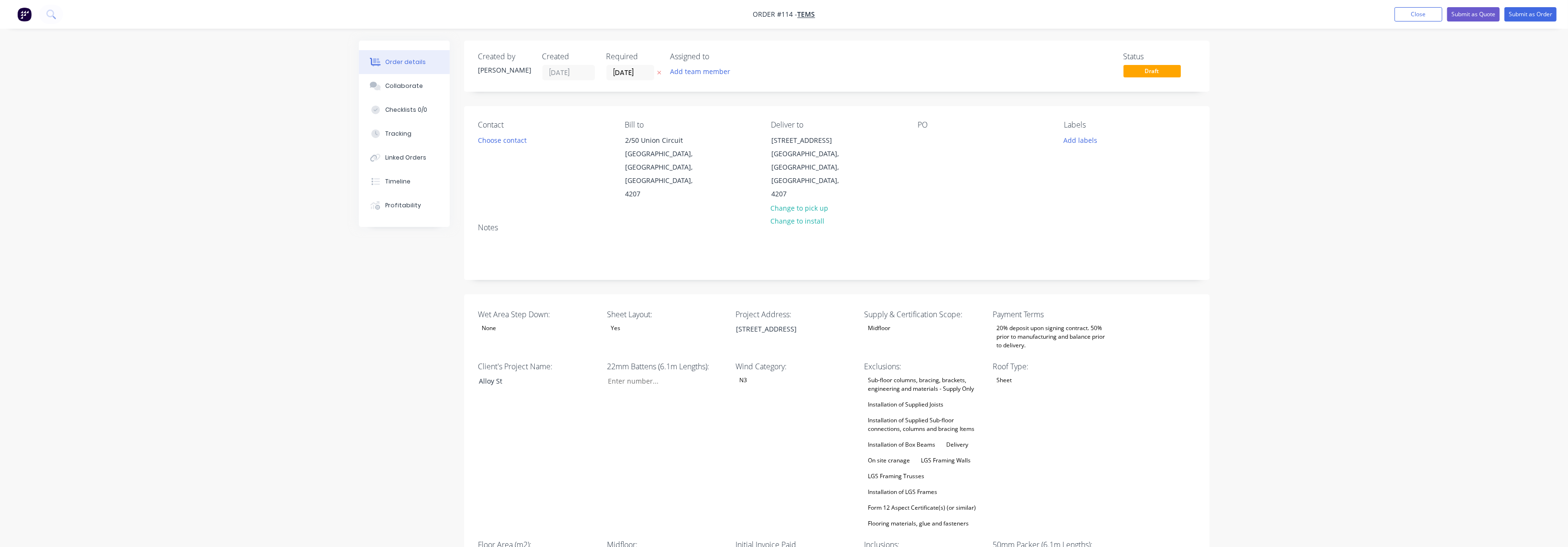
click at [918, 384] on div "Sub-floor columns, bracing, brackets, engineering and materials - Supply Only I…" at bounding box center [924, 452] width 120 height 156
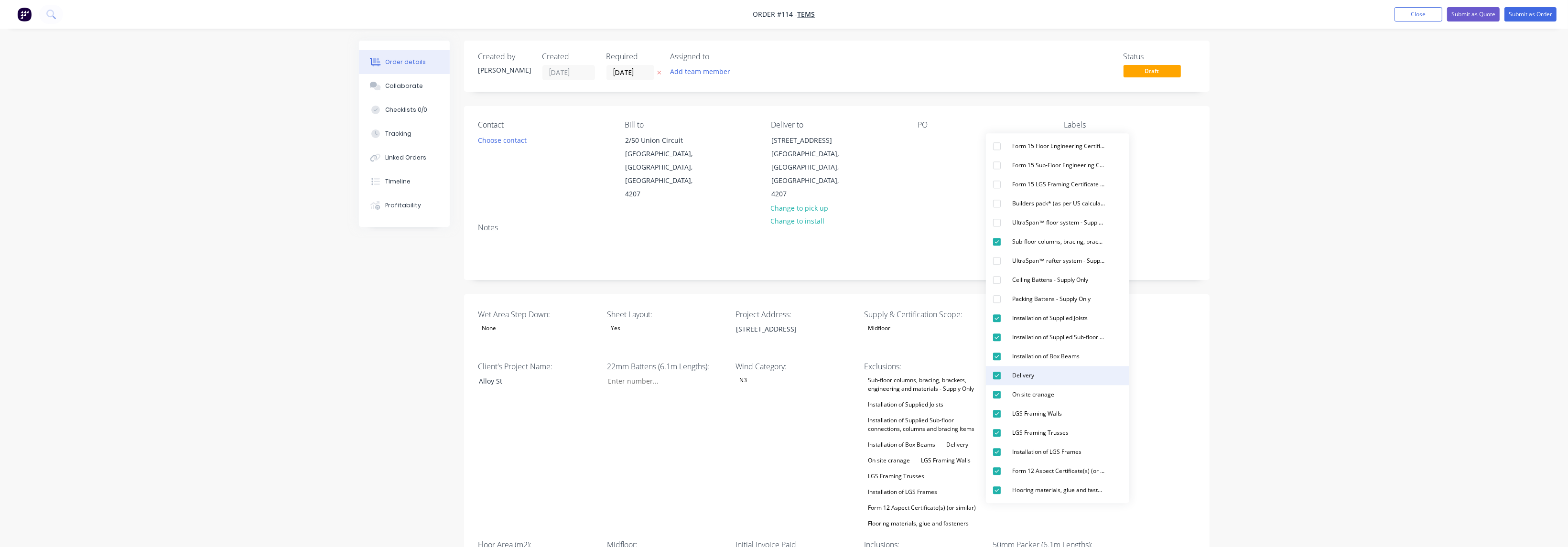
click at [1025, 377] on div "Delivery" at bounding box center [1023, 376] width 30 height 13
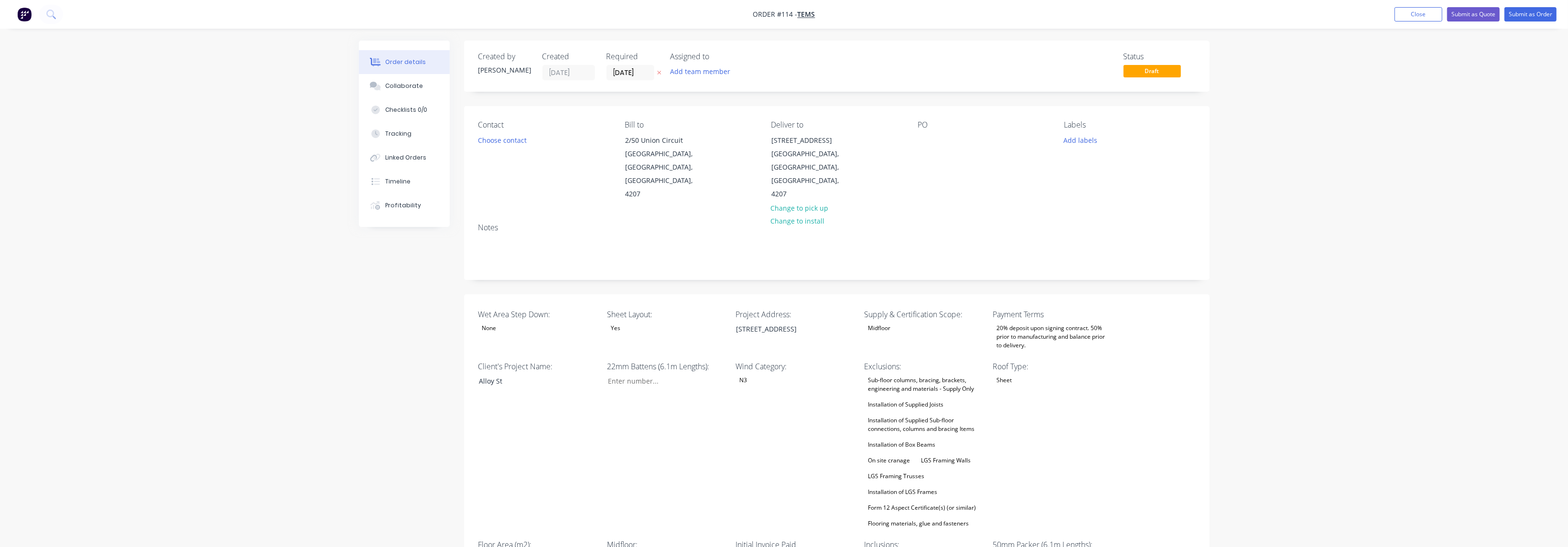
click at [1149, 389] on div "Wet Area Step Down: None Sheet Layout: Yes Project Address: [STREET_ADDRESS][GE…" at bounding box center [836, 506] width 745 height 423
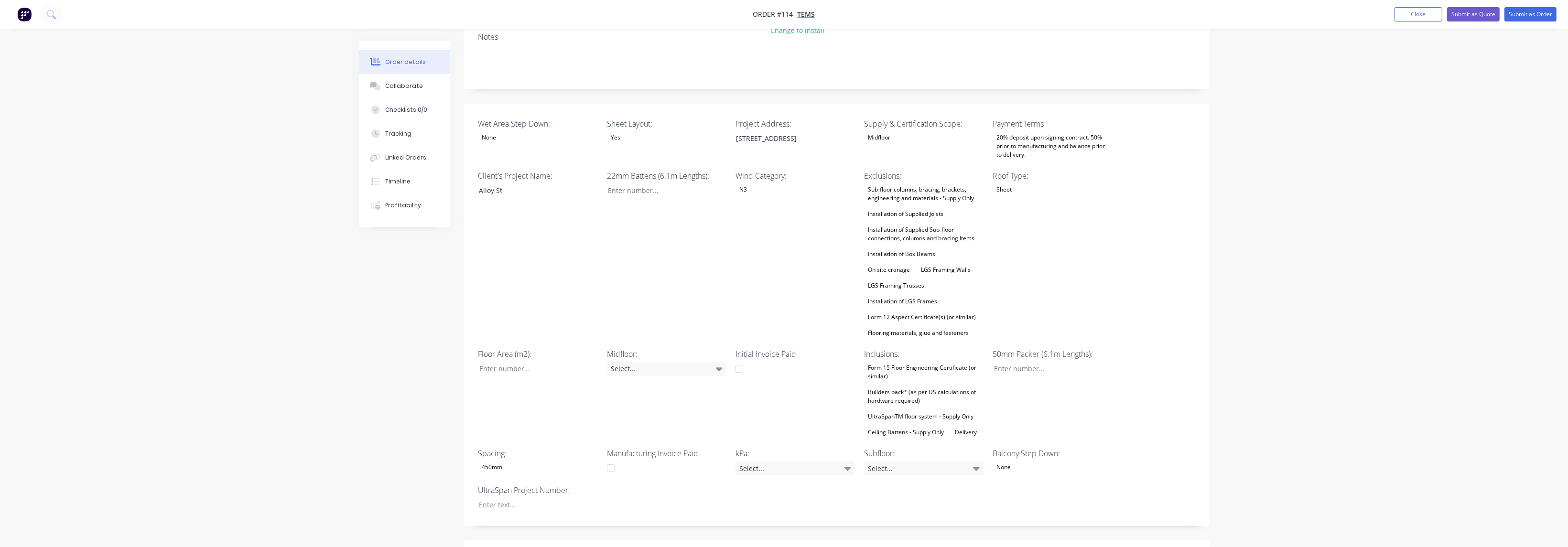
scroll to position [215, 0]
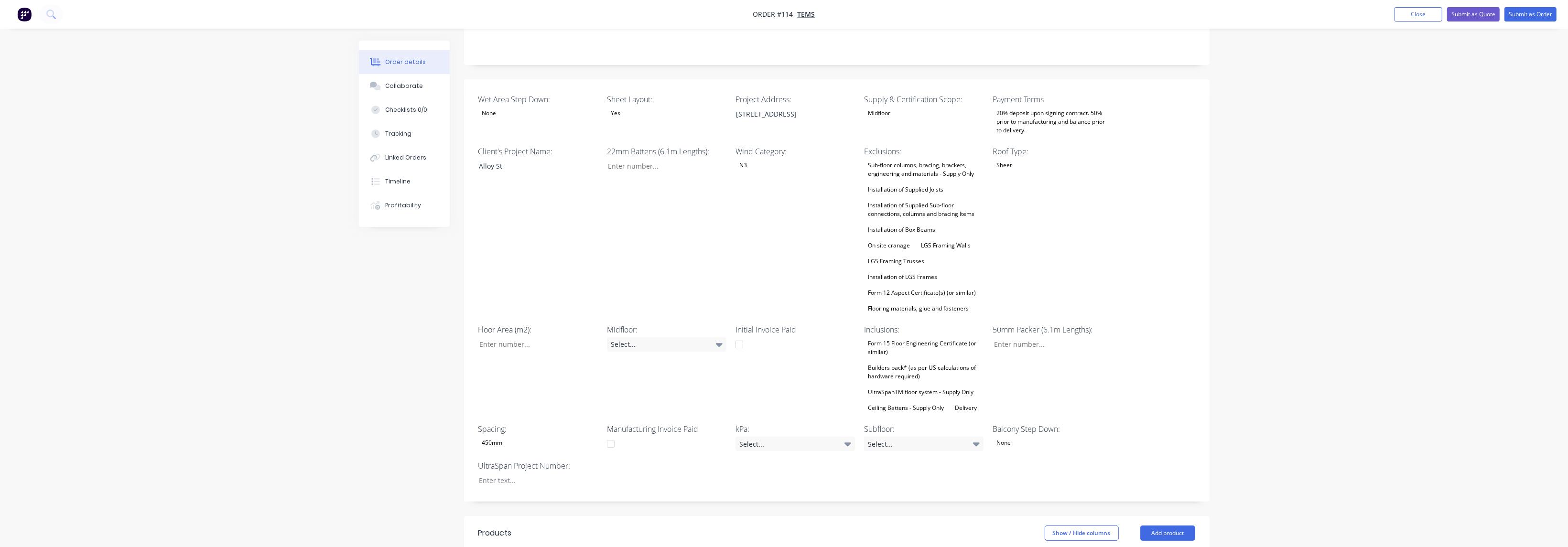
click at [926, 386] on div "UltraSpanTM floor system - Supply Only" at bounding box center [920, 392] width 113 height 13
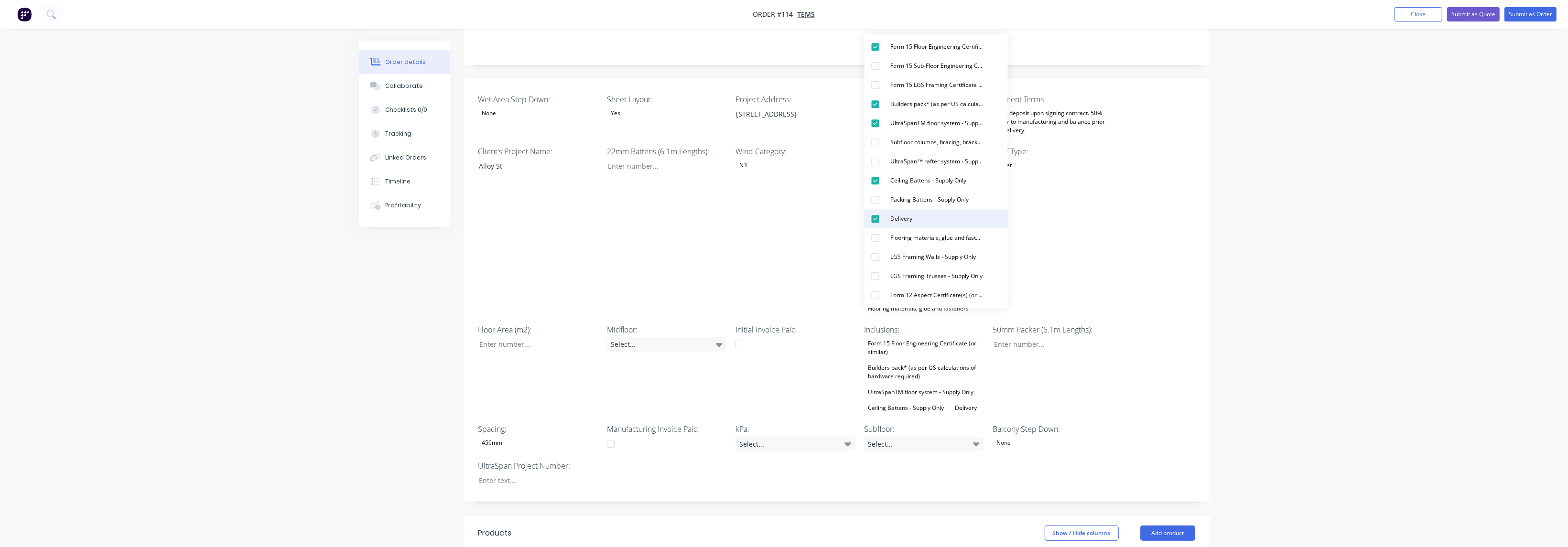
click at [916, 221] on button "Delivery" at bounding box center [936, 219] width 144 height 19
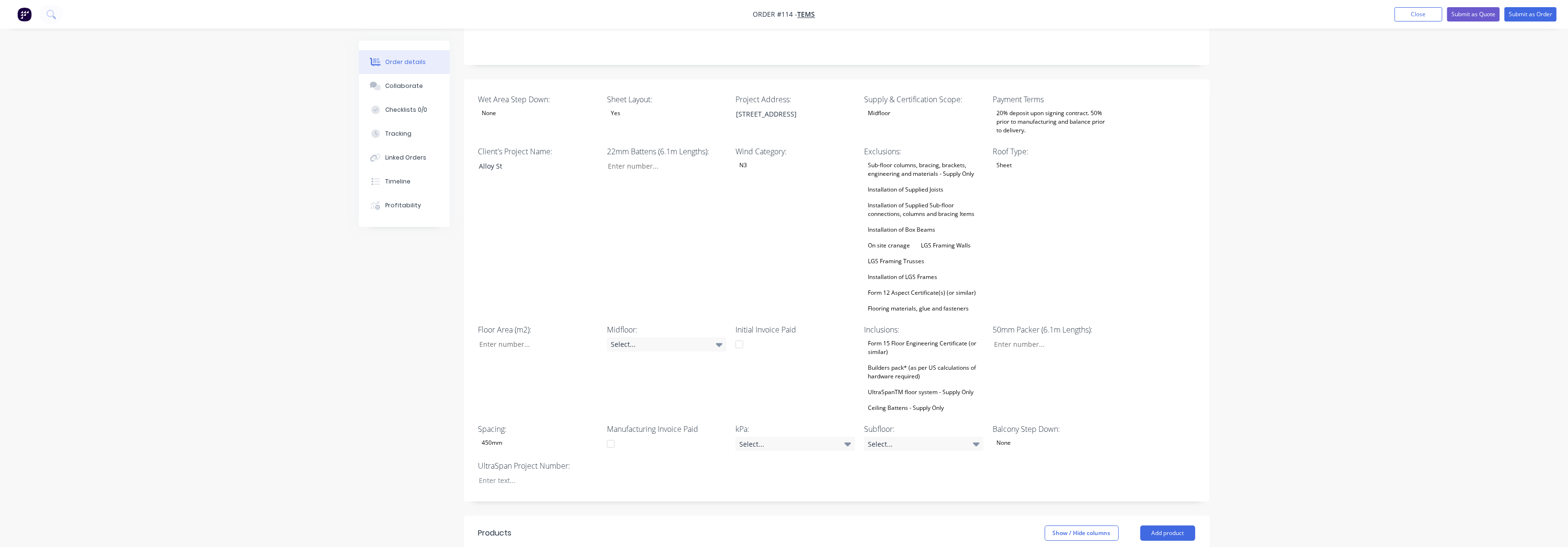
click at [1220, 276] on div "Order details Collaborate Checklists 0/0 Tracking Linked Orders Timeline Profit…" at bounding box center [784, 305] width 1568 height 1041
click at [902, 255] on div "LGS Framing Trusses" at bounding box center [896, 261] width 64 height 13
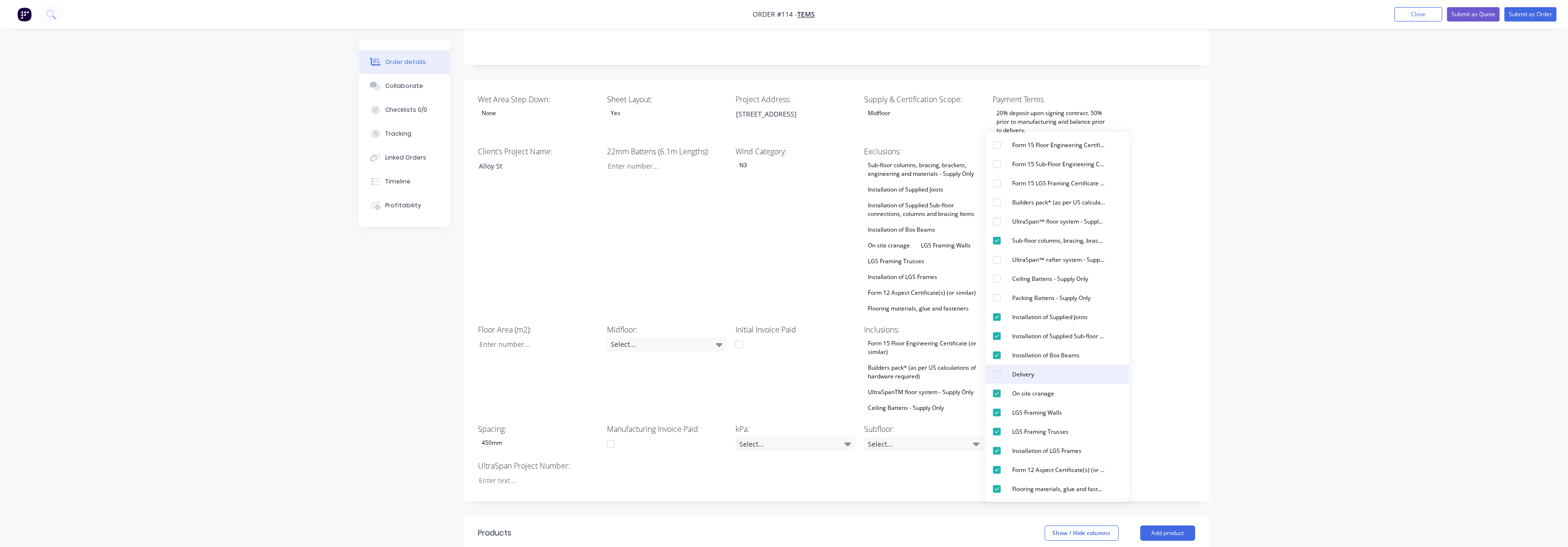
click at [1026, 378] on div "Delivery" at bounding box center [1023, 374] width 30 height 13
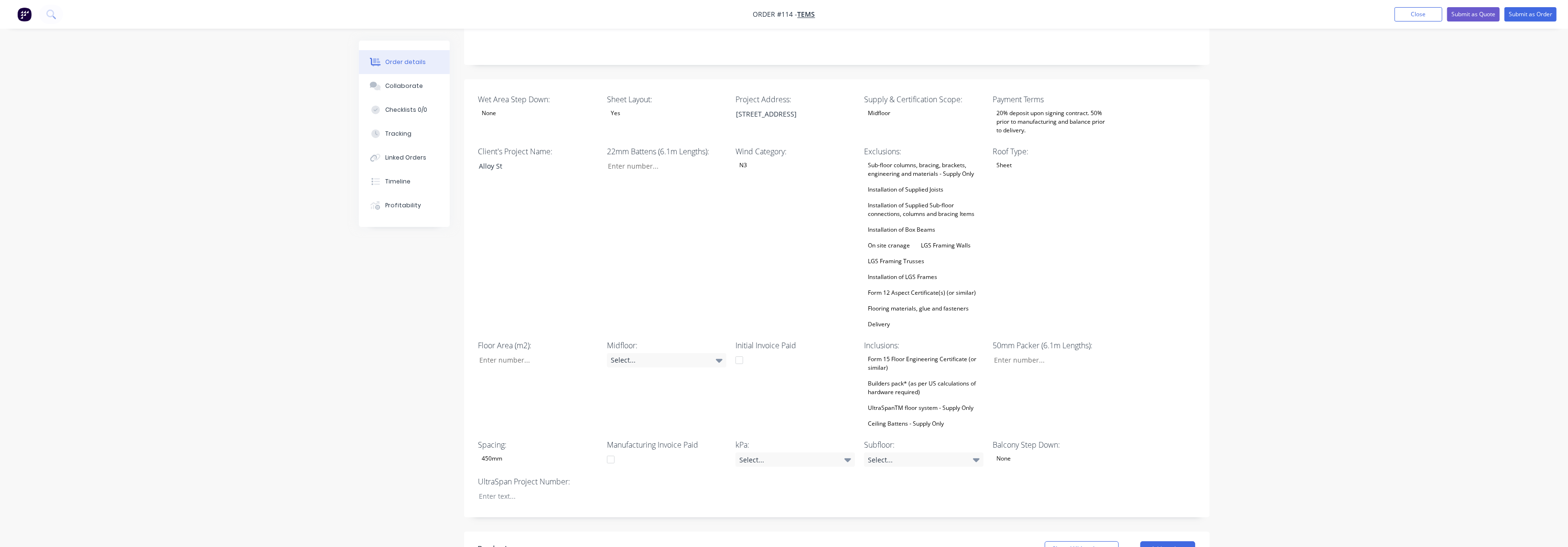
click at [1165, 374] on div "Wet Area Step Down: None Sheet Layout: Yes Project Address: [STREET_ADDRESS][GE…" at bounding box center [836, 298] width 745 height 439
click at [516, 353] on input "Wet Area Step Down:" at bounding box center [534, 360] width 126 height 15
type input "97"
click at [541, 361] on div "Floor Area (m2): 97" at bounding box center [538, 385] width 120 height 90
click at [665, 159] on input "Wet Area Step Down:" at bounding box center [663, 166] width 126 height 15
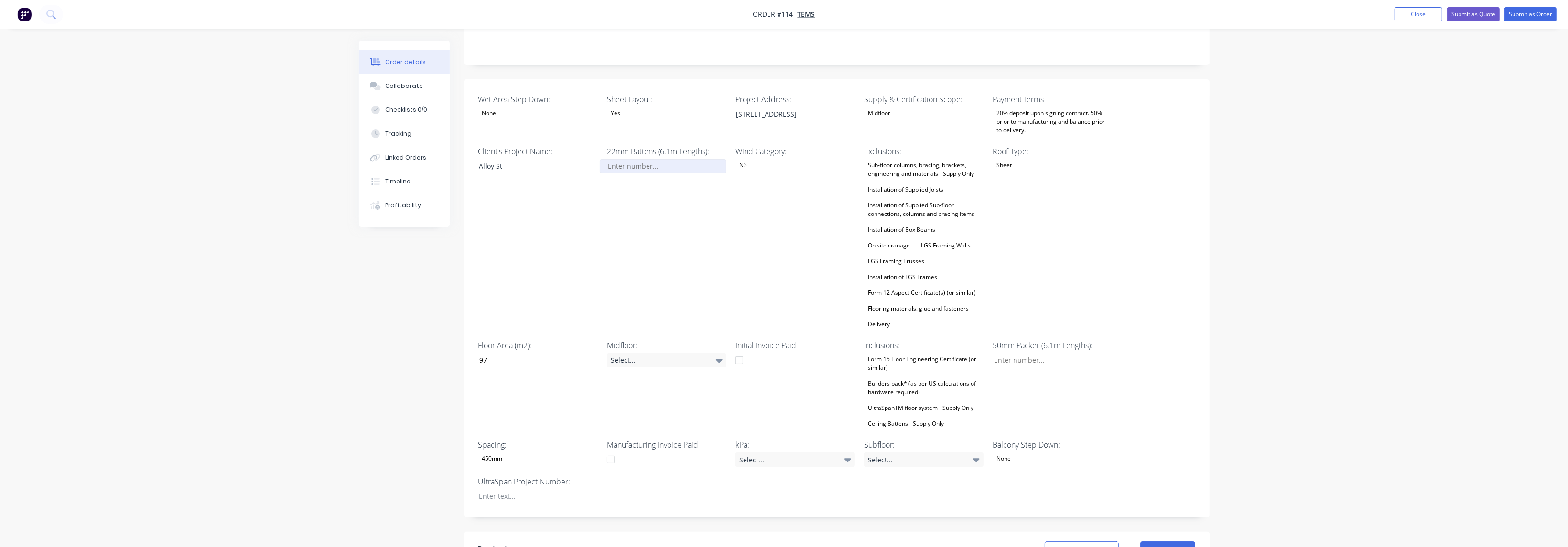
click at [654, 159] on input "Wet Area Step Down:" at bounding box center [663, 166] width 126 height 15
type input "16"
click at [689, 205] on div "22mm Battens (6.1m Lengths): 16" at bounding box center [666, 238] width 120 height 185
click at [842, 453] on div "Select..." at bounding box center [795, 460] width 120 height 15
click at [780, 512] on button "3kPa" at bounding box center [807, 510] width 144 height 19
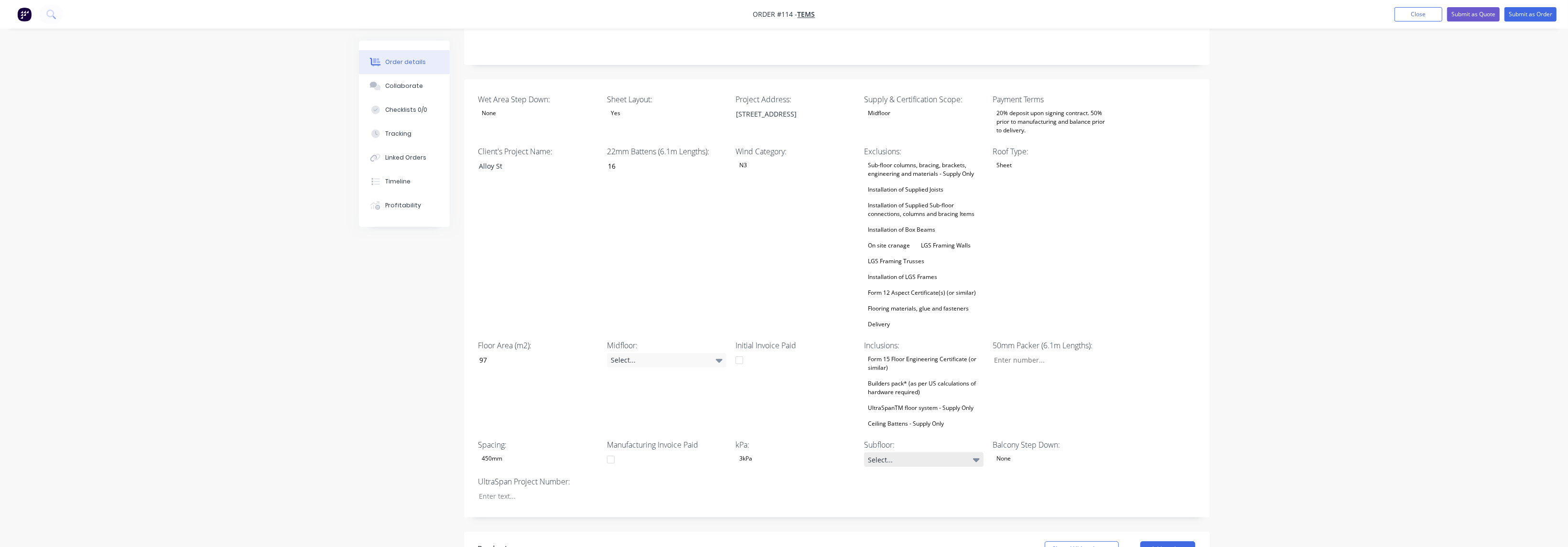
click at [974, 455] on icon at bounding box center [976, 460] width 7 height 11
click at [929, 474] on button "200mm" at bounding box center [936, 475] width 144 height 19
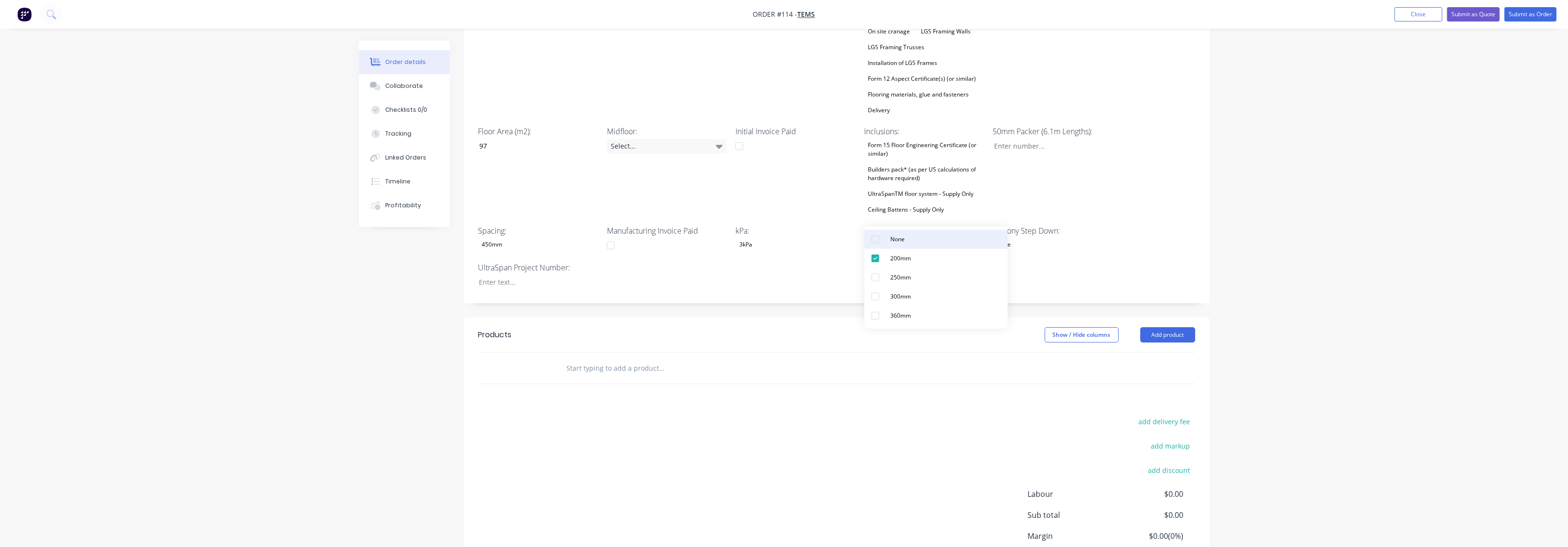
scroll to position [430, 0]
click at [1131, 224] on div "Wet Area Step Down: None Sheet Layout: Yes Project Address: [STREET_ADDRESS][GE…" at bounding box center [836, 84] width 745 height 439
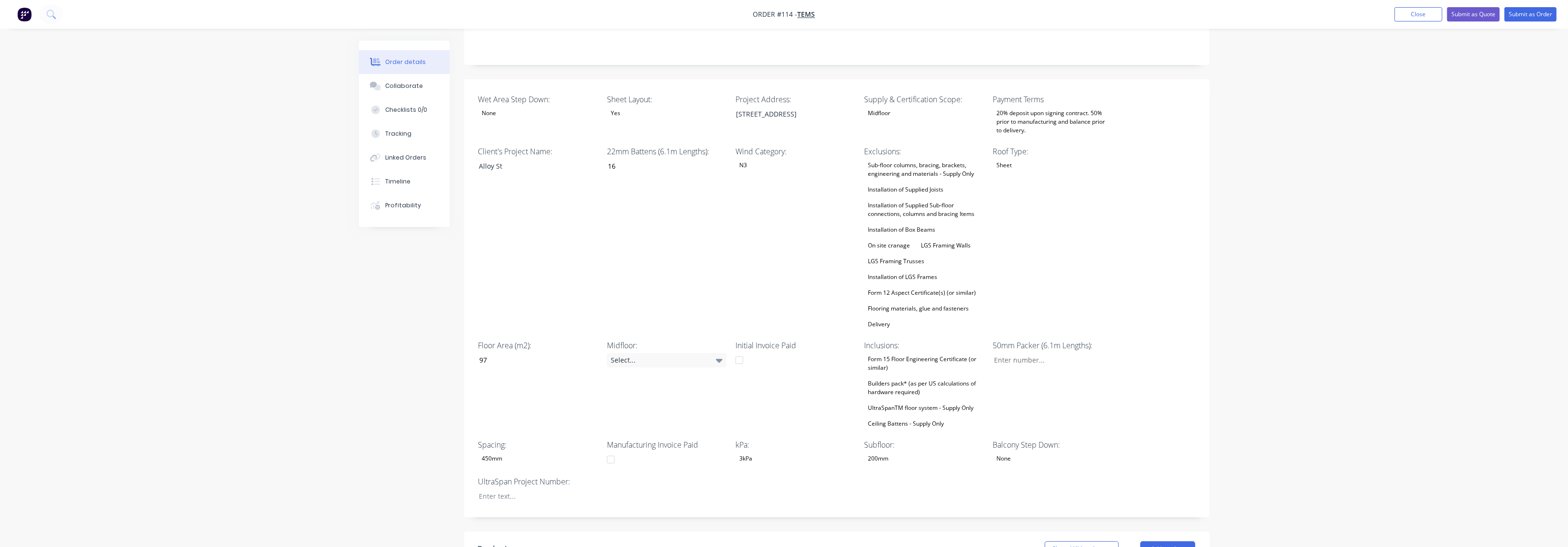
scroll to position [0, 0]
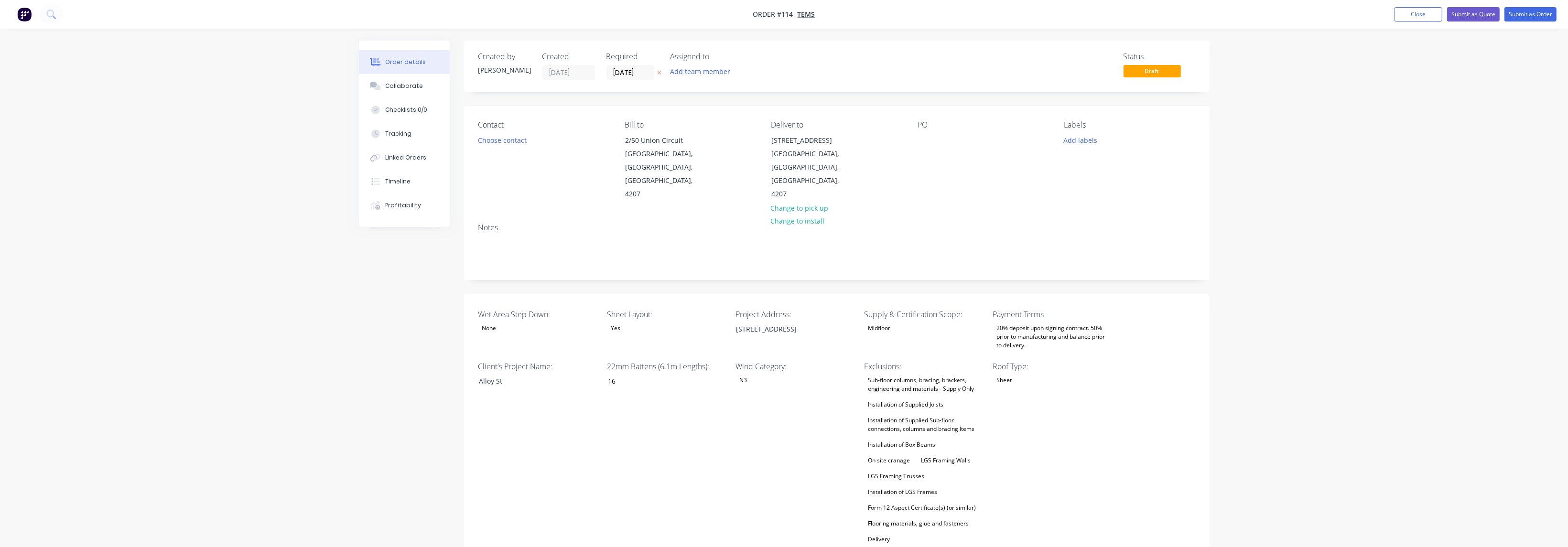
click at [1152, 71] on span "Draft" at bounding box center [1152, 71] width 57 height 12
click at [1194, 122] on div "Labels" at bounding box center [1129, 125] width 131 height 9
click at [702, 72] on button "Add team member" at bounding box center [700, 71] width 70 height 13
click at [734, 132] on button "[PERSON_NAME] (You)" at bounding box center [742, 124] width 144 height 19
click at [734, 140] on div "Admin Support" at bounding box center [747, 144] width 96 height 10
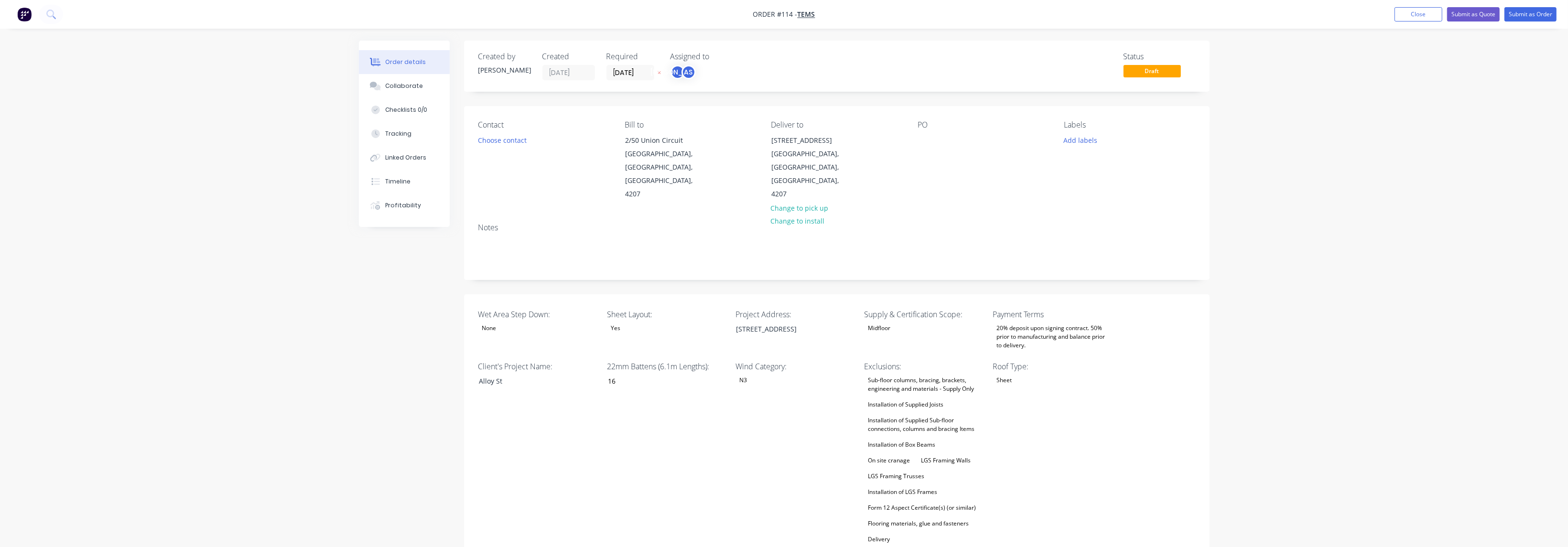
click at [713, 455] on div "22mm Battens (6.1m Lengths): 16" at bounding box center [666, 453] width 120 height 185
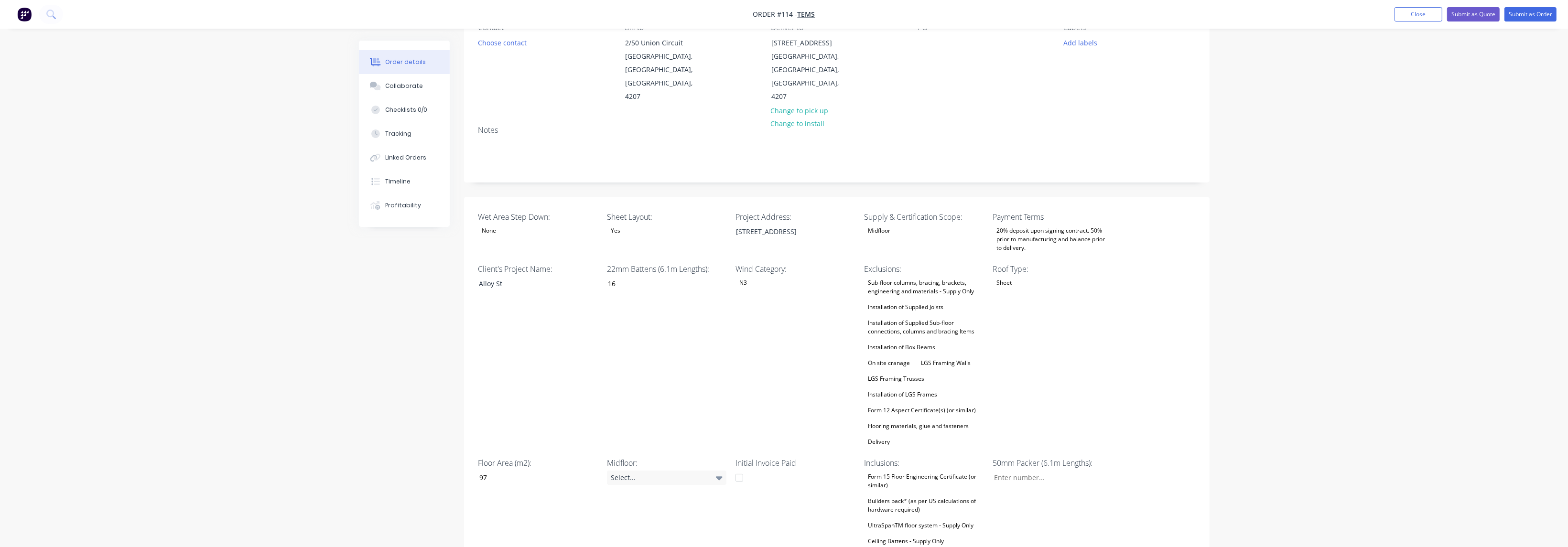
scroll to position [144, 0]
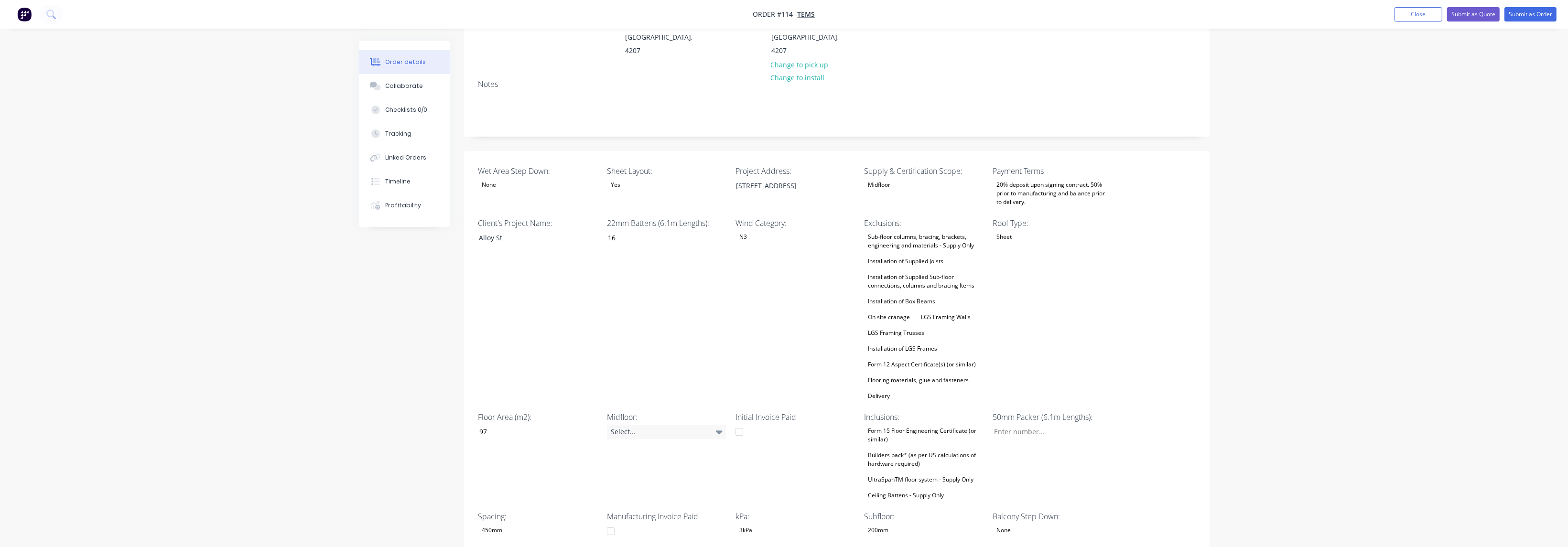
click at [1151, 342] on div "Wet Area Step Down: None Sheet Layout: Yes Project Address: [STREET_ADDRESS][GE…" at bounding box center [836, 370] width 745 height 439
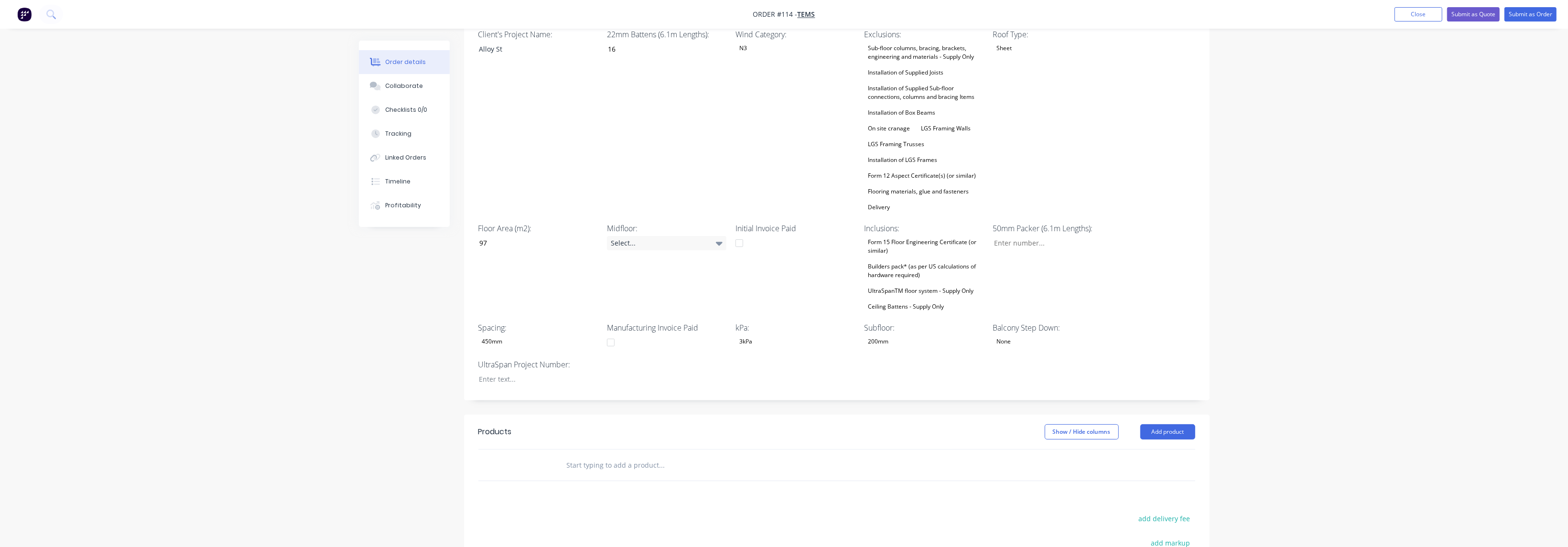
scroll to position [358, 0]
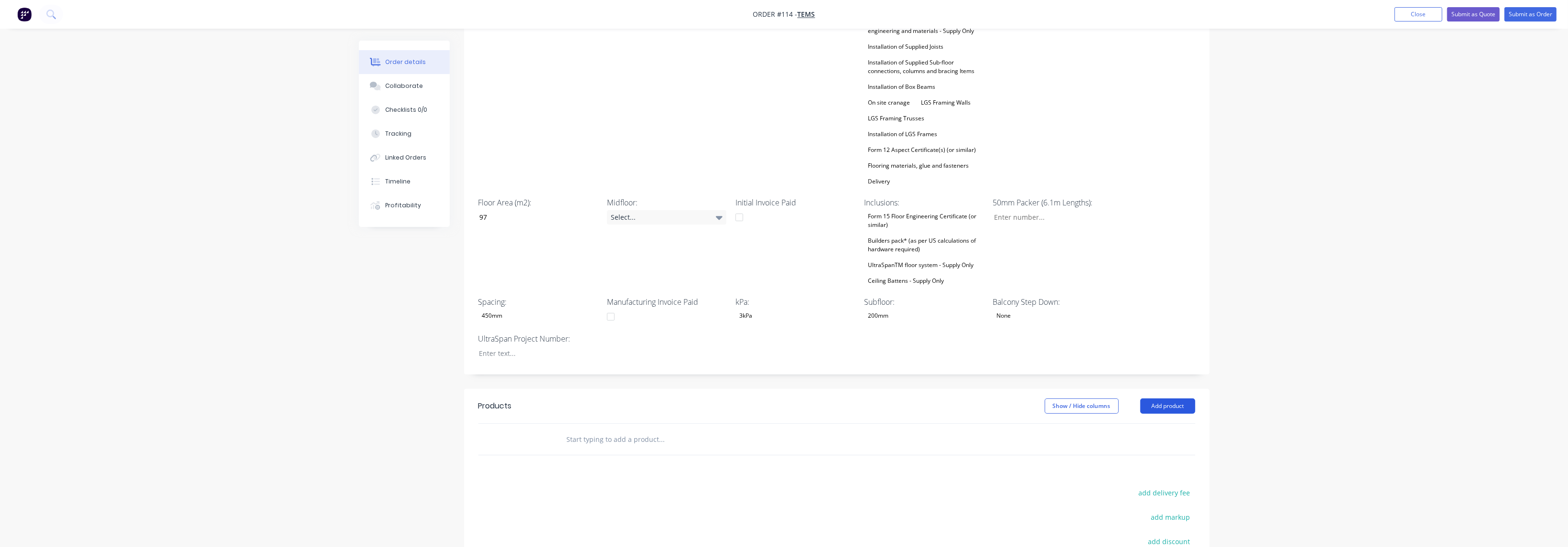
click at [1158, 399] on button "Add product" at bounding box center [1167, 406] width 55 height 15
click at [1151, 424] on div "Product catalogue" at bounding box center [1149, 431] width 74 height 14
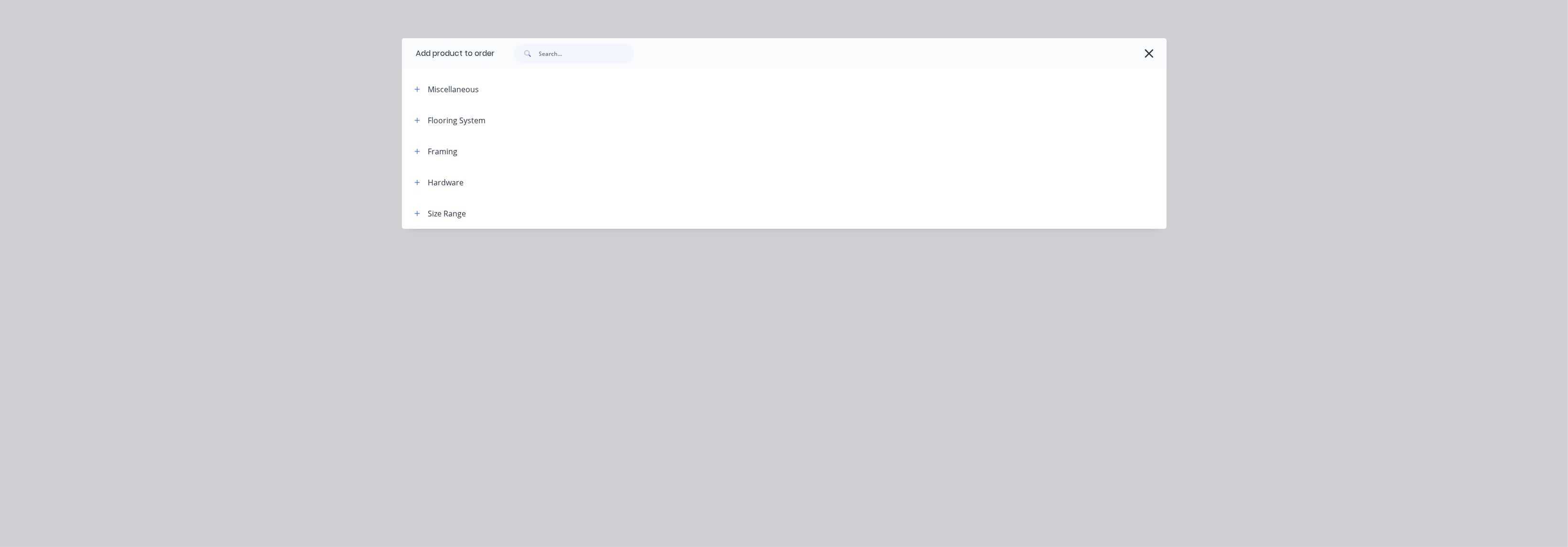
click at [462, 123] on div "Flooring System" at bounding box center [456, 120] width 58 height 11
click at [415, 120] on icon "button" at bounding box center [417, 120] width 6 height 7
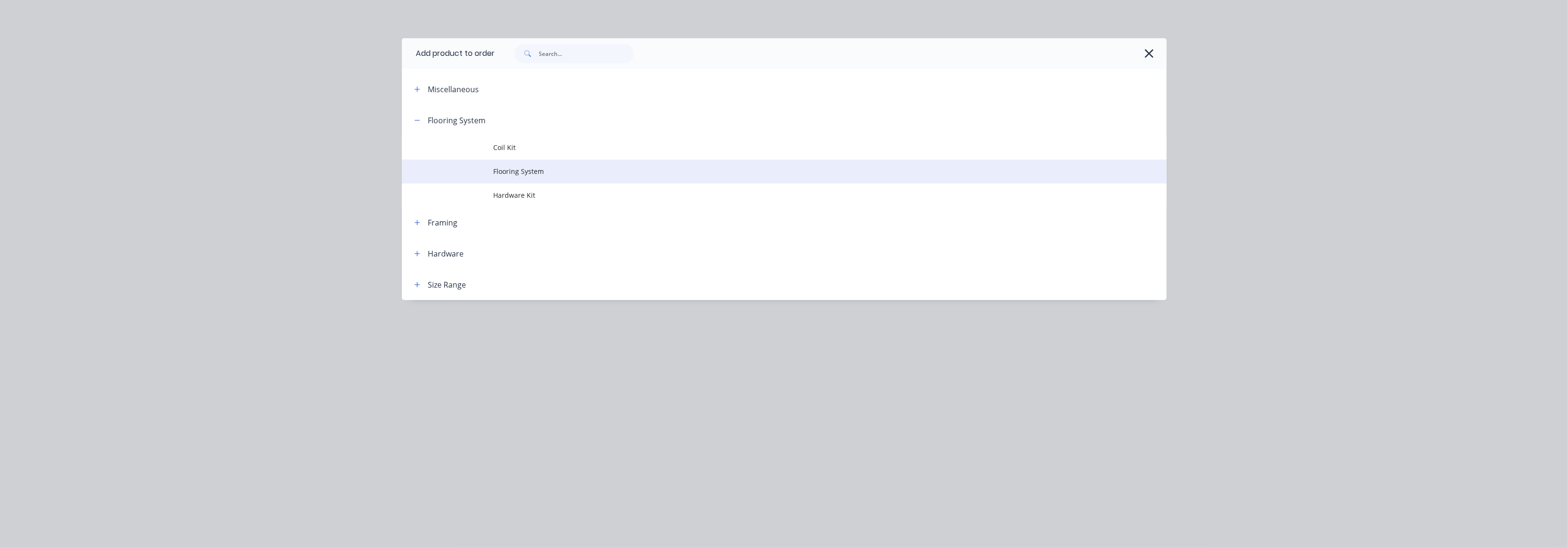
click at [542, 175] on span "Flooring System" at bounding box center [763, 171] width 538 height 10
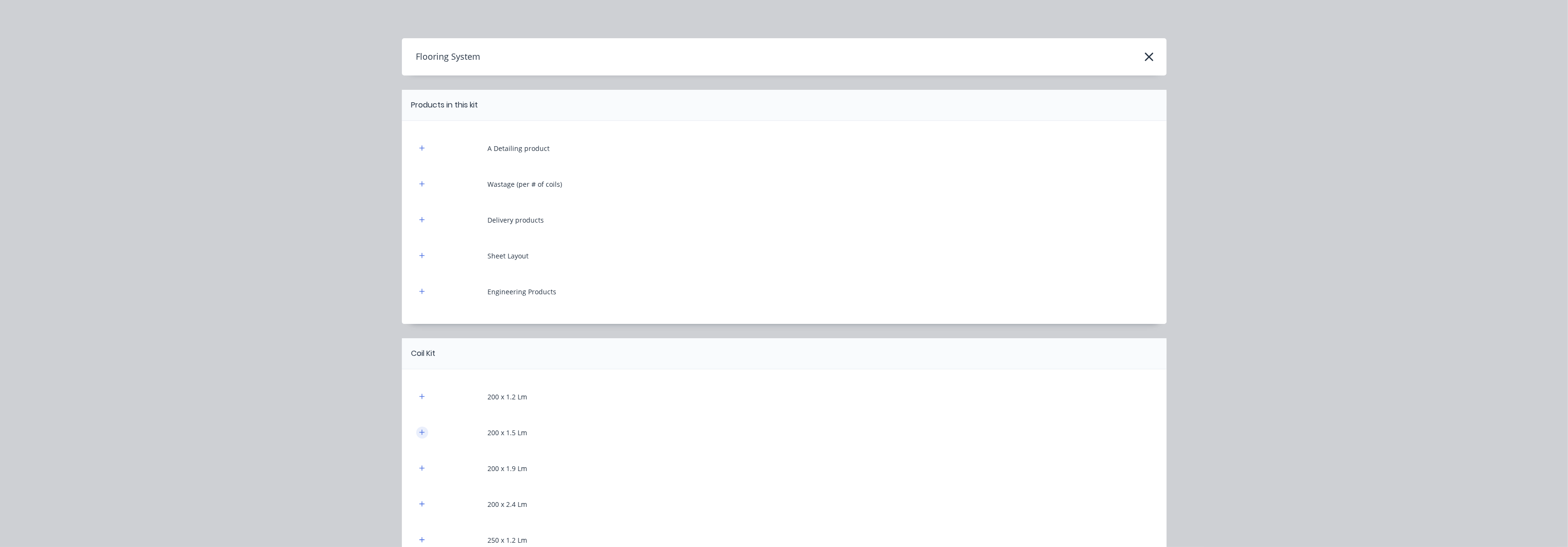
click at [419, 431] on icon "button" at bounding box center [422, 433] width 6 height 7
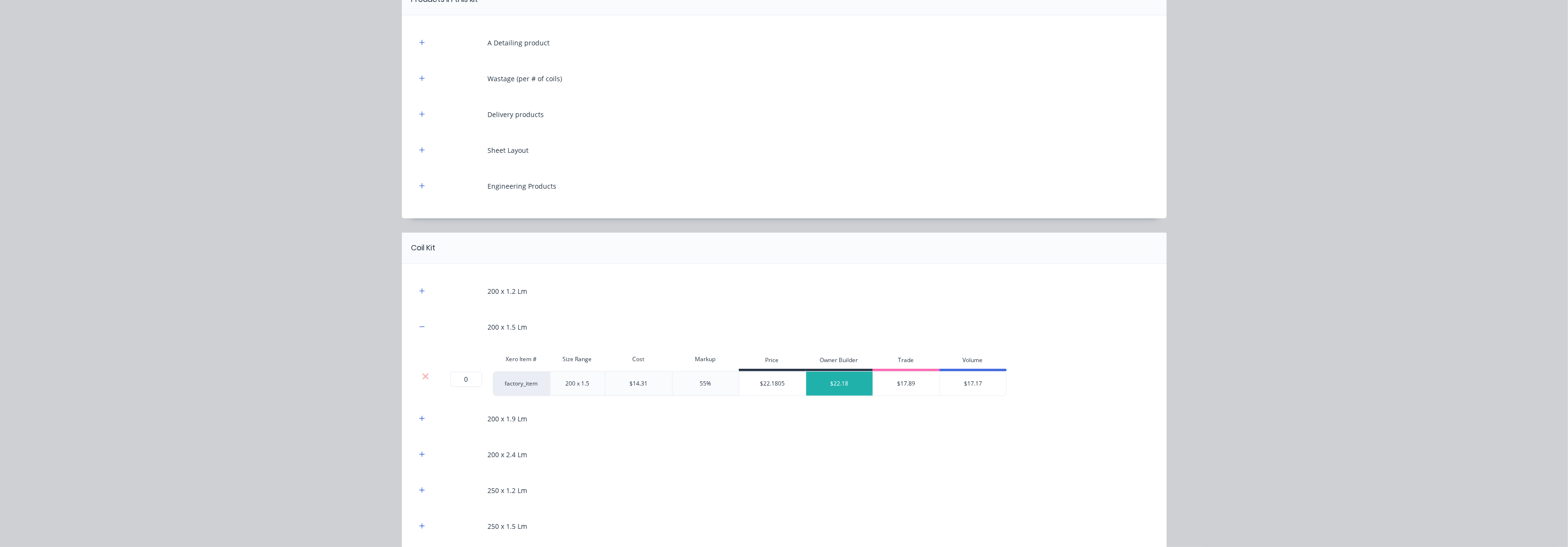
scroll to position [144, 0]
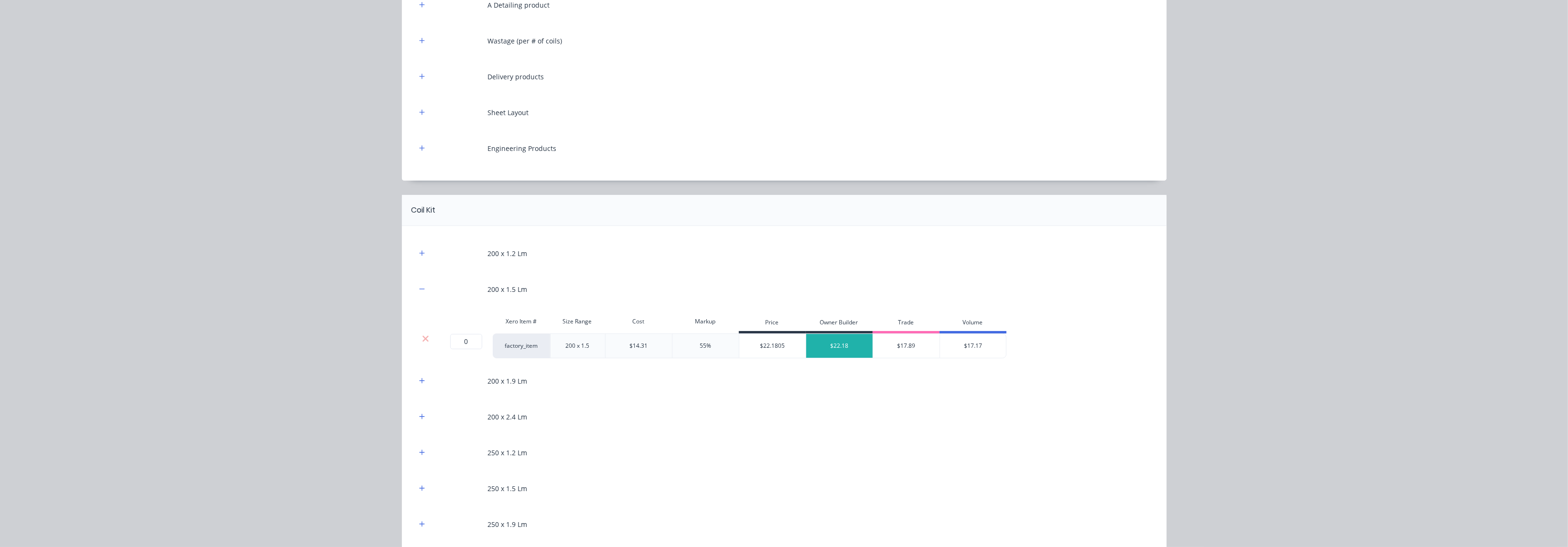
click at [416, 283] on button "button" at bounding box center [422, 289] width 12 height 12
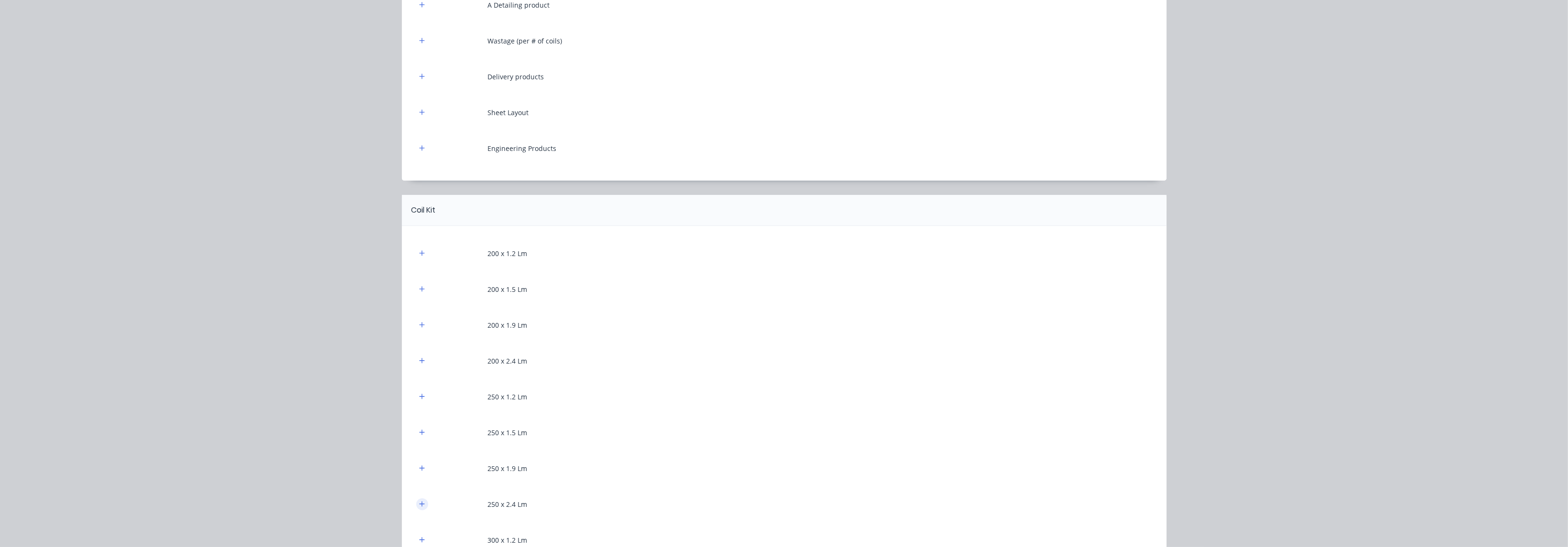
click at [419, 504] on icon "button" at bounding box center [422, 504] width 5 height 5
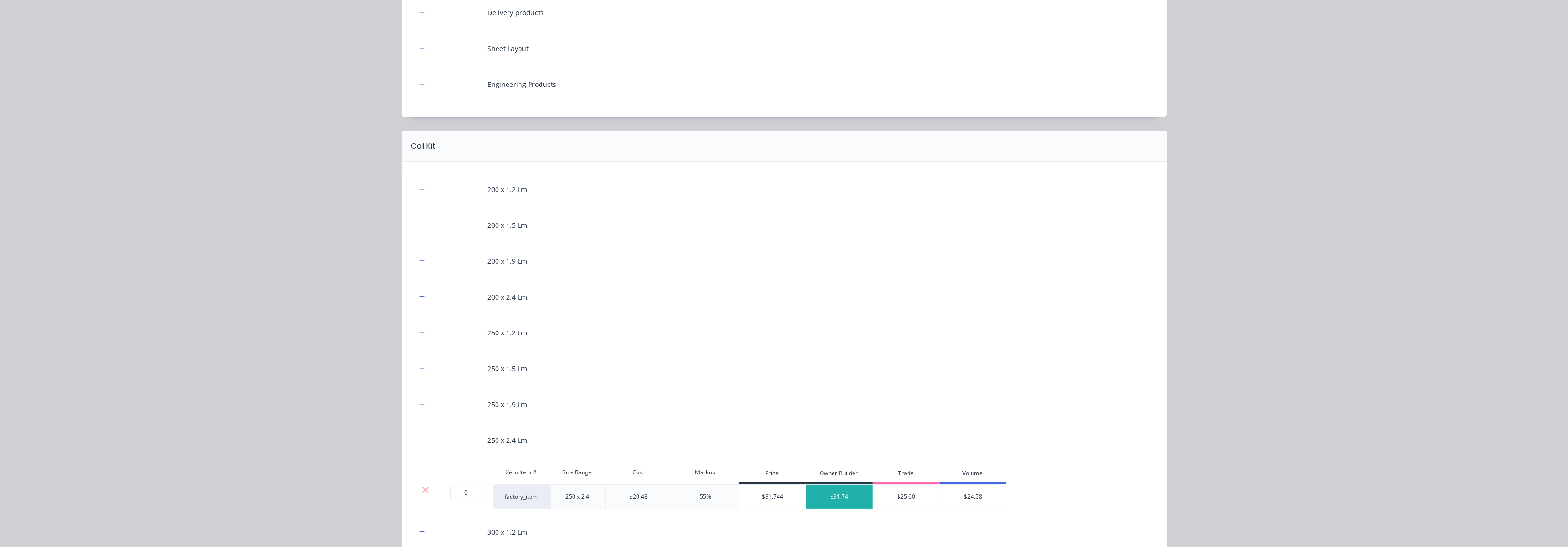
scroll to position [286, 0]
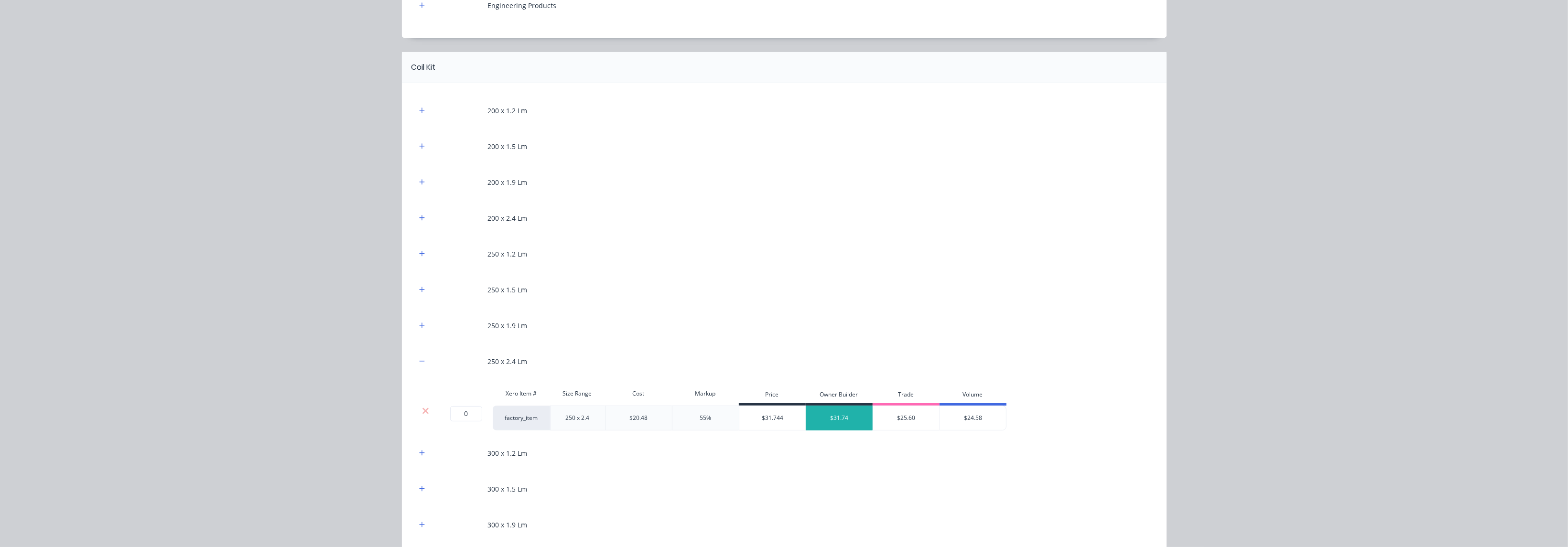
click at [834, 416] on div "$31.74" at bounding box center [839, 418] width 67 height 24
click at [465, 411] on input "0" at bounding box center [466, 413] width 32 height 15
type input "1"
click at [691, 300] on div "250 x 1.5 Lm" at bounding box center [784, 290] width 736 height 27
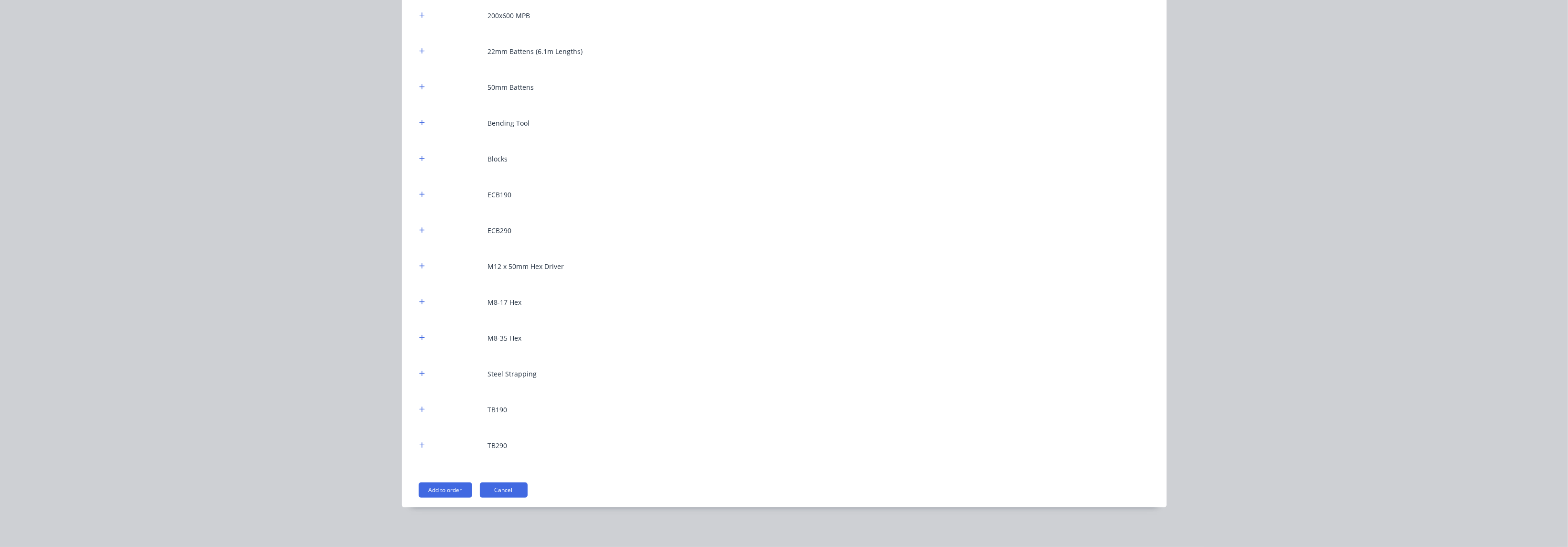
scroll to position [1727, 0]
click at [447, 488] on button "Add to order" at bounding box center [445, 489] width 54 height 15
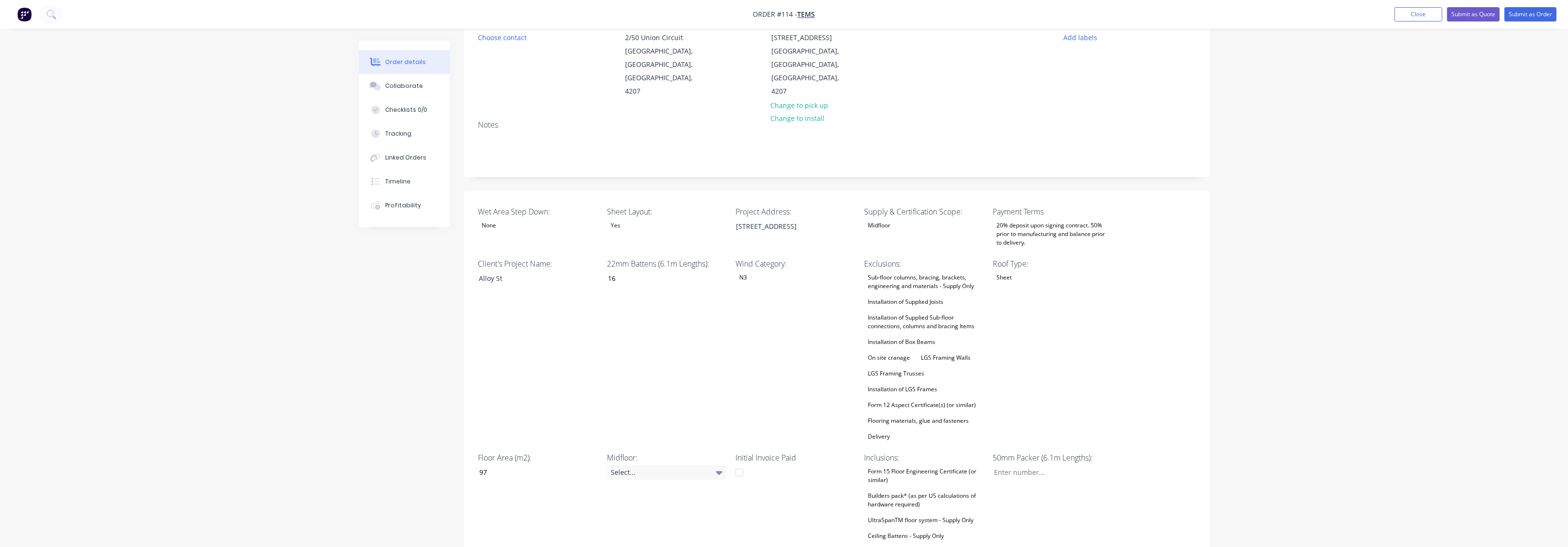
scroll to position [0, 0]
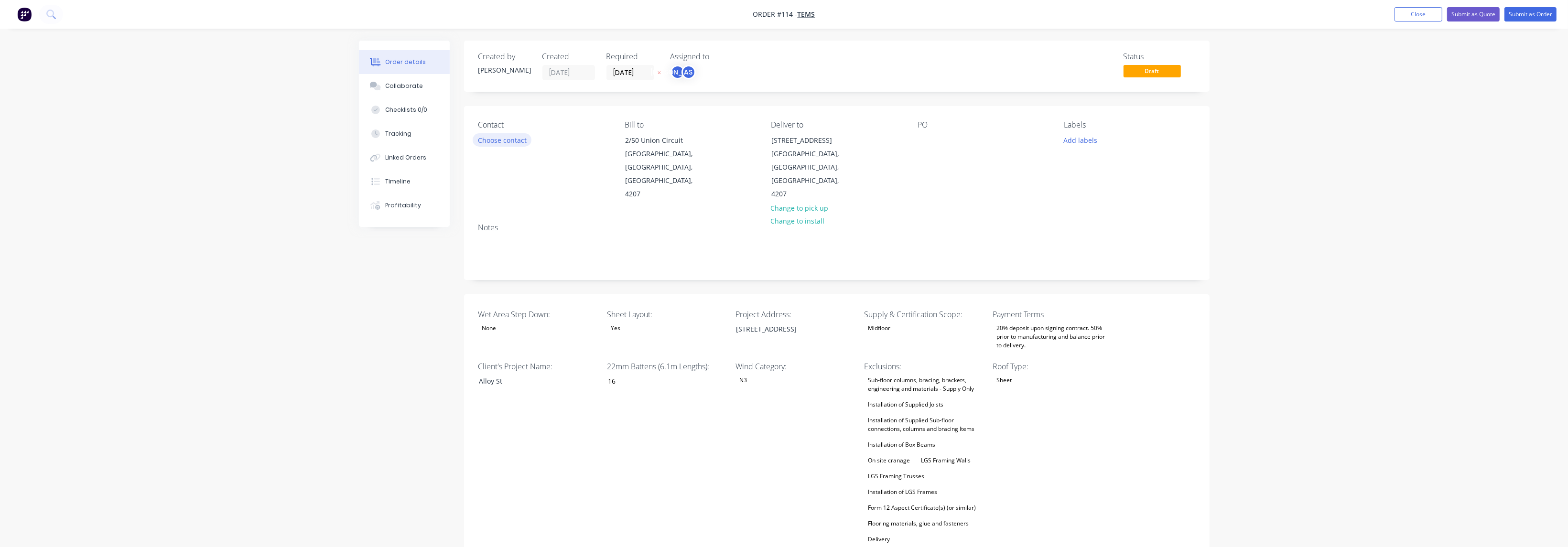
click at [512, 143] on button "Choose contact" at bounding box center [502, 140] width 58 height 13
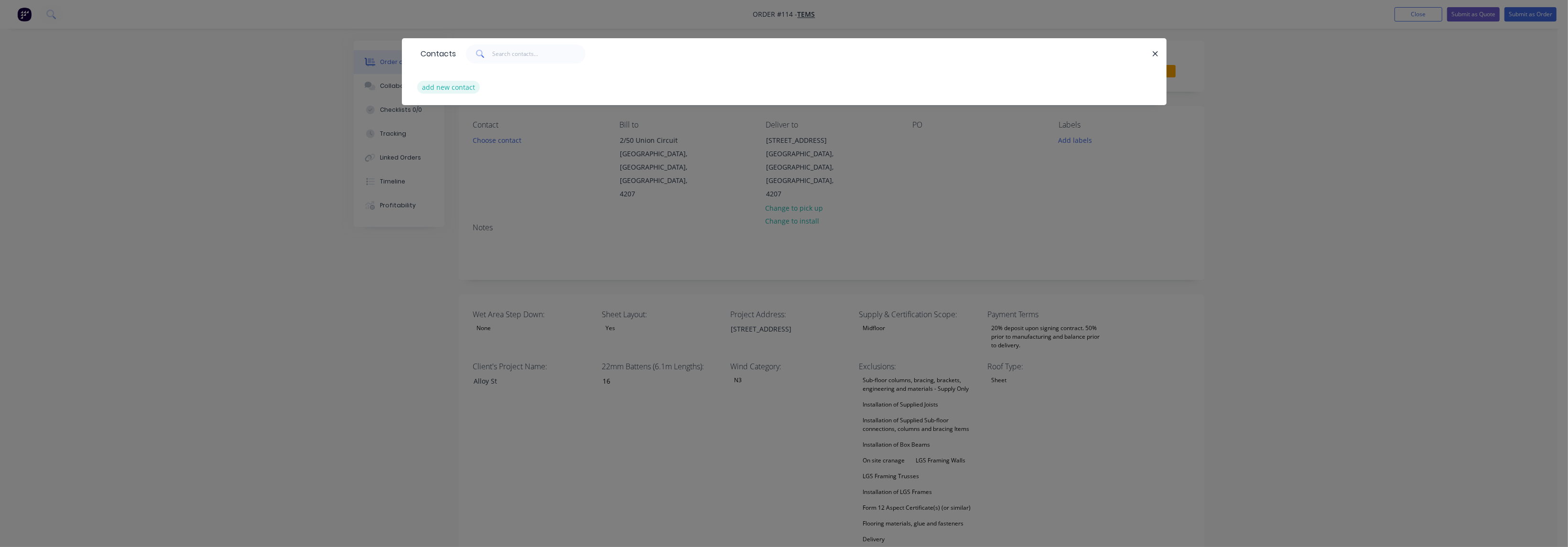
click at [452, 91] on button "add new contact" at bounding box center [448, 87] width 63 height 13
select select "AU"
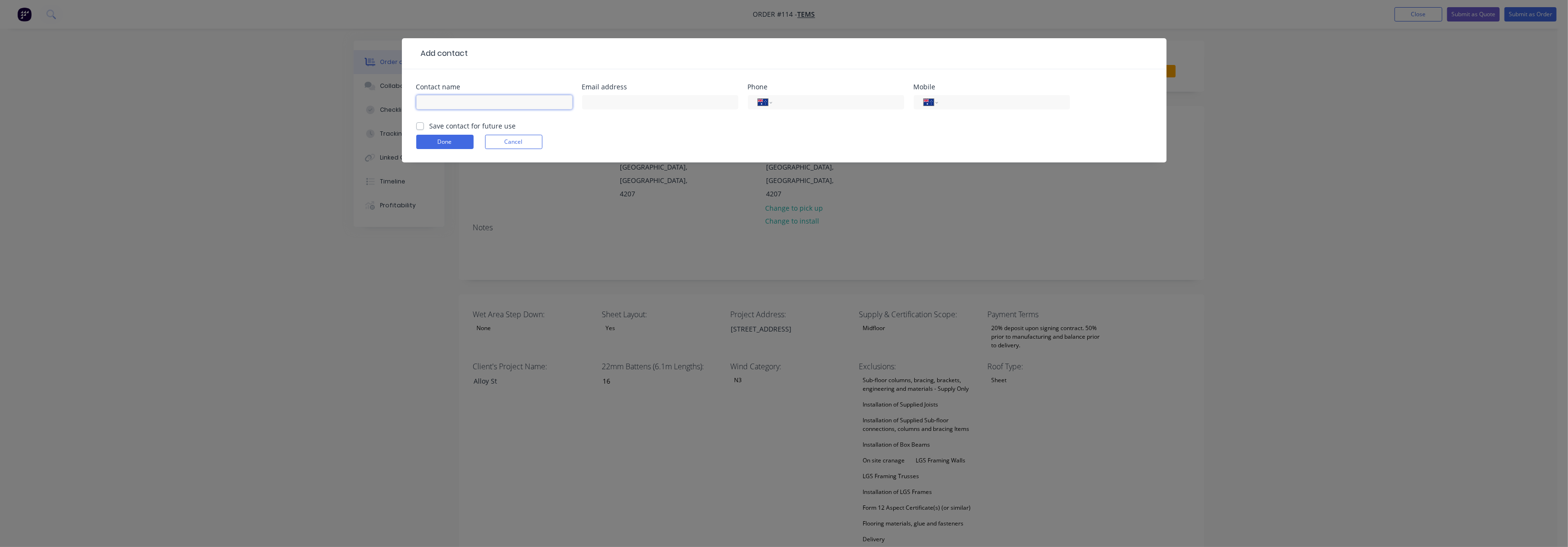
click at [462, 104] on input "text" at bounding box center [494, 102] width 156 height 15
type input "[PERSON_NAME]"
click at [673, 106] on input "text" at bounding box center [660, 102] width 156 height 15
type input "[EMAIL_ADDRESS][DOMAIN_NAME]"
click at [982, 101] on input "tel" at bounding box center [1002, 102] width 115 height 11
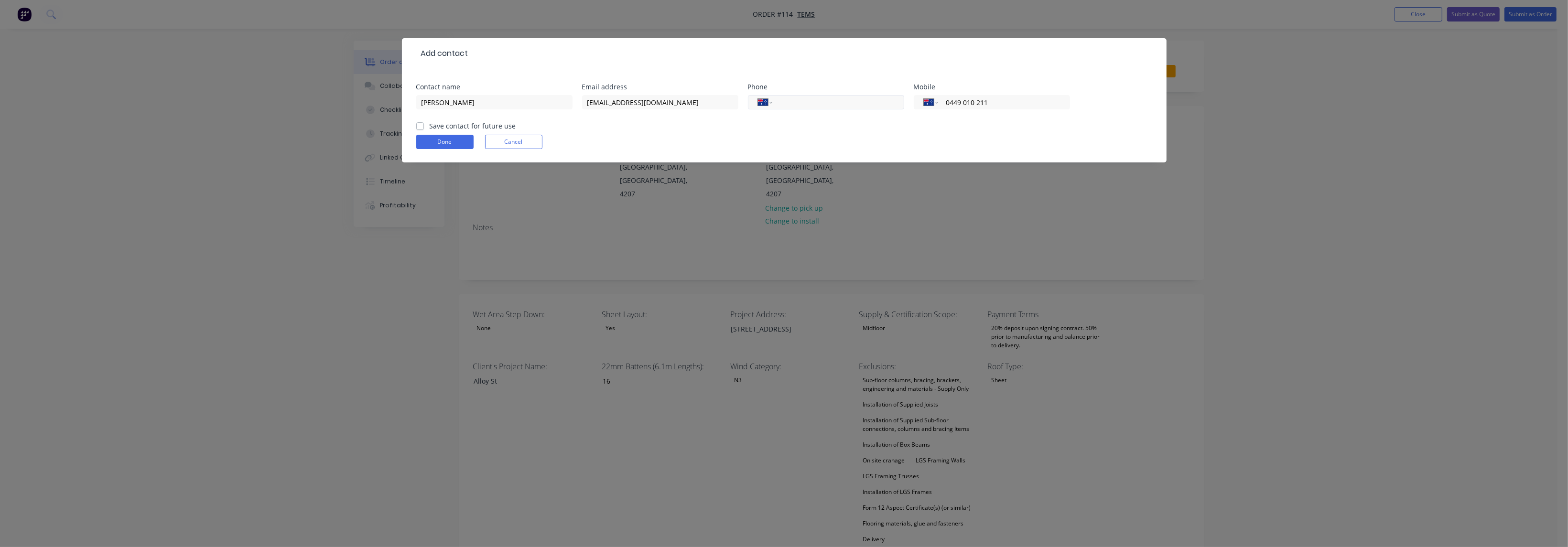
type input "0449 010 211"
click at [821, 103] on input "tel" at bounding box center [836, 102] width 115 height 11
type input "[PHONE_NUMBER]"
click at [860, 130] on form "Contact name [PERSON_NAME] Email address [EMAIL_ADDRESS][DOMAIN_NAME] Phone Int…" at bounding box center [784, 123] width 736 height 79
click at [478, 120] on div "[PERSON_NAME]" at bounding box center [494, 107] width 156 height 28
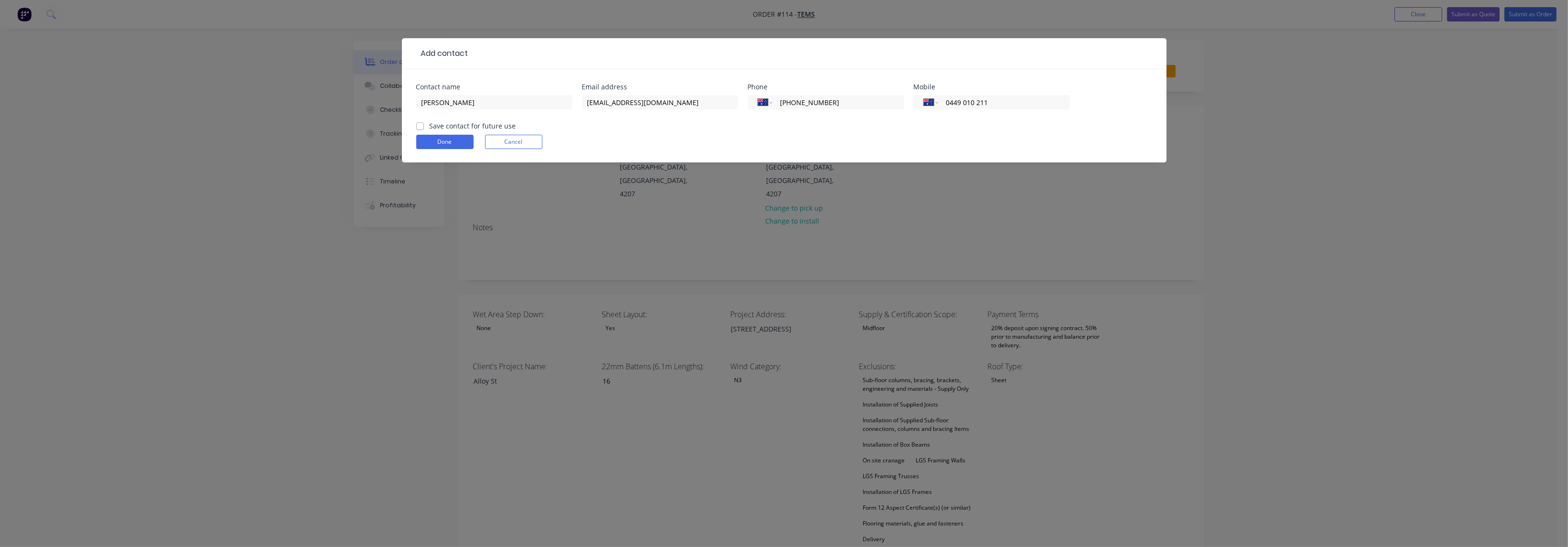
click at [430, 129] on label "Save contact for future use" at bounding box center [473, 126] width 86 height 10
click at [421, 129] on input "Save contact for future use" at bounding box center [420, 126] width 8 height 9
click at [431, 140] on button "Done" at bounding box center [444, 142] width 57 height 15
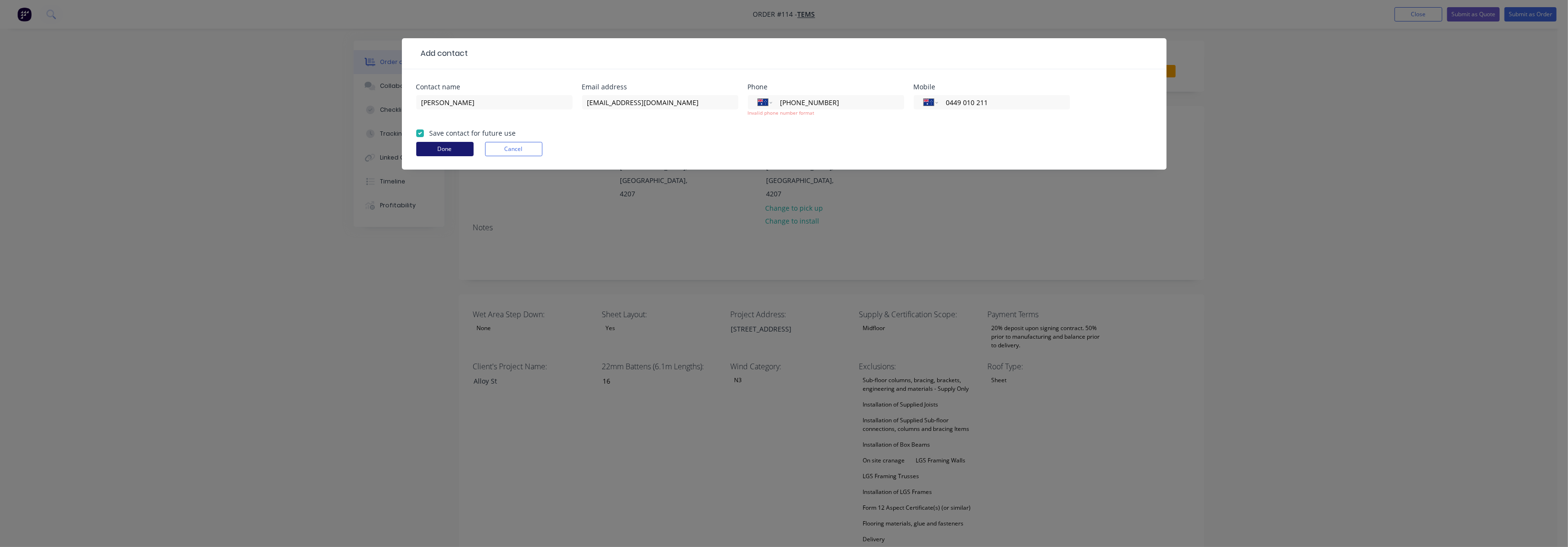
click at [448, 149] on button "Done" at bounding box center [444, 150] width 57 height 15
click at [461, 150] on button "Done" at bounding box center [444, 150] width 57 height 15
click at [568, 148] on div "Done Cancel" at bounding box center [784, 150] width 736 height 15
click at [465, 145] on button "Done" at bounding box center [444, 150] width 57 height 15
click at [434, 146] on button "Done" at bounding box center [444, 150] width 57 height 15
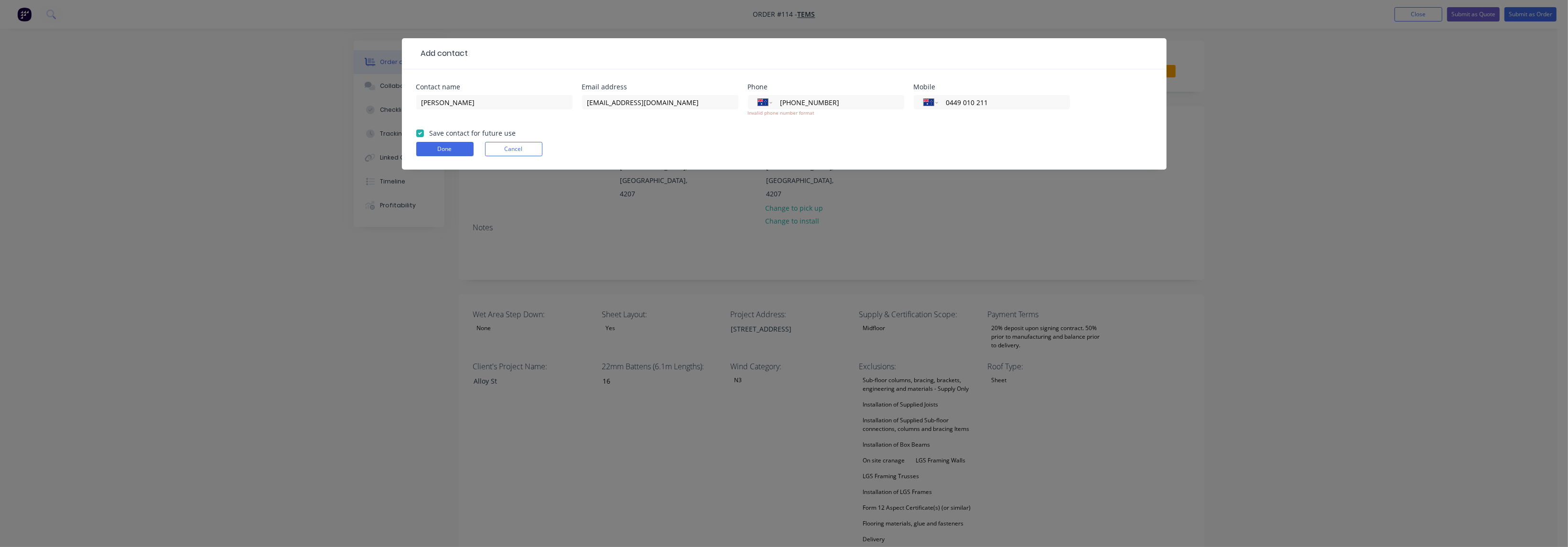
click at [691, 141] on form "Contact name [PERSON_NAME] Email address [EMAIL_ADDRESS][DOMAIN_NAME] Phone Int…" at bounding box center [784, 126] width 736 height 86
click at [446, 134] on label "Save contact for future use" at bounding box center [473, 133] width 86 height 10
click at [424, 134] on input "Save contact for future use" at bounding box center [420, 133] width 8 height 9
click at [435, 149] on button "Done" at bounding box center [444, 150] width 57 height 15
click at [440, 146] on button "Done" at bounding box center [444, 150] width 57 height 15
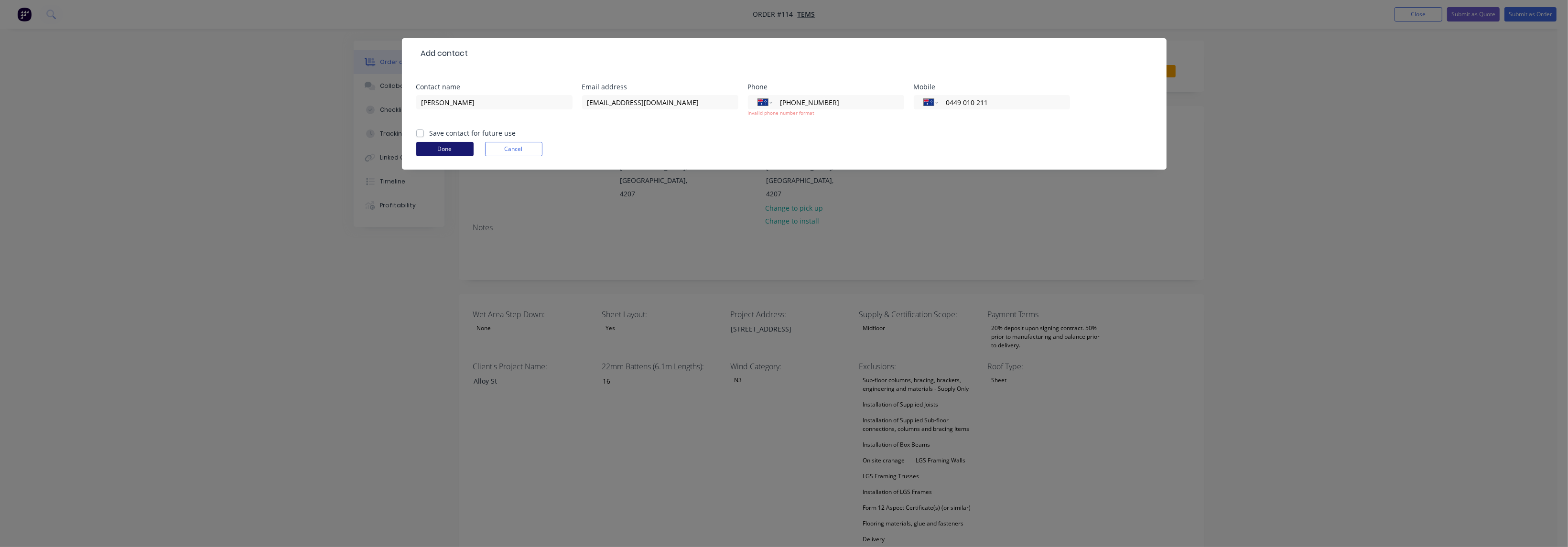
click at [440, 146] on button "Done" at bounding box center [444, 150] width 57 height 15
click at [430, 134] on label "Save contact for future use" at bounding box center [473, 133] width 86 height 10
click at [424, 134] on input "Save contact for future use" at bounding box center [420, 133] width 8 height 9
checkbox input "true"
click at [500, 148] on button "Cancel" at bounding box center [514, 150] width 57 height 15
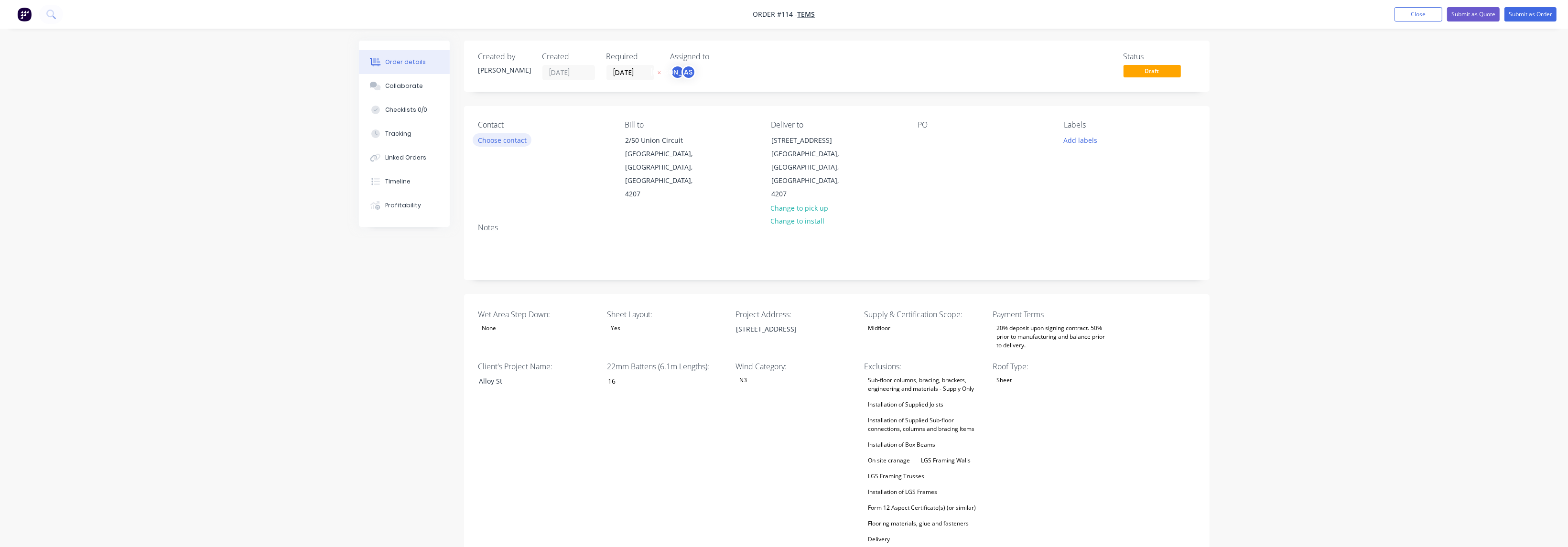
click at [511, 144] on button "Choose contact" at bounding box center [502, 140] width 58 height 13
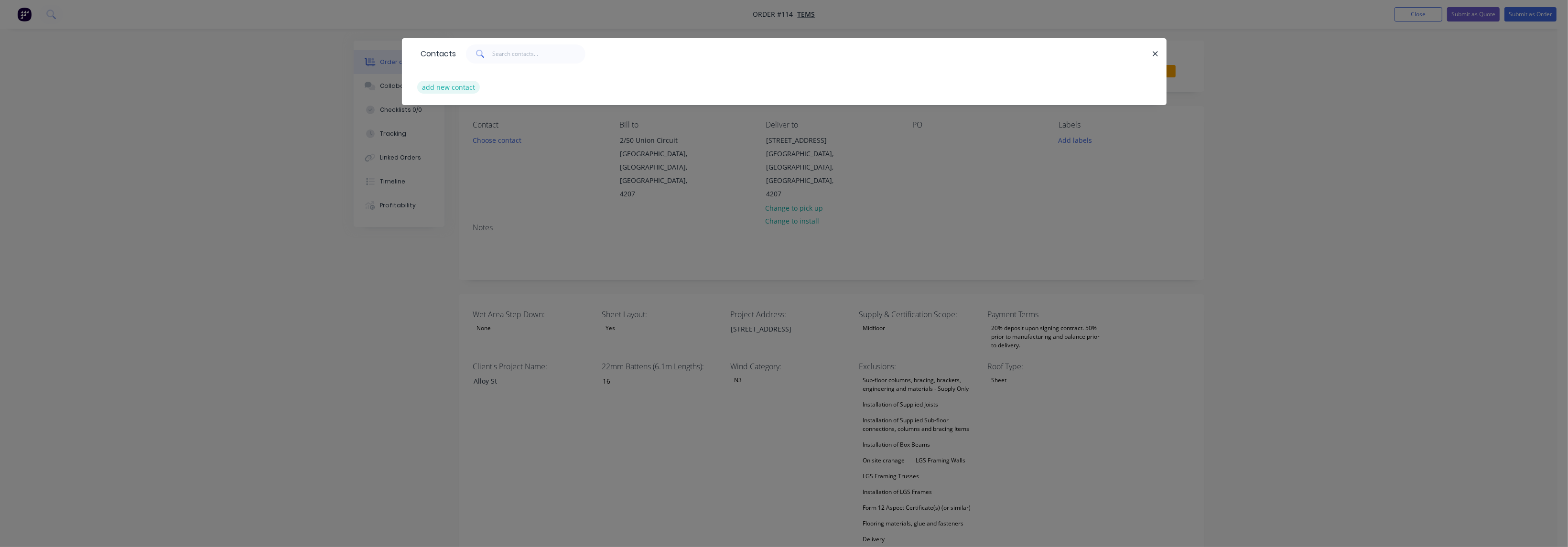
click at [464, 84] on button "add new contact" at bounding box center [448, 87] width 63 height 13
select select "AU"
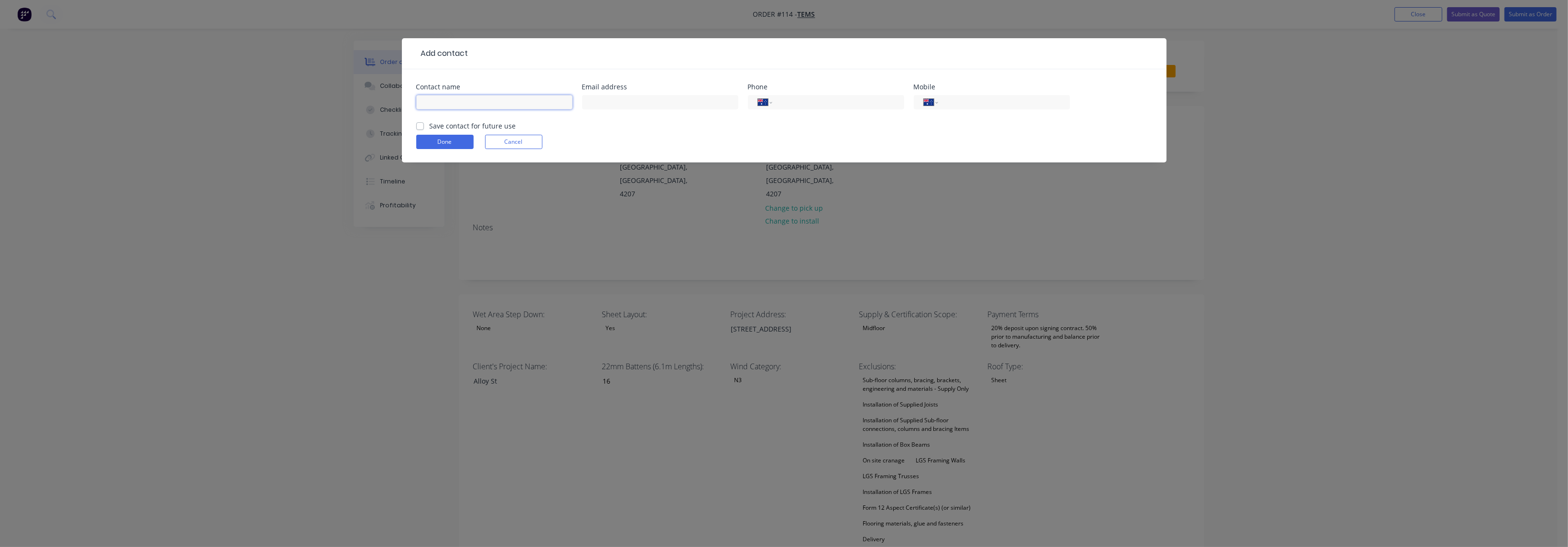
click at [481, 100] on input "text" at bounding box center [494, 102] width 156 height 15
type input "[PERSON_NAME]"
click at [615, 100] on input "text" at bounding box center [660, 102] width 156 height 15
type input "[EMAIL_ADDRESS][DOMAIN_NAME]"
click at [987, 101] on input "tel" at bounding box center [1002, 102] width 115 height 11
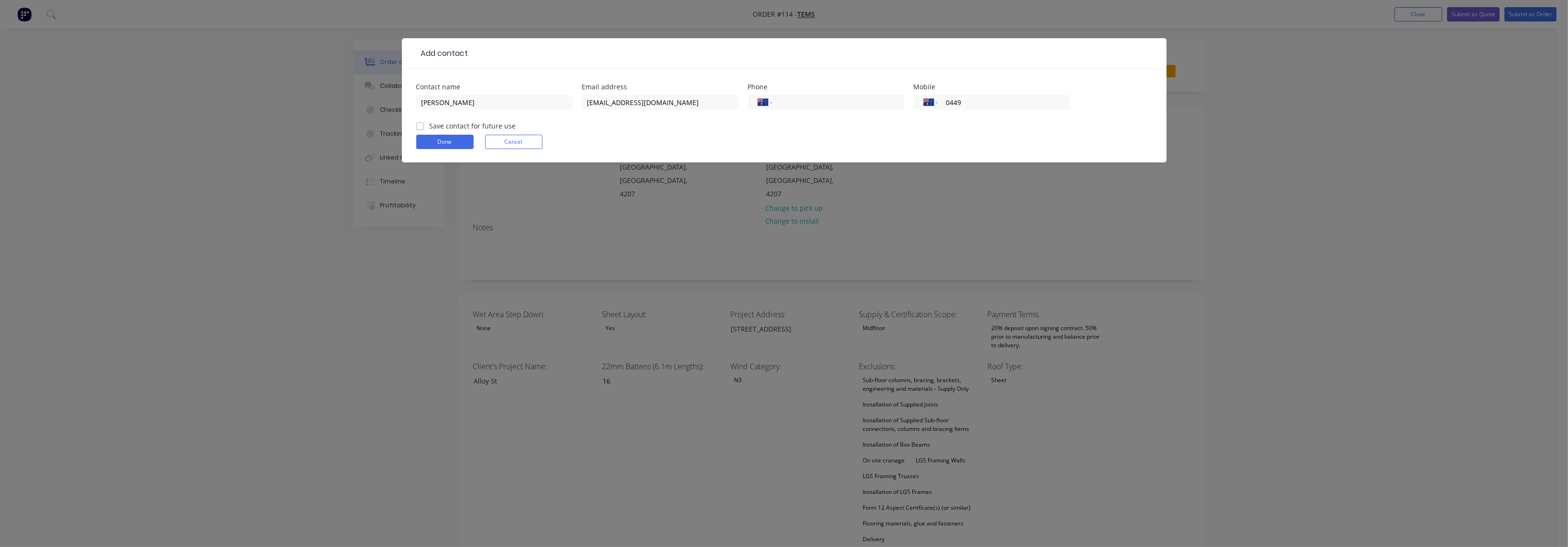
type input "0449 010 211"
click at [440, 132] on form "Contact name [PERSON_NAME] Email address [EMAIL_ADDRESS][DOMAIN_NAME] Phone Int…" at bounding box center [784, 123] width 736 height 79
click at [441, 139] on button "Done" at bounding box center [444, 142] width 57 height 15
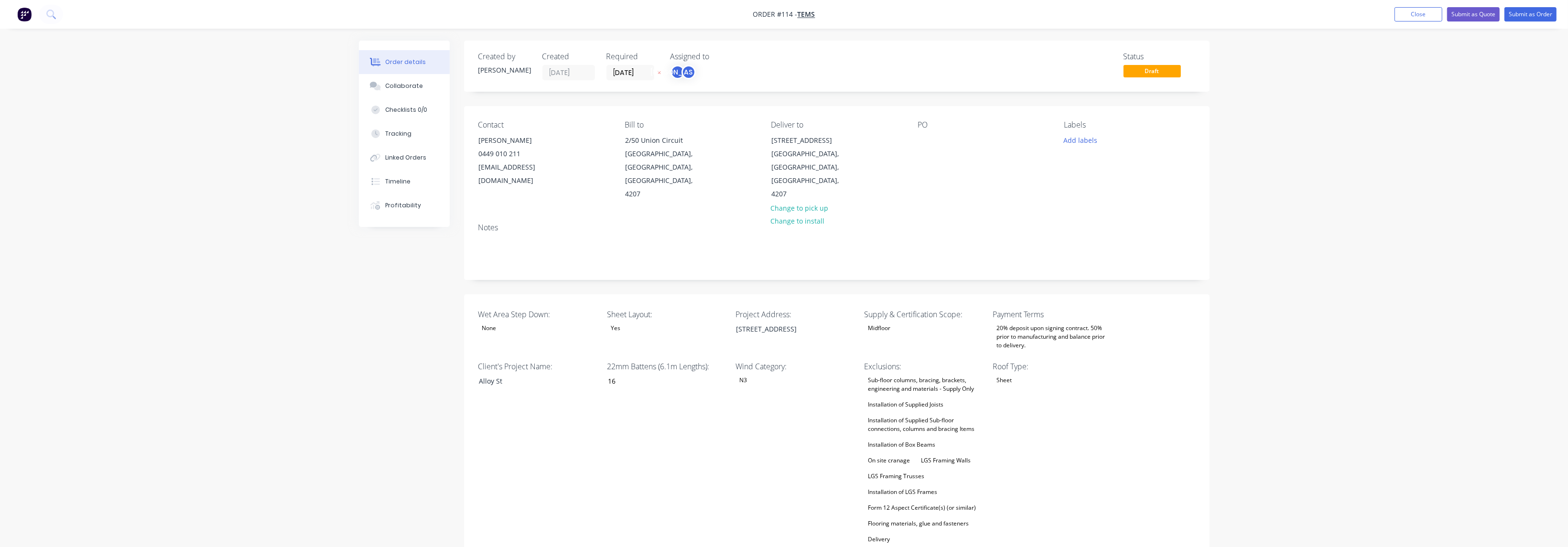
click at [664, 322] on div "Yes" at bounding box center [666, 328] width 120 height 13
click at [634, 322] on div "Yes" at bounding box center [666, 328] width 120 height 13
click at [561, 403] on div "Client's Project Name: Alloy St" at bounding box center [538, 453] width 120 height 185
click at [902, 399] on div "Installation of Supplied Joists" at bounding box center [905, 405] width 83 height 13
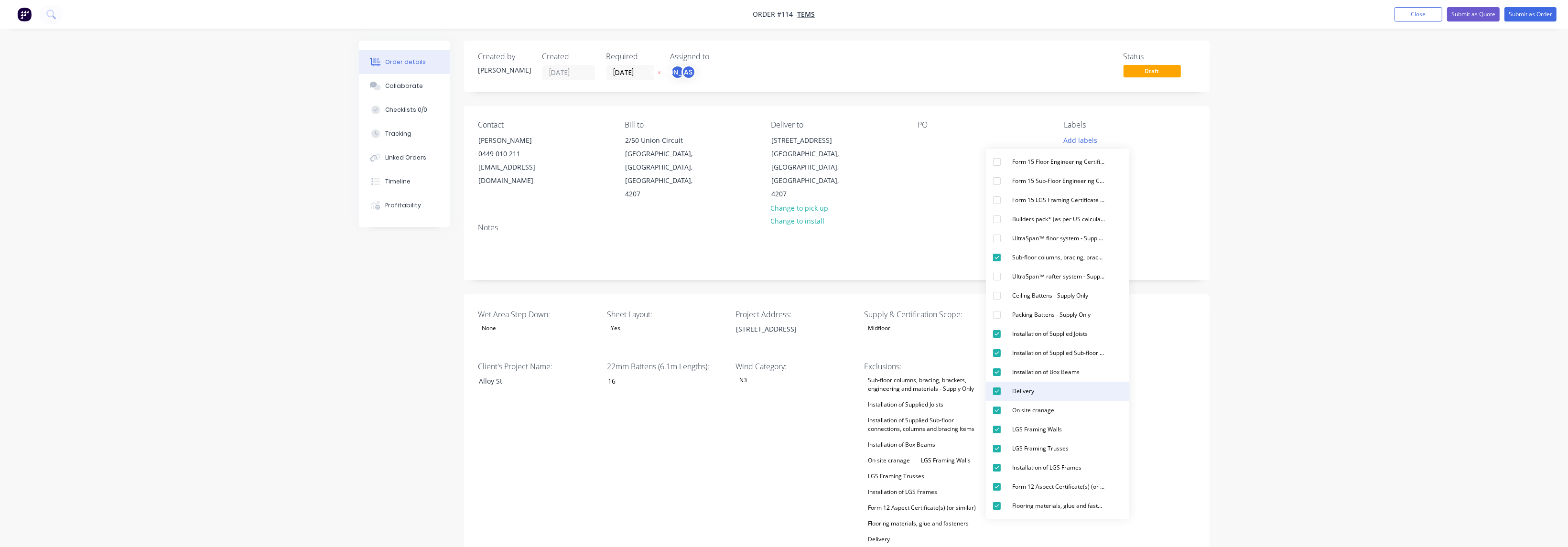
click at [1021, 389] on div "Delivery" at bounding box center [1023, 391] width 30 height 13
click at [749, 422] on div "Wind Category: N3" at bounding box center [795, 445] width 120 height 169
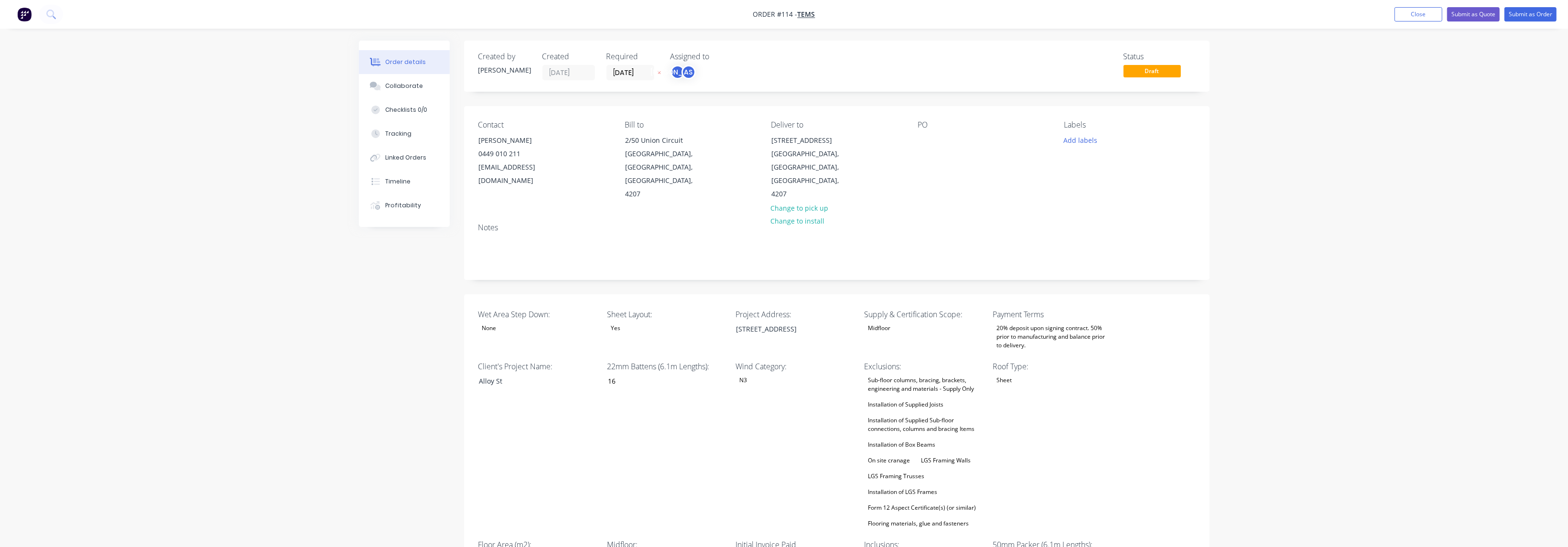
click at [925, 439] on div "Installation of Box Beams" at bounding box center [901, 445] width 75 height 13
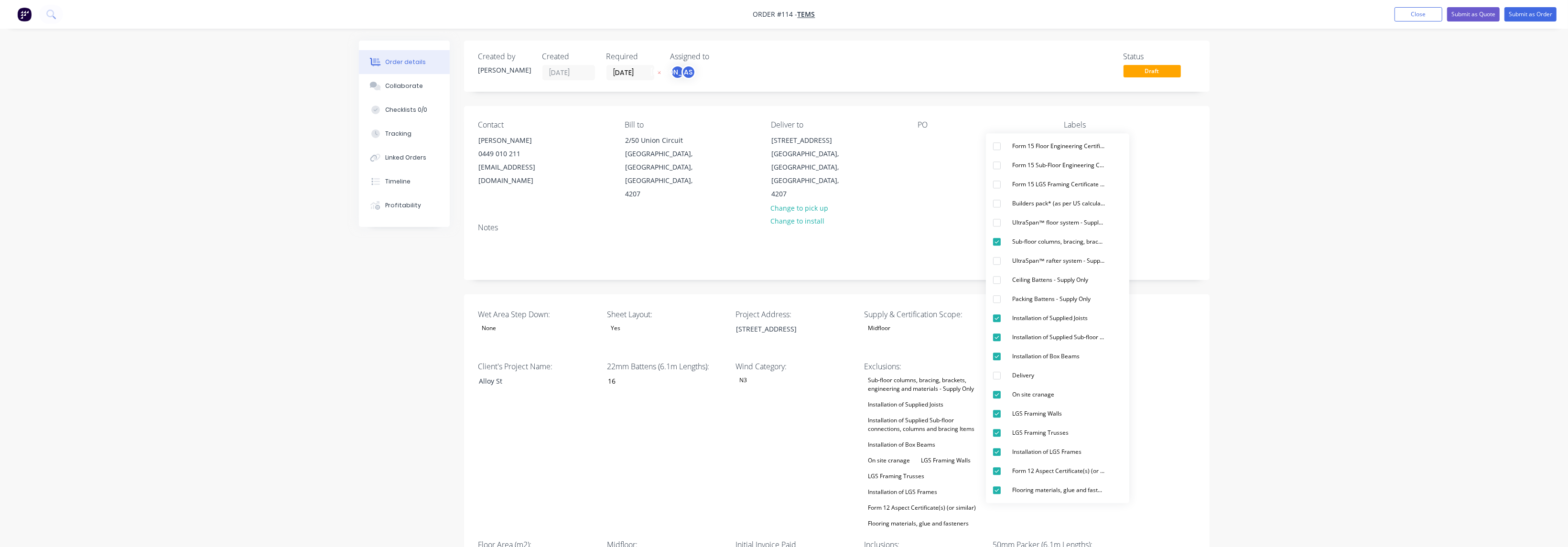
click at [733, 411] on div "Wet Area Step Down: None Sheet Layout: Yes Project Address: [STREET_ADDRESS][GE…" at bounding box center [836, 506] width 745 height 423
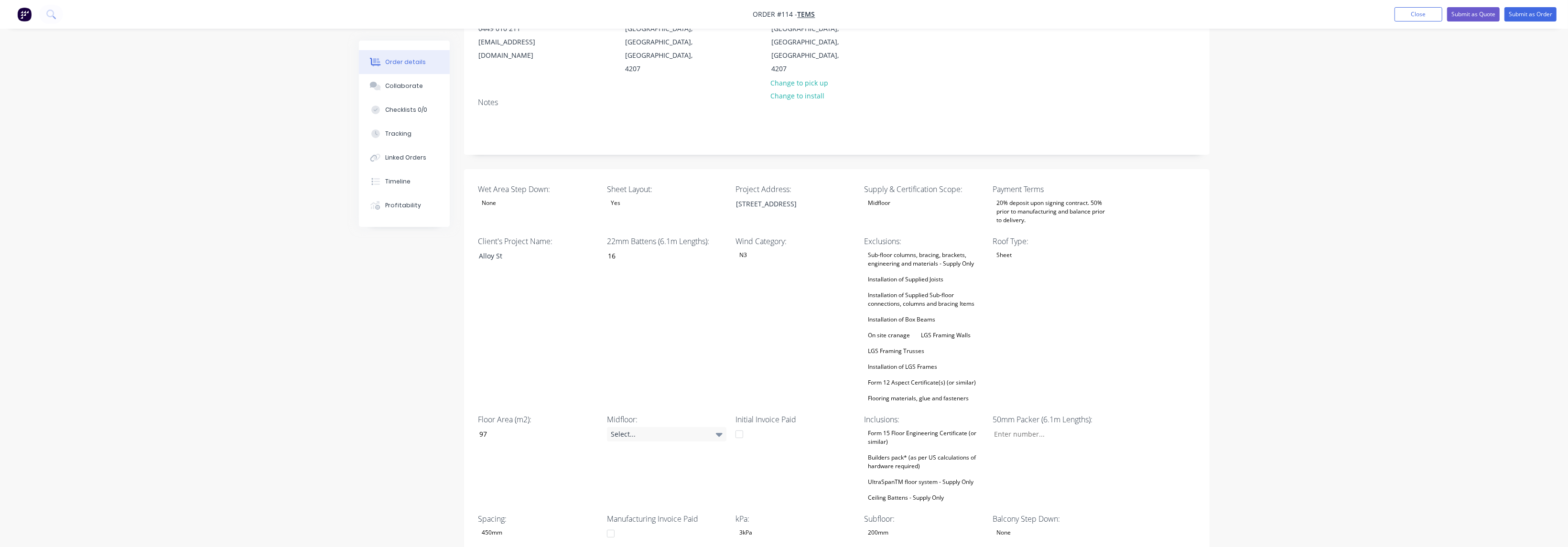
scroll to position [144, 0]
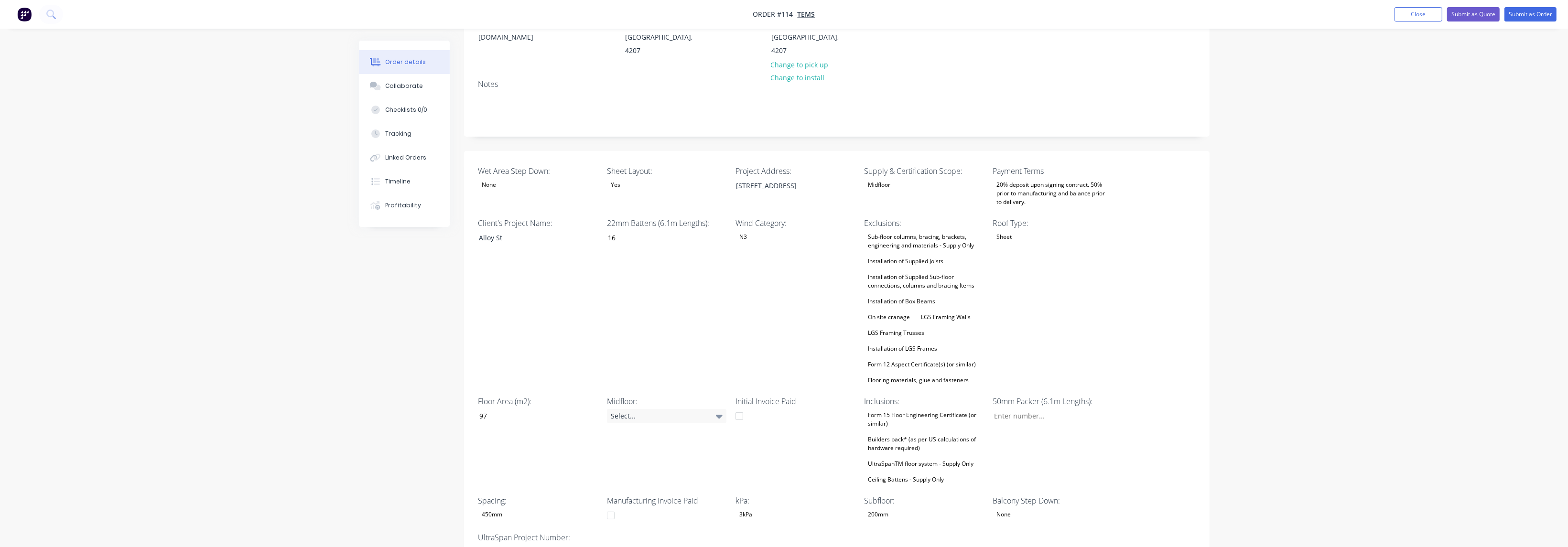
click at [924, 433] on div "Builders pack* (as per US calculations of hardware required)" at bounding box center [924, 444] width 120 height 21
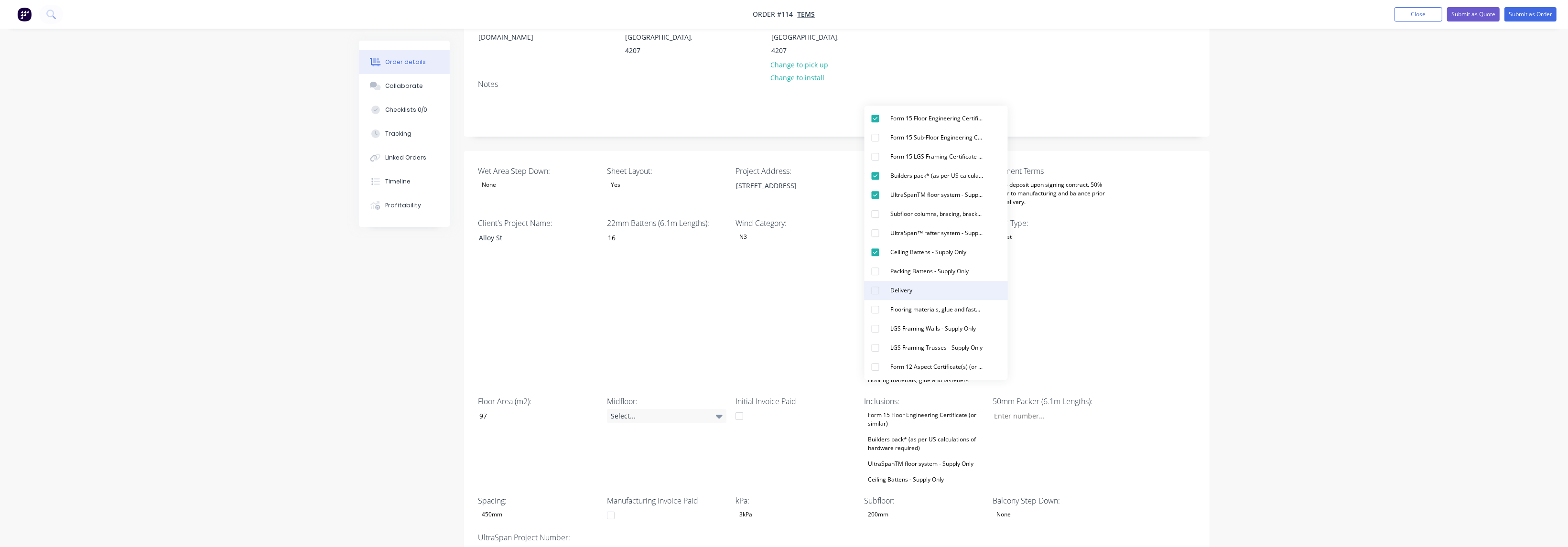
click at [926, 288] on button "Delivery" at bounding box center [936, 290] width 144 height 19
click at [777, 280] on div "Wind Category: N3" at bounding box center [795, 302] width 120 height 169
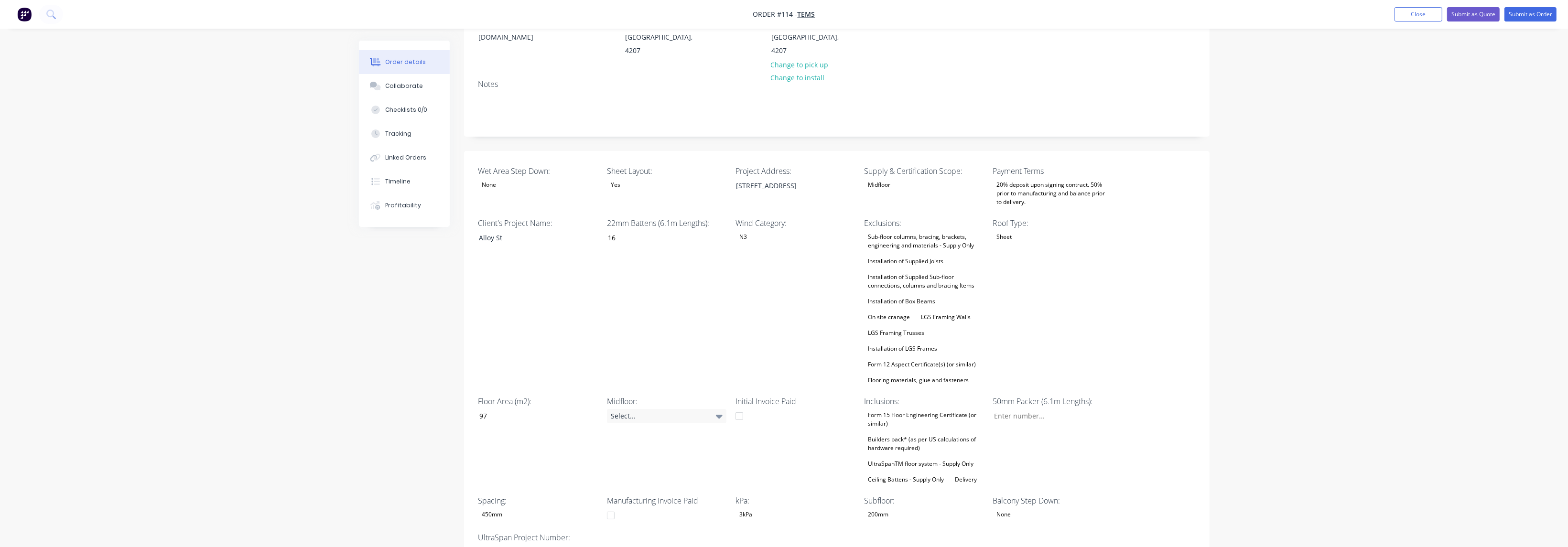
scroll to position [0, 0]
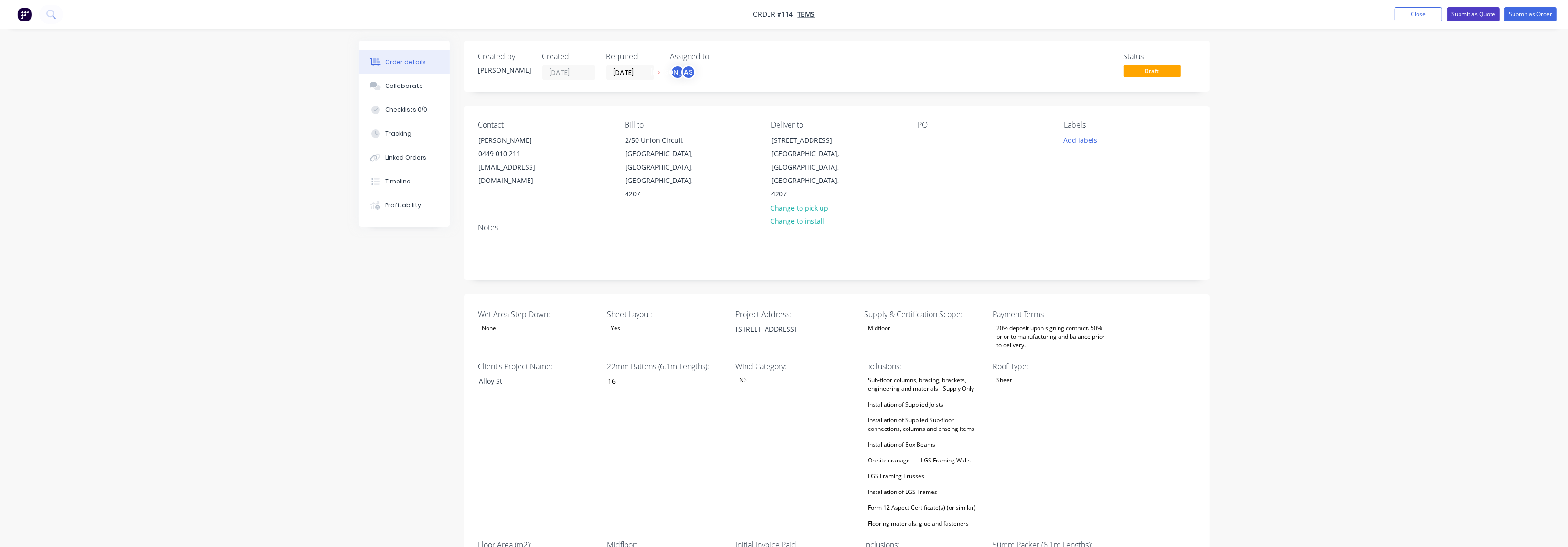
click at [1466, 11] on button "Submit as Quote" at bounding box center [1473, 15] width 52 height 15
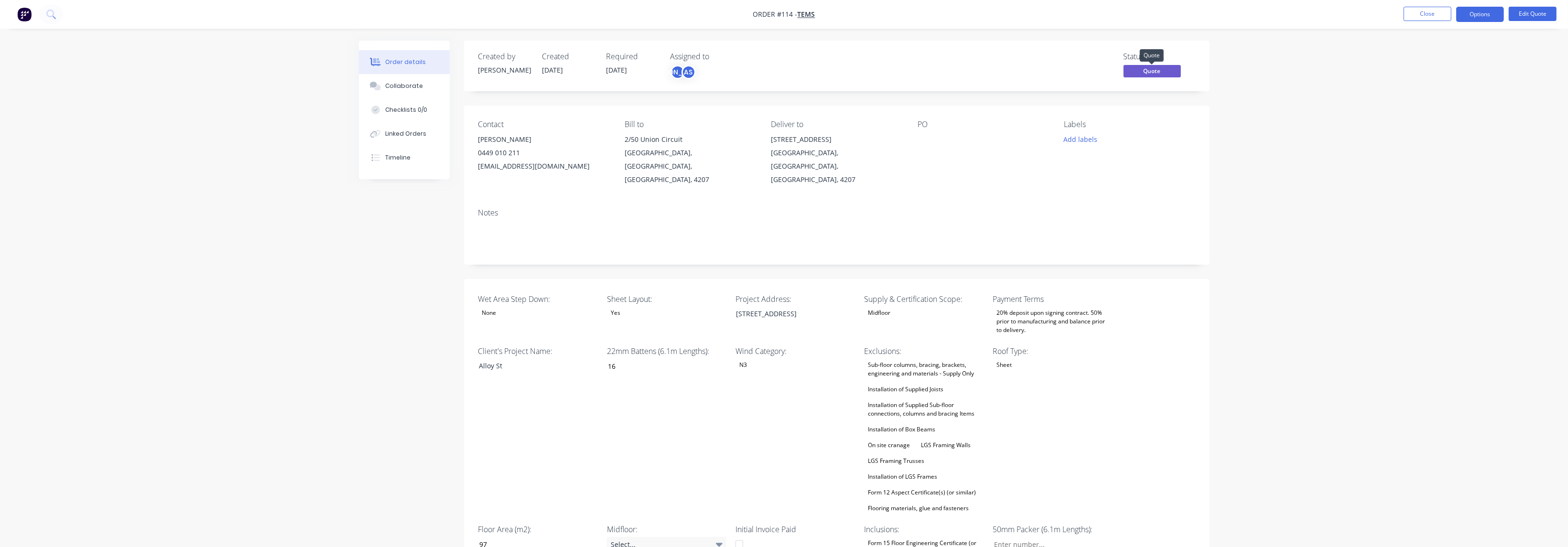
click at [1143, 68] on span "Quote" at bounding box center [1152, 71] width 57 height 12
click at [1151, 68] on span "Quote" at bounding box center [1152, 71] width 57 height 12
click at [1486, 13] on button "Options" at bounding box center [1480, 14] width 48 height 15
click at [1460, 109] on div "Convert to Order" at bounding box center [1451, 115] width 88 height 14
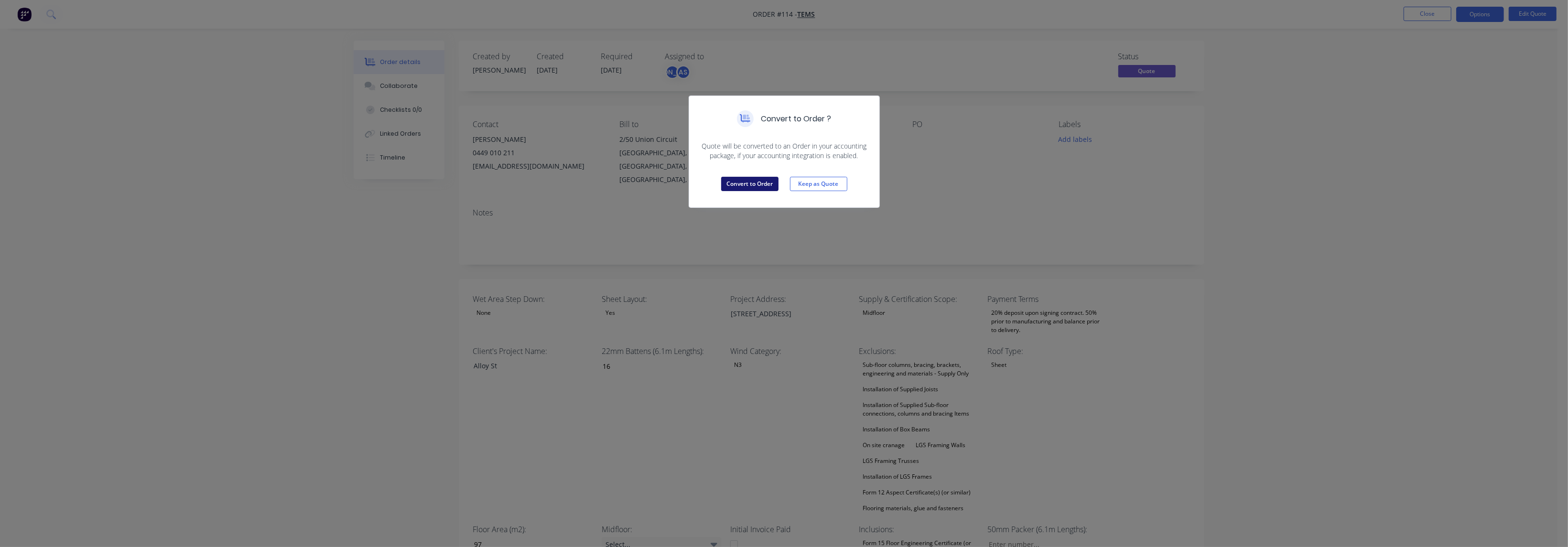
click at [751, 183] on button "Convert to Order" at bounding box center [749, 184] width 57 height 15
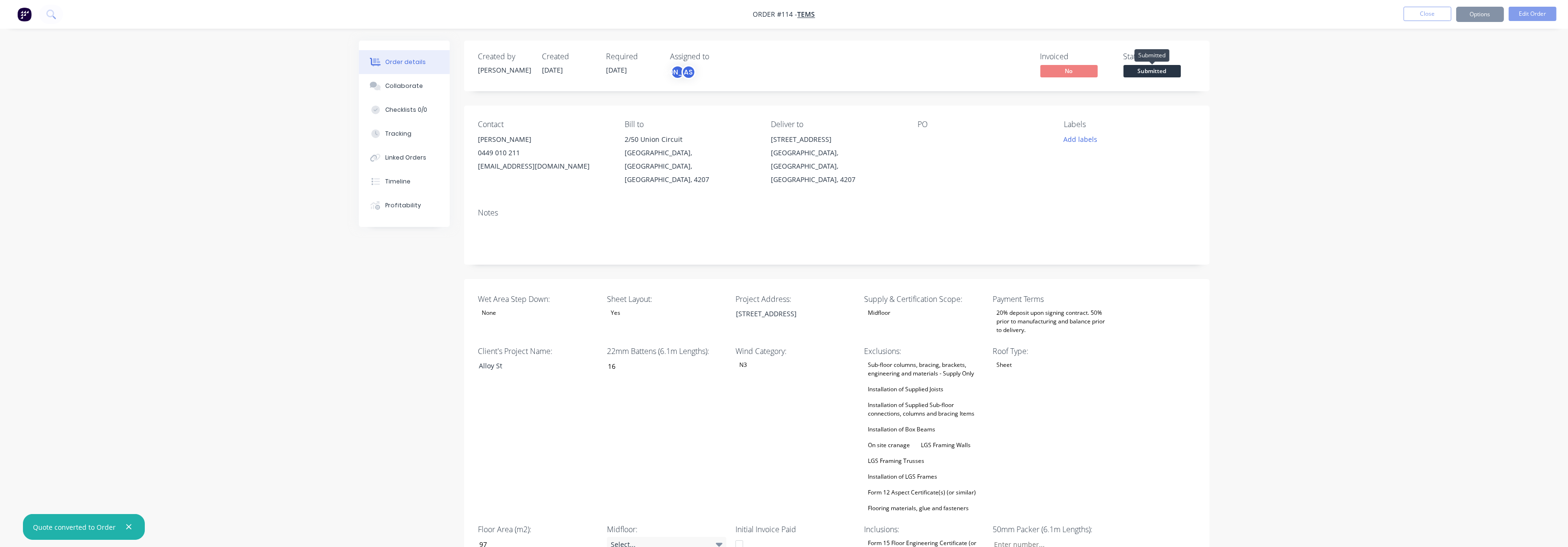
click at [1177, 70] on span "Submitted" at bounding box center [1152, 71] width 57 height 12
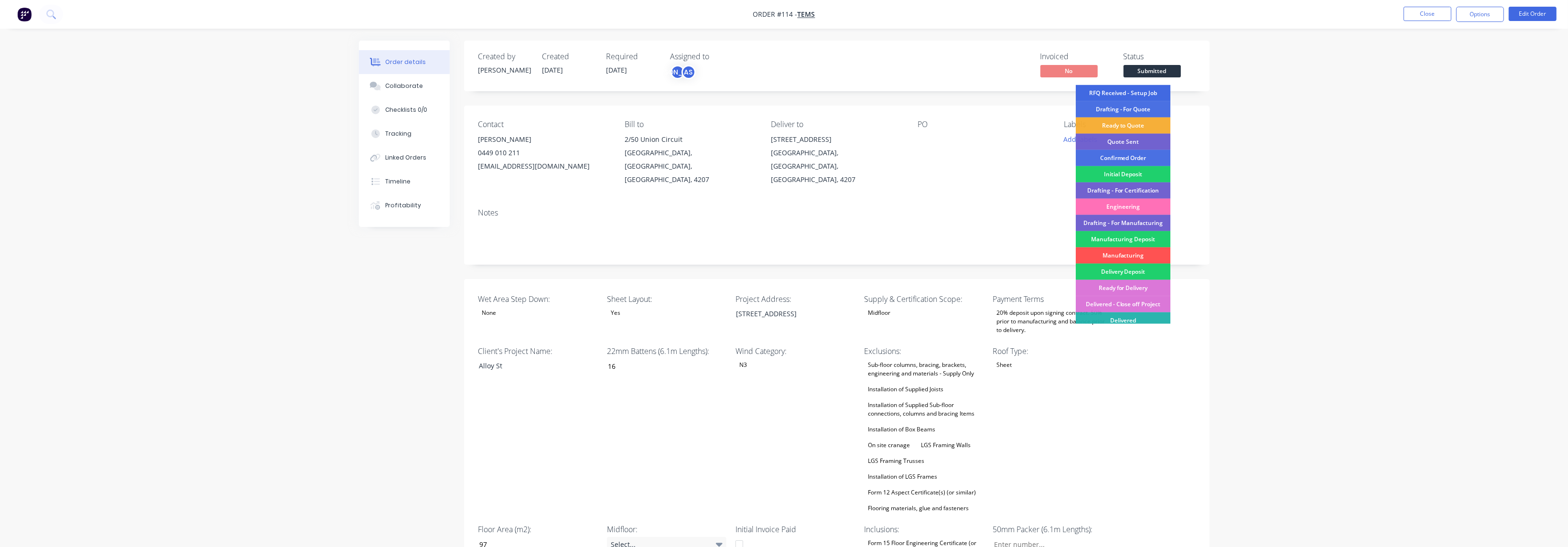
click at [1146, 91] on div "RFQ Received - Setup Job" at bounding box center [1123, 93] width 94 height 16
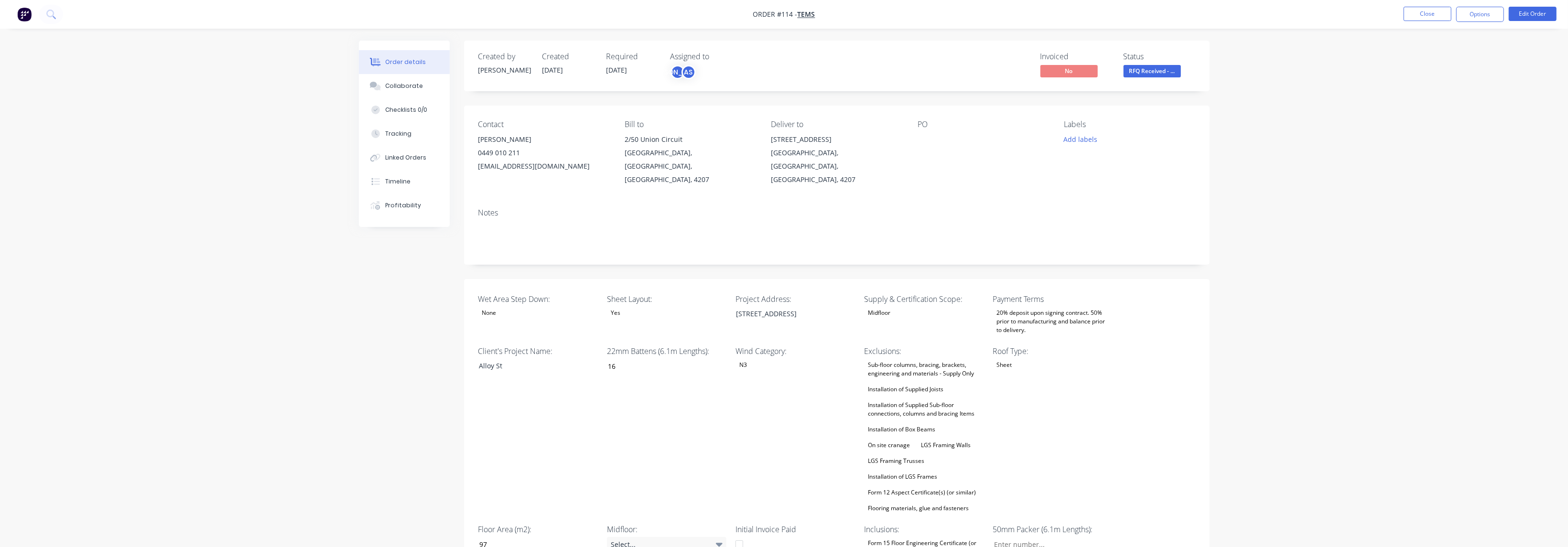
click at [1423, 15] on button "Close" at bounding box center [1427, 14] width 48 height 15
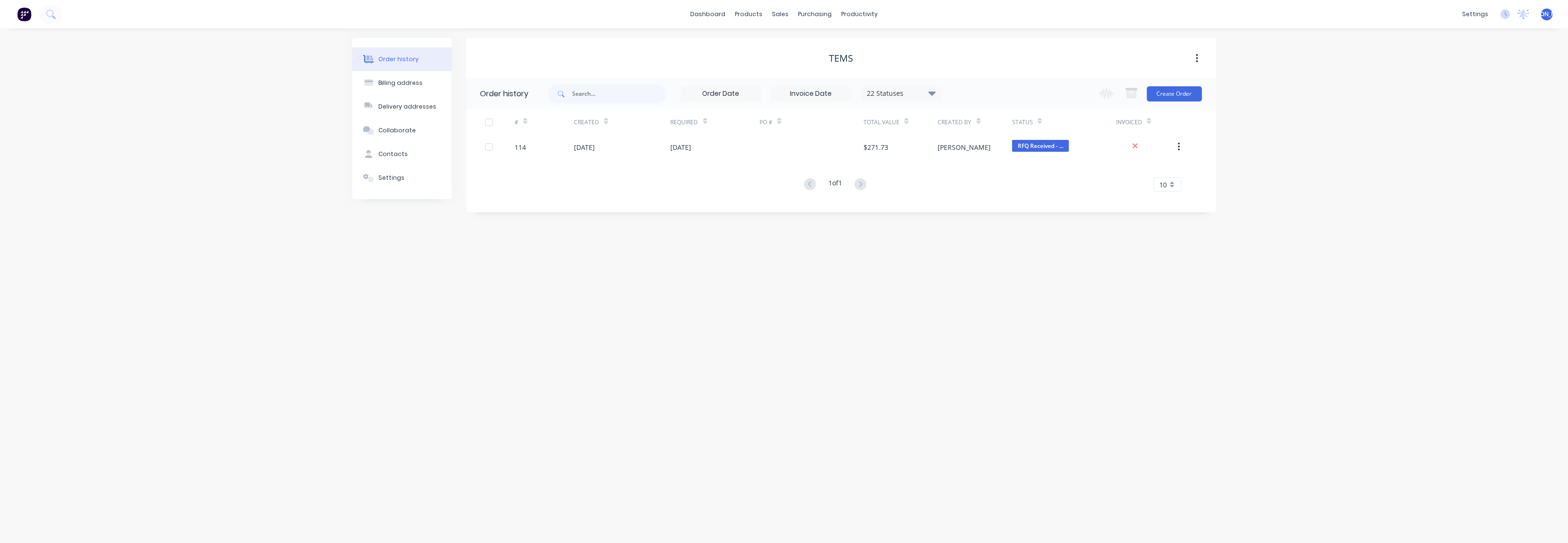
click at [753, 298] on div "Order history Billing address Delivery addresses Collaborate Contacts Settings …" at bounding box center [784, 286] width 1568 height 515
